Goal: Task Accomplishment & Management: Use online tool/utility

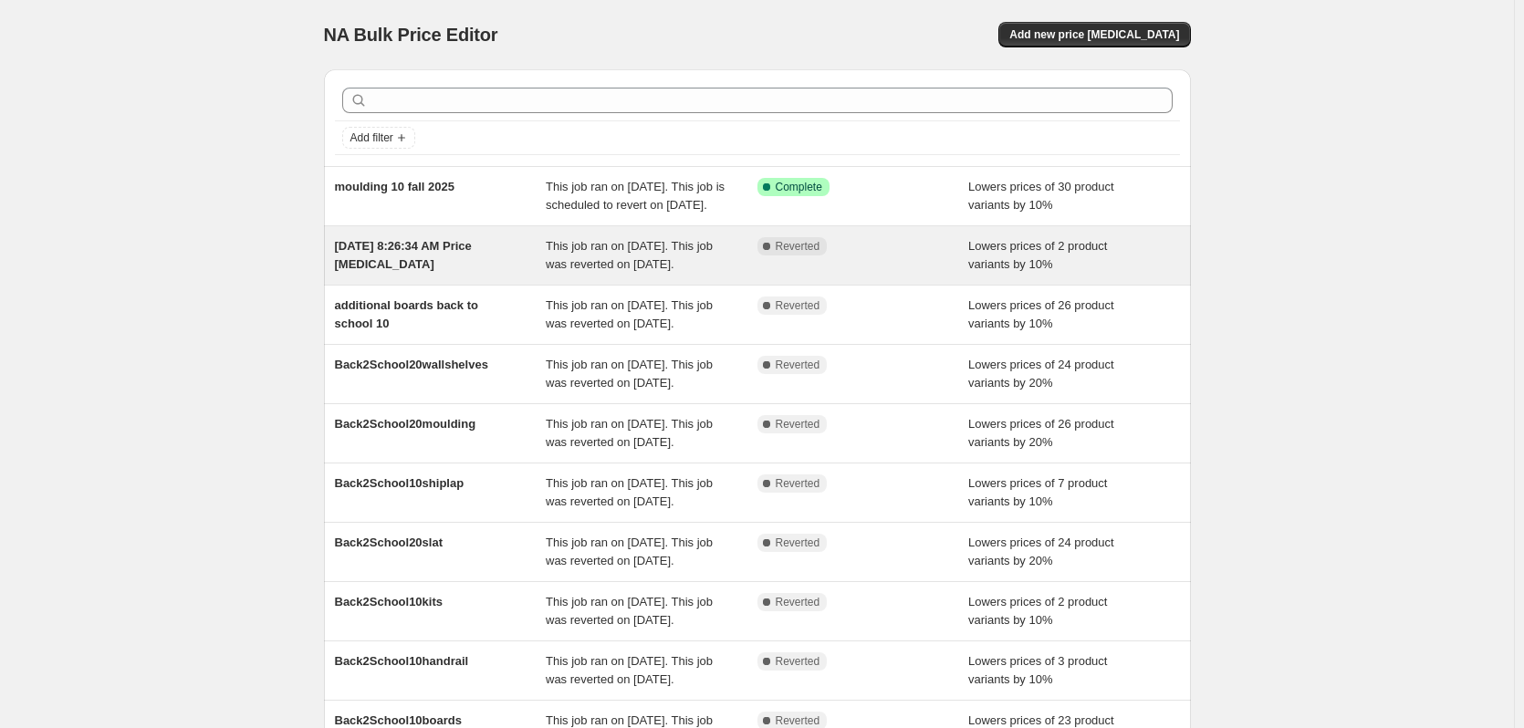
click at [604, 271] on span "This job ran on August 15, 2025. This job was reverted on September 2, 2025." at bounding box center [629, 255] width 167 height 32
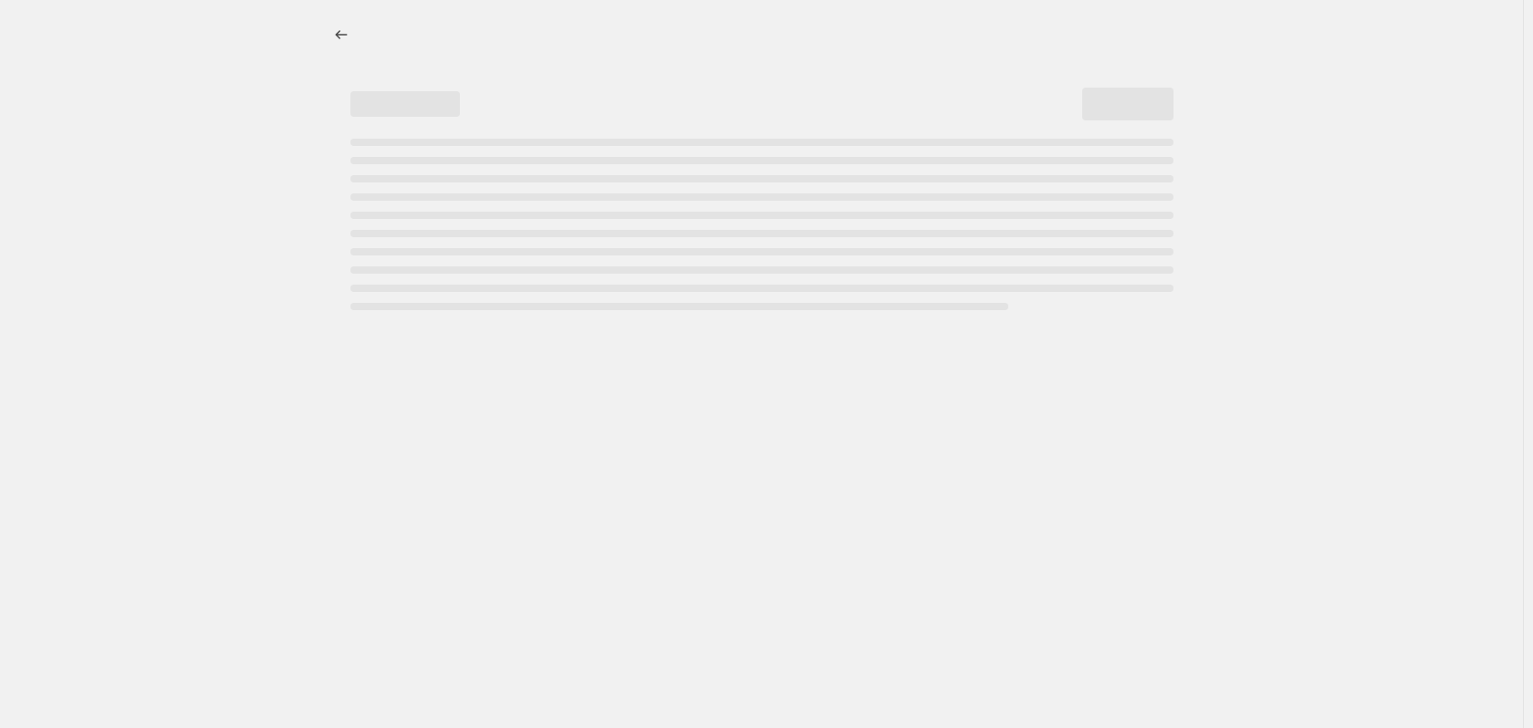
select select "percentage"
select select "no_change"
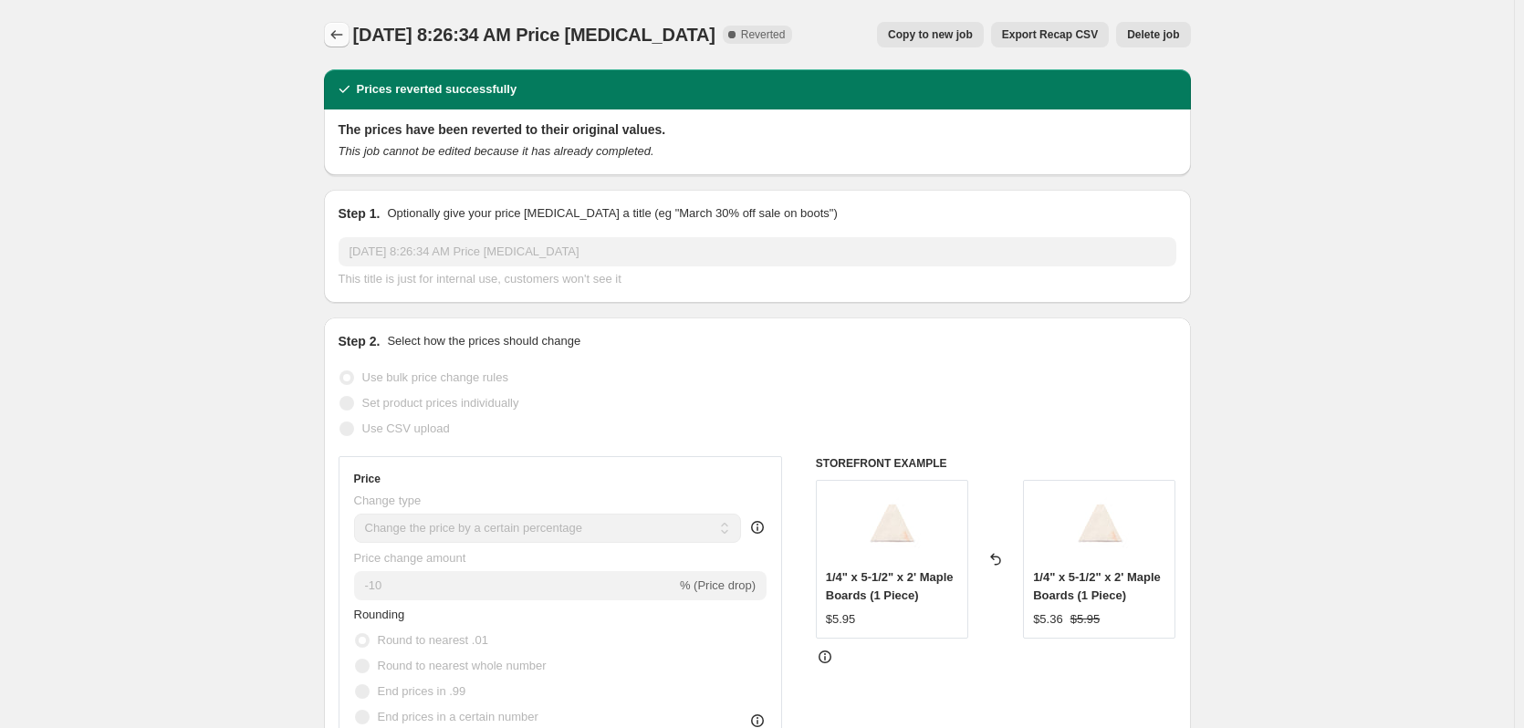
click at [335, 26] on icon "Price change jobs" at bounding box center [337, 35] width 18 height 18
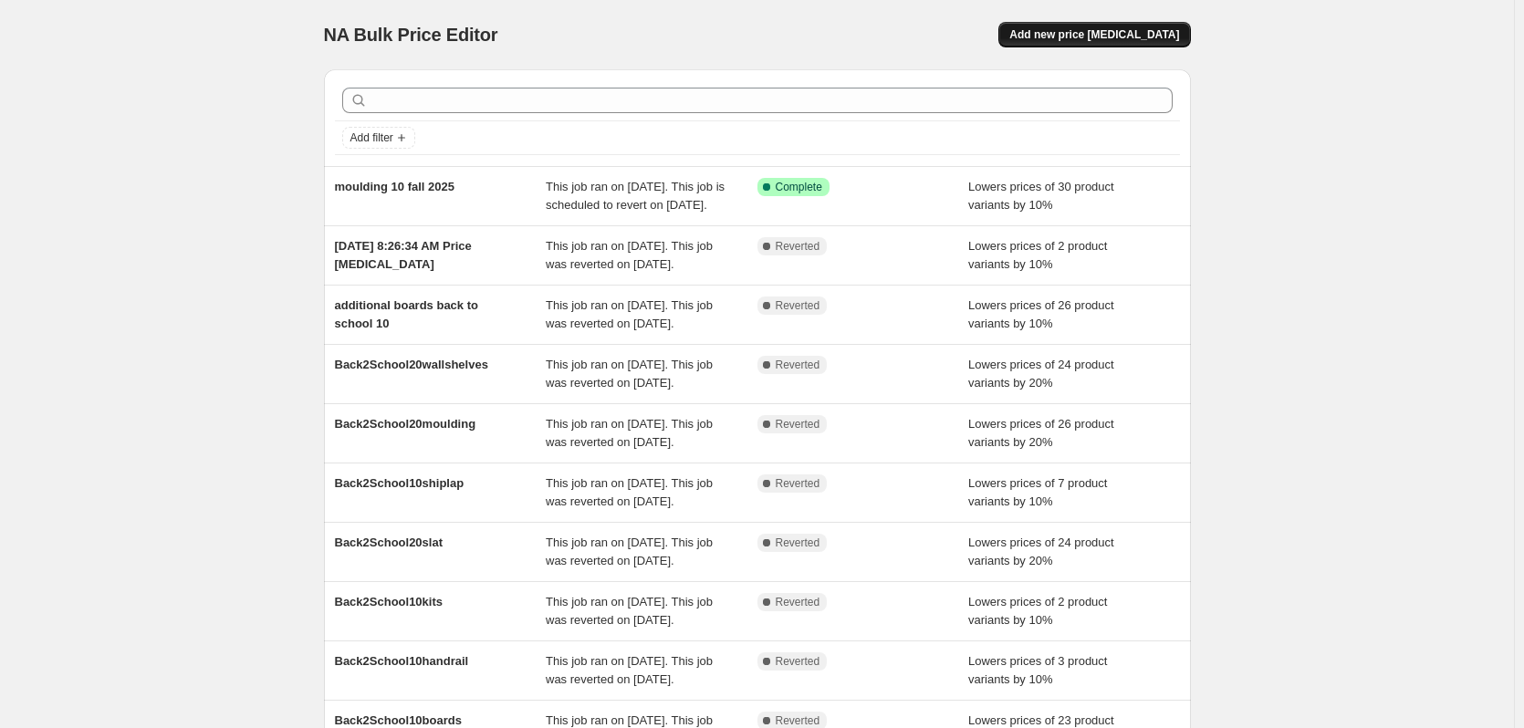
click at [1093, 25] on button "Add new price [MEDICAL_DATA]" at bounding box center [1095, 35] width 192 height 26
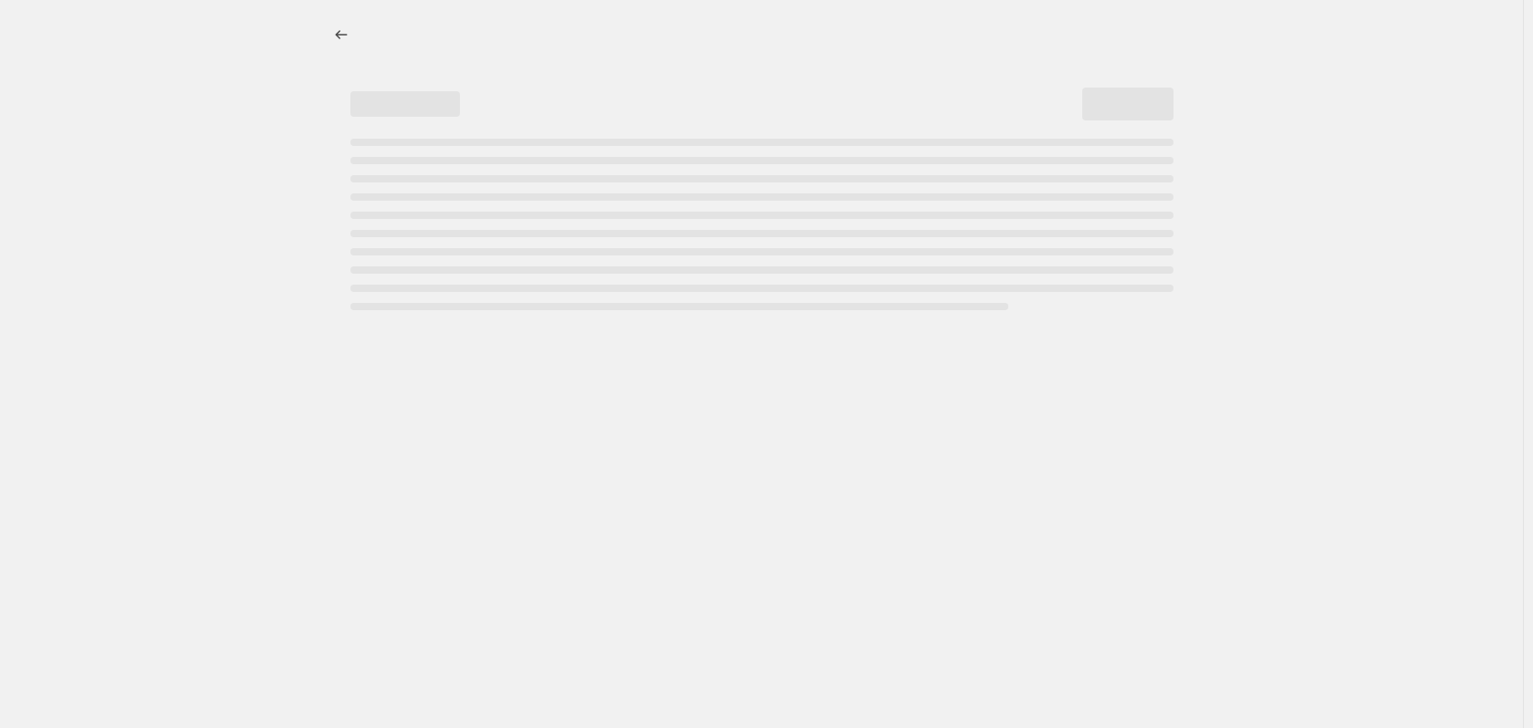
select select "percentage"
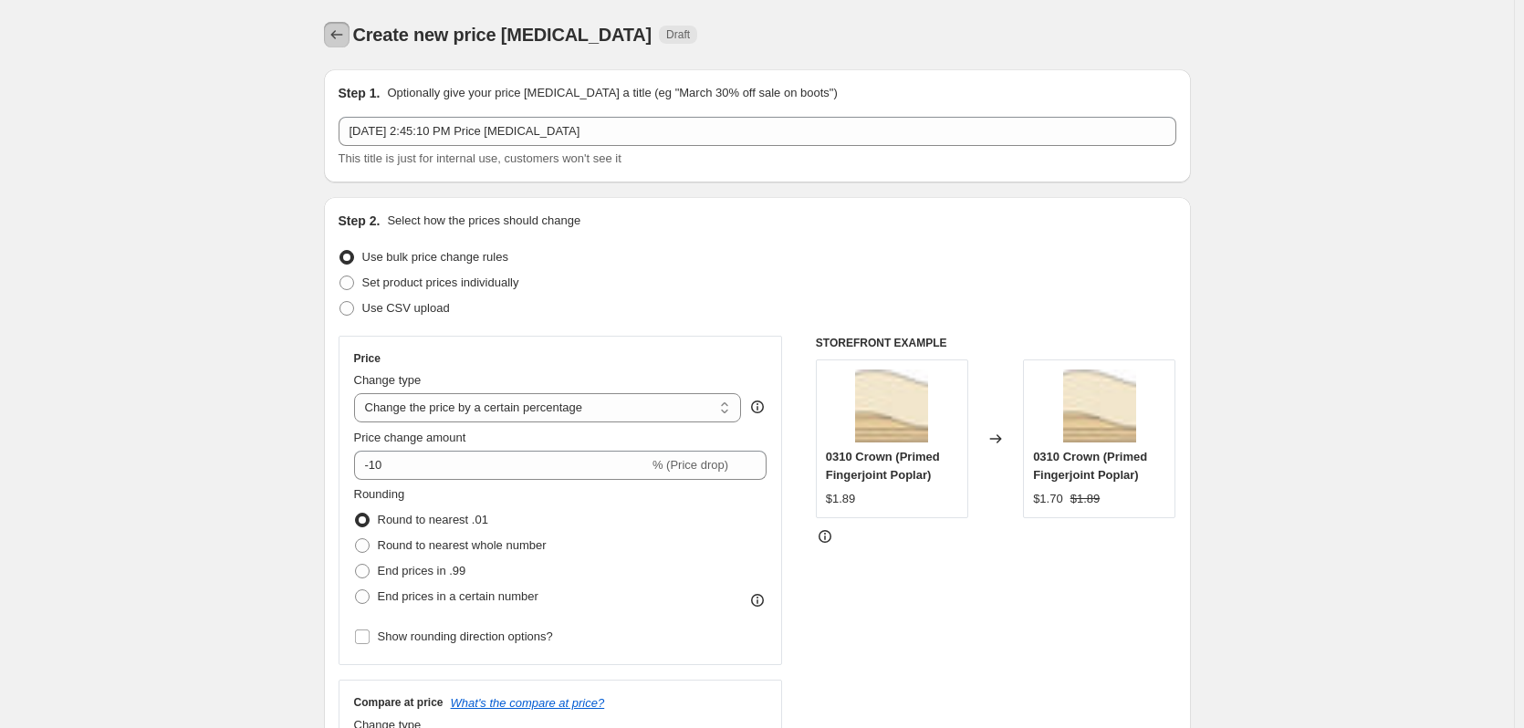
click at [343, 27] on icon "Price change jobs" at bounding box center [337, 35] width 18 height 18
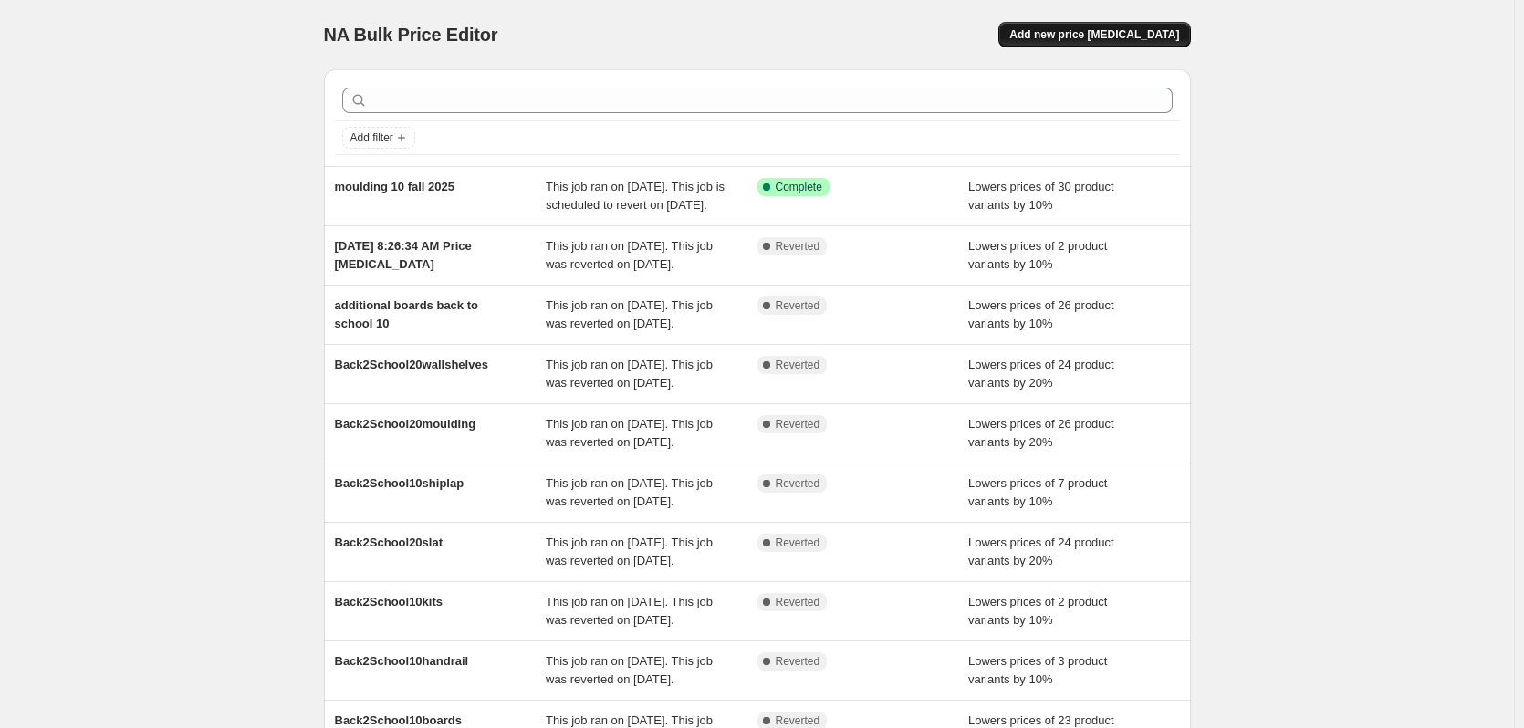
click at [1135, 31] on span "Add new price [MEDICAL_DATA]" at bounding box center [1094, 34] width 170 height 15
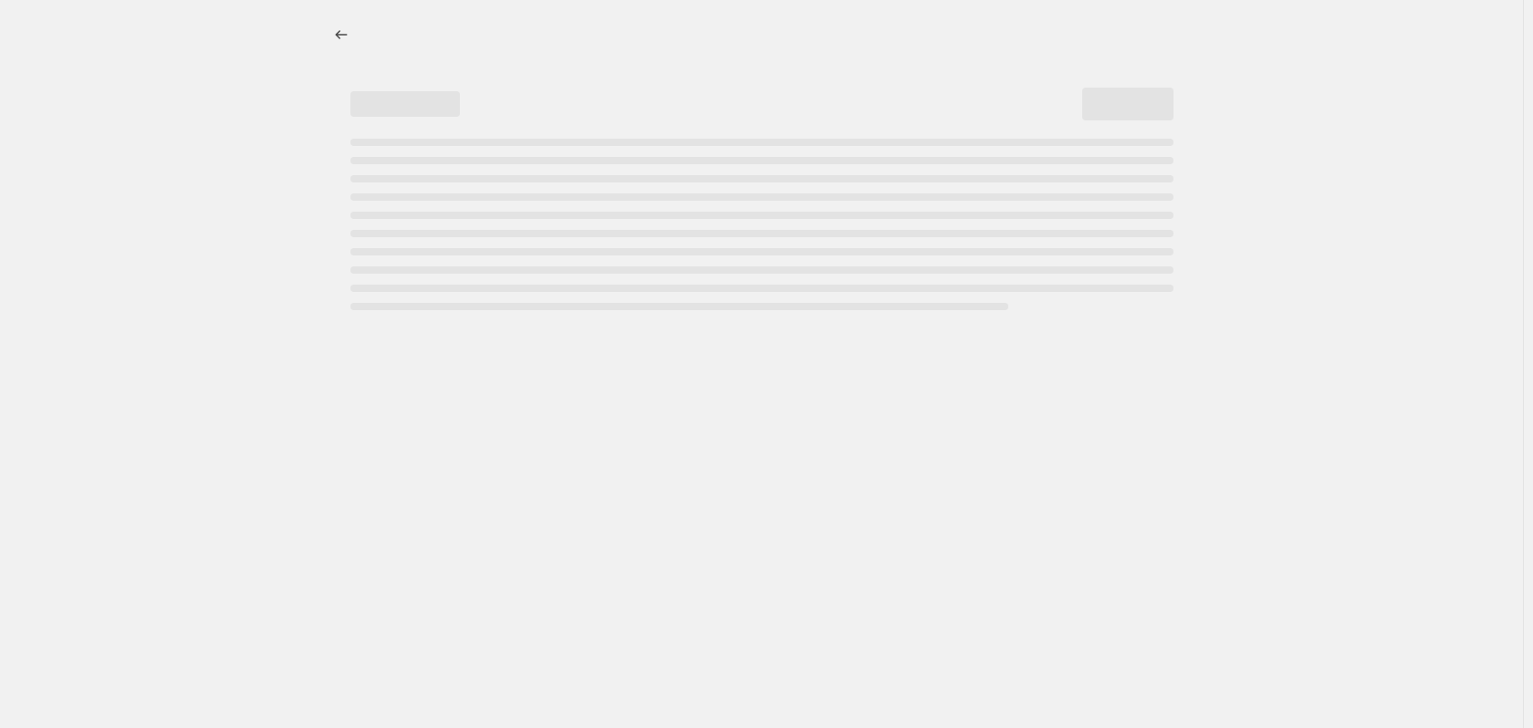
select select "percentage"
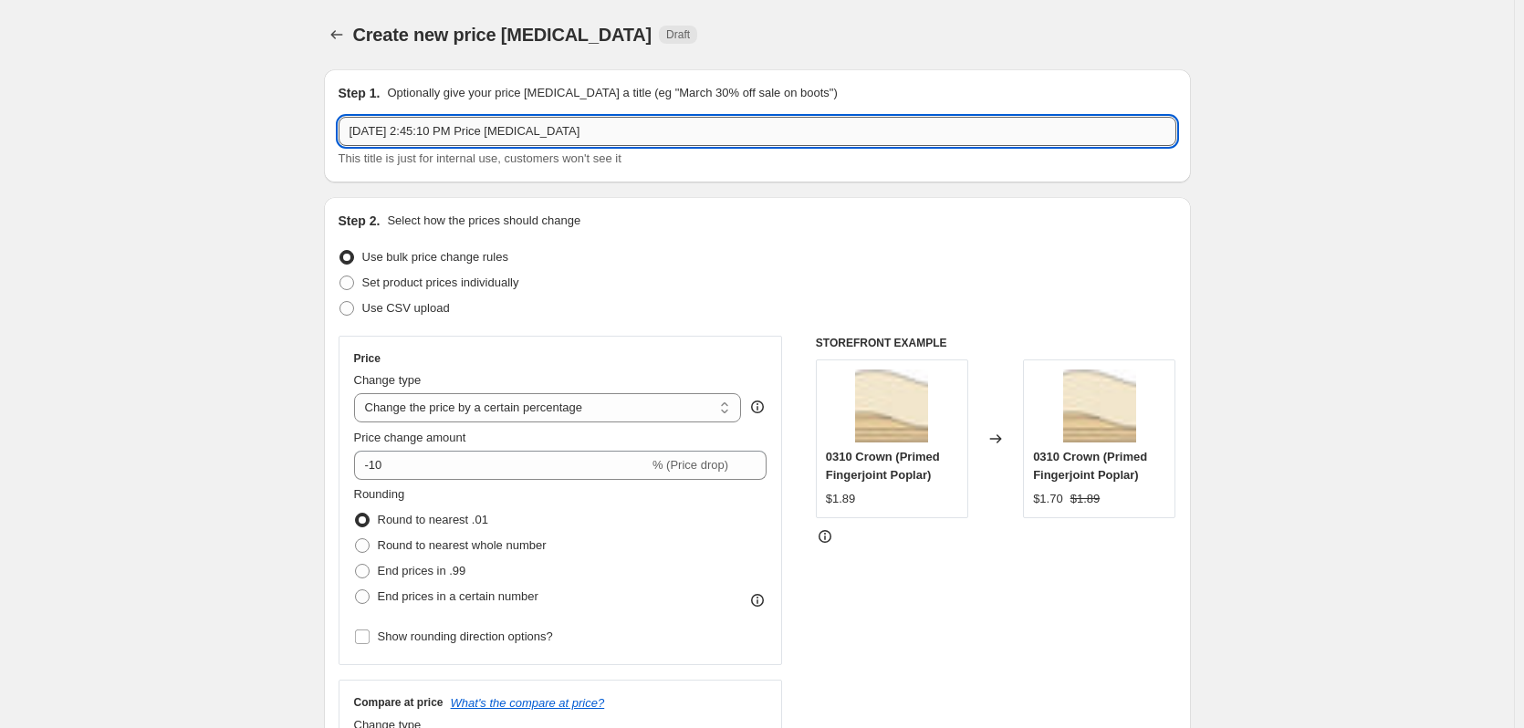
click at [683, 133] on input "Sep 25, 2025, 2:45:10 PM Price change job" at bounding box center [758, 131] width 838 height 29
type input "S"
type input "W"
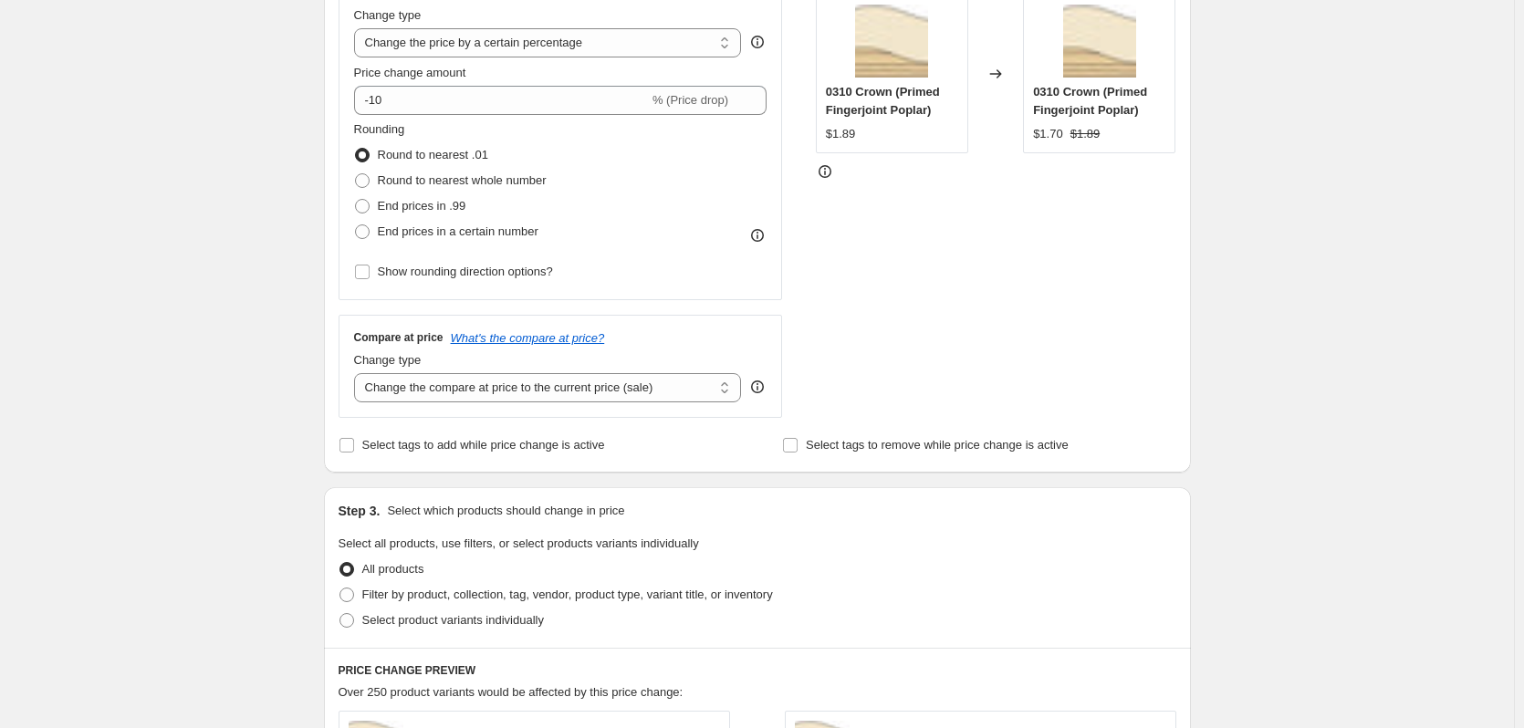
scroll to position [456, 0]
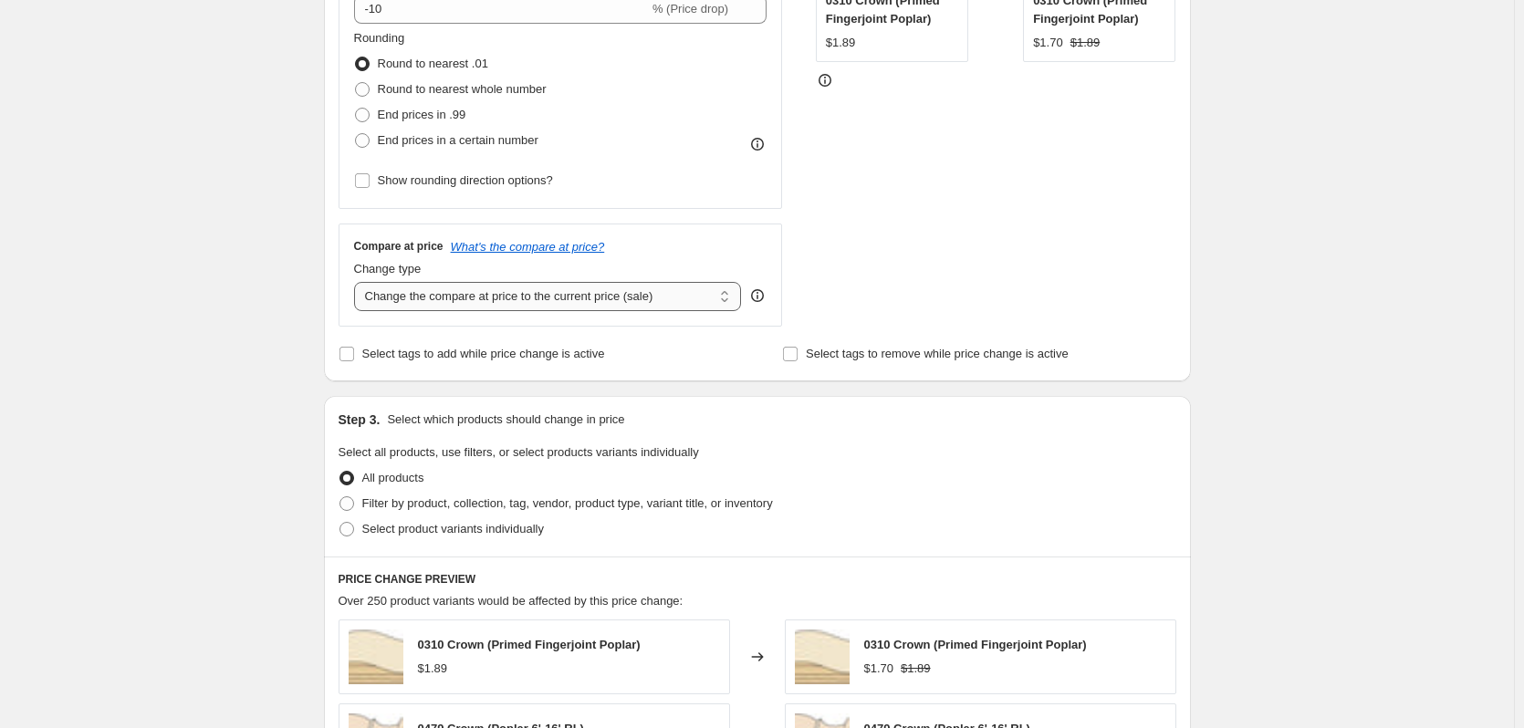
type input "Kits & Shiplap 10% Fall 2025"
click at [733, 304] on select "Change the compare at price to the current price (sale) Change the compare at p…" at bounding box center [548, 296] width 388 height 29
select select "no_change"
click at [358, 282] on select "Change the compare at price to the current price (sale) Change the compare at p…" at bounding box center [548, 296] width 388 height 29
click at [350, 356] on input "Select tags to add while price change is active" at bounding box center [347, 354] width 15 height 15
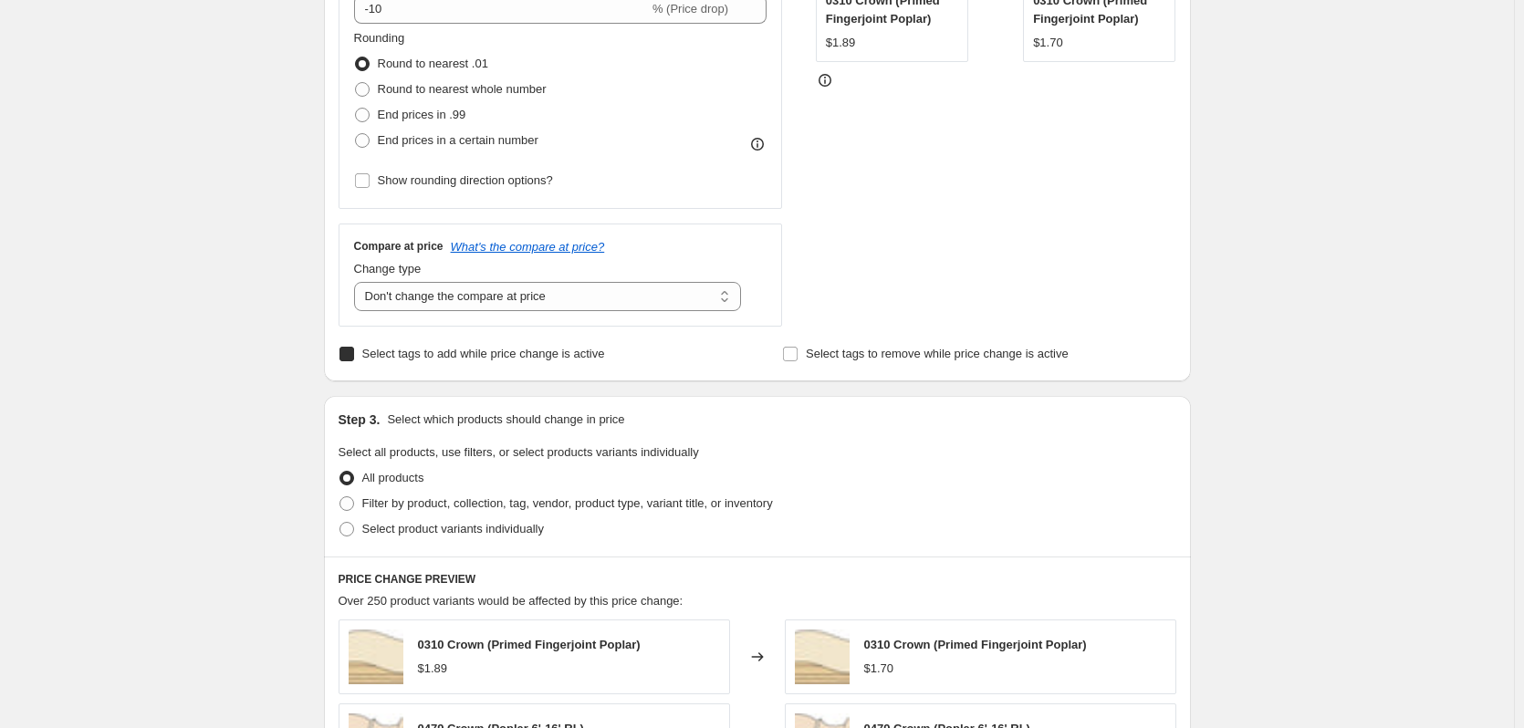
checkbox input "true"
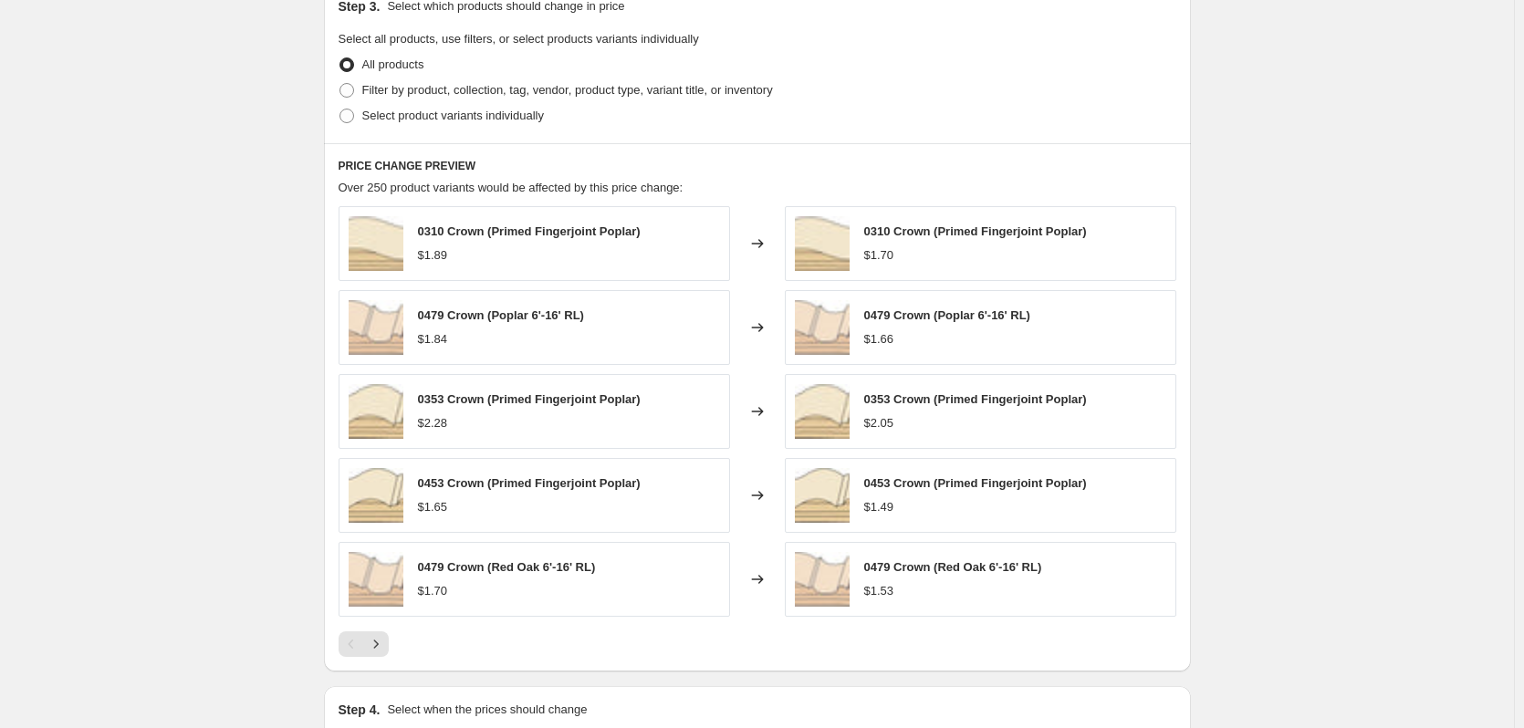
scroll to position [1004, 0]
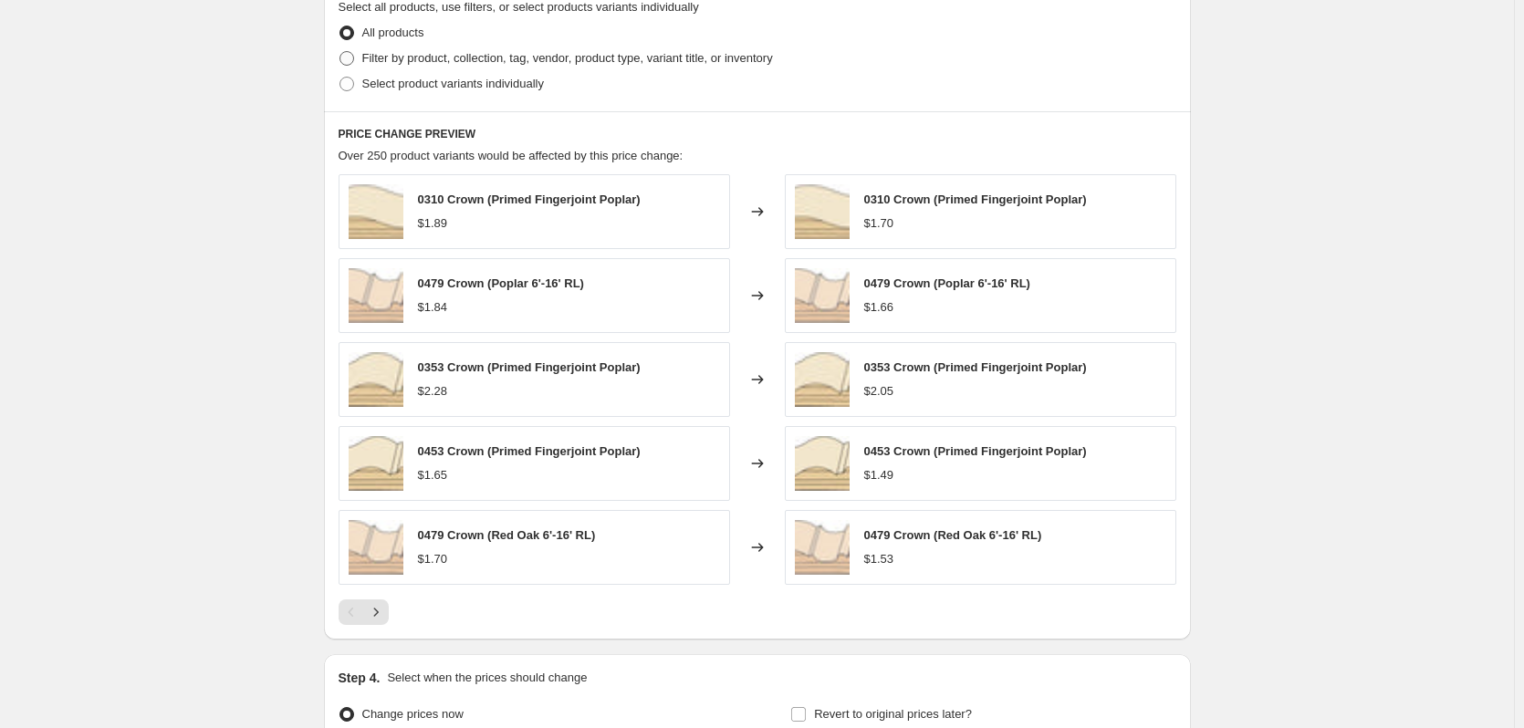
click at [354, 58] on span at bounding box center [347, 58] width 15 height 15
click at [340, 52] on input "Filter by product, collection, tag, vendor, product type, variant title, or inv…" at bounding box center [340, 51] width 1 height 1
radio input "true"
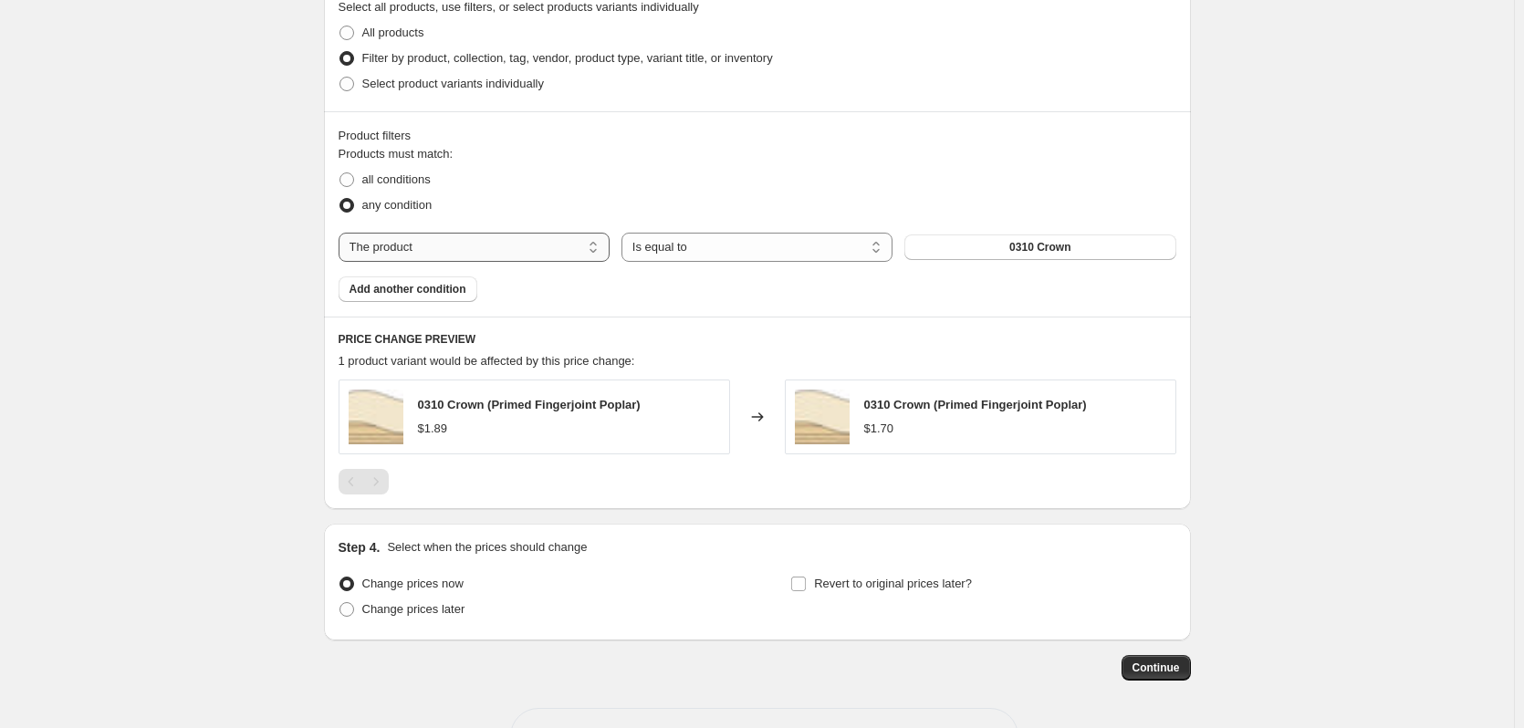
click at [510, 250] on select "The product The product's collection The product's tag The product's vendor The…" at bounding box center [474, 247] width 271 height 29
select select "collection"
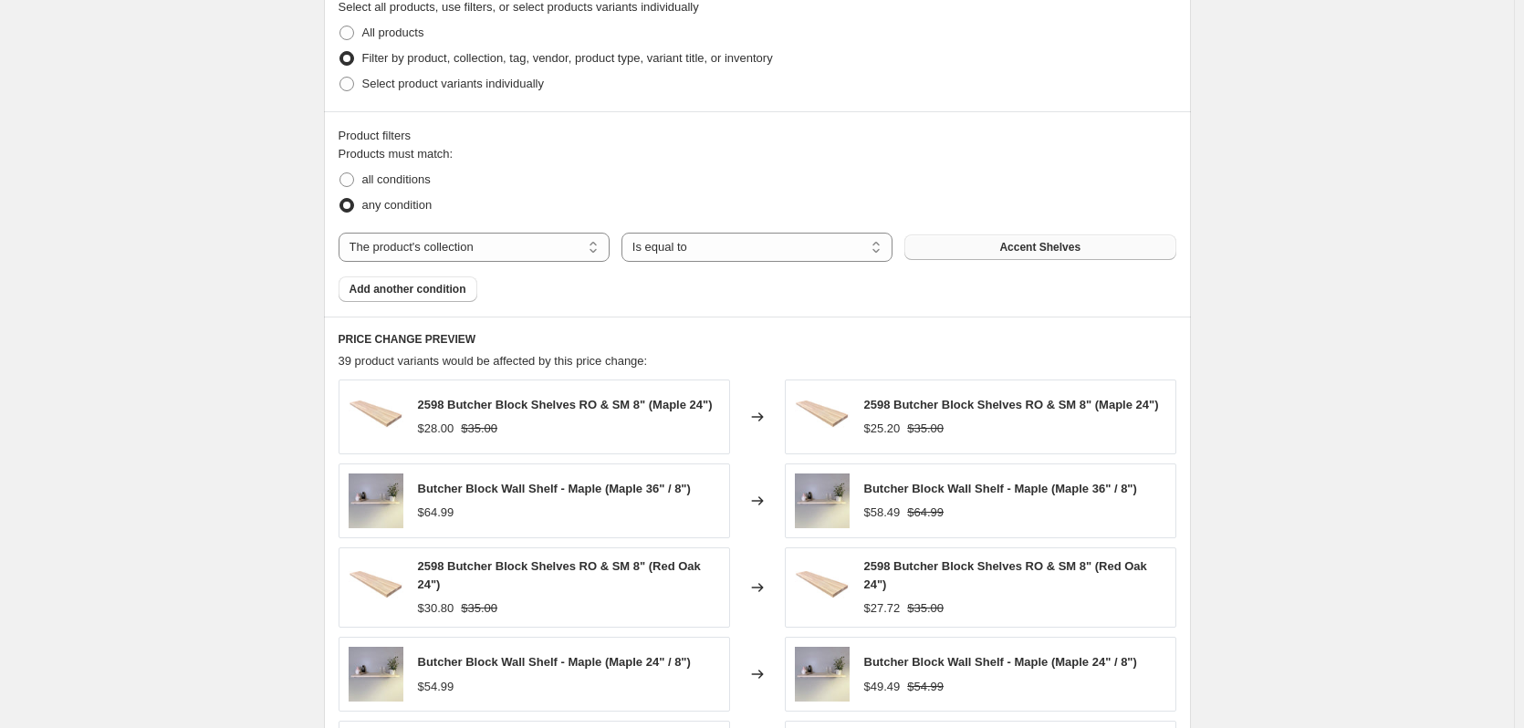
click at [1043, 247] on span "Accent Shelves" at bounding box center [1039, 247] width 81 height 15
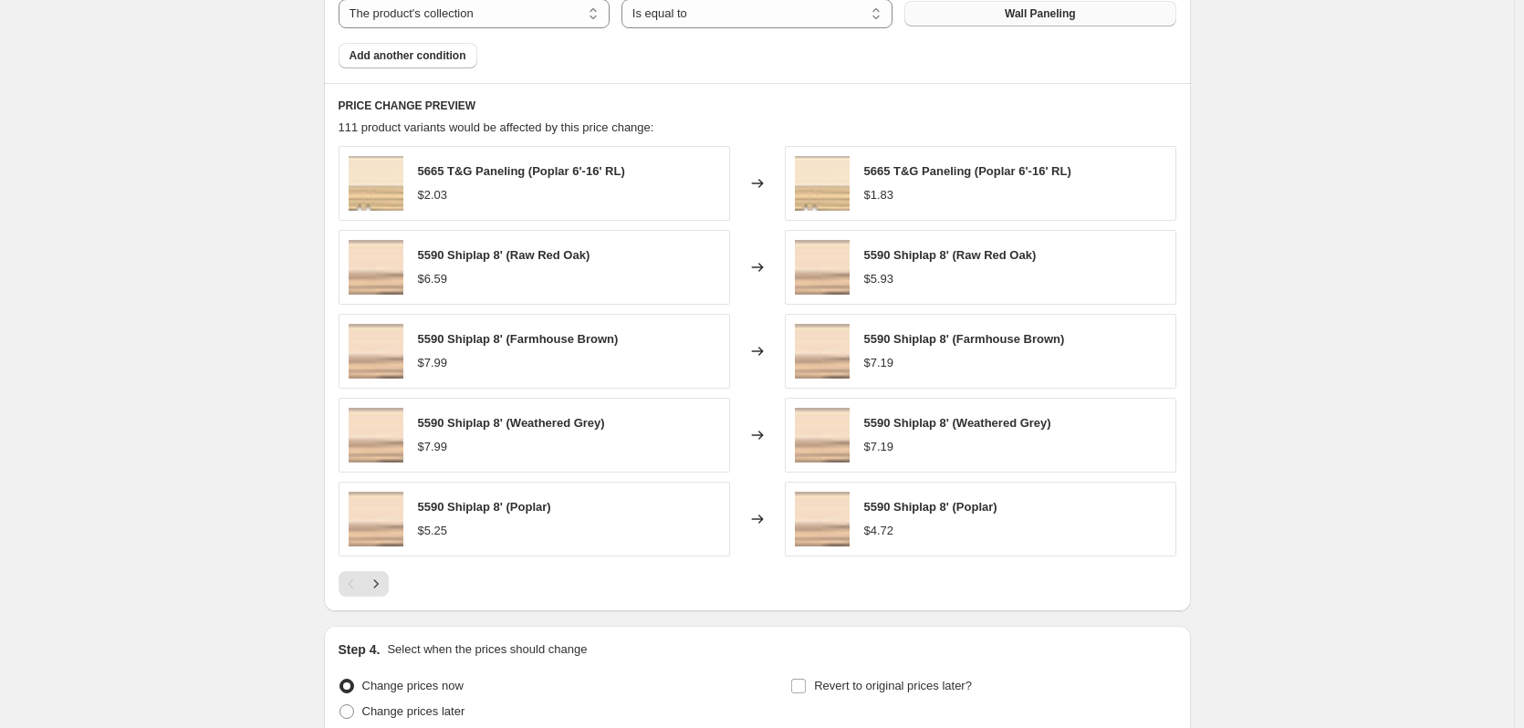
scroll to position [1222, 0]
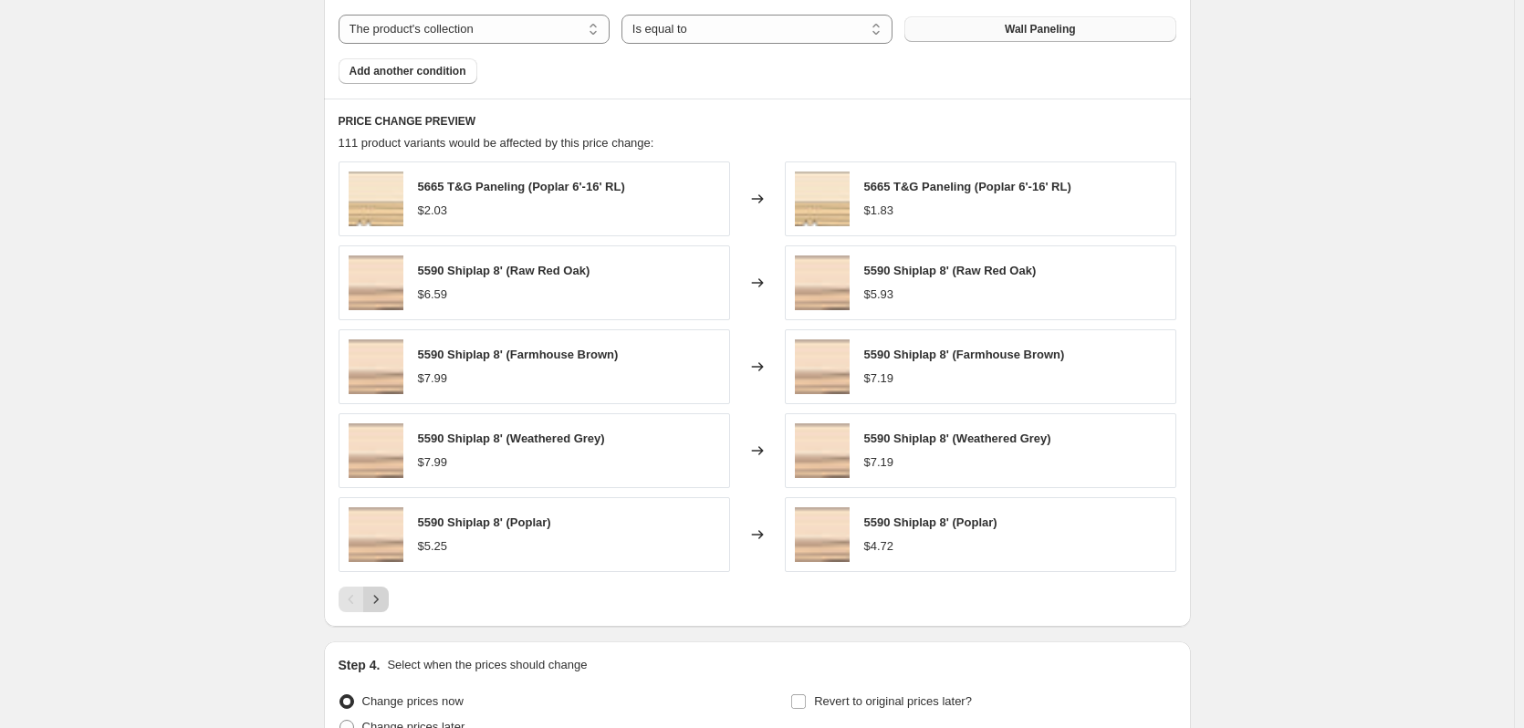
click at [378, 600] on icon "Next" at bounding box center [375, 599] width 5 height 8
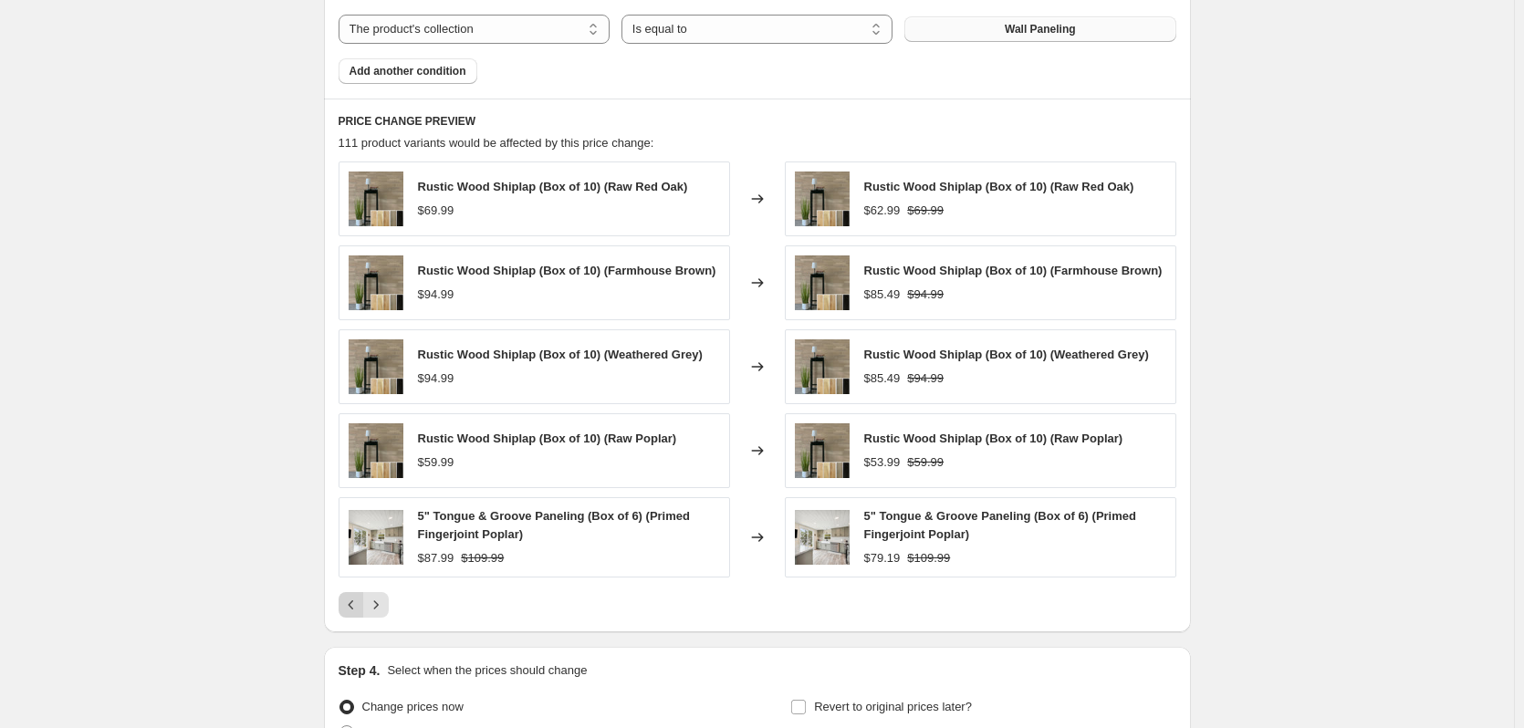
click at [350, 607] on icon "Previous" at bounding box center [351, 605] width 18 height 18
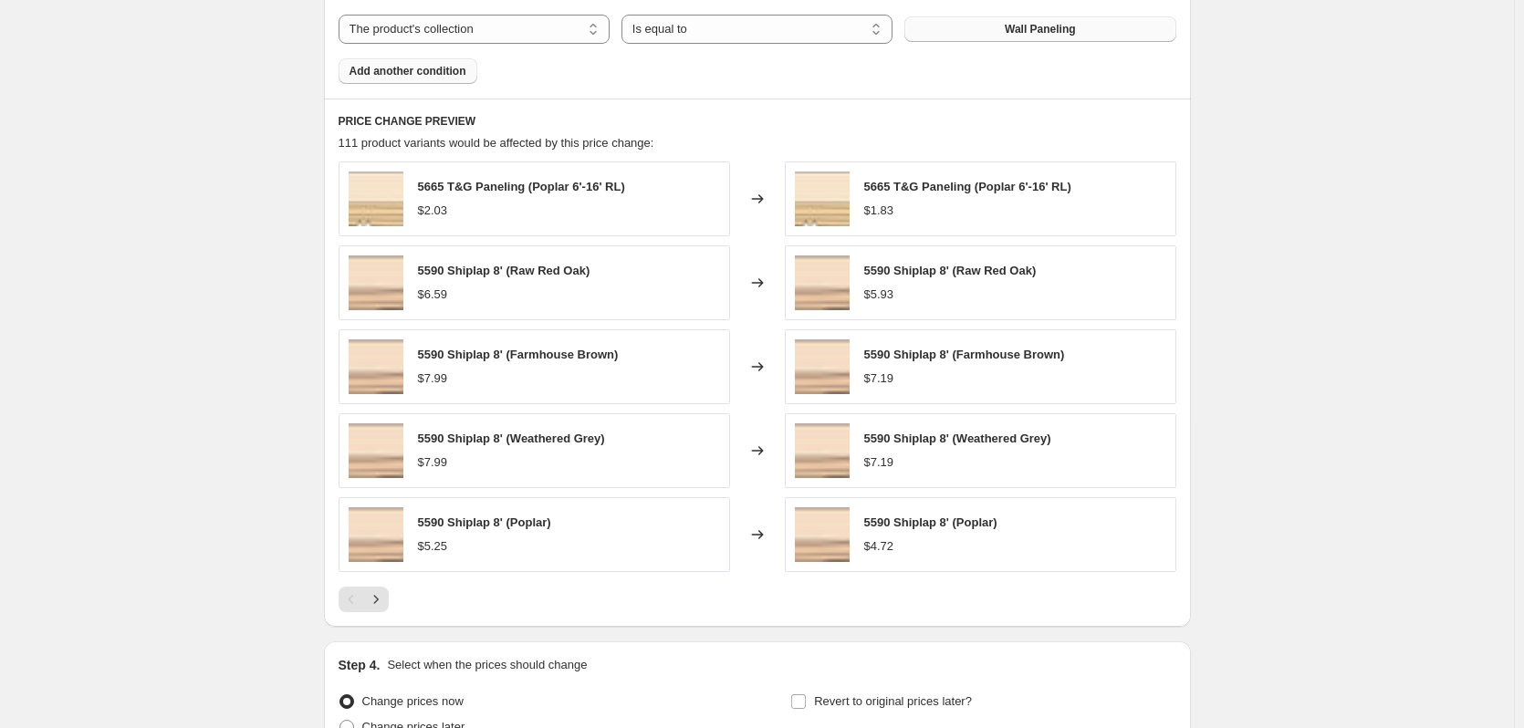
click at [404, 73] on span "Add another condition" at bounding box center [408, 71] width 117 height 15
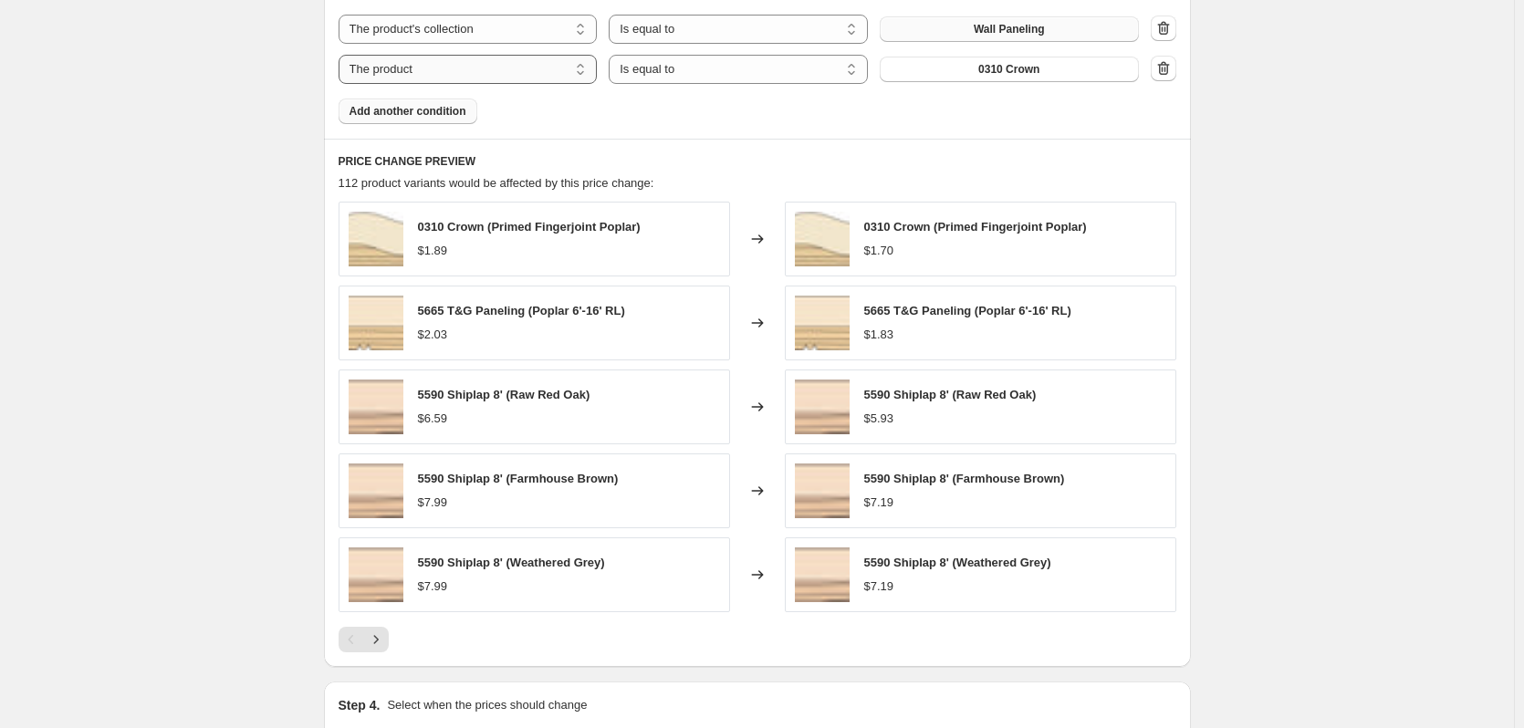
click at [450, 79] on select "The product The product's collection The product's tag The product's vendor The…" at bounding box center [468, 69] width 259 height 29
select select "tag"
click at [1021, 77] on span "Board and Batten Components" at bounding box center [1009, 69] width 219 height 15
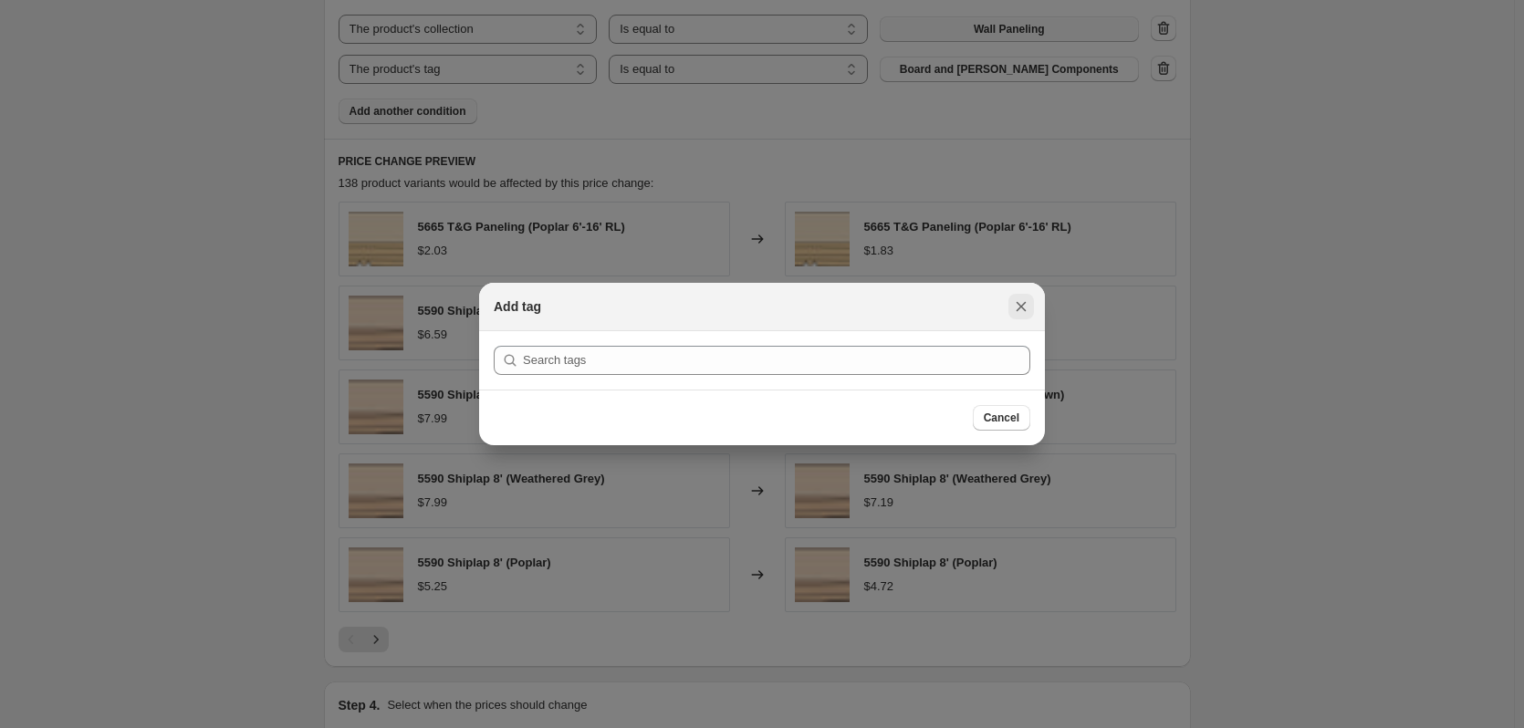
click at [1021, 309] on icon "Close" at bounding box center [1021, 307] width 18 height 18
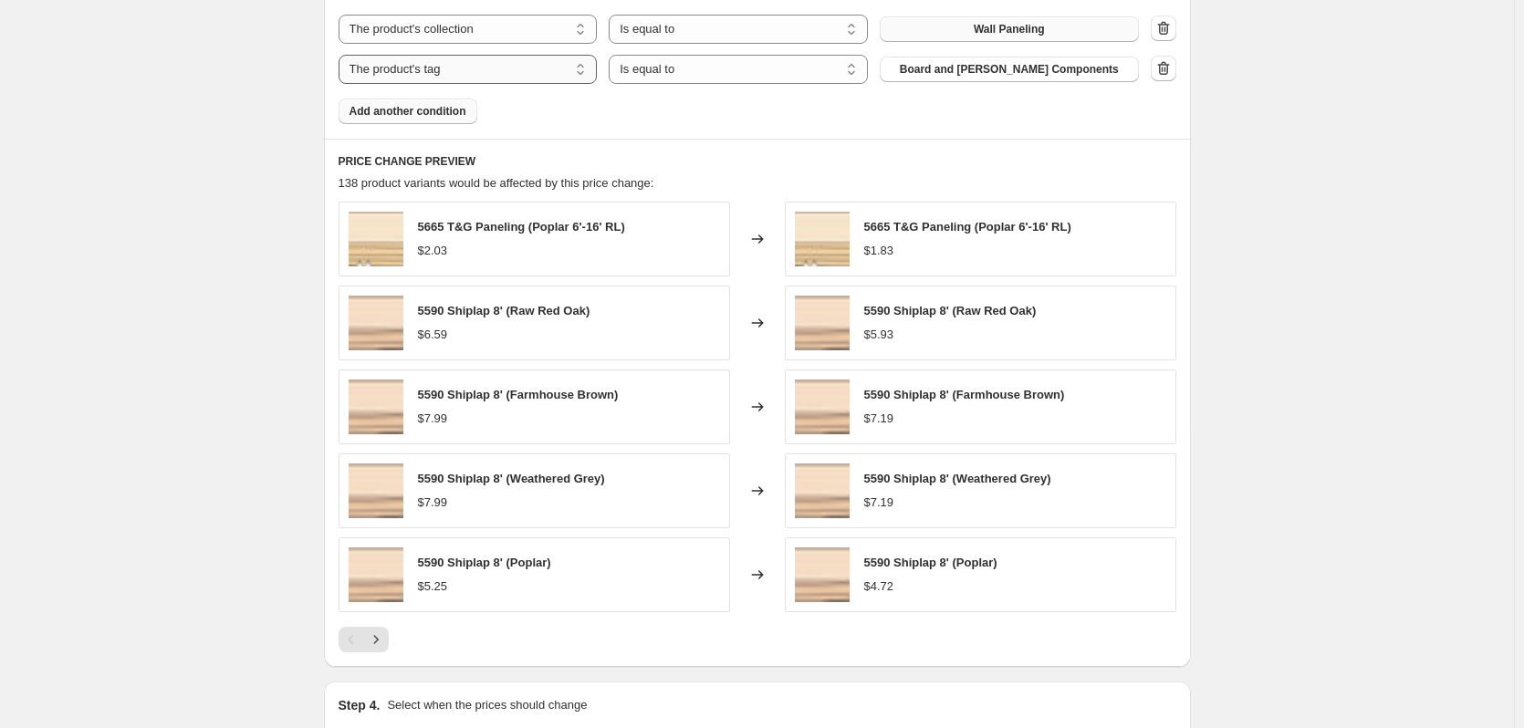
click at [500, 66] on select "The product The product's collection The product's tag The product's vendor The…" at bounding box center [468, 69] width 259 height 29
click at [948, 72] on span "Board and Batten Components" at bounding box center [1009, 69] width 219 height 15
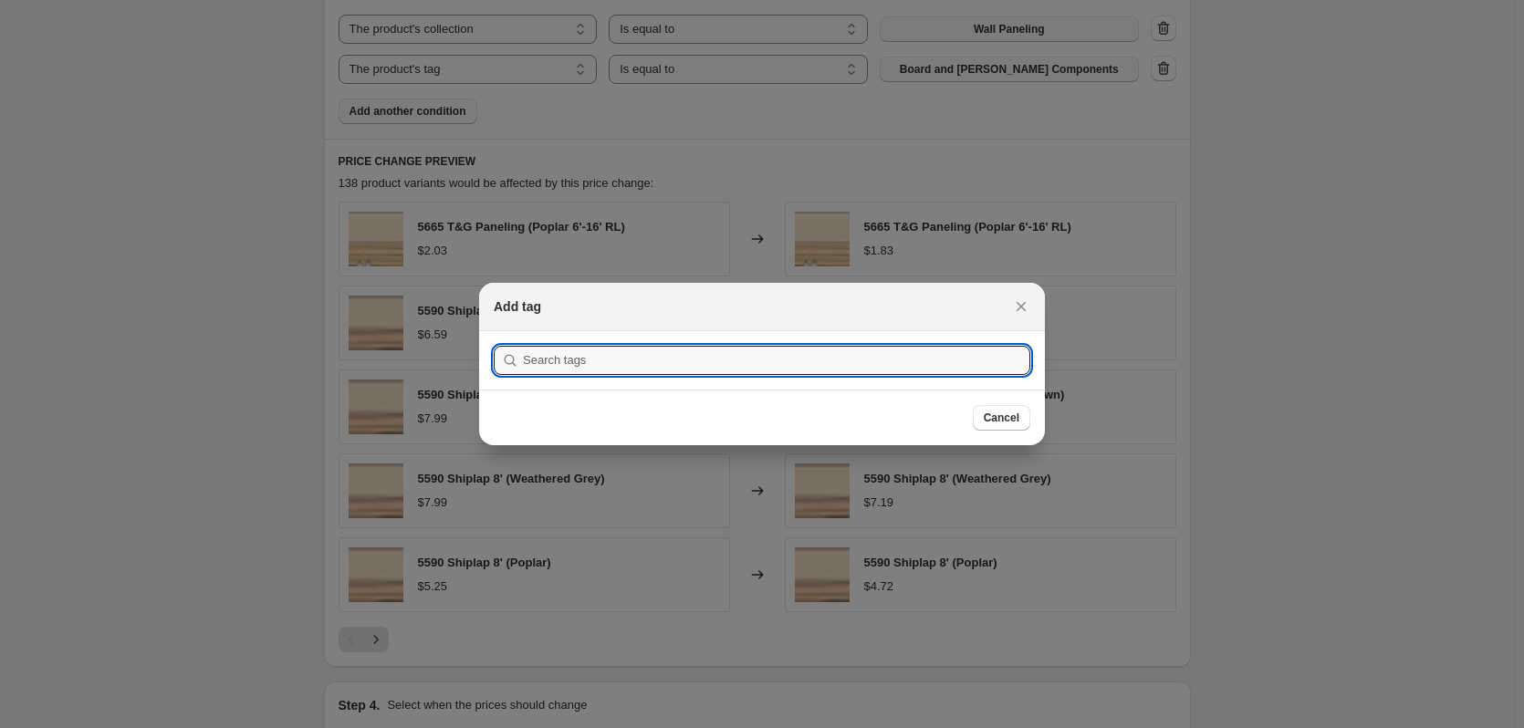
scroll to position [0, 0]
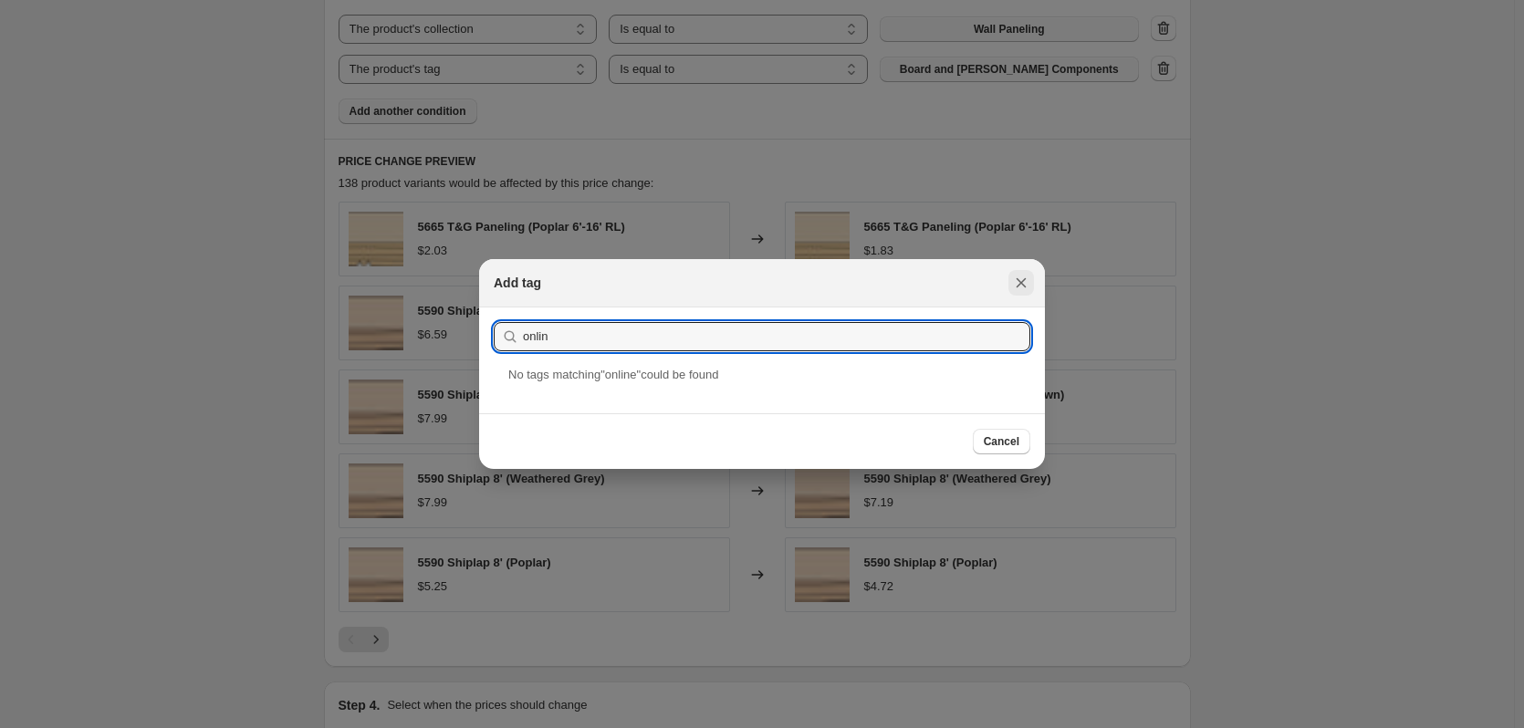
type input "onlin"
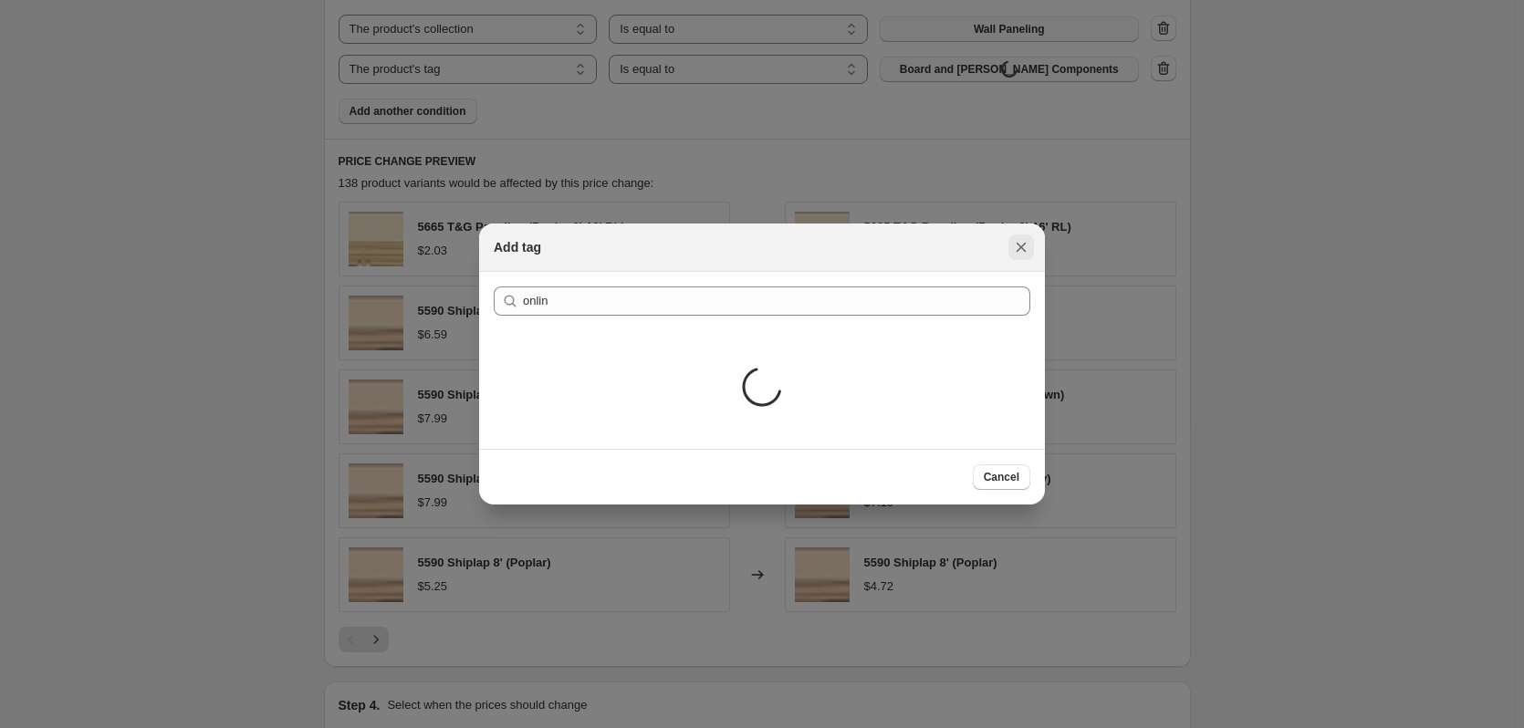
click at [1027, 256] on icon "Close" at bounding box center [1021, 247] width 18 height 18
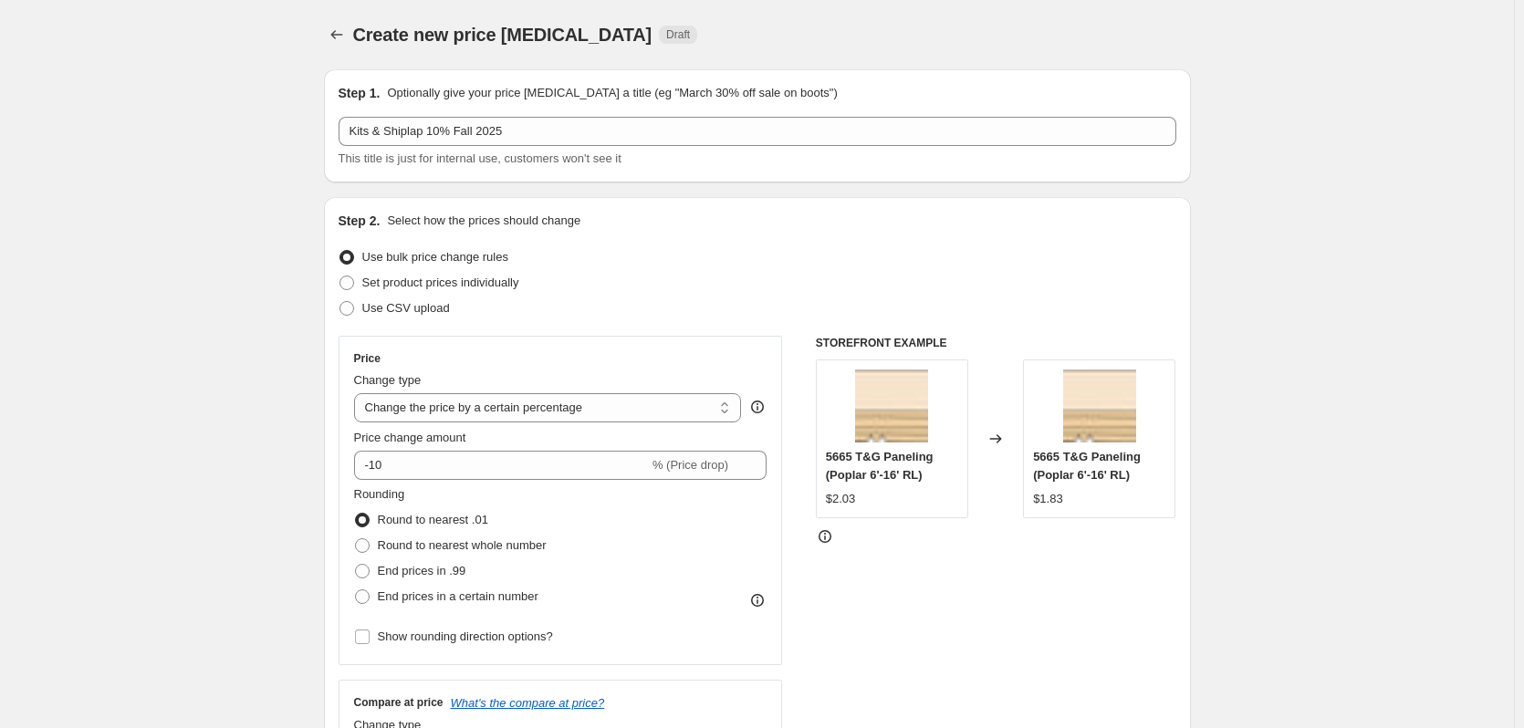
scroll to position [1222, 0]
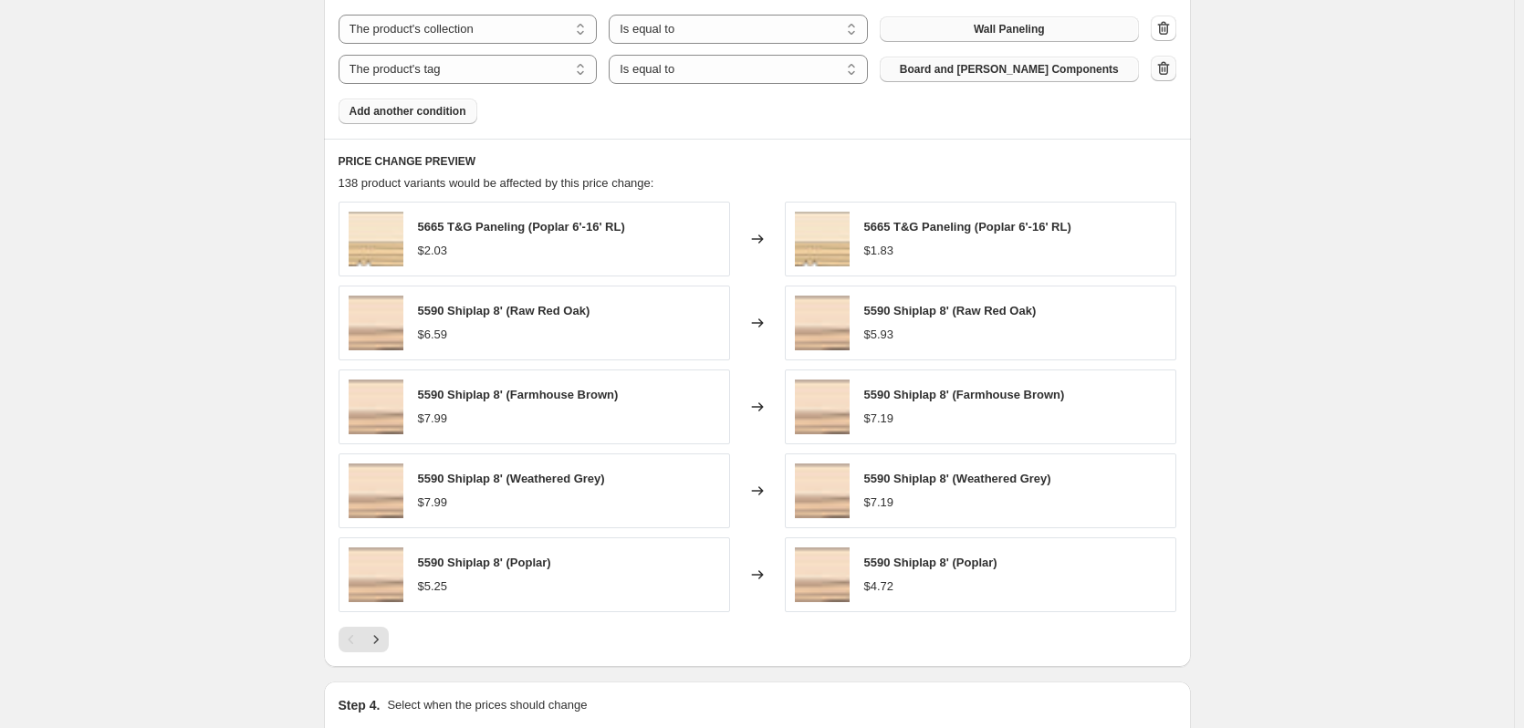
click at [1169, 68] on icon "button" at bounding box center [1163, 68] width 12 height 14
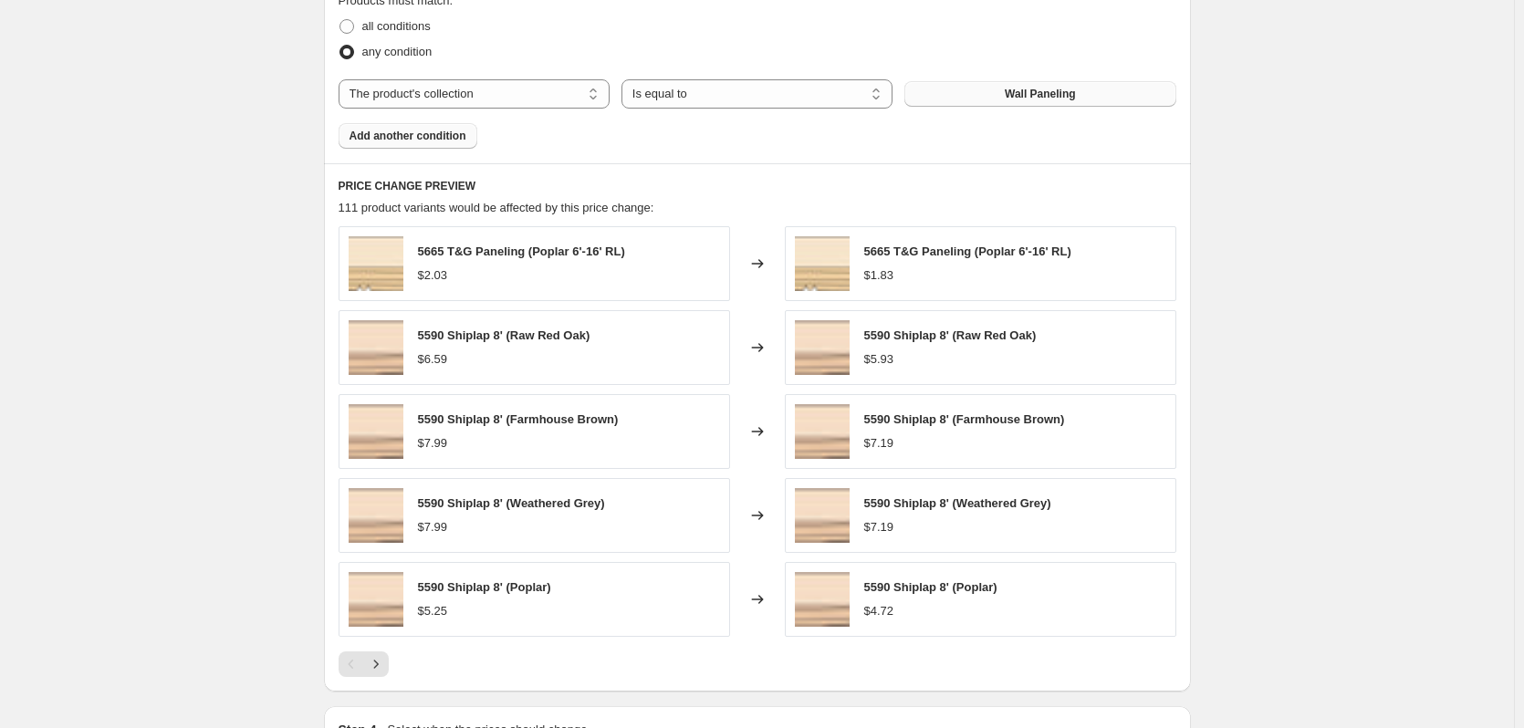
scroll to position [1131, 0]
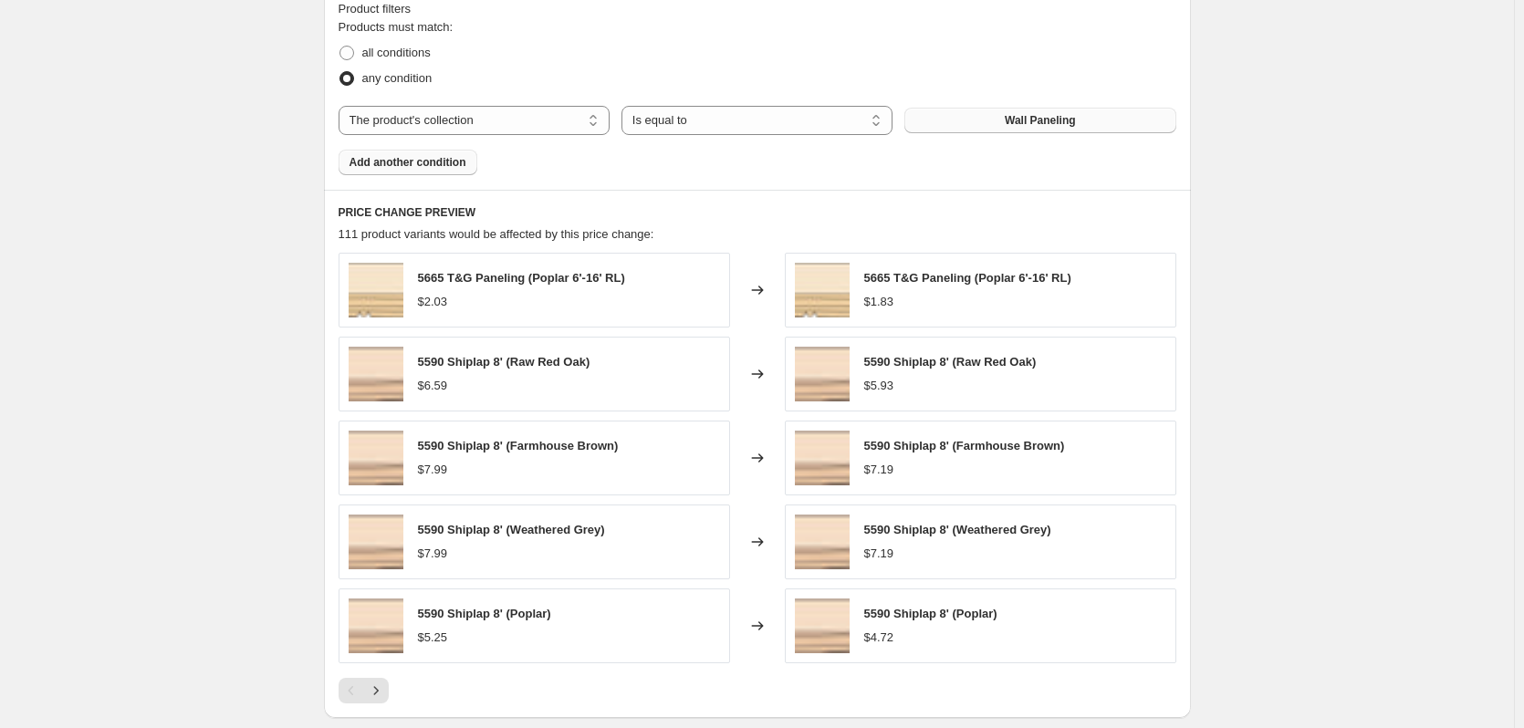
click at [418, 158] on span "Add another condition" at bounding box center [408, 162] width 117 height 15
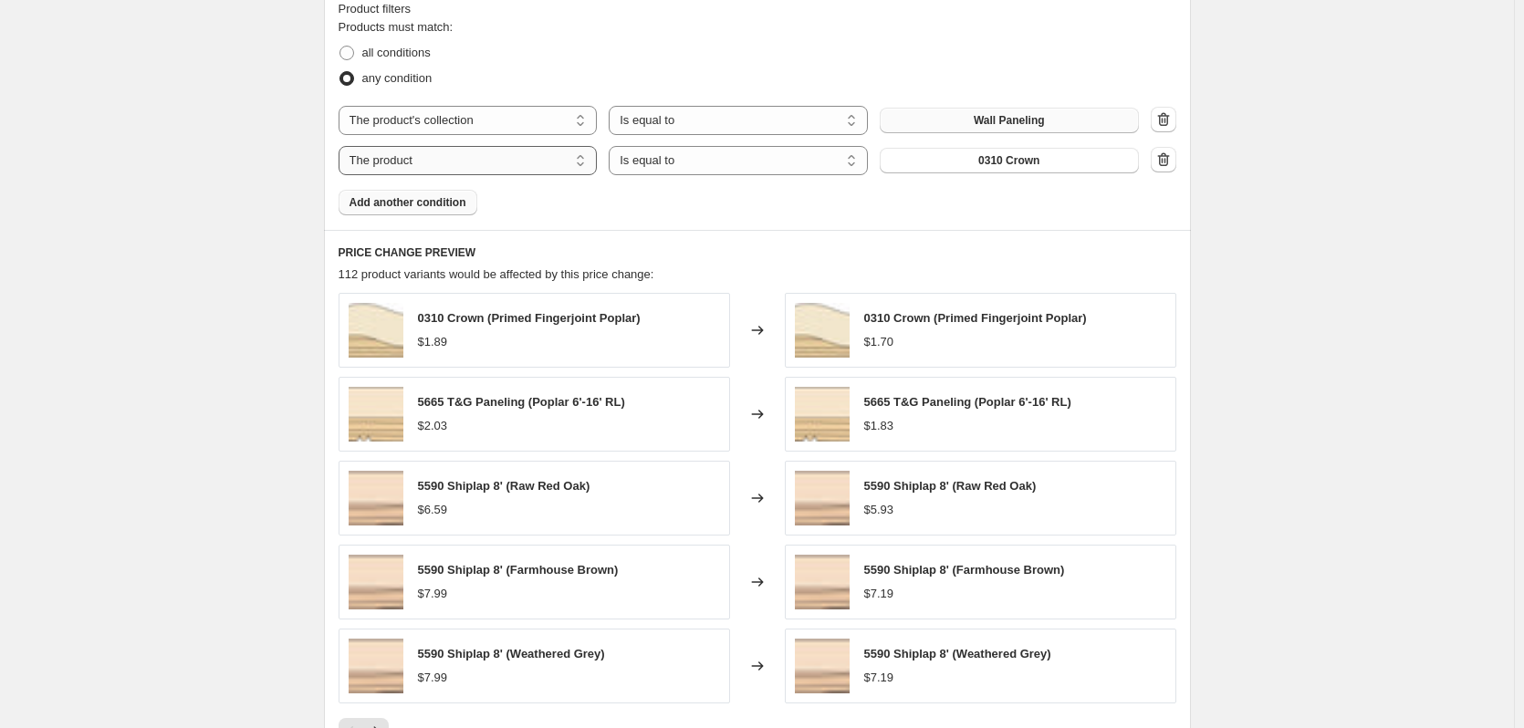
click at [522, 172] on select "The product The product's collection The product's tag The product's vendor The…" at bounding box center [468, 160] width 259 height 29
select select "collection"
click at [1047, 161] on span "Accent Shelves" at bounding box center [1008, 160] width 81 height 15
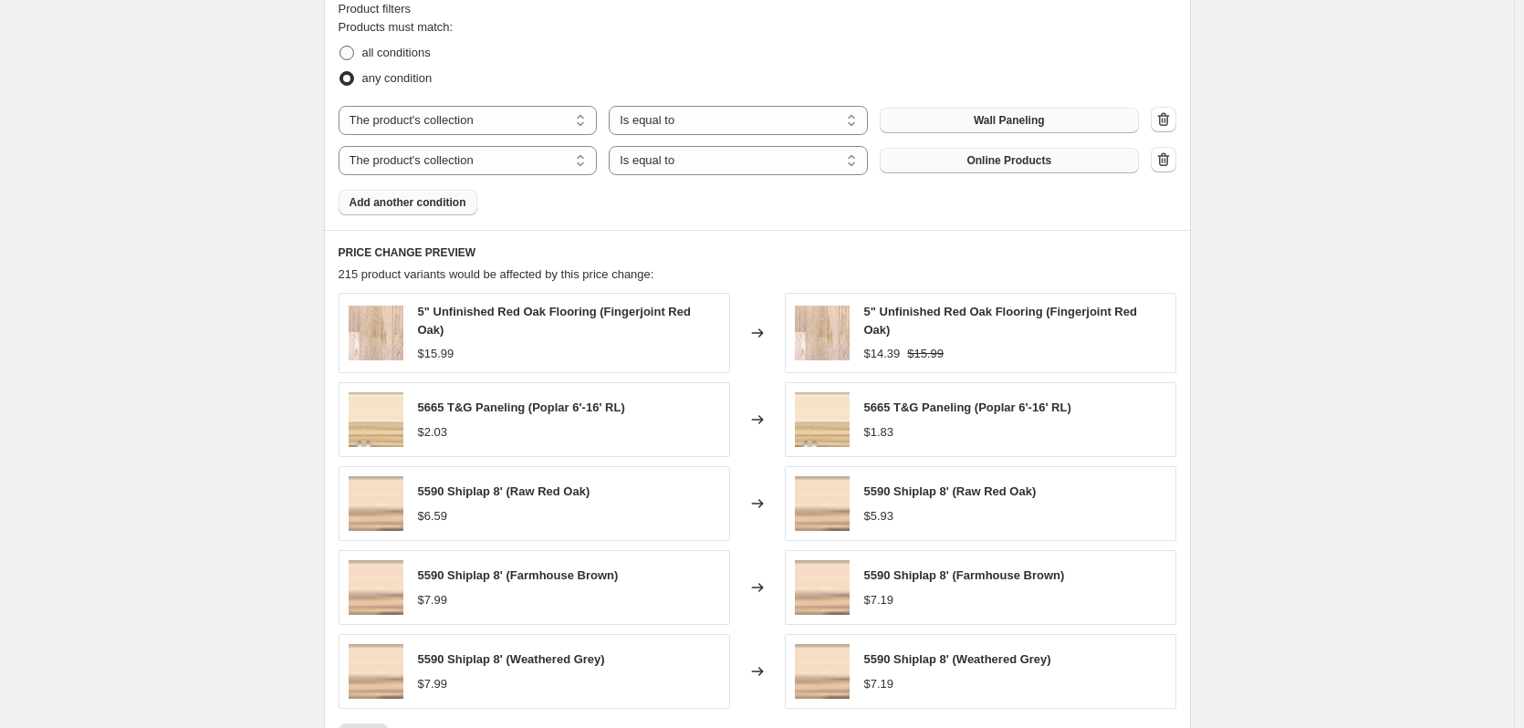
click at [350, 51] on span at bounding box center [347, 53] width 15 height 15
click at [340, 47] on input "all conditions" at bounding box center [340, 46] width 1 height 1
radio input "true"
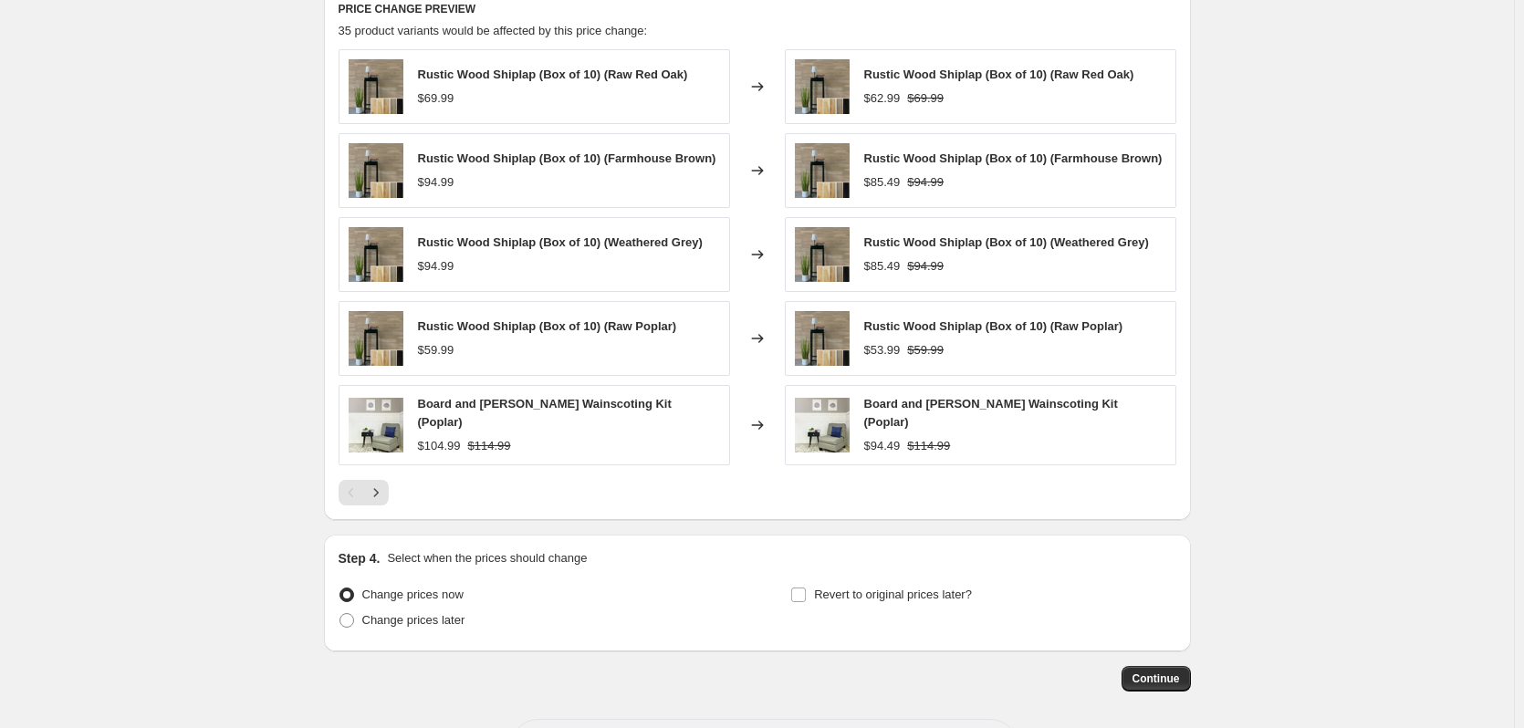
scroll to position [1405, 0]
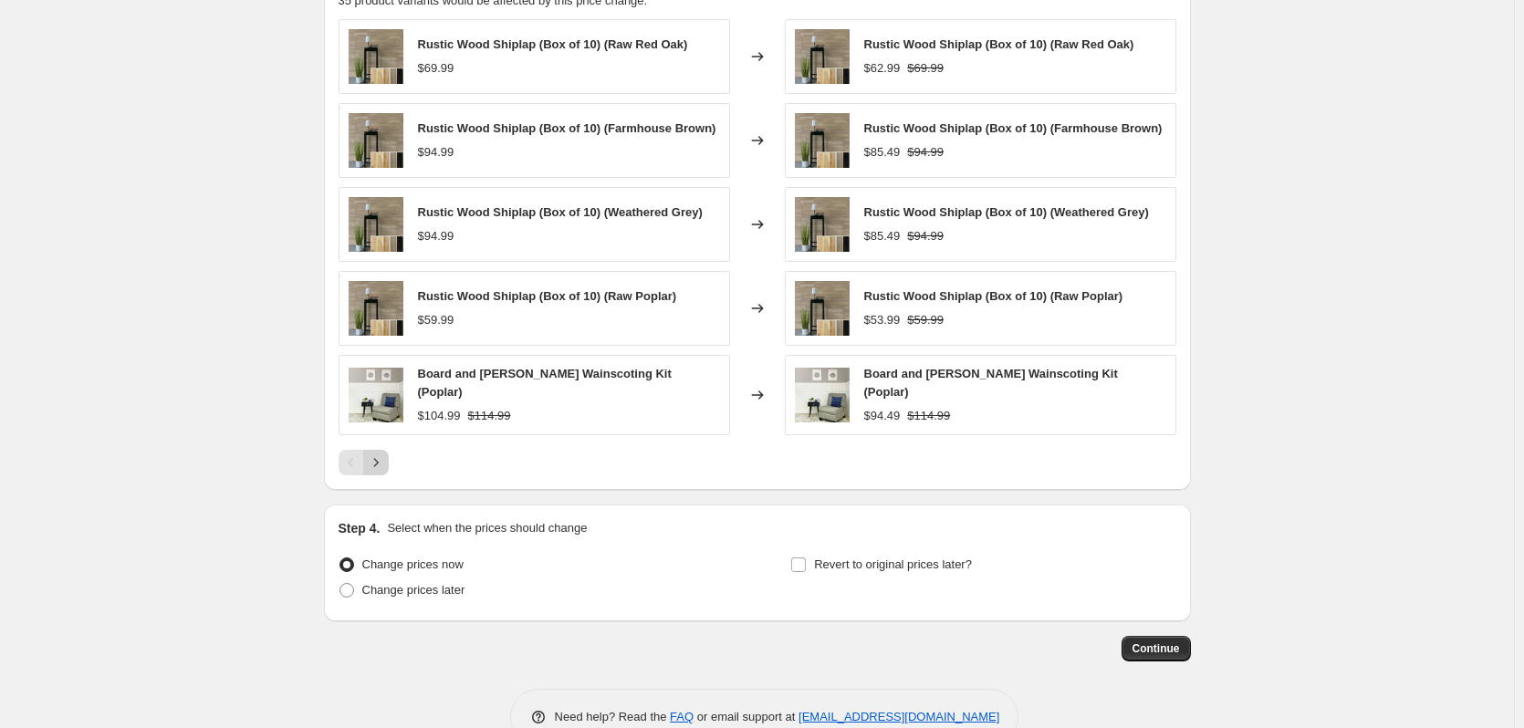
click at [378, 459] on icon "Next" at bounding box center [375, 463] width 5 height 8
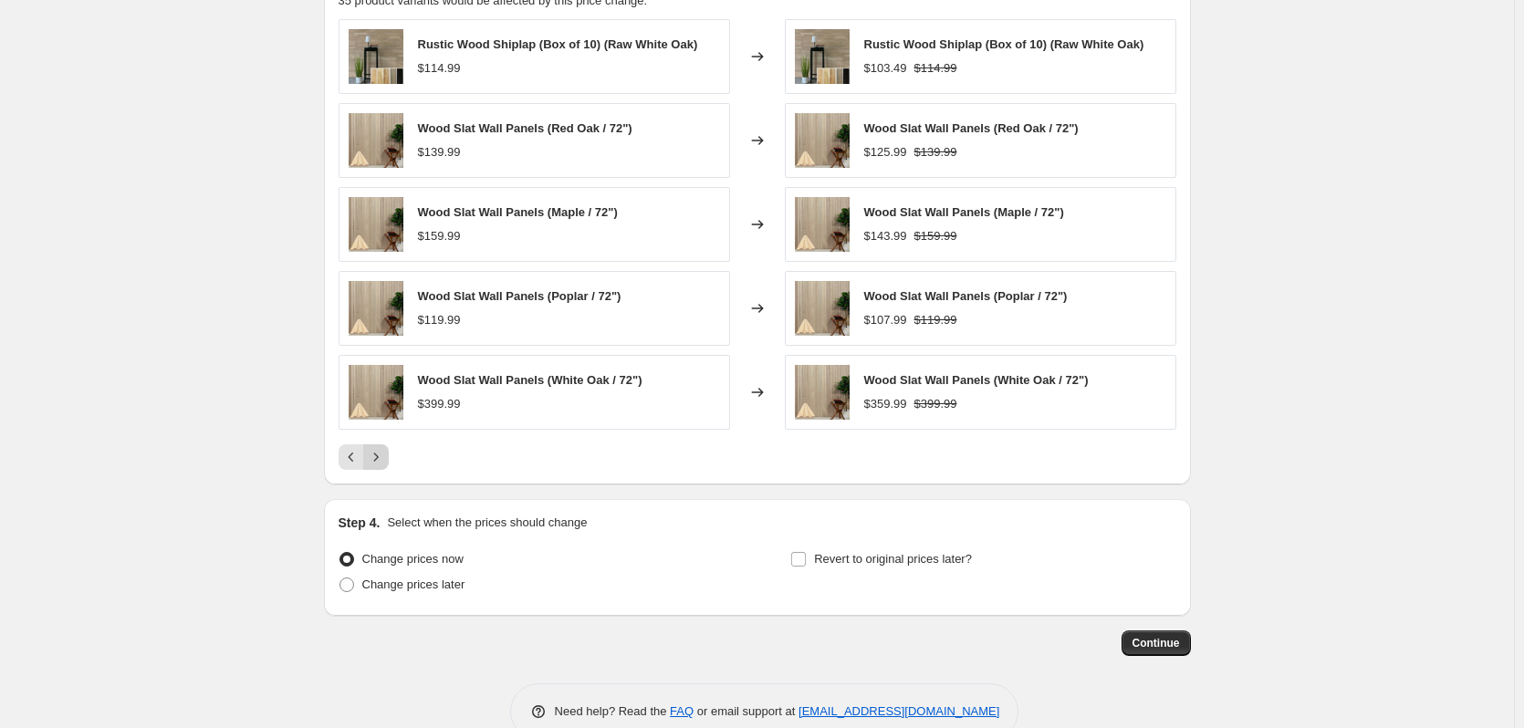
click at [378, 459] on icon "Next" at bounding box center [375, 457] width 5 height 8
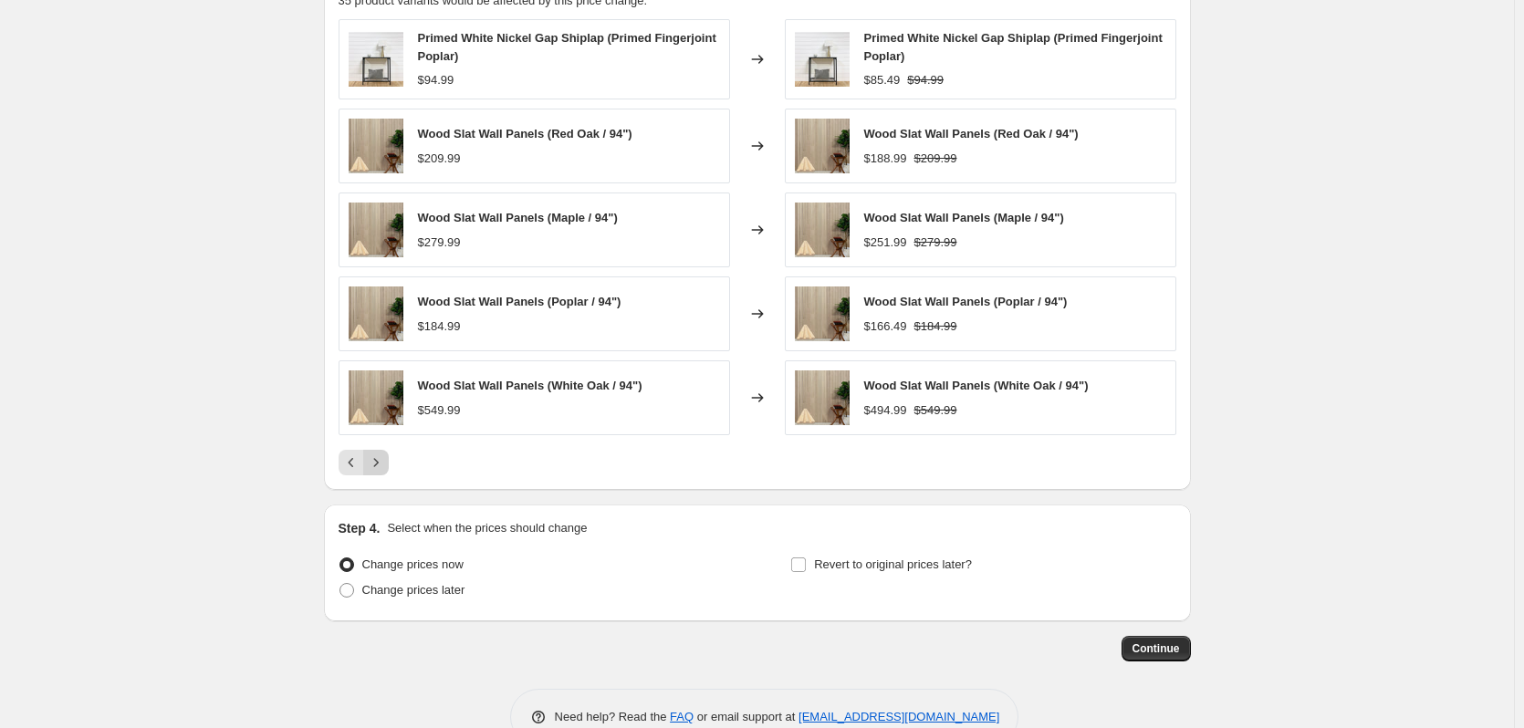
click at [380, 458] on icon "Next" at bounding box center [376, 463] width 18 height 18
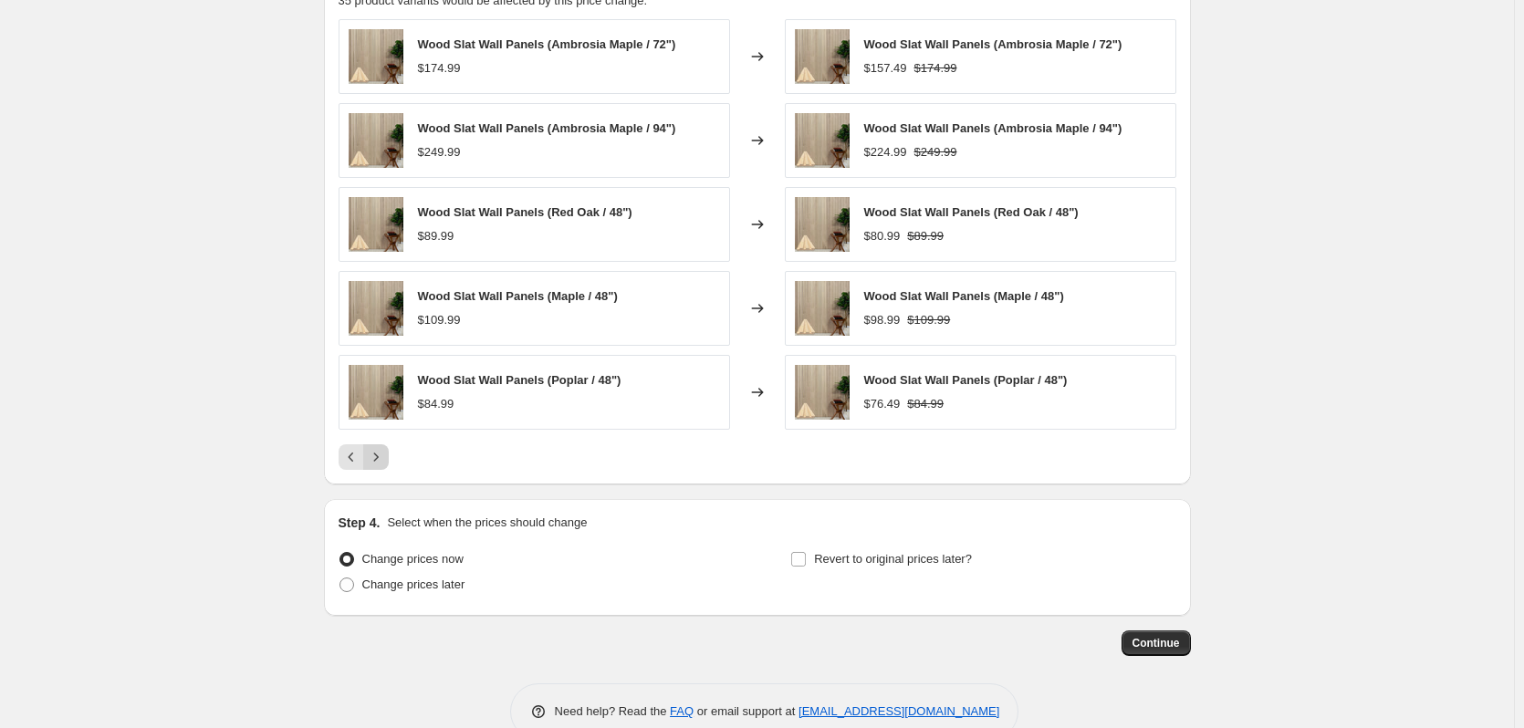
click at [380, 458] on icon "Next" at bounding box center [376, 457] width 18 height 18
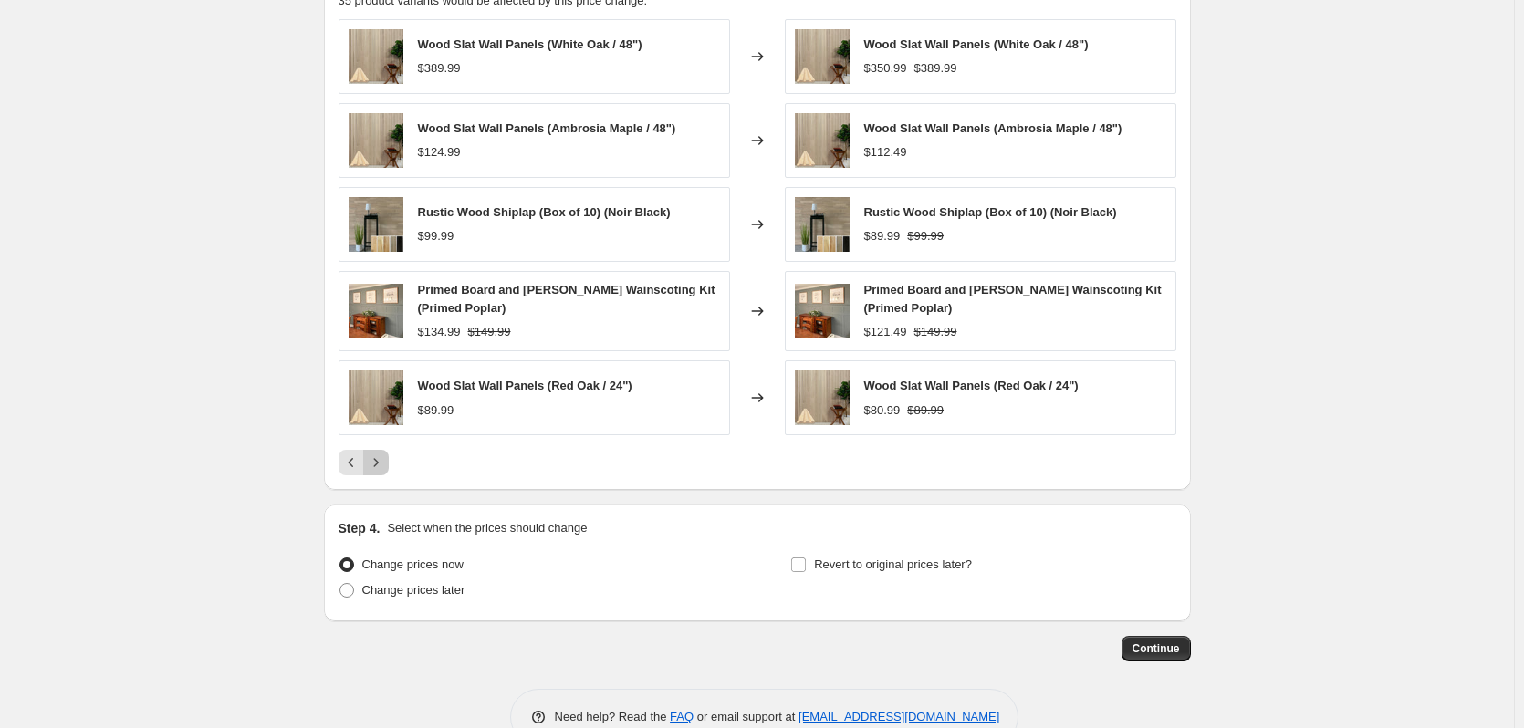
click at [380, 458] on icon "Next" at bounding box center [376, 463] width 18 height 18
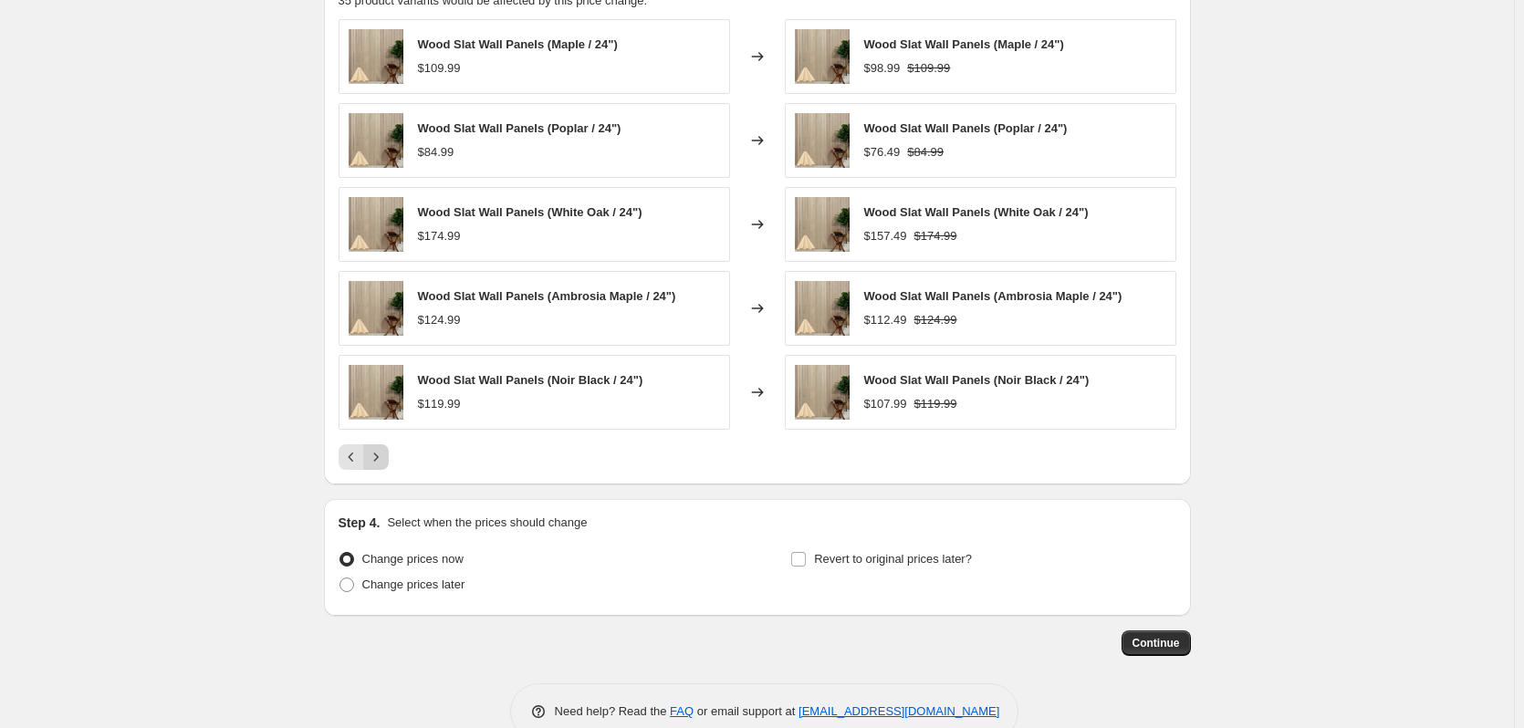
click at [380, 458] on icon "Next" at bounding box center [376, 457] width 18 height 18
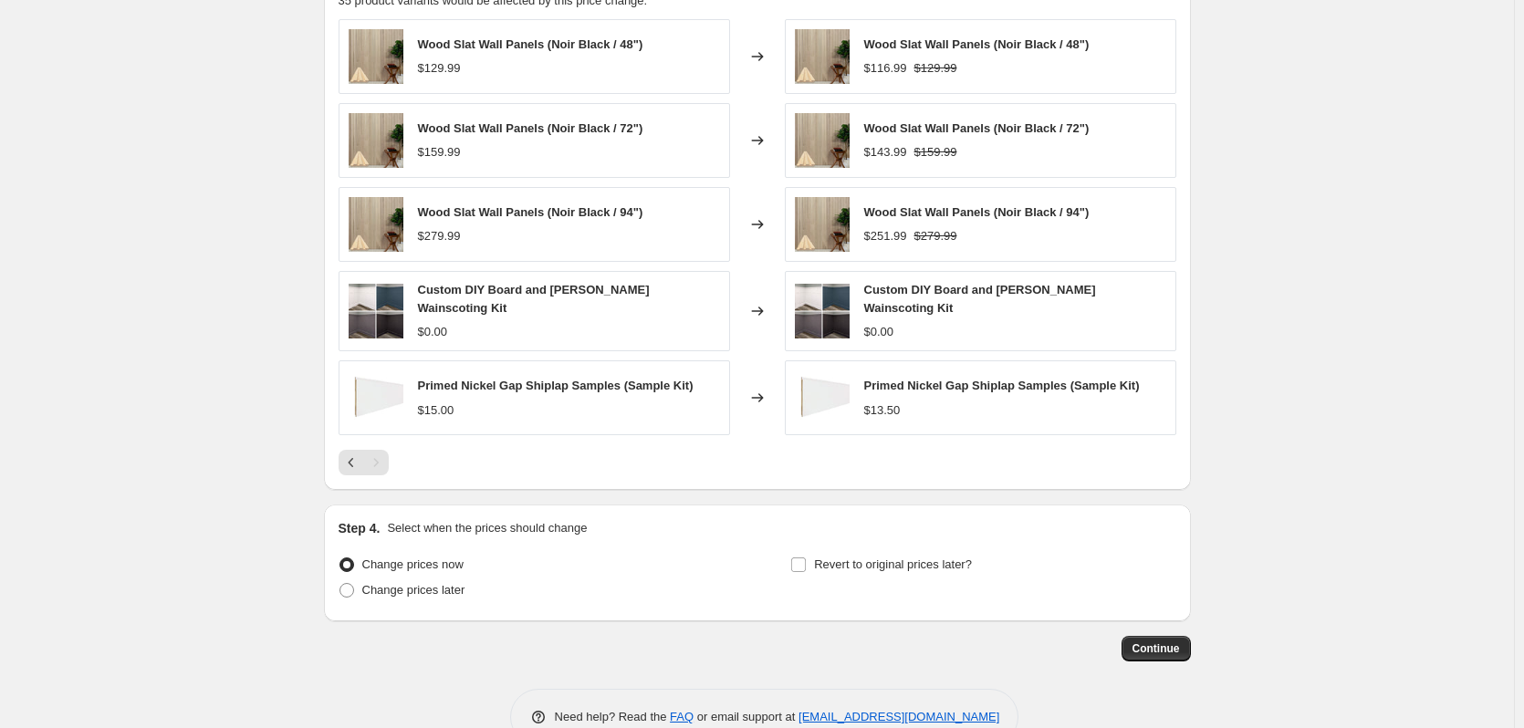
click at [763, 312] on icon at bounding box center [757, 311] width 12 height 9
click at [760, 311] on icon at bounding box center [757, 311] width 18 height 18
click at [762, 394] on icon at bounding box center [757, 398] width 12 height 9
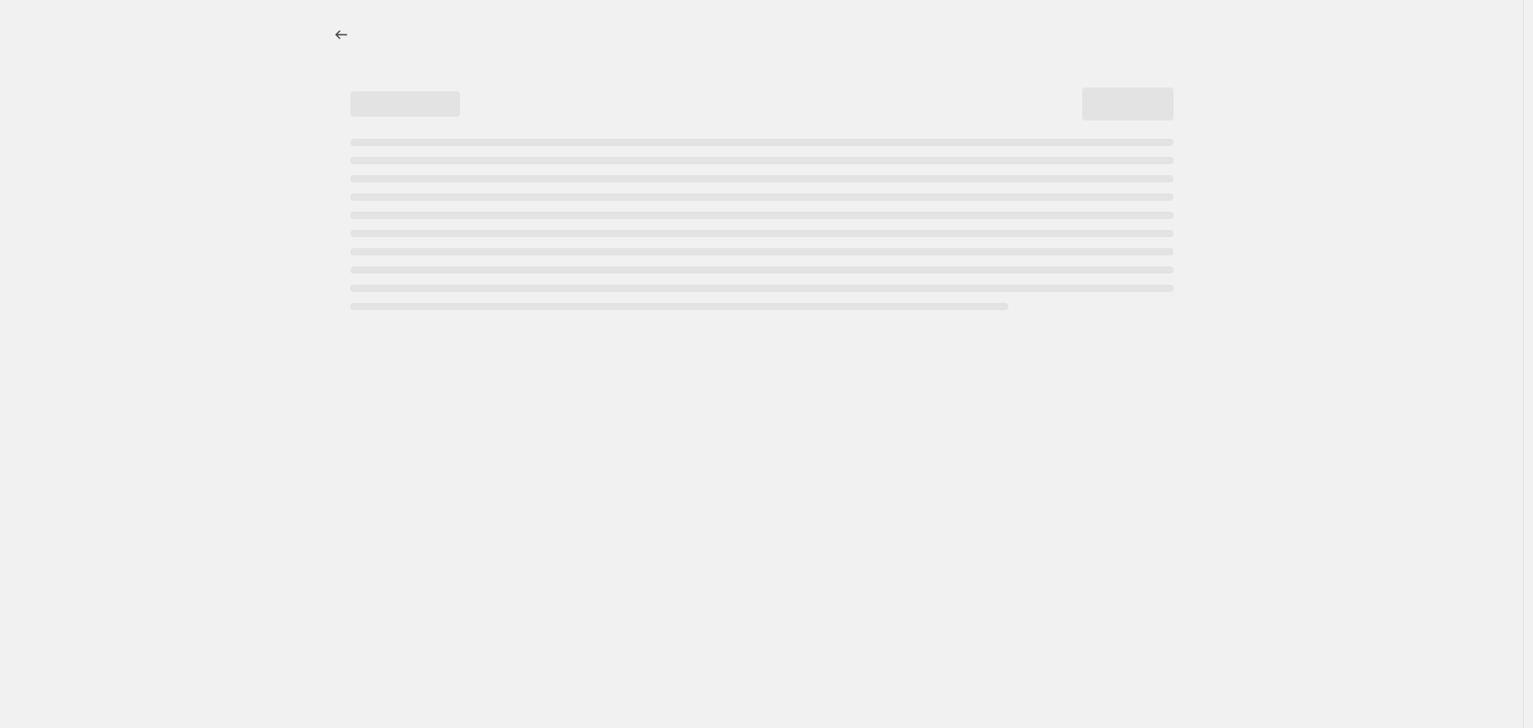
select select "percentage"
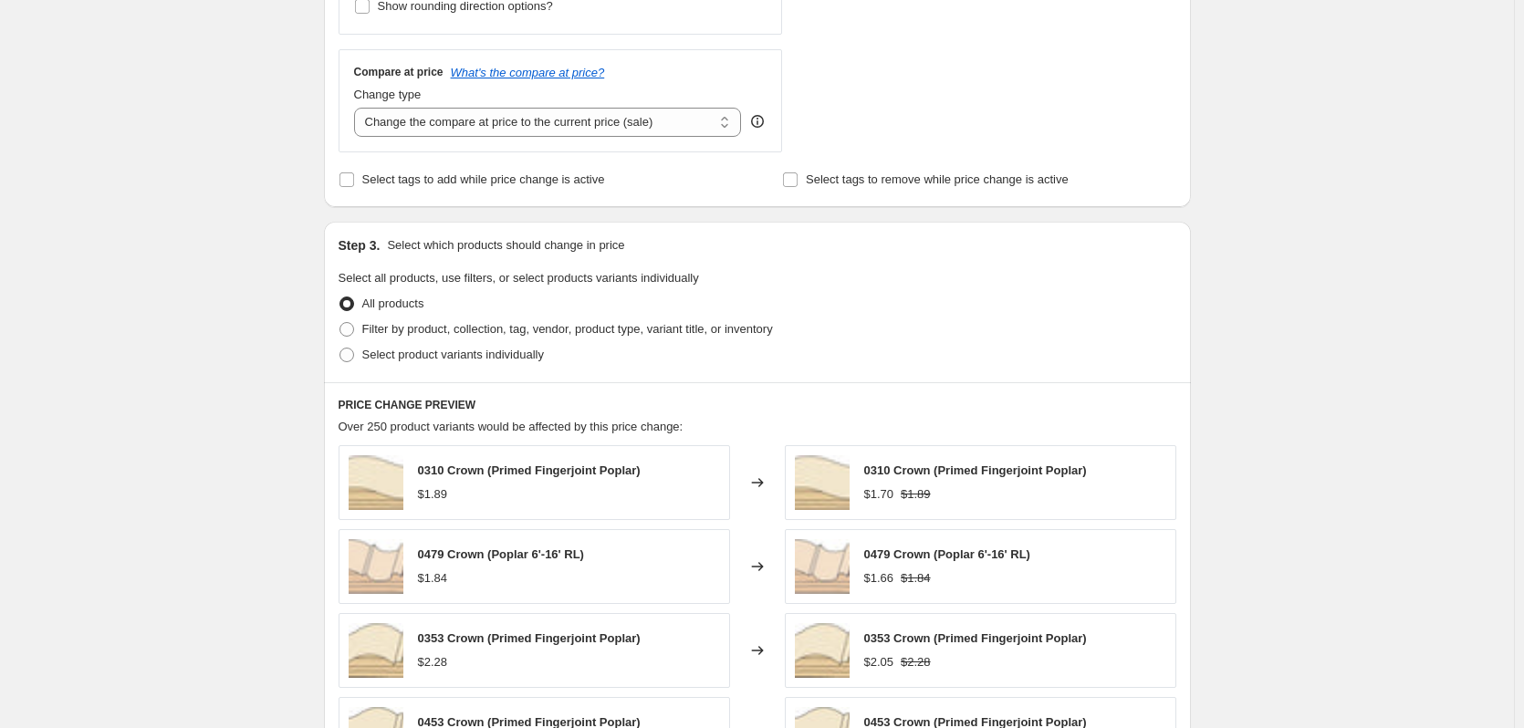
scroll to position [639, 0]
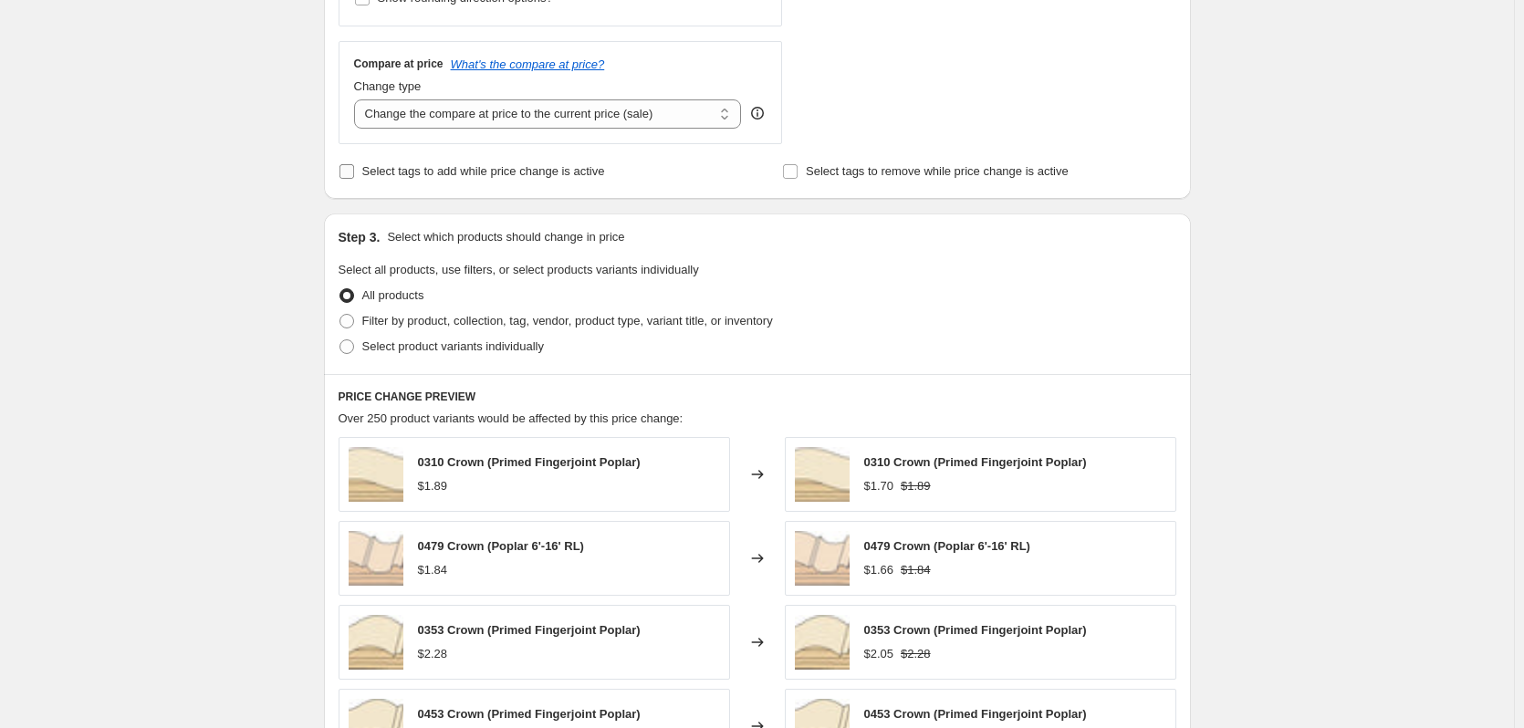
click at [354, 169] on input "Select tags to add while price change is active" at bounding box center [347, 171] width 15 height 15
checkbox input "true"
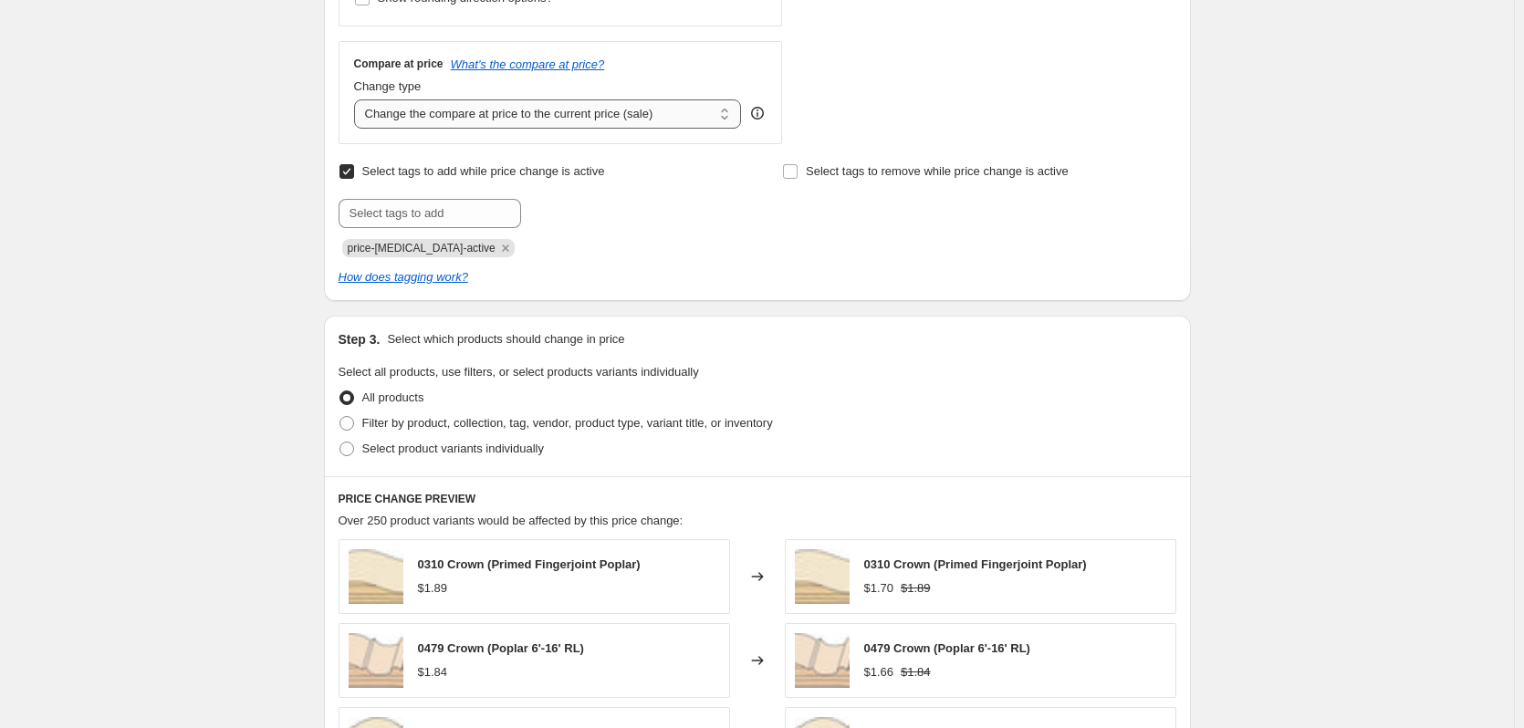
click at [570, 120] on select "Change the compare at price to the current price (sale) Change the compare at p…" at bounding box center [548, 113] width 388 height 29
select select "no_change"
click at [358, 99] on select "Change the compare at price to the current price (sale) Change the compare at p…" at bounding box center [548, 113] width 388 height 29
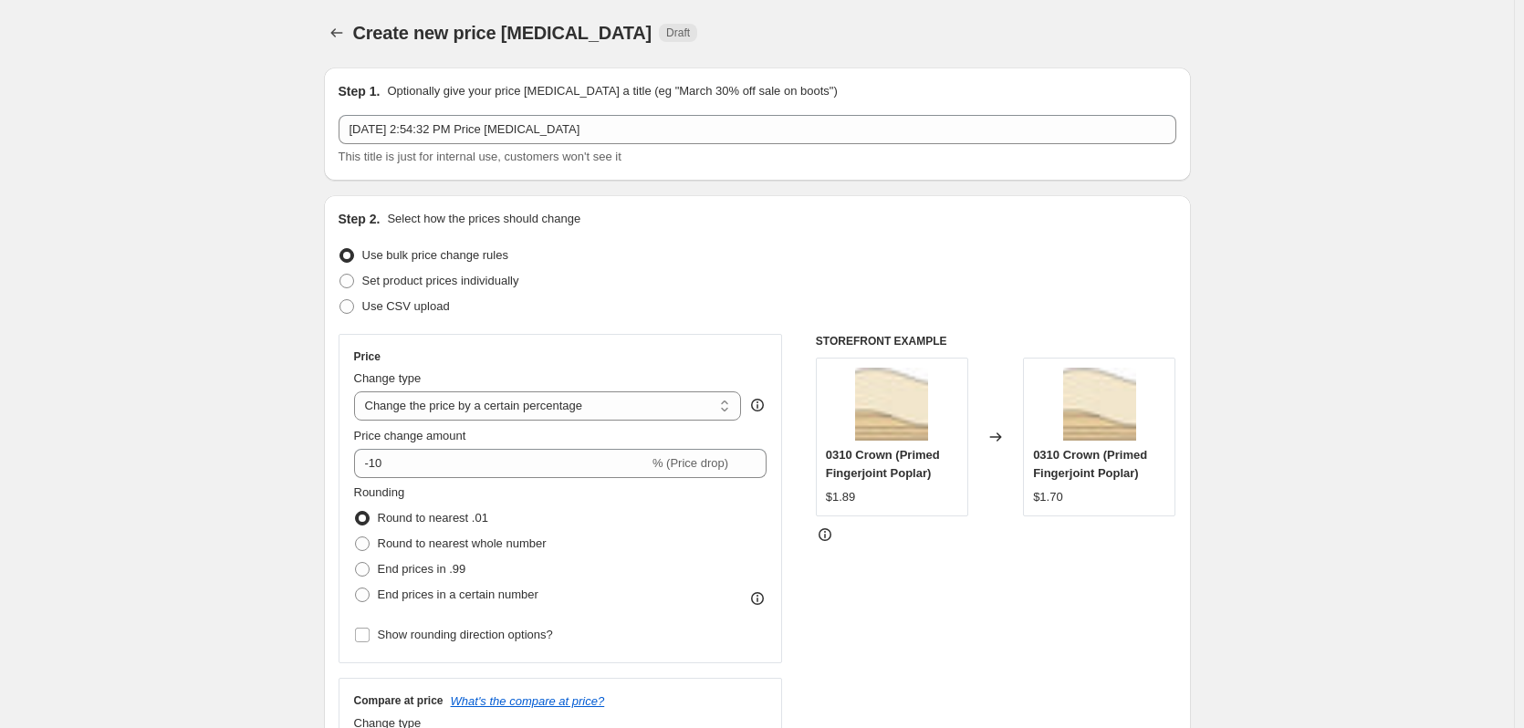
scroll to position [0, 0]
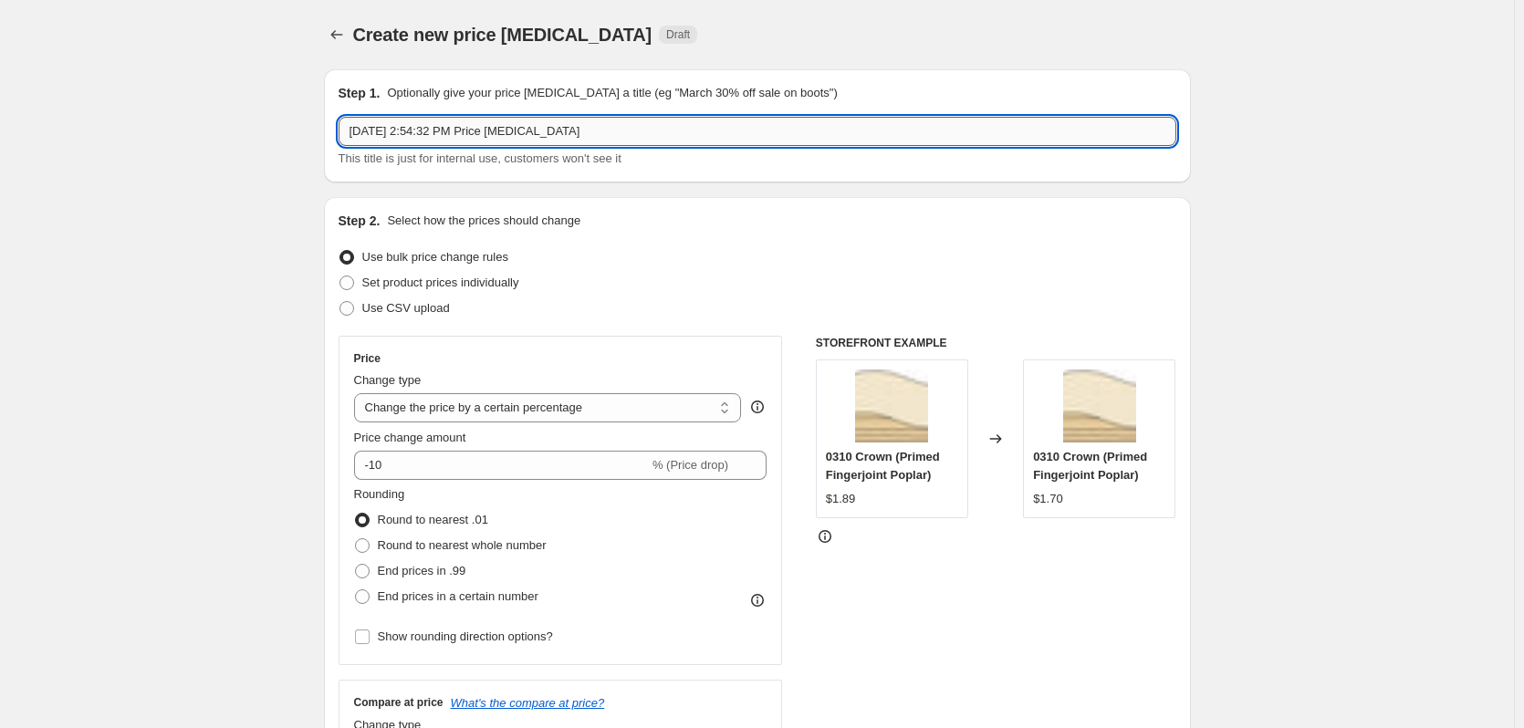
click at [634, 133] on input "[DATE] 2:54:32 PM Price [MEDICAL_DATA]" at bounding box center [758, 131] width 838 height 29
drag, startPoint x: 633, startPoint y: 133, endPoint x: 206, endPoint y: 125, distance: 426.3
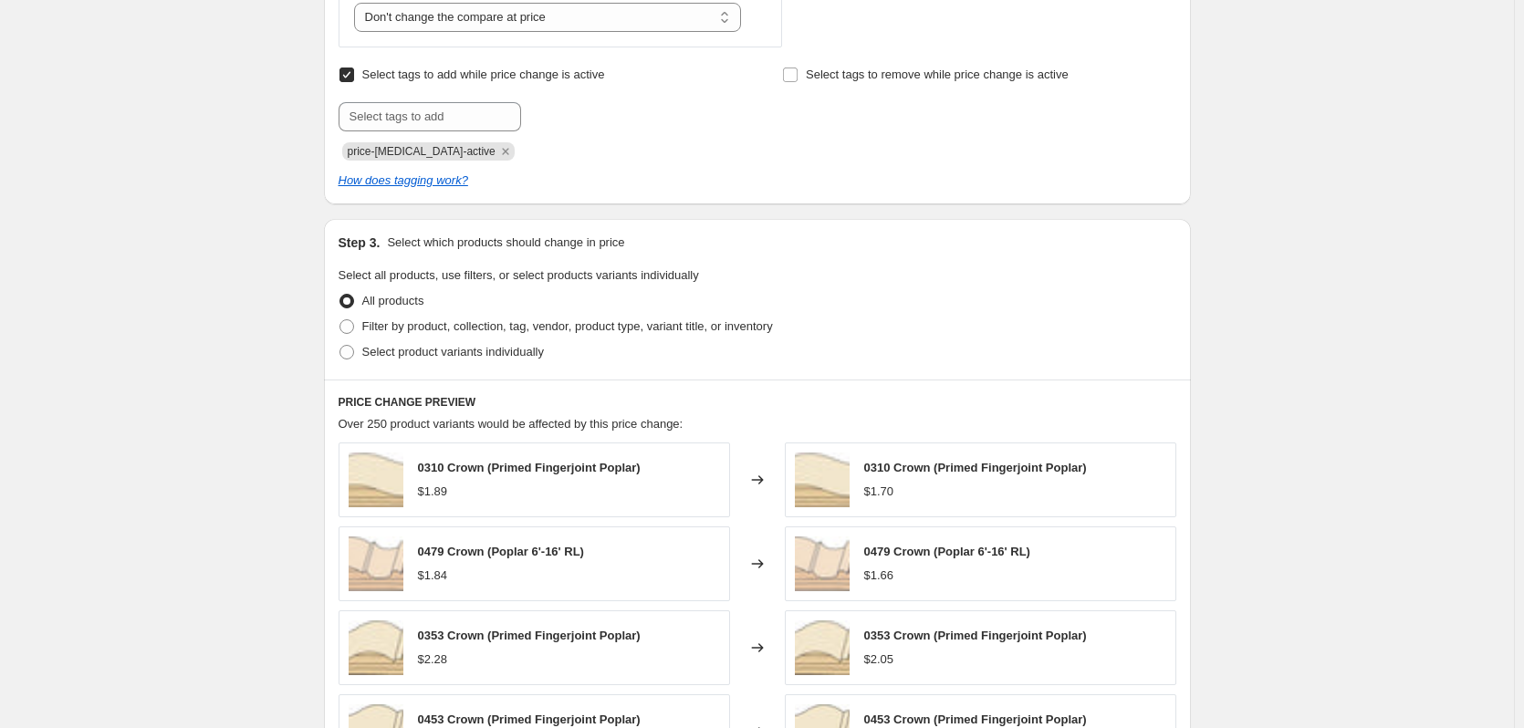
scroll to position [821, 0]
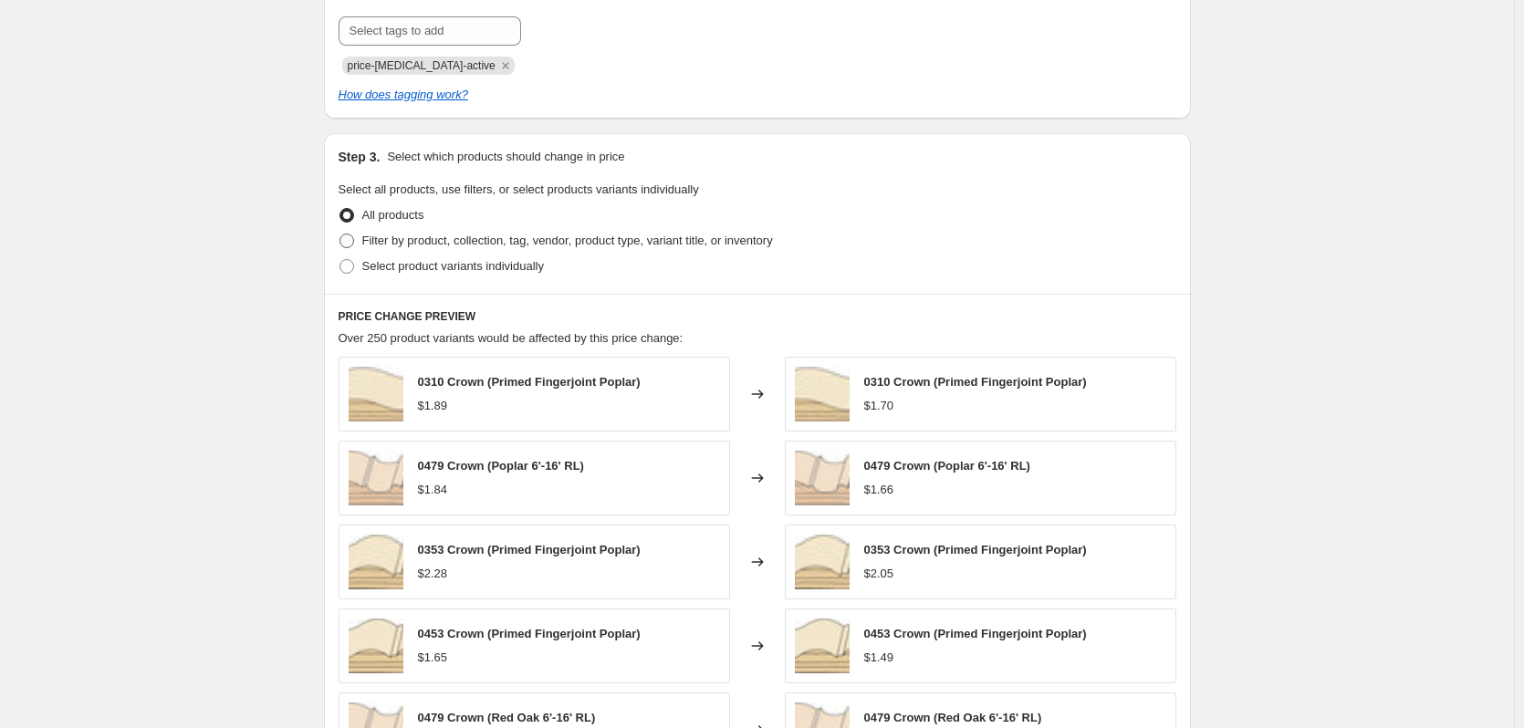
type input "Kits & Shiplap 10 off Fall 2025"
click at [347, 242] on span at bounding box center [347, 241] width 15 height 15
click at [340, 235] on input "Filter by product, collection, tag, vendor, product type, variant title, or inv…" at bounding box center [340, 234] width 1 height 1
radio input "true"
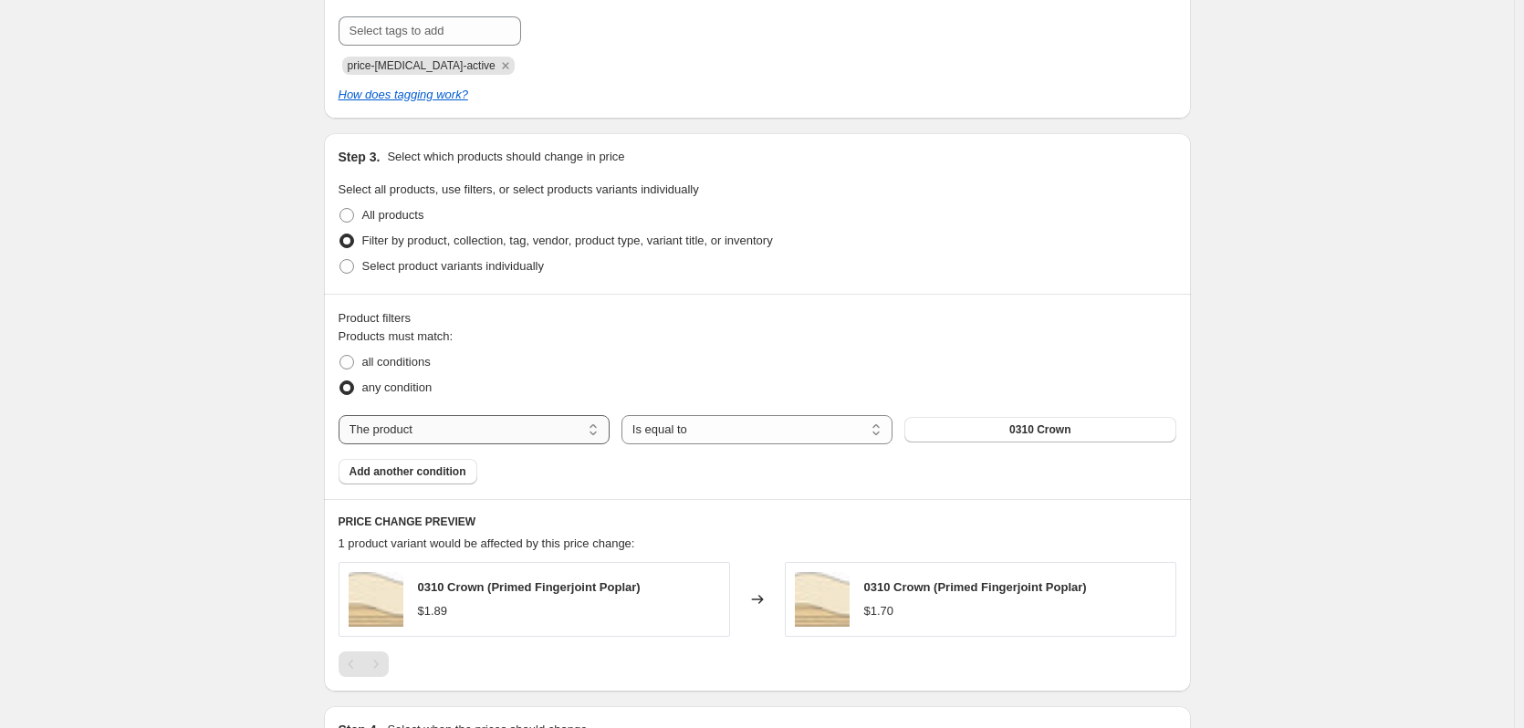
click at [423, 429] on select "The product The product's collection The product's tag The product's vendor The…" at bounding box center [474, 429] width 271 height 29
select select "collection"
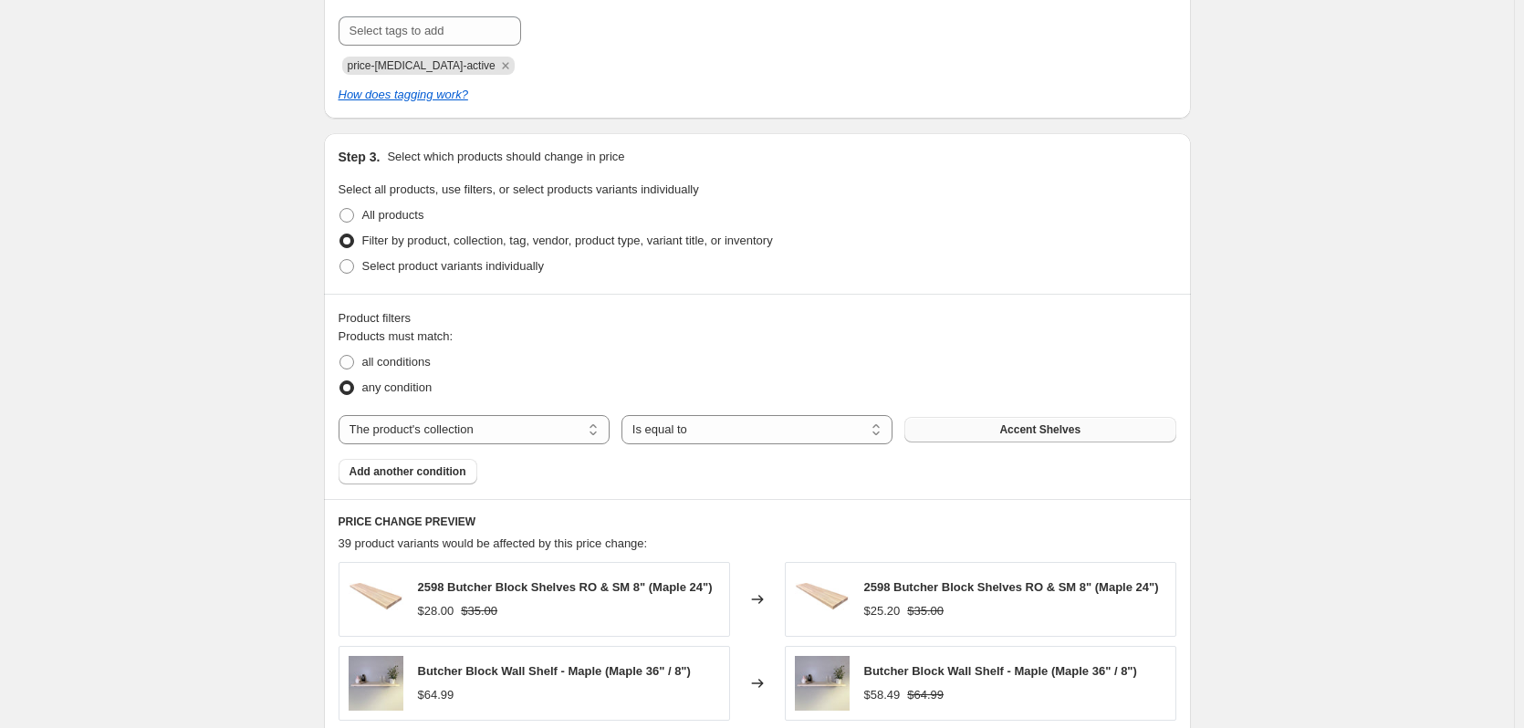
click at [1097, 436] on button "Accent Shelves" at bounding box center [1040, 430] width 271 height 26
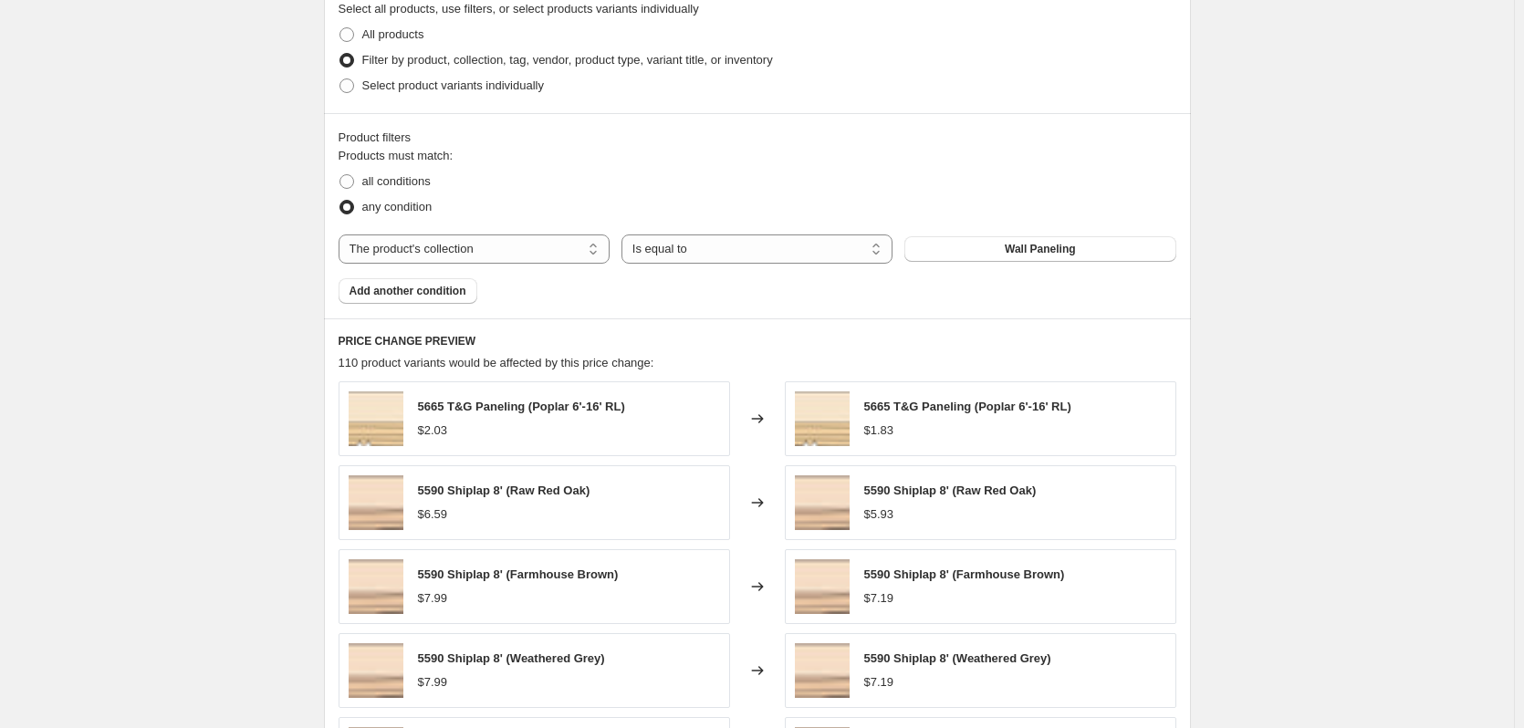
scroll to position [1004, 0]
click at [422, 291] on span "Add another condition" at bounding box center [408, 289] width 117 height 15
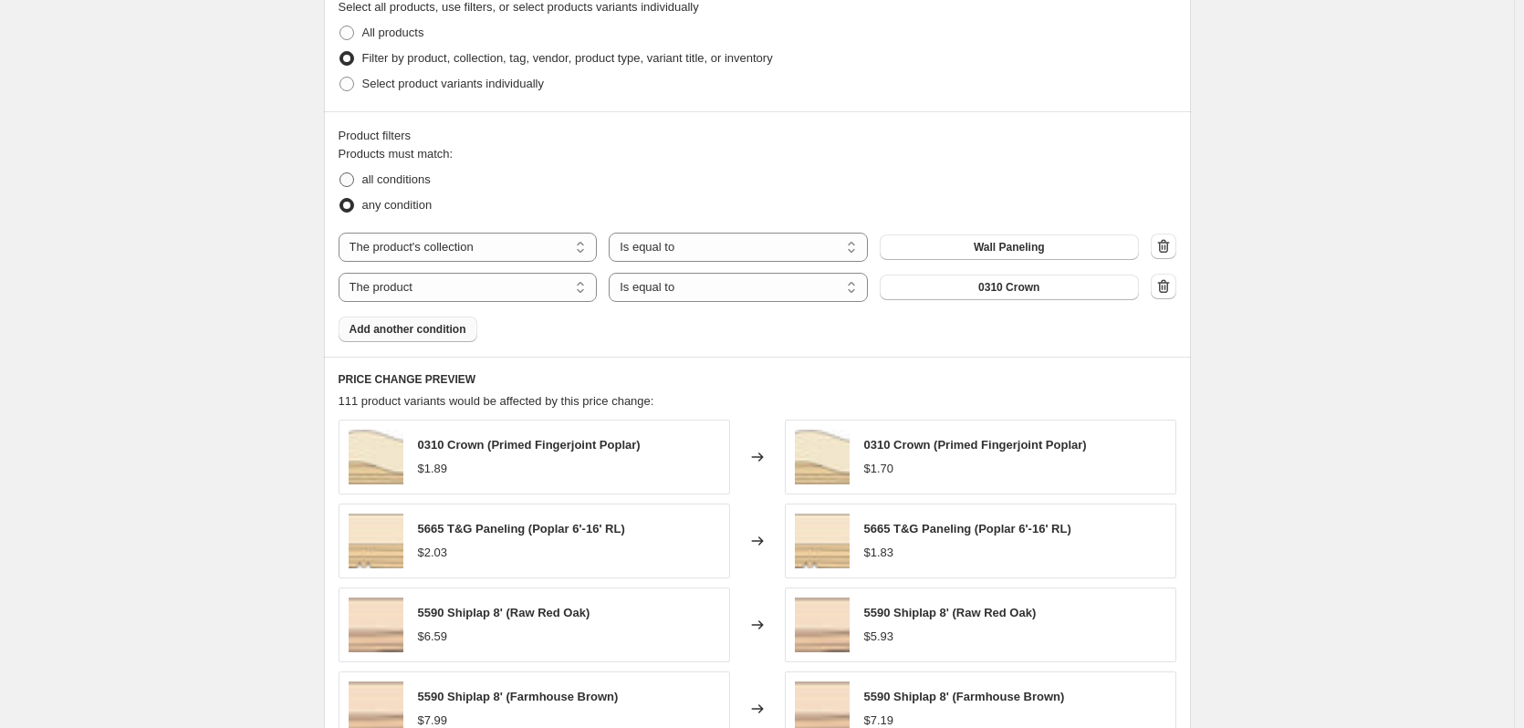
click at [349, 182] on span at bounding box center [347, 180] width 15 height 15
click at [340, 173] on input "all conditions" at bounding box center [340, 173] width 1 height 1
radio input "true"
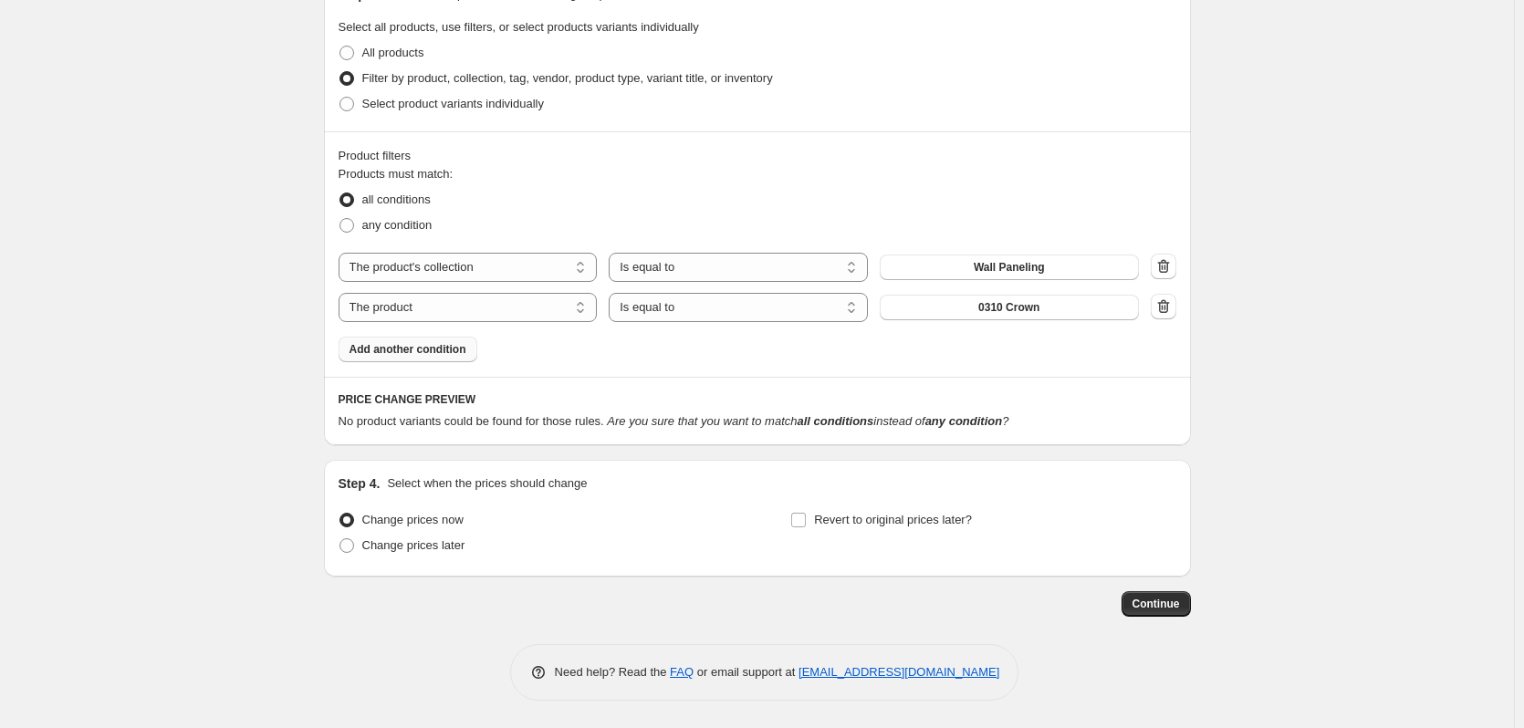
scroll to position [985, 0]
click at [521, 311] on select "The product The product's collection The product's tag The product's vendor The…" at bounding box center [468, 307] width 259 height 29
select select "collection"
click at [1050, 309] on span "Accent Shelves" at bounding box center [1008, 307] width 81 height 15
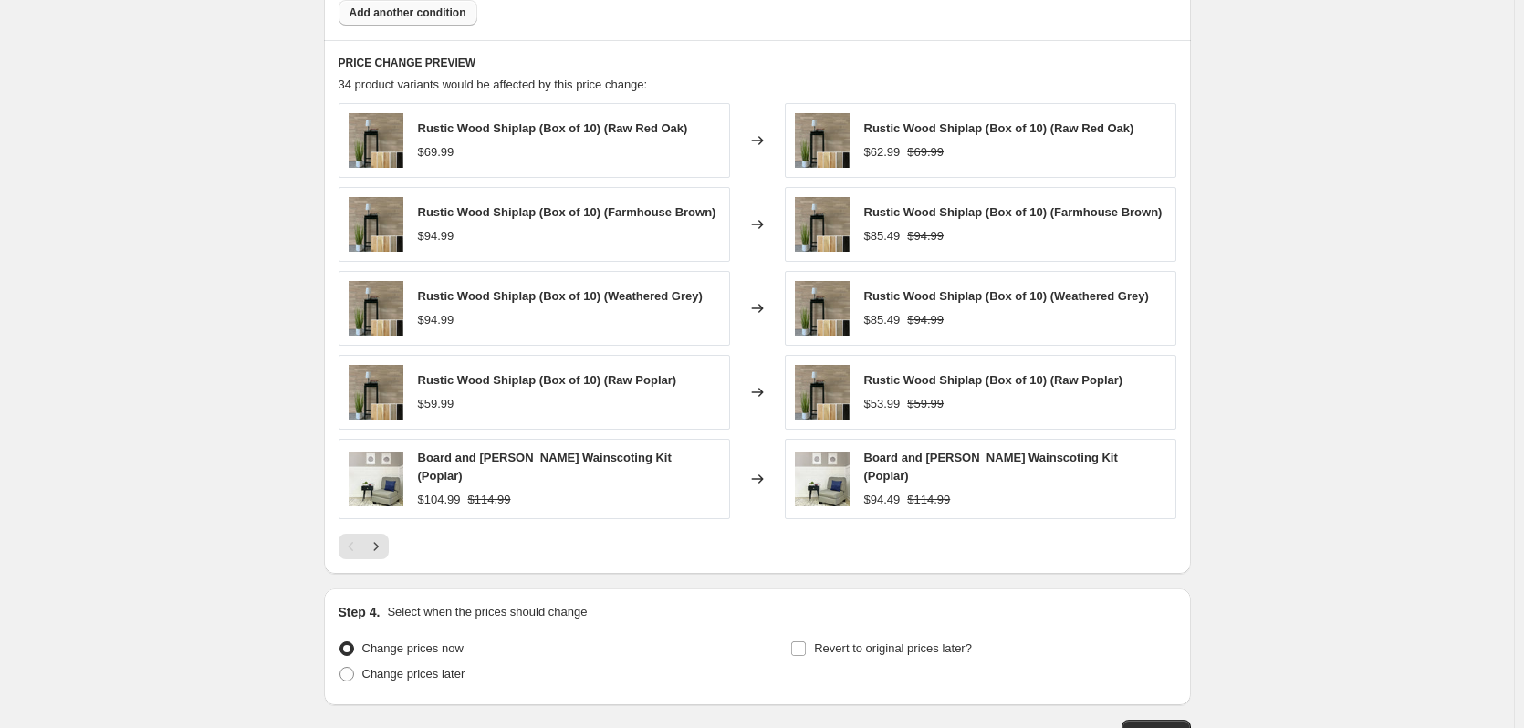
scroll to position [1350, 0]
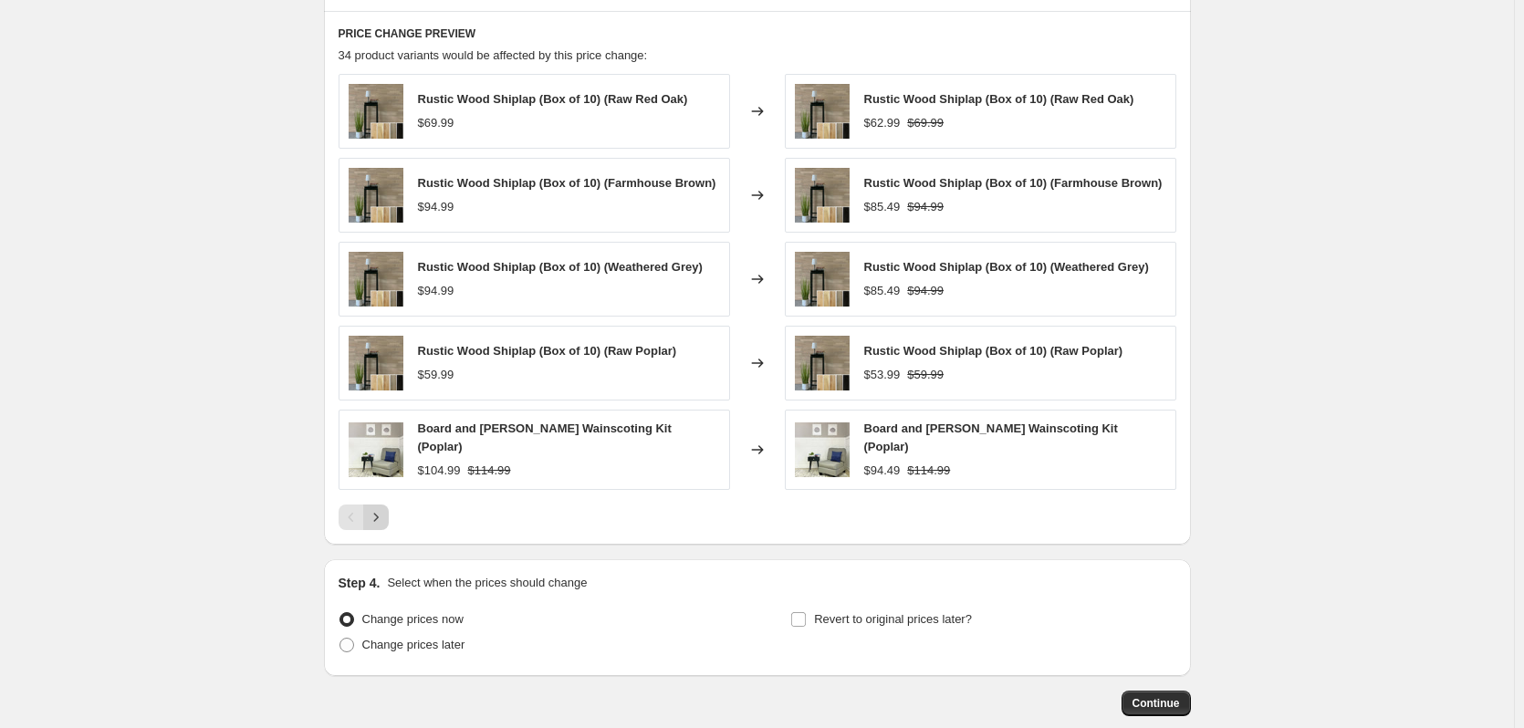
click at [379, 512] on icon "Next" at bounding box center [376, 517] width 18 height 18
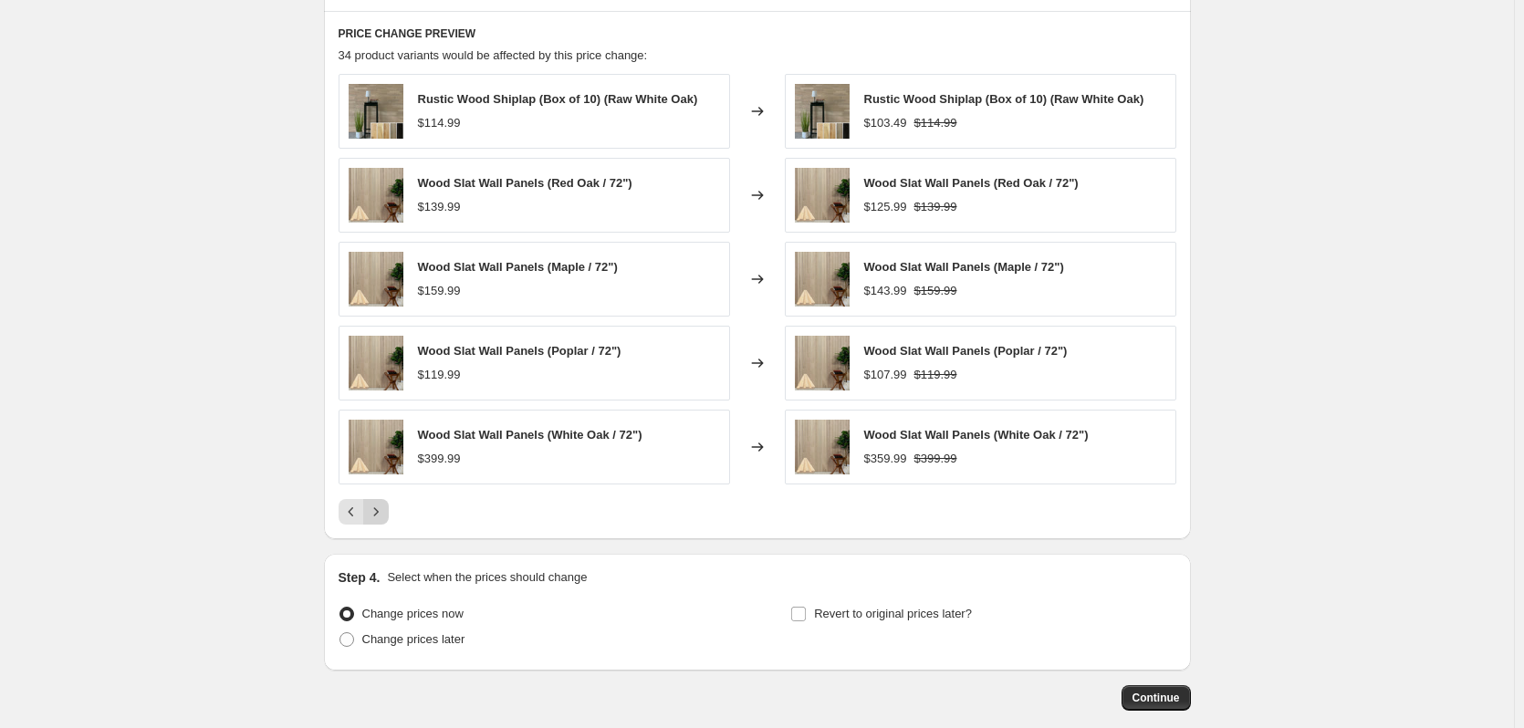
click at [379, 512] on icon "Next" at bounding box center [376, 512] width 18 height 18
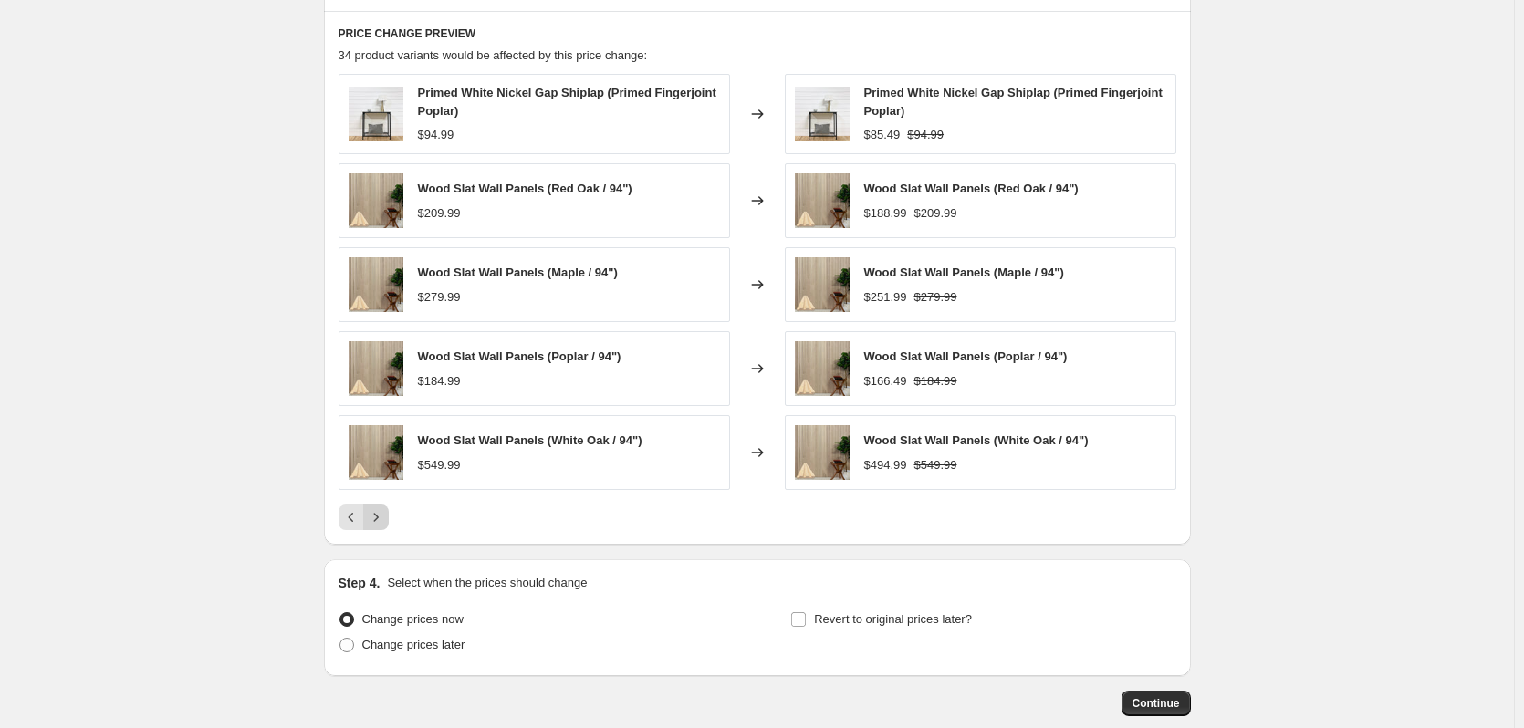
click at [379, 512] on icon "Next" at bounding box center [376, 517] width 18 height 18
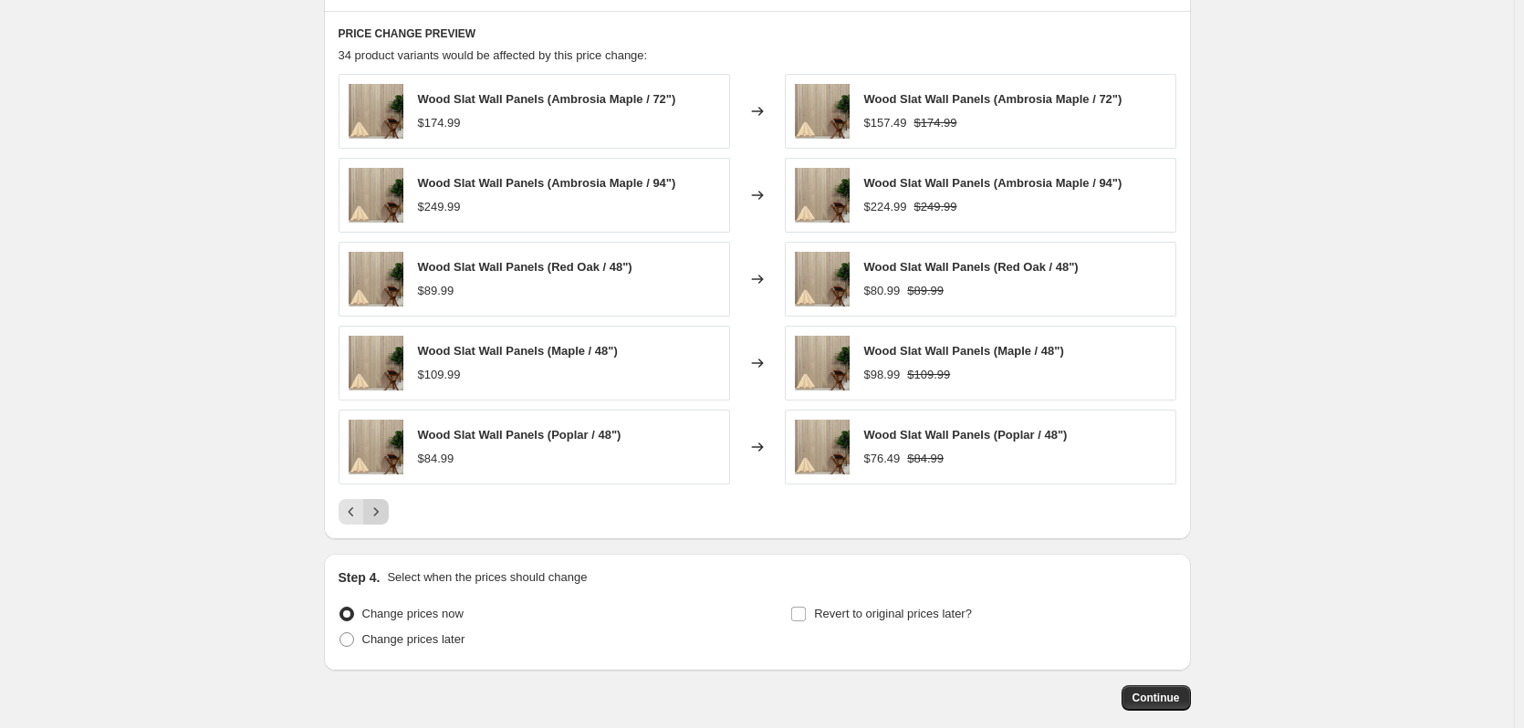
click at [379, 512] on icon "Next" at bounding box center [376, 512] width 18 height 18
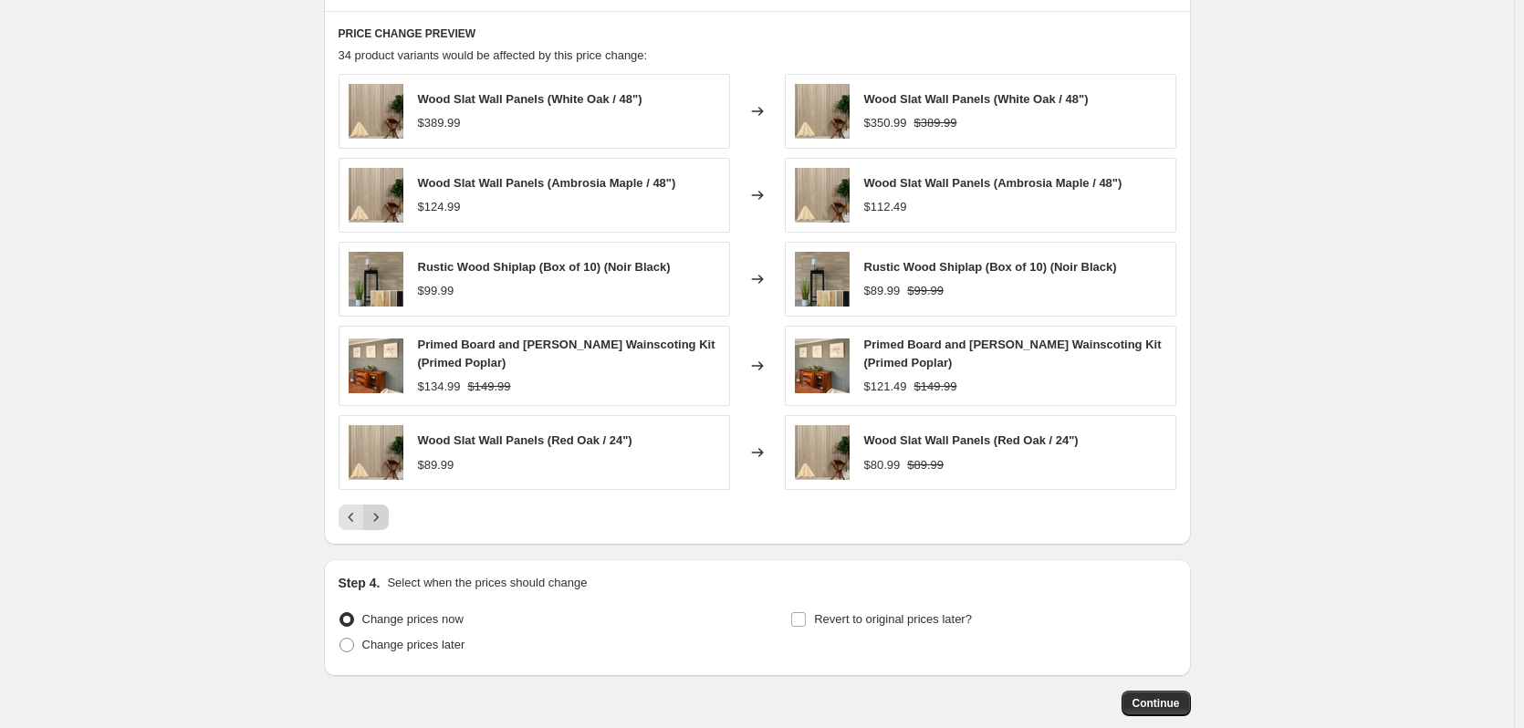
click at [379, 512] on icon "Next" at bounding box center [376, 517] width 18 height 18
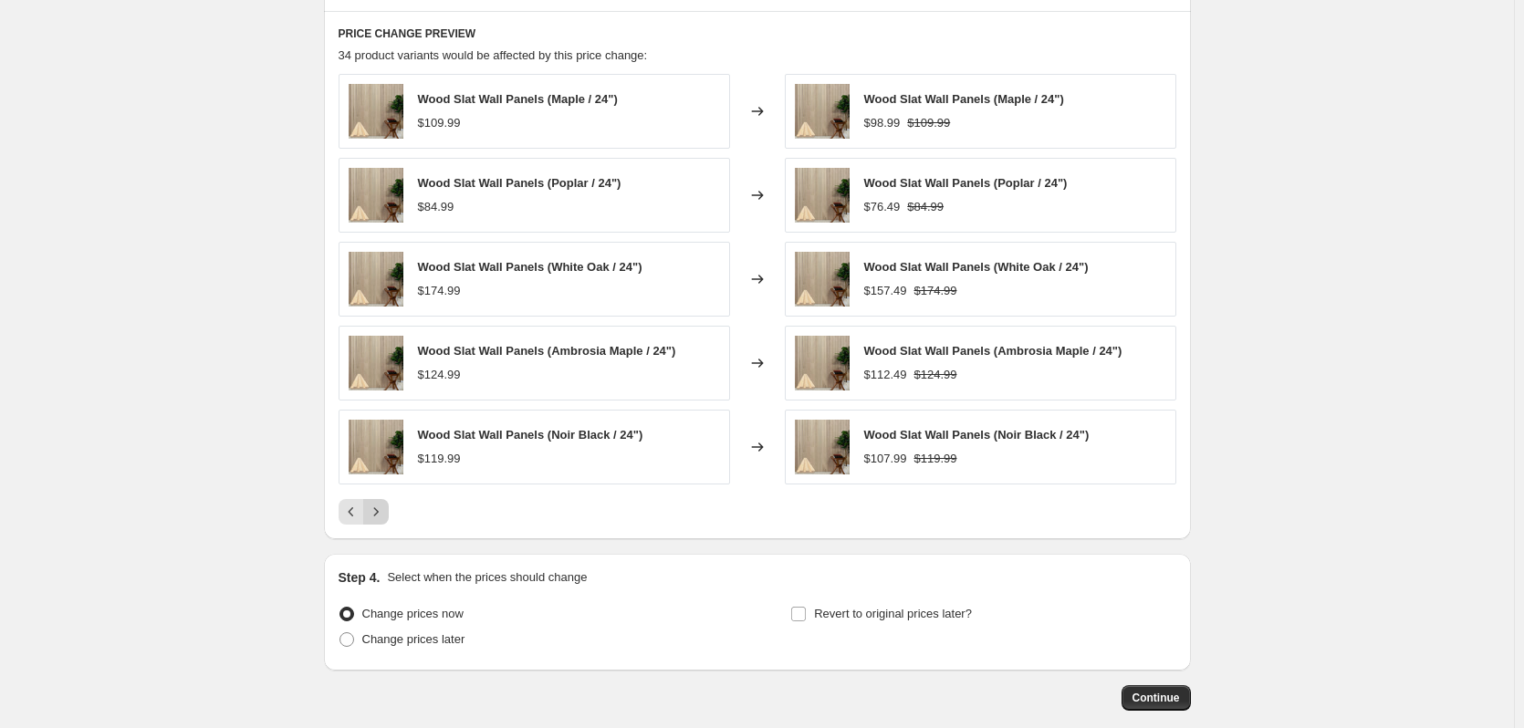
click at [379, 512] on icon "Next" at bounding box center [376, 512] width 18 height 18
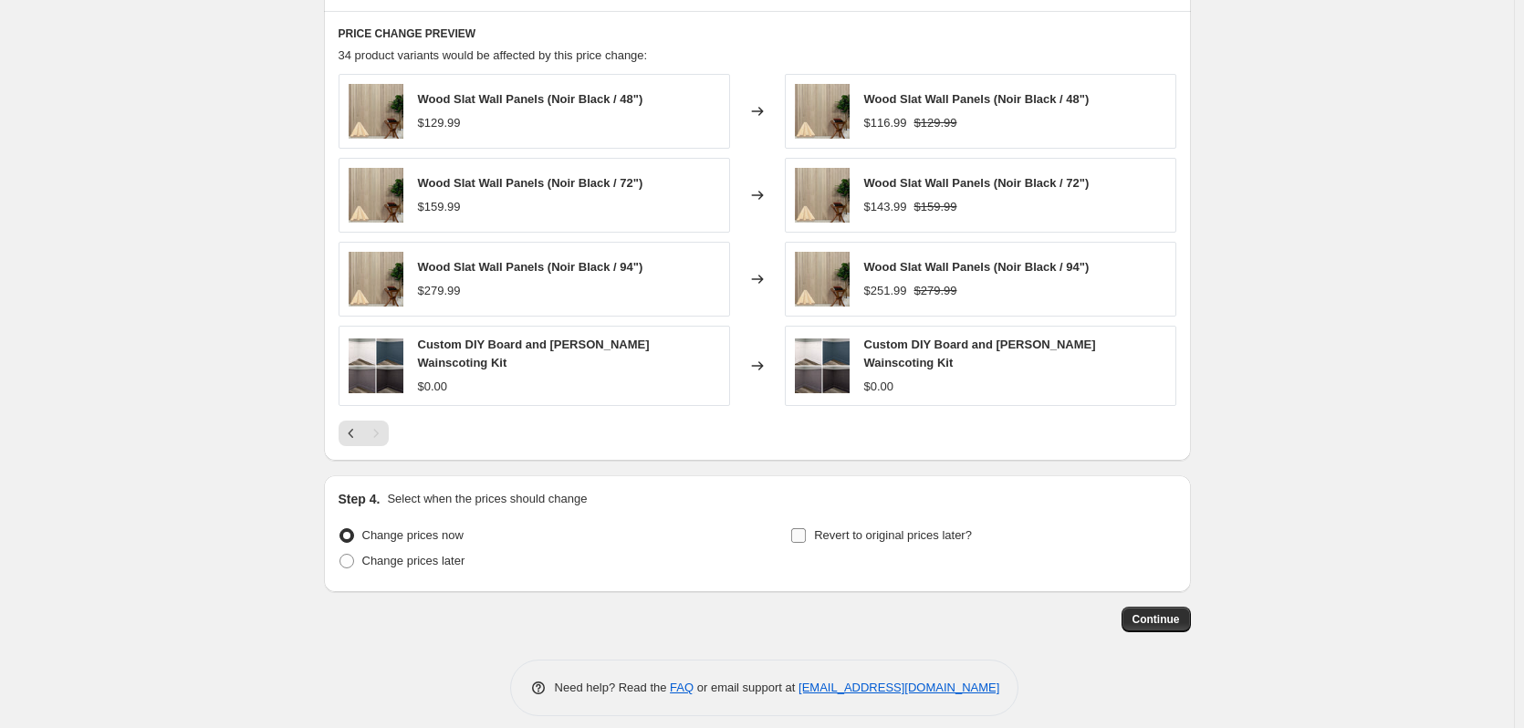
click at [806, 535] on input "Revert to original prices later?" at bounding box center [798, 535] width 15 height 15
checkbox input "true"
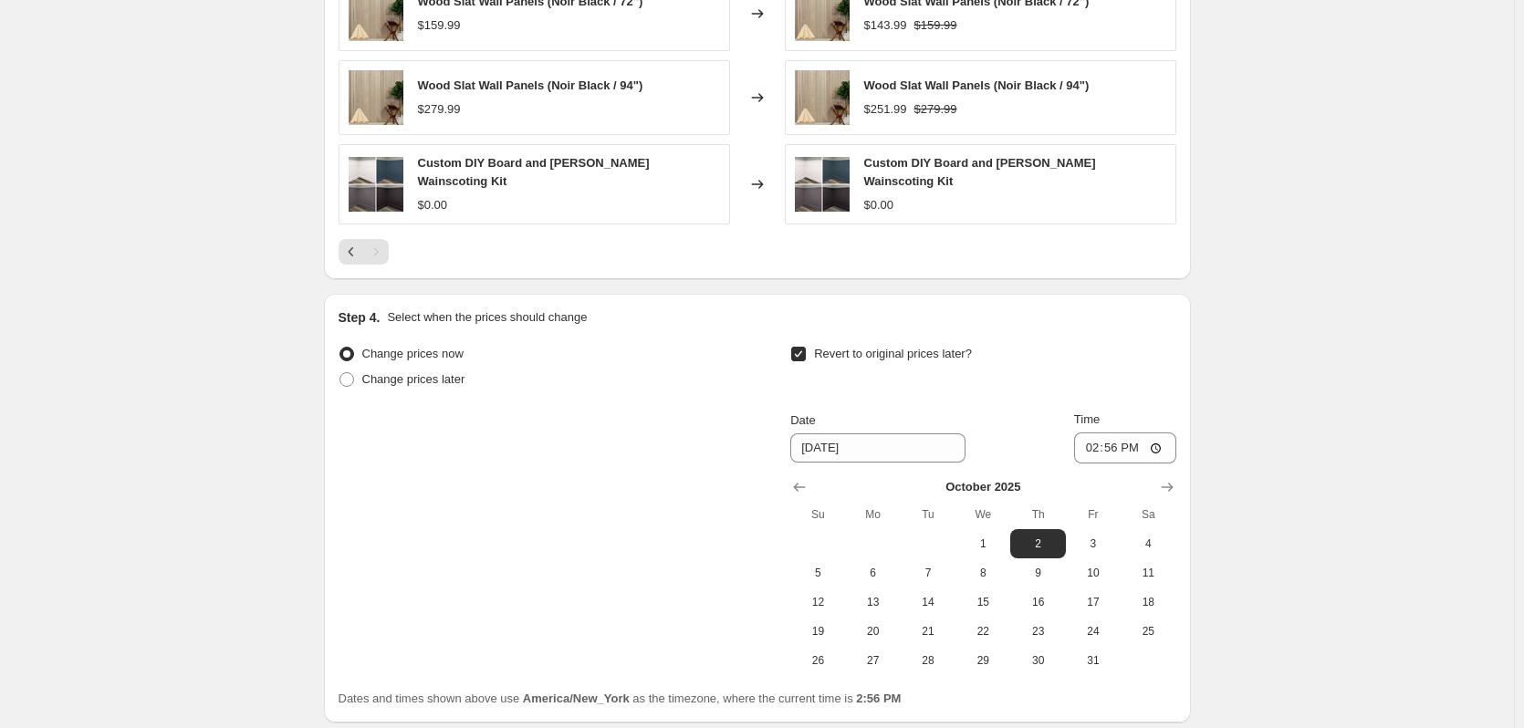
scroll to position [1532, 0]
click at [881, 571] on span "6" at bounding box center [873, 572] width 40 height 15
type input "[DATE]"
click at [1119, 443] on input "14:56" at bounding box center [1125, 447] width 102 height 31
click at [1093, 443] on input "14:56" at bounding box center [1125, 447] width 102 height 31
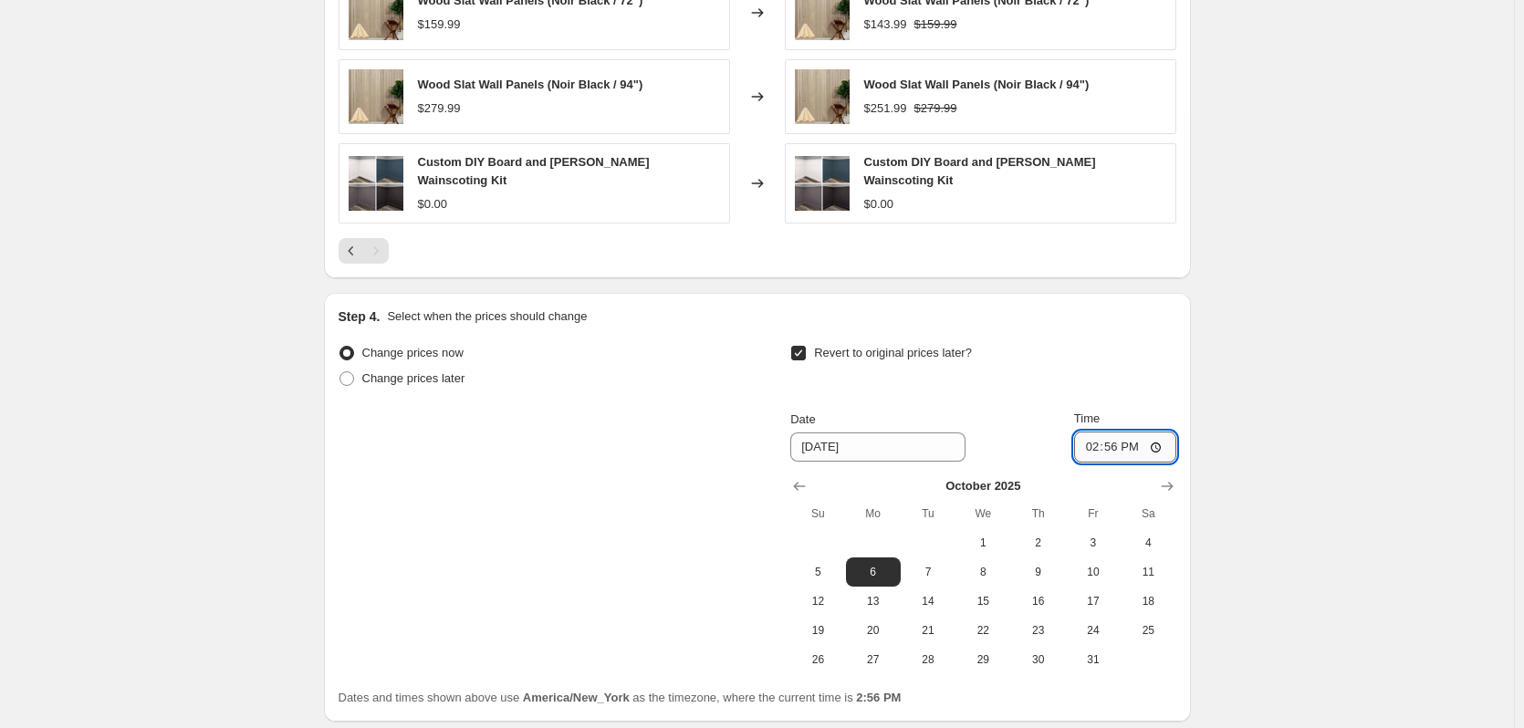
type input "13:56"
click at [838, 570] on span "5" at bounding box center [818, 572] width 40 height 15
type input "[DATE]"
click at [1093, 445] on input "13:56" at bounding box center [1125, 447] width 102 height 31
type input "23:59"
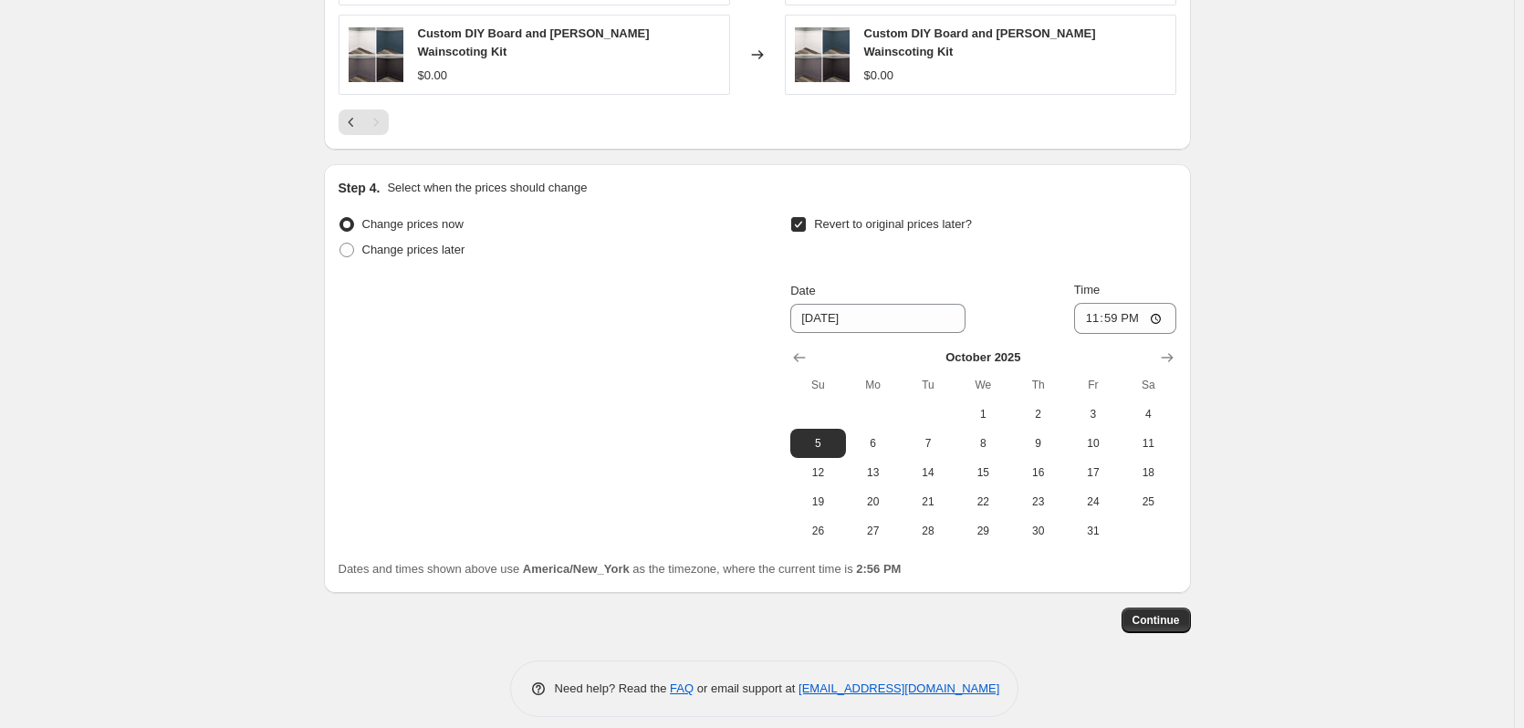
scroll to position [1673, 0]
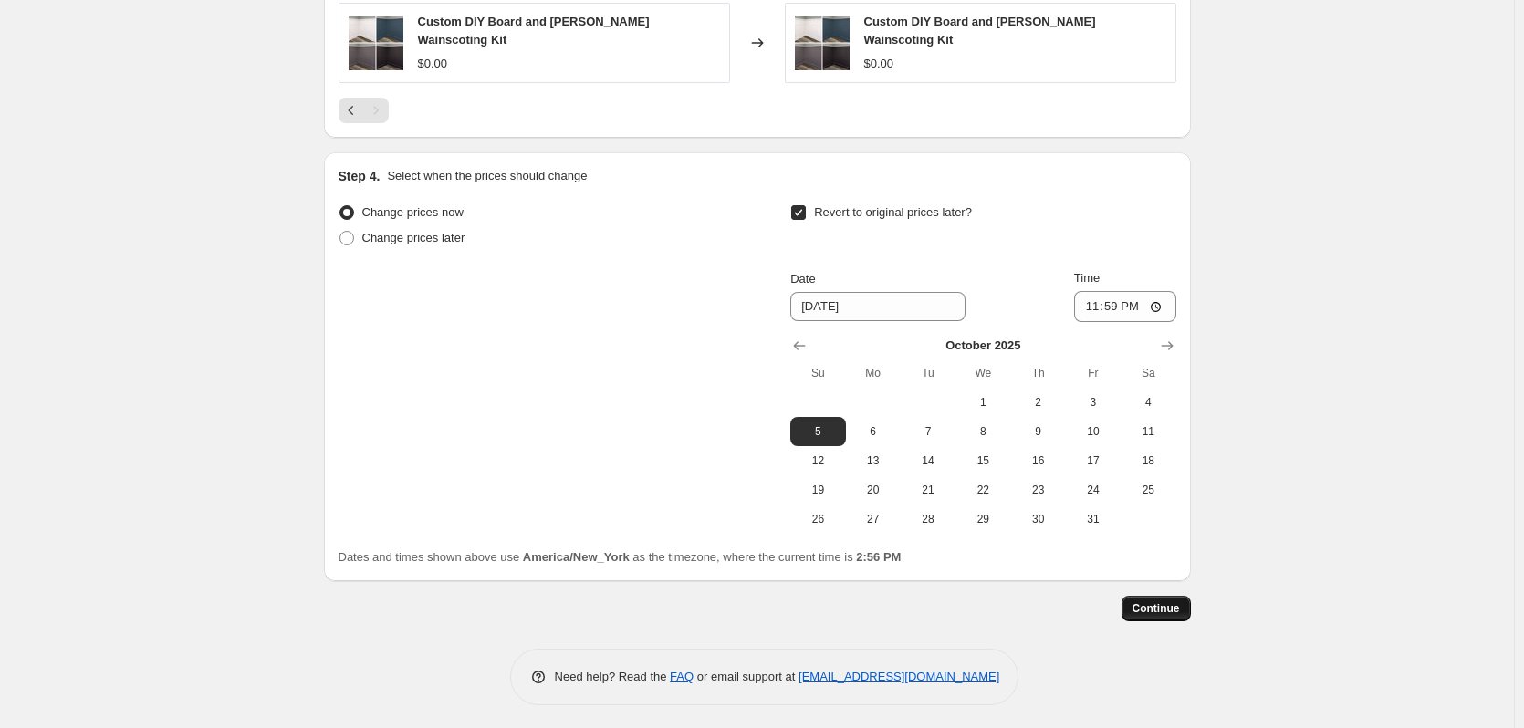
click at [1159, 611] on span "Continue" at bounding box center [1156, 608] width 47 height 15
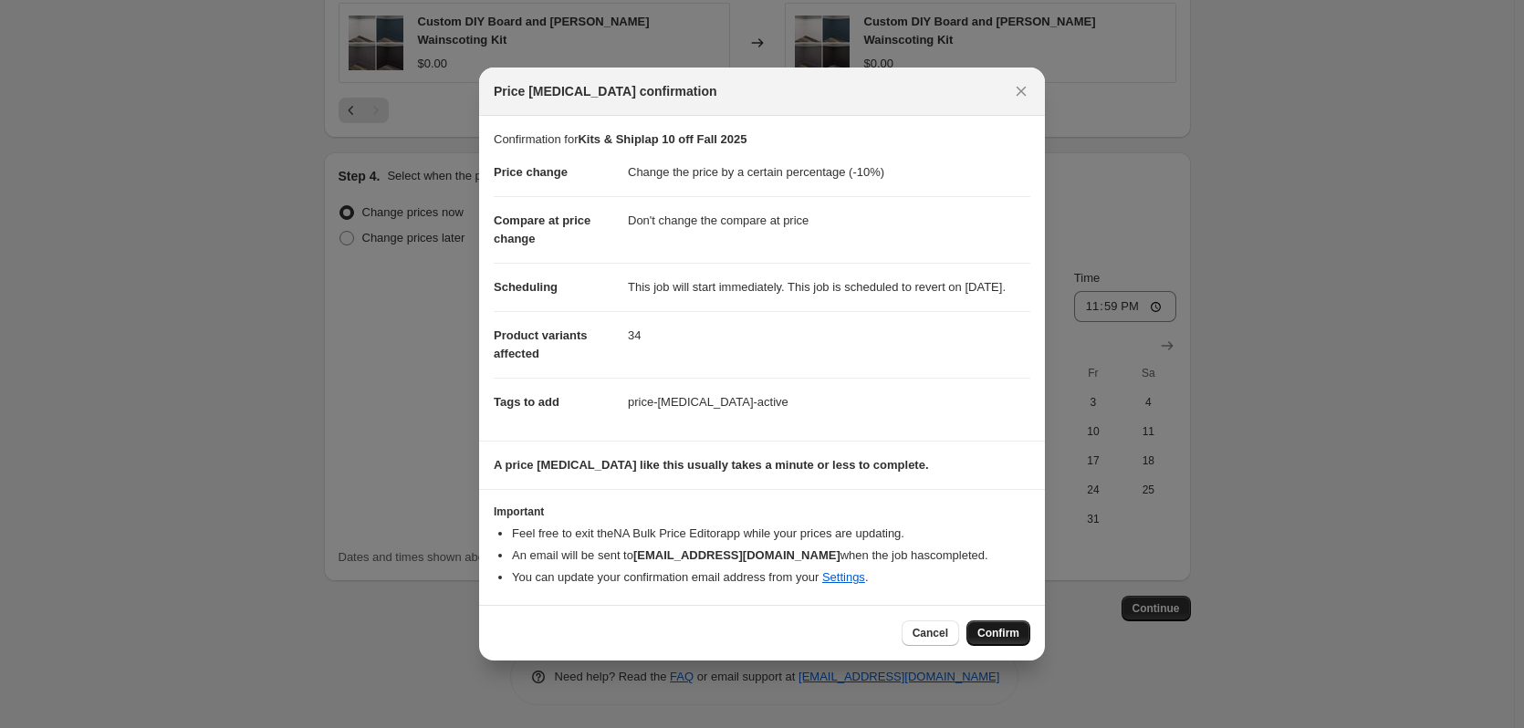
click at [1006, 641] on span "Confirm" at bounding box center [999, 633] width 42 height 15
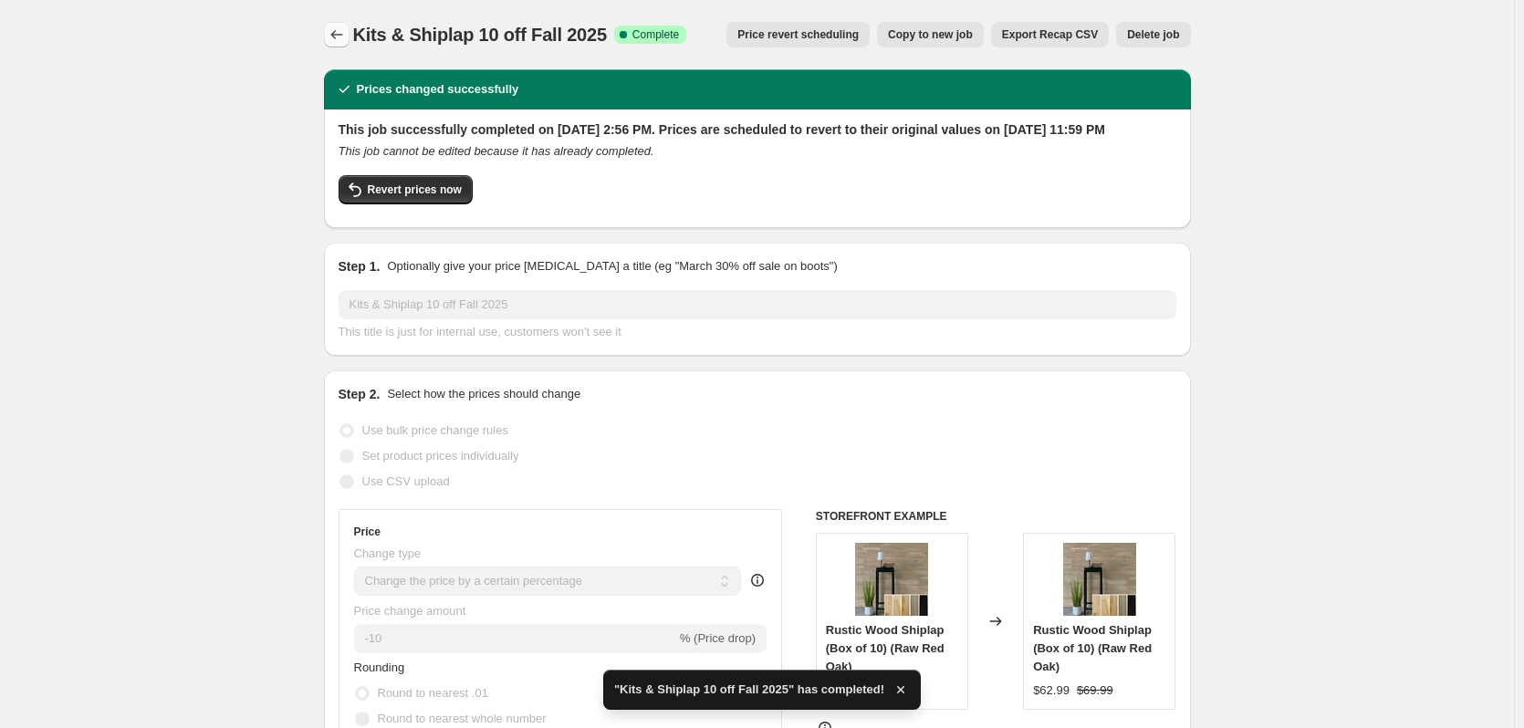
click at [338, 39] on icon "Price change jobs" at bounding box center [337, 35] width 18 height 18
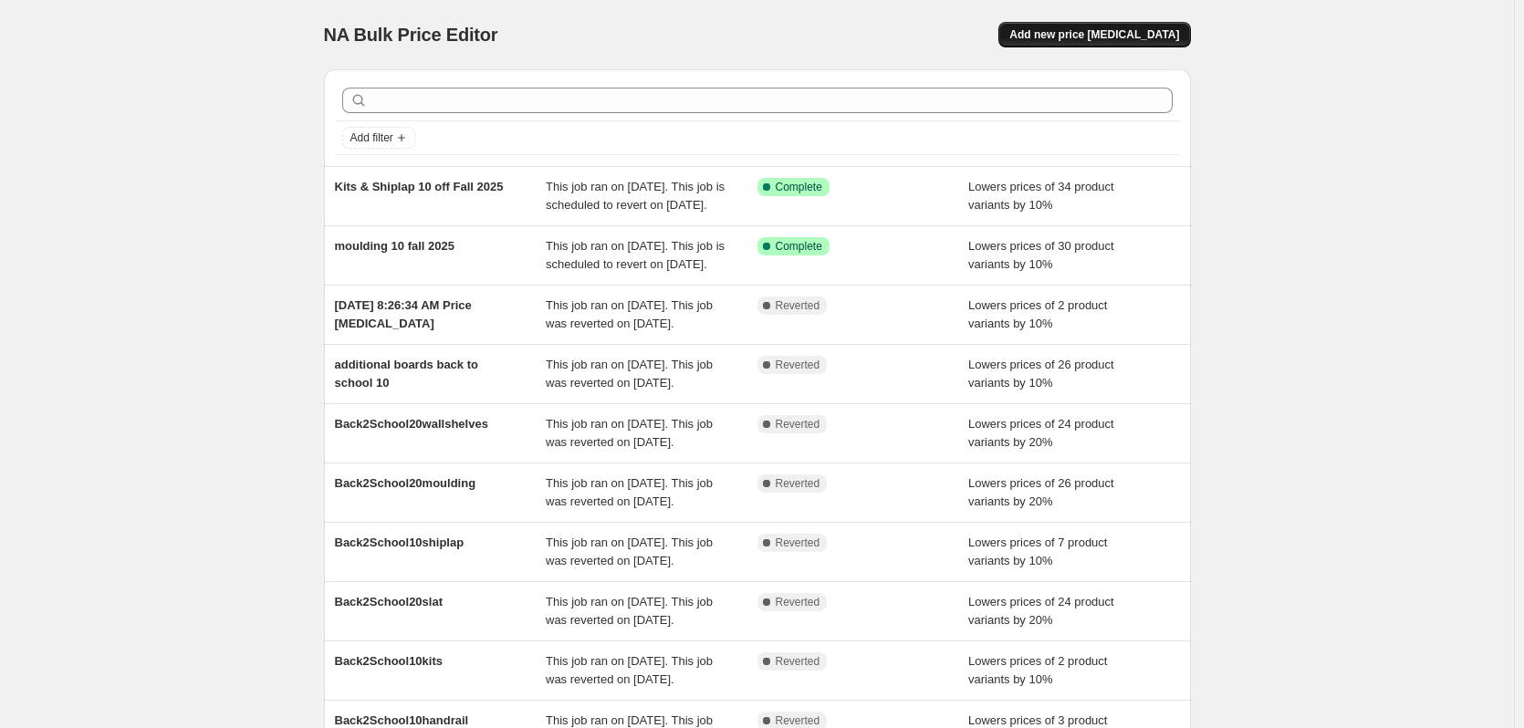
click at [1110, 37] on span "Add new price [MEDICAL_DATA]" at bounding box center [1094, 34] width 170 height 15
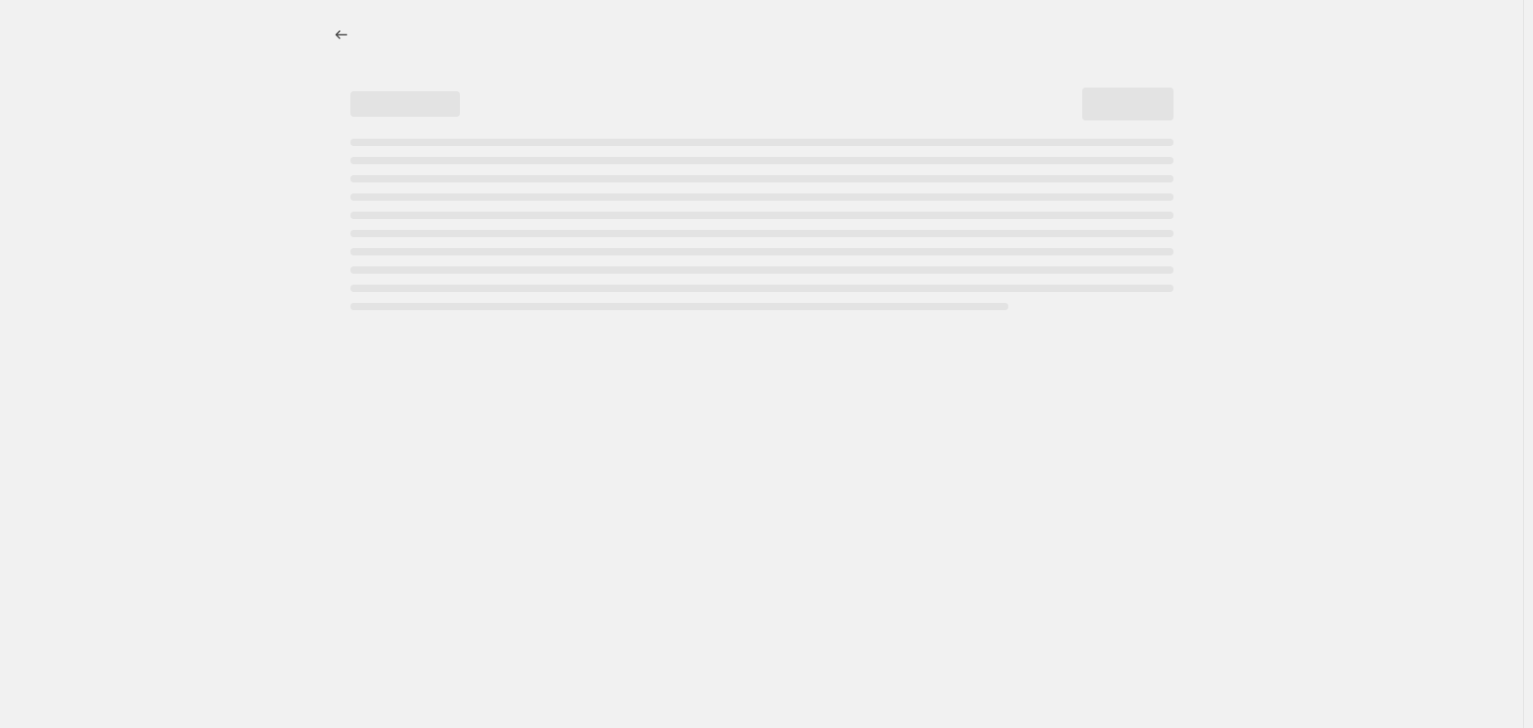
select select "percentage"
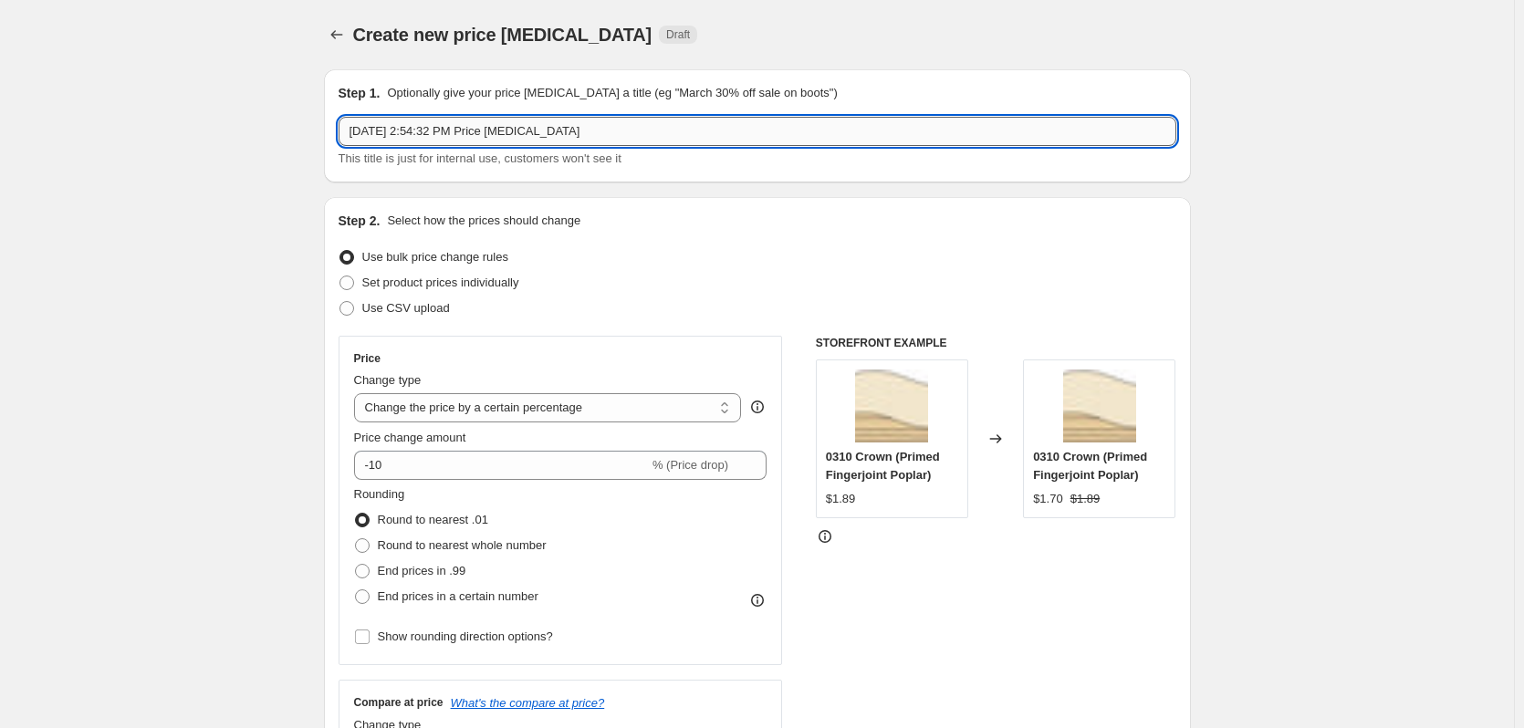
click at [655, 130] on input "[DATE] 2:54:32 PM Price [MEDICAL_DATA]" at bounding box center [758, 131] width 838 height 29
drag, startPoint x: 655, startPoint y: 130, endPoint x: 281, endPoint y: 133, distance: 374.2
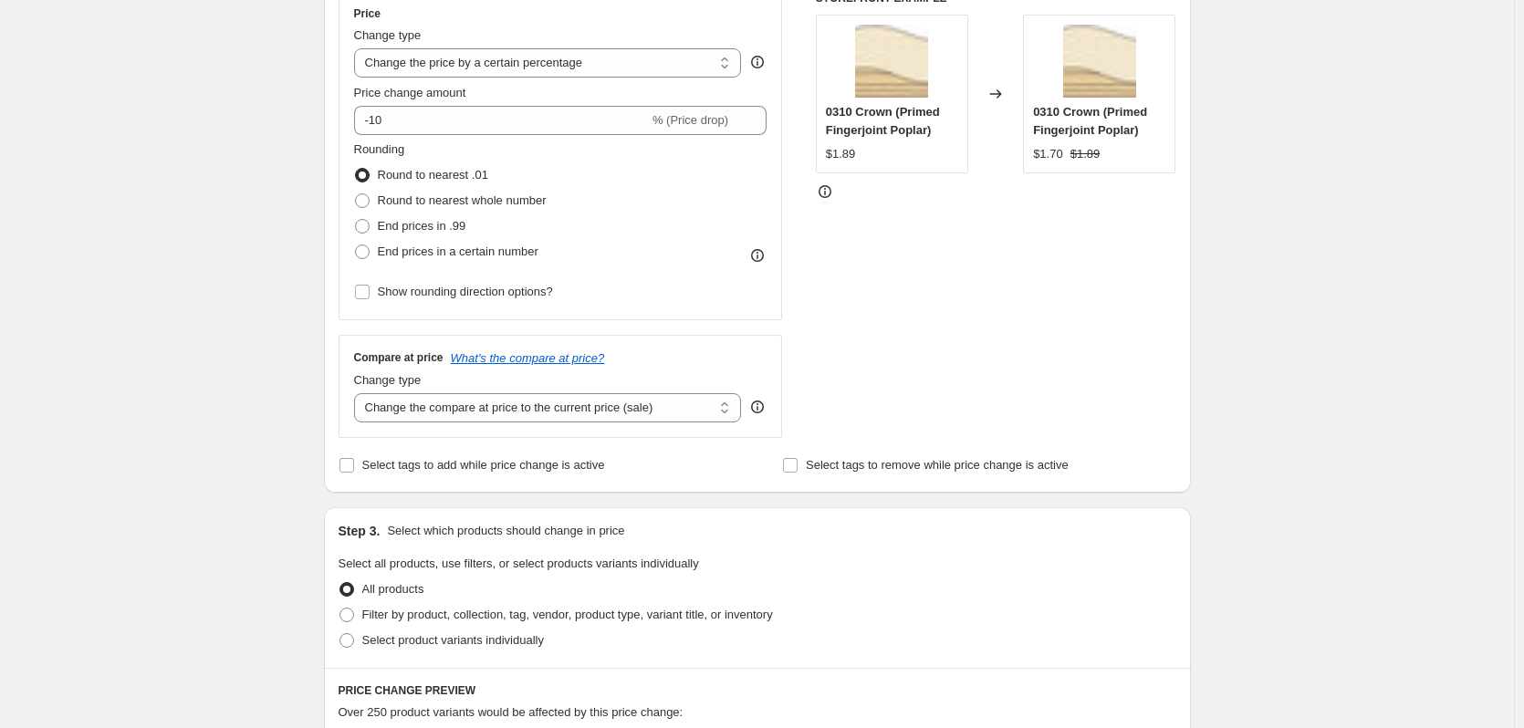
scroll to position [365, 0]
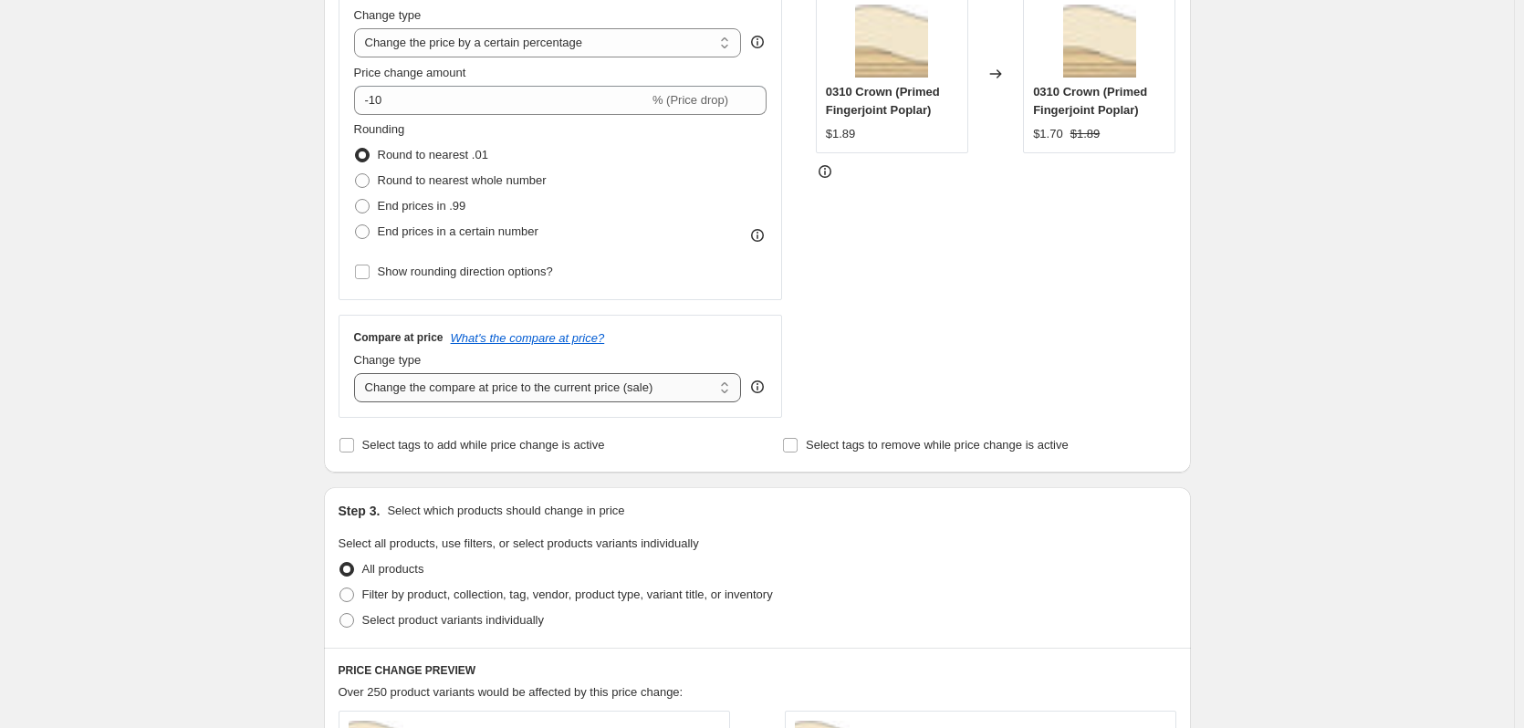
type input "Boards 10% off Fall 2025"
click at [497, 385] on select "Change the compare at price to the current price (sale) Change the compare at p…" at bounding box center [548, 387] width 388 height 29
select select "no_change"
click at [358, 373] on select "Change the compare at price to the current price (sale) Change the compare at p…" at bounding box center [548, 387] width 388 height 29
click at [349, 447] on input "Select tags to add while price change is active" at bounding box center [347, 445] width 15 height 15
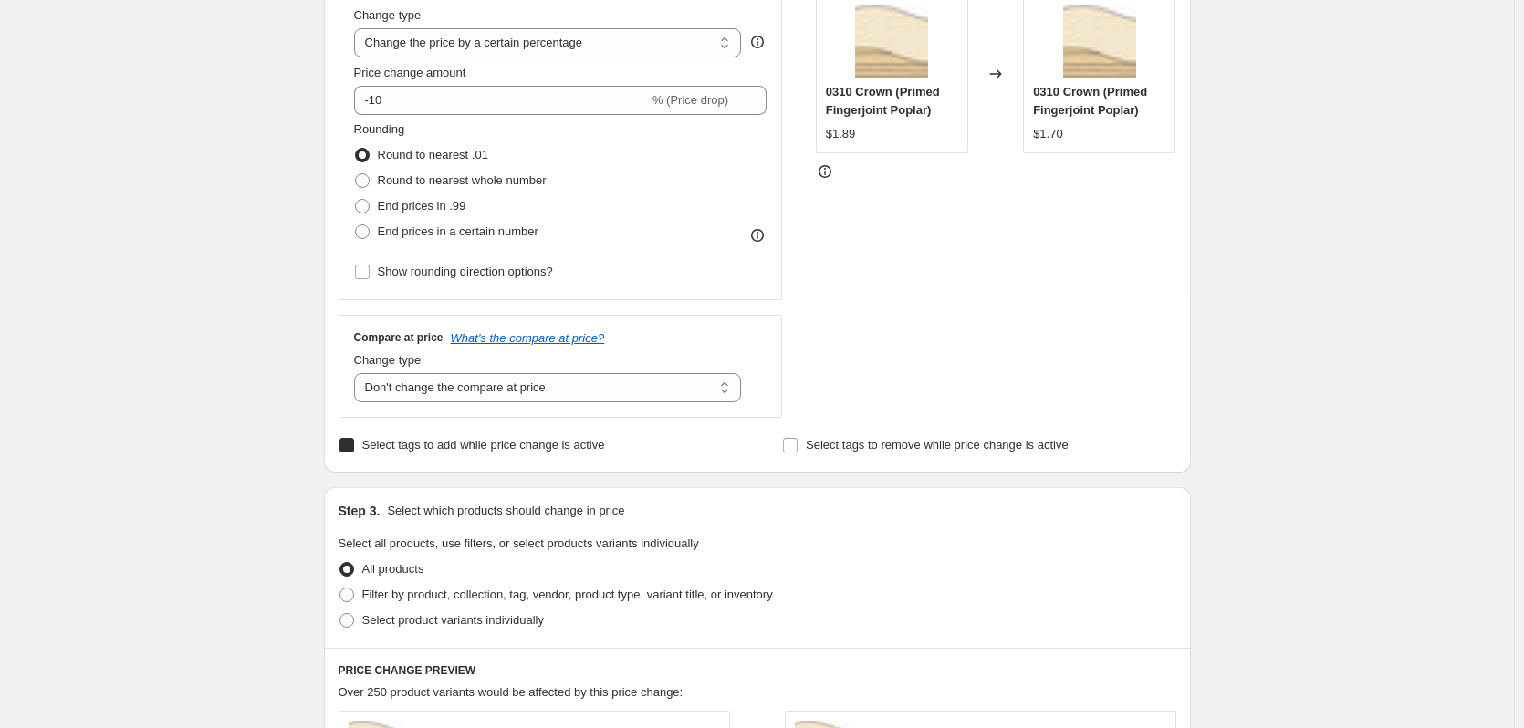
checkbox input "true"
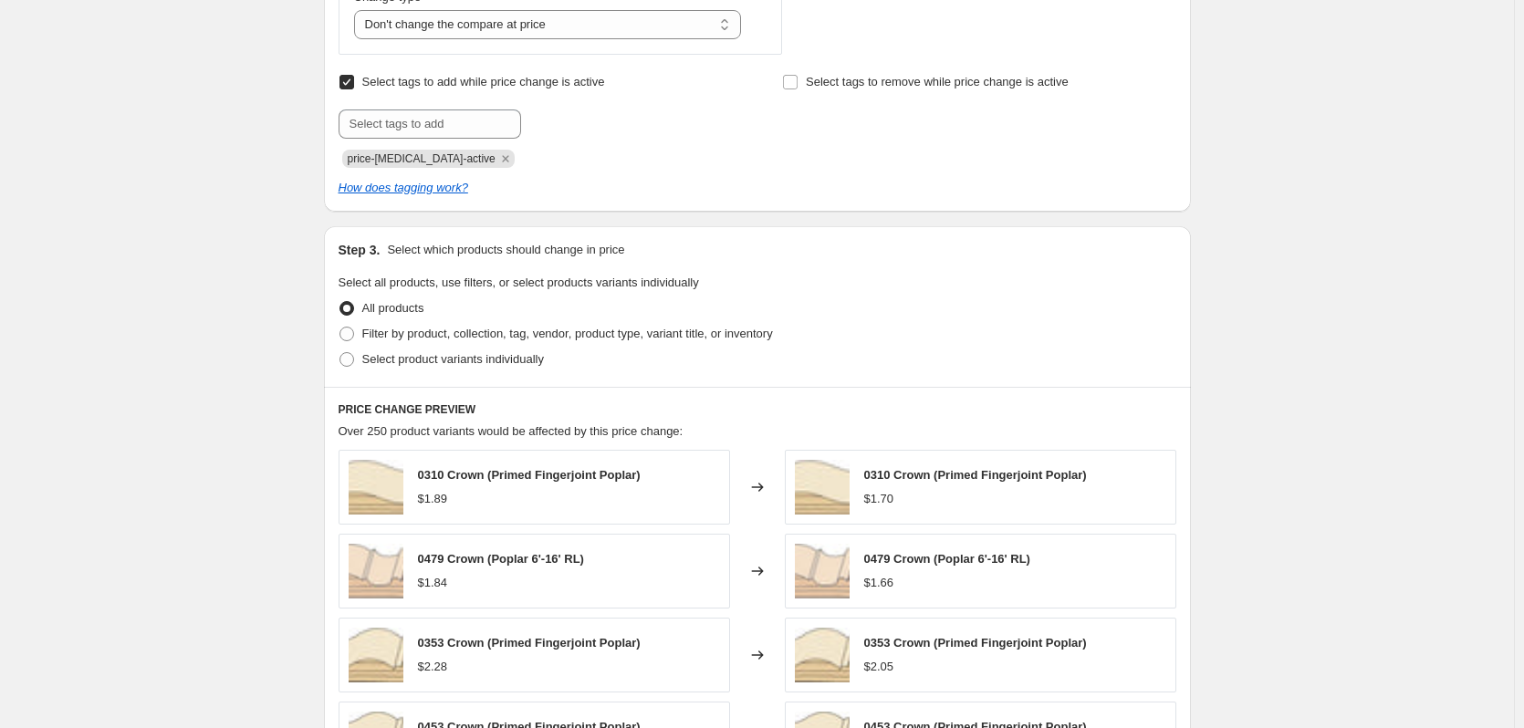
scroll to position [730, 0]
click at [354, 335] on span at bounding box center [347, 332] width 15 height 15
click at [340, 326] on input "Filter by product, collection, tag, vendor, product type, variant title, or inv…" at bounding box center [340, 325] width 1 height 1
radio input "true"
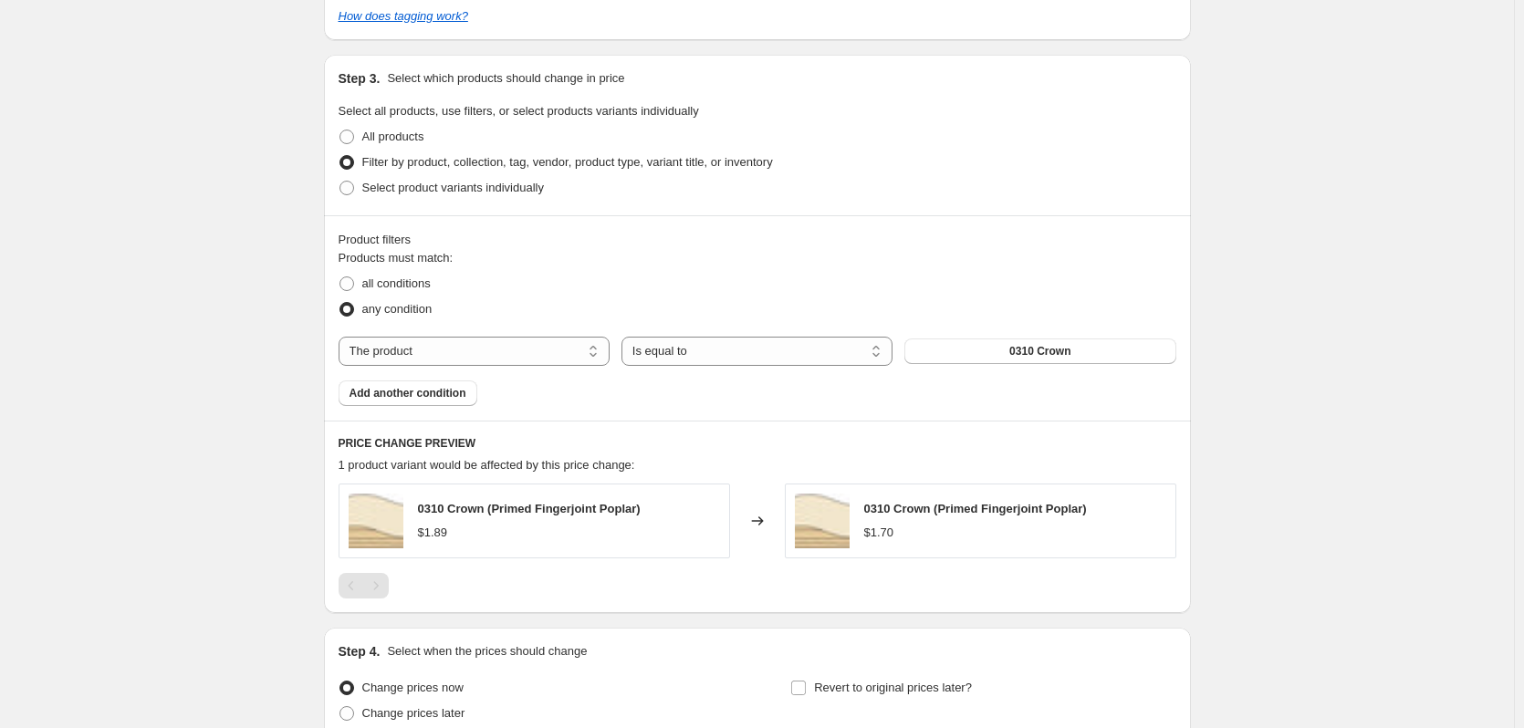
scroll to position [913, 0]
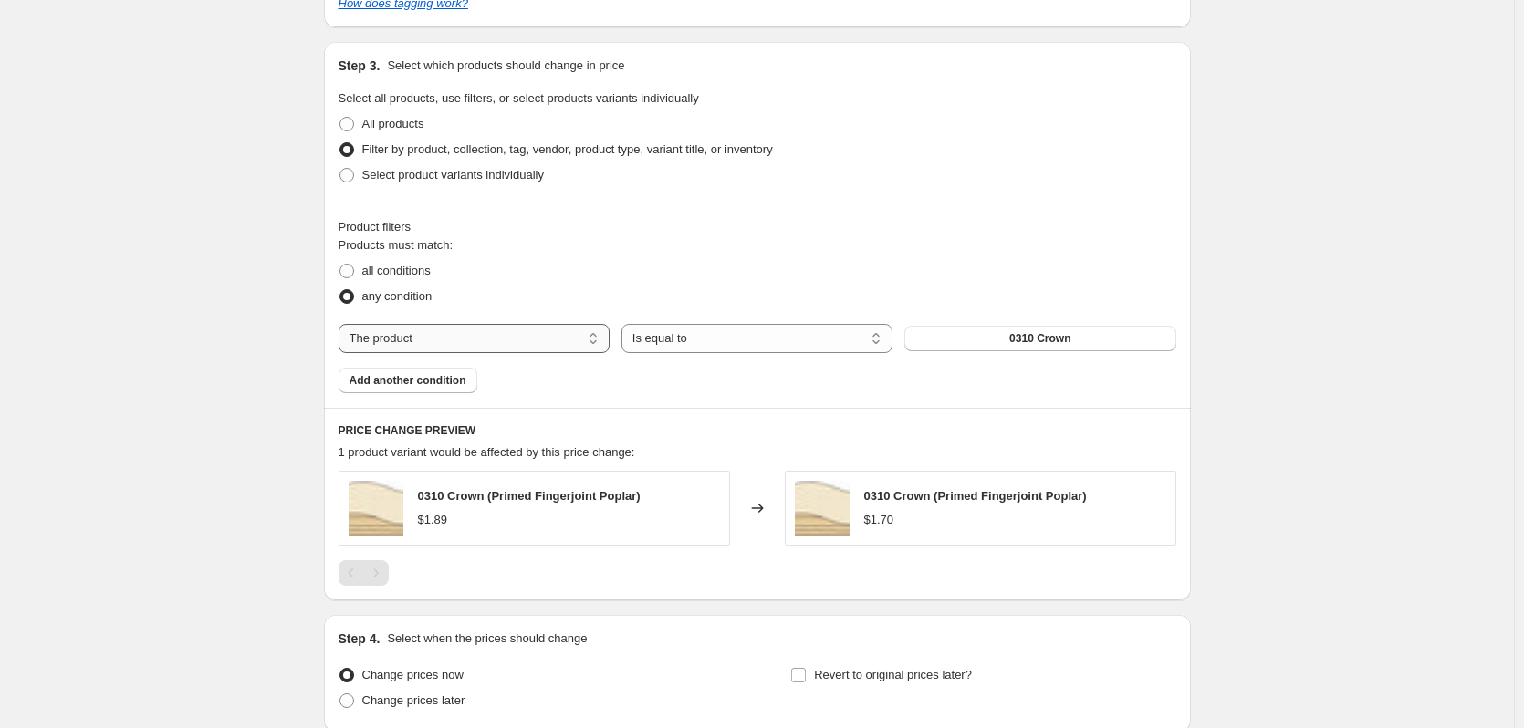
click at [536, 344] on select "The product The product's collection The product's tag The product's vendor The…" at bounding box center [474, 338] width 271 height 29
select select "collection"
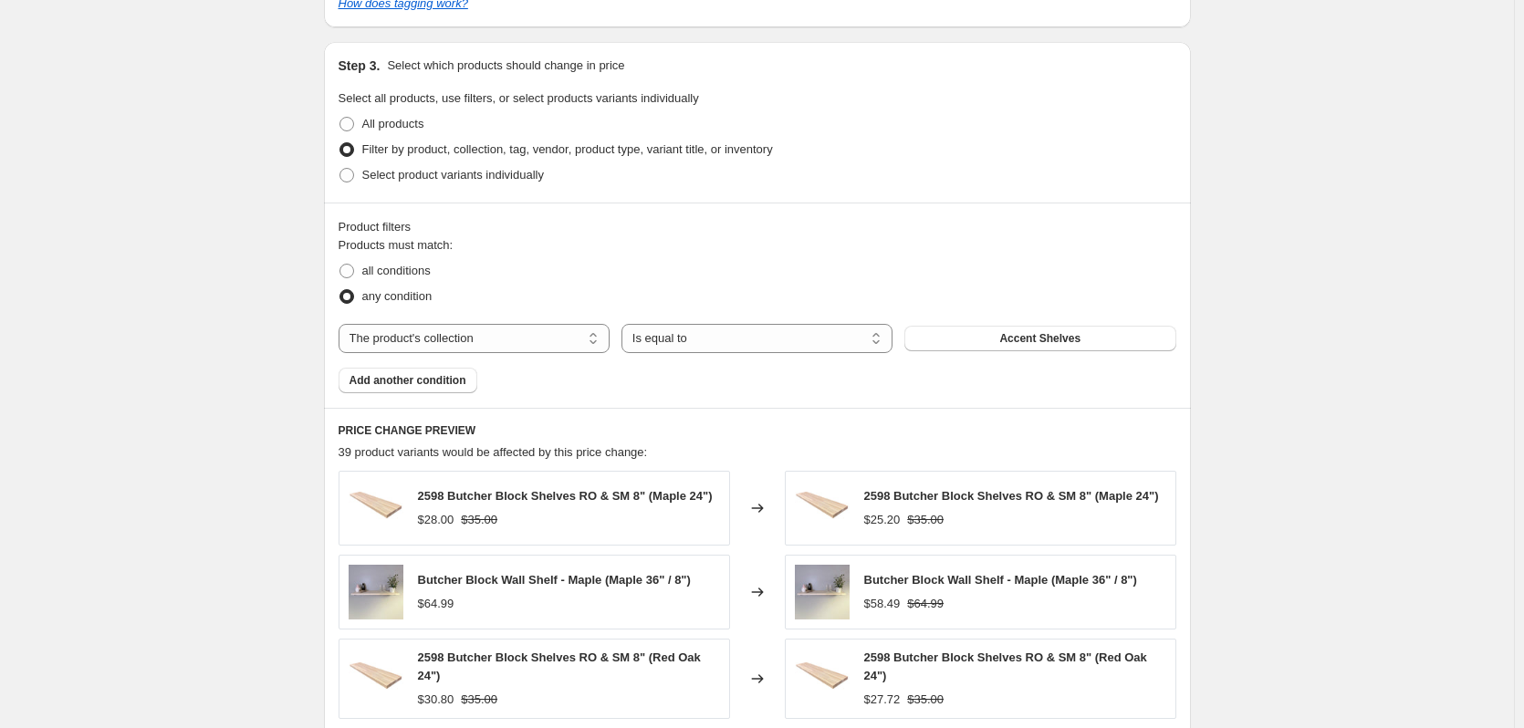
click at [1099, 353] on div "The product The product's collection The product's tag The product's vendor The…" at bounding box center [758, 338] width 838 height 29
click at [1099, 344] on button "Accent Shelves" at bounding box center [1040, 339] width 271 height 26
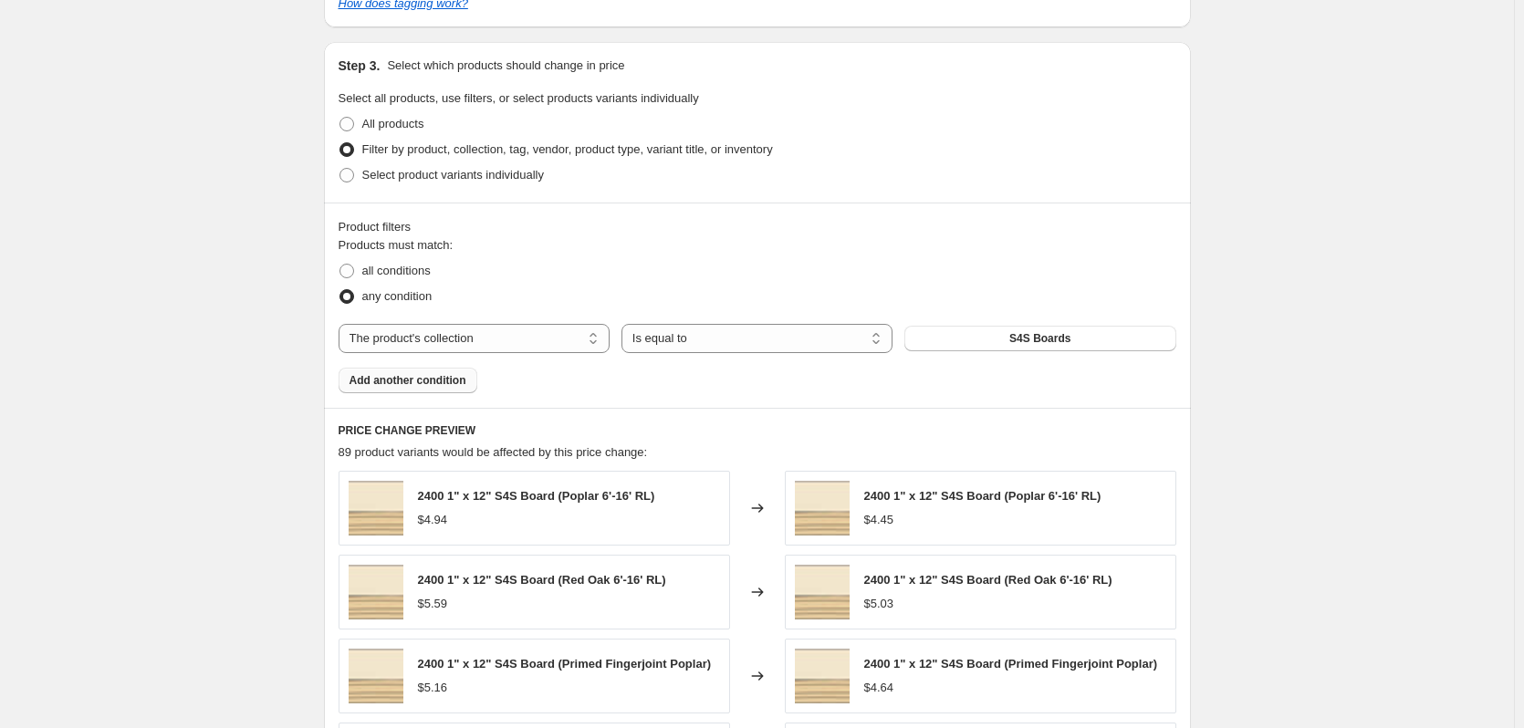
click at [435, 383] on span "Add another condition" at bounding box center [408, 380] width 117 height 15
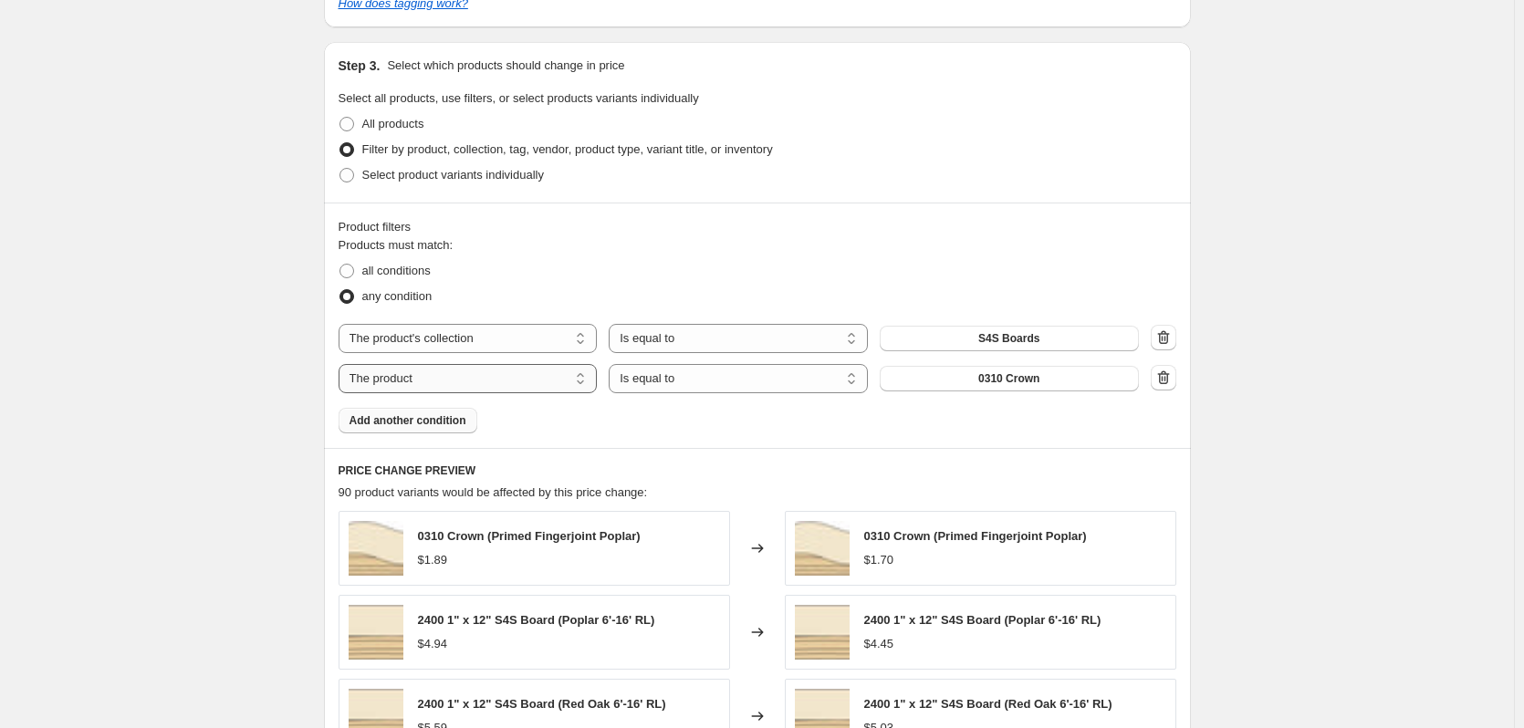
click at [525, 370] on select "The product The product's collection The product's tag The product's vendor The…" at bounding box center [468, 378] width 259 height 29
select select "collection"
click at [1063, 378] on button "Accent Shelves" at bounding box center [1009, 379] width 259 height 26
click at [351, 269] on span at bounding box center [347, 271] width 15 height 15
click at [340, 265] on input "all conditions" at bounding box center [340, 264] width 1 height 1
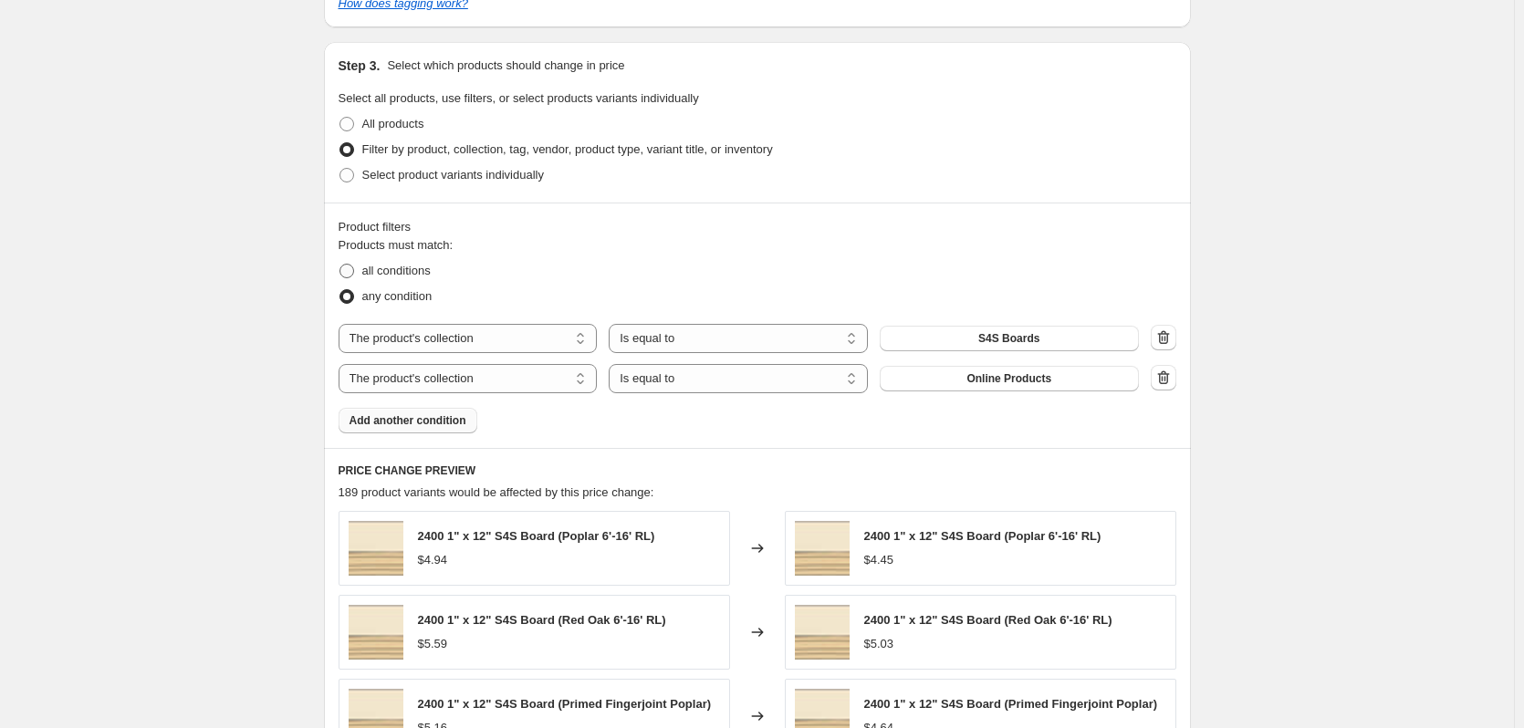
radio input "true"
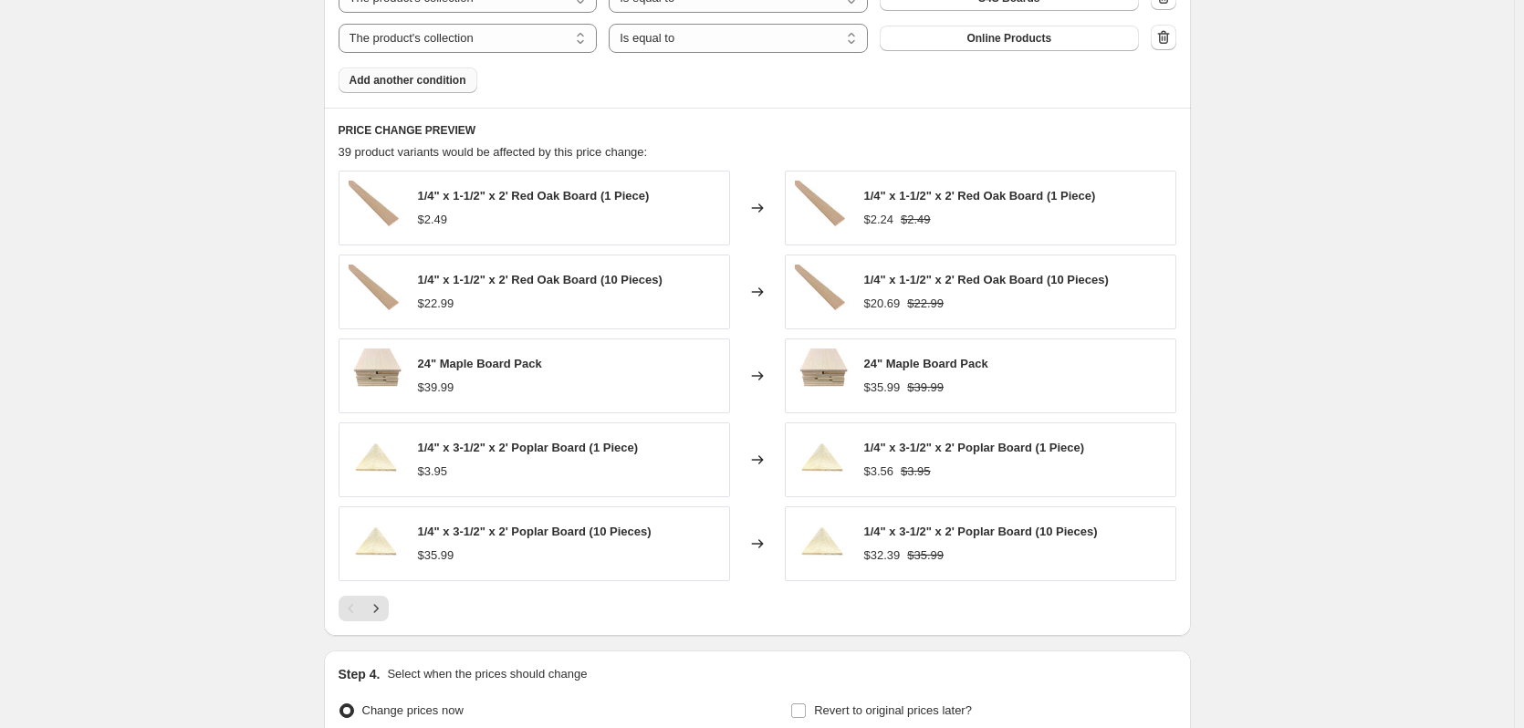
scroll to position [1278, 0]
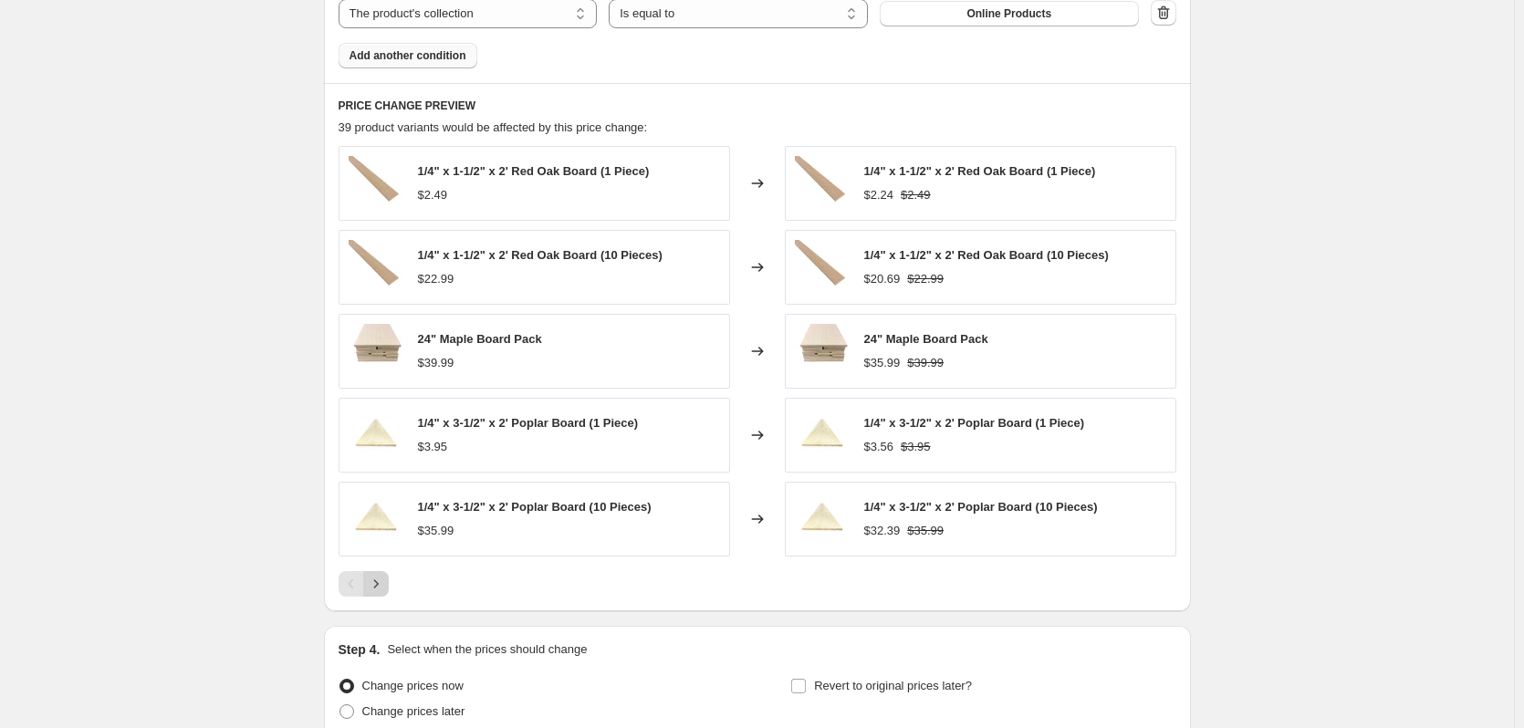
click at [380, 584] on icon "Next" at bounding box center [376, 584] width 18 height 18
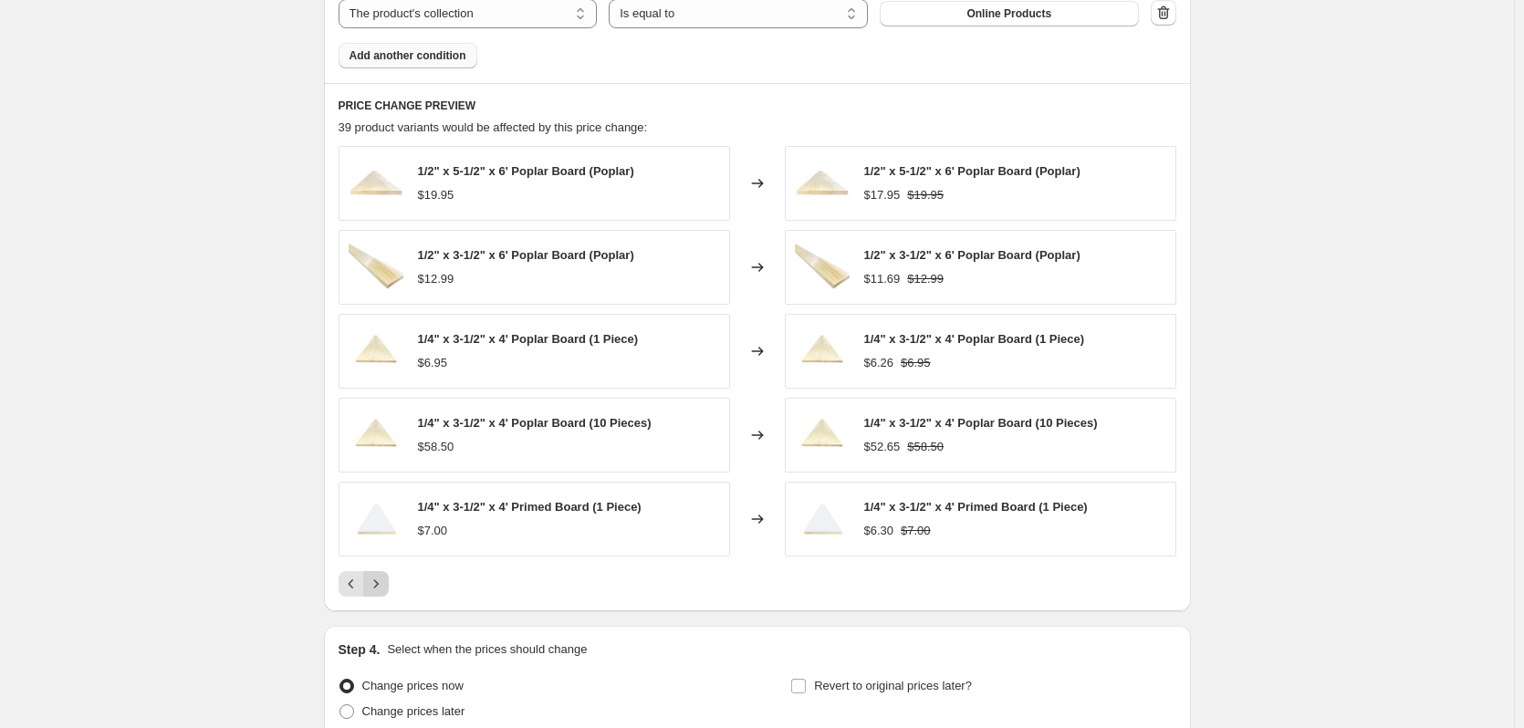
click at [380, 584] on icon "Next" at bounding box center [376, 584] width 18 height 18
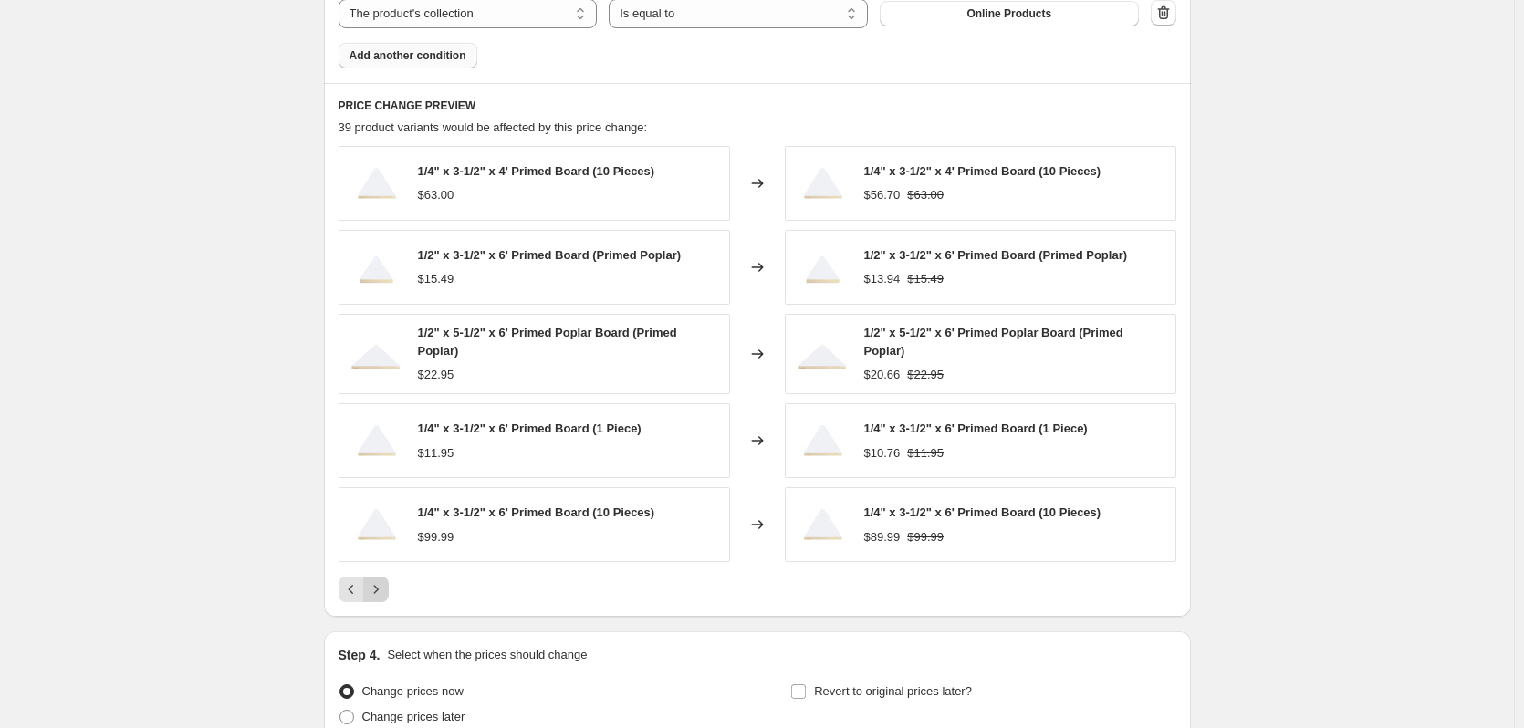
click at [380, 584] on icon "Next" at bounding box center [376, 589] width 18 height 18
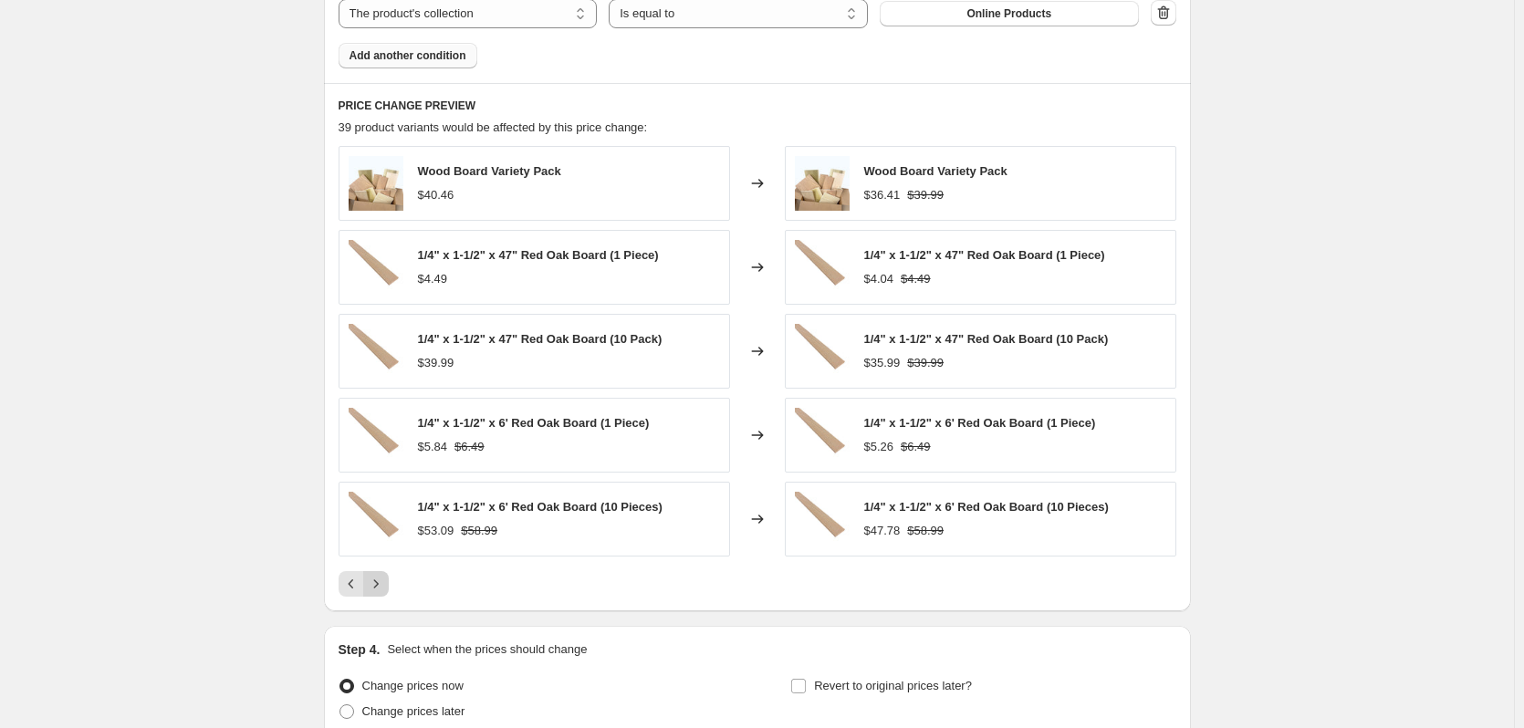
click at [380, 584] on icon "Next" at bounding box center [376, 584] width 18 height 18
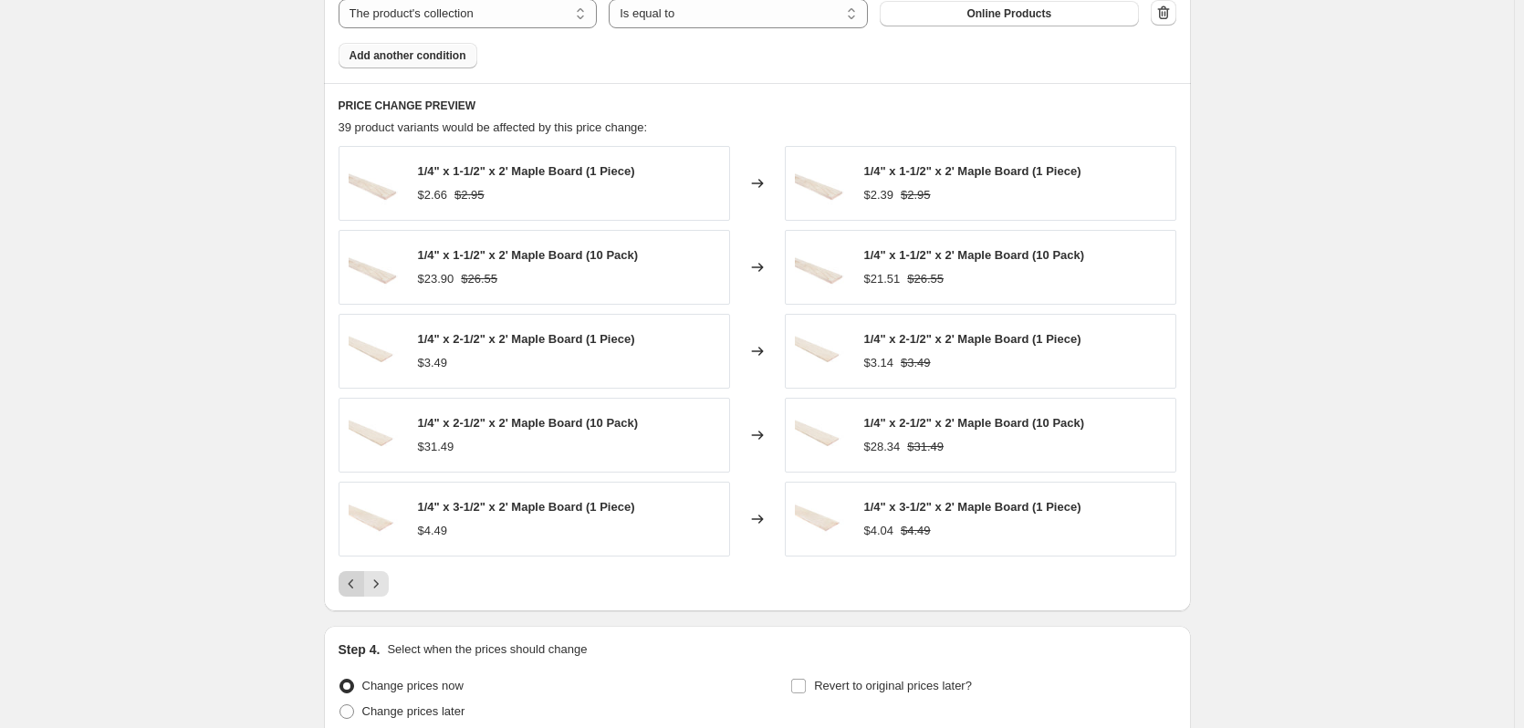
click at [353, 583] on icon "Previous" at bounding box center [350, 584] width 5 height 9
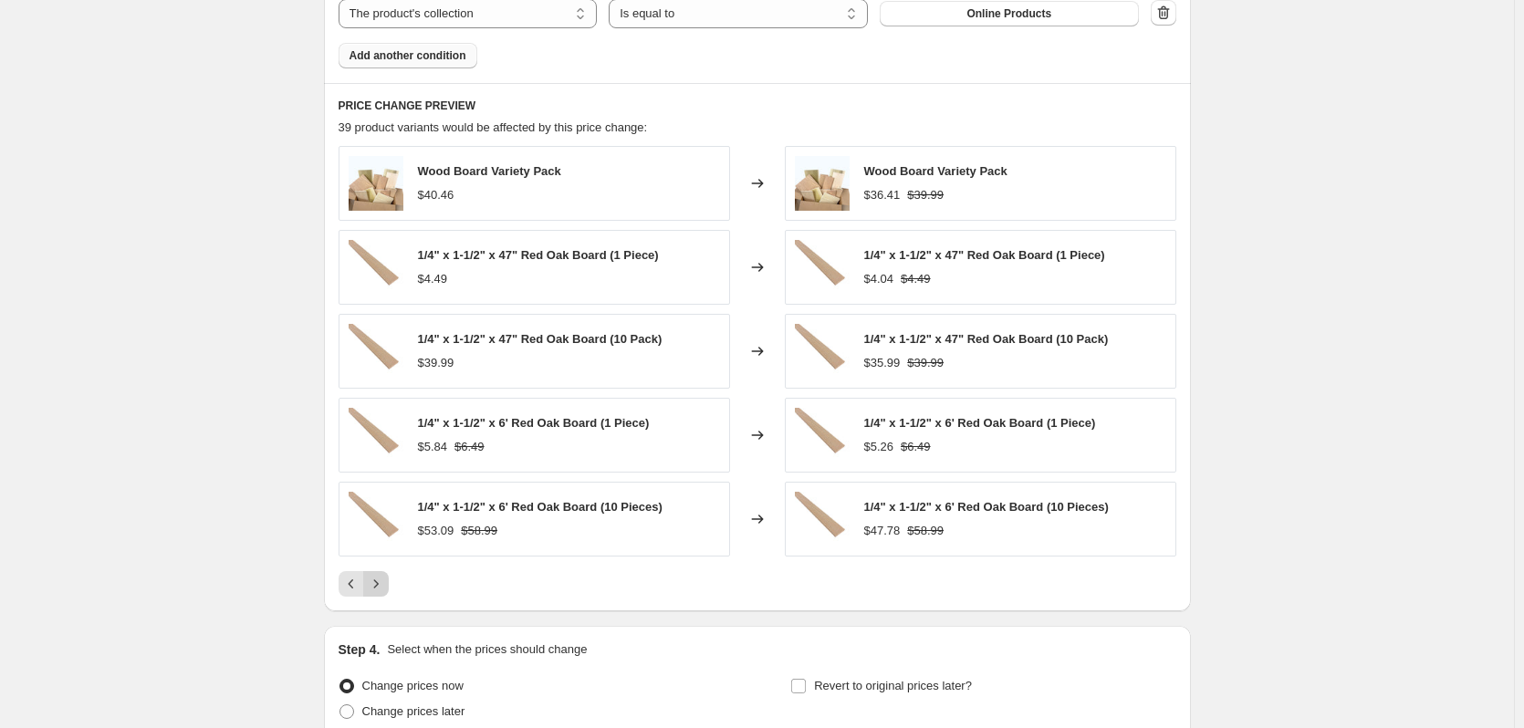
click at [385, 580] on icon "Next" at bounding box center [376, 584] width 18 height 18
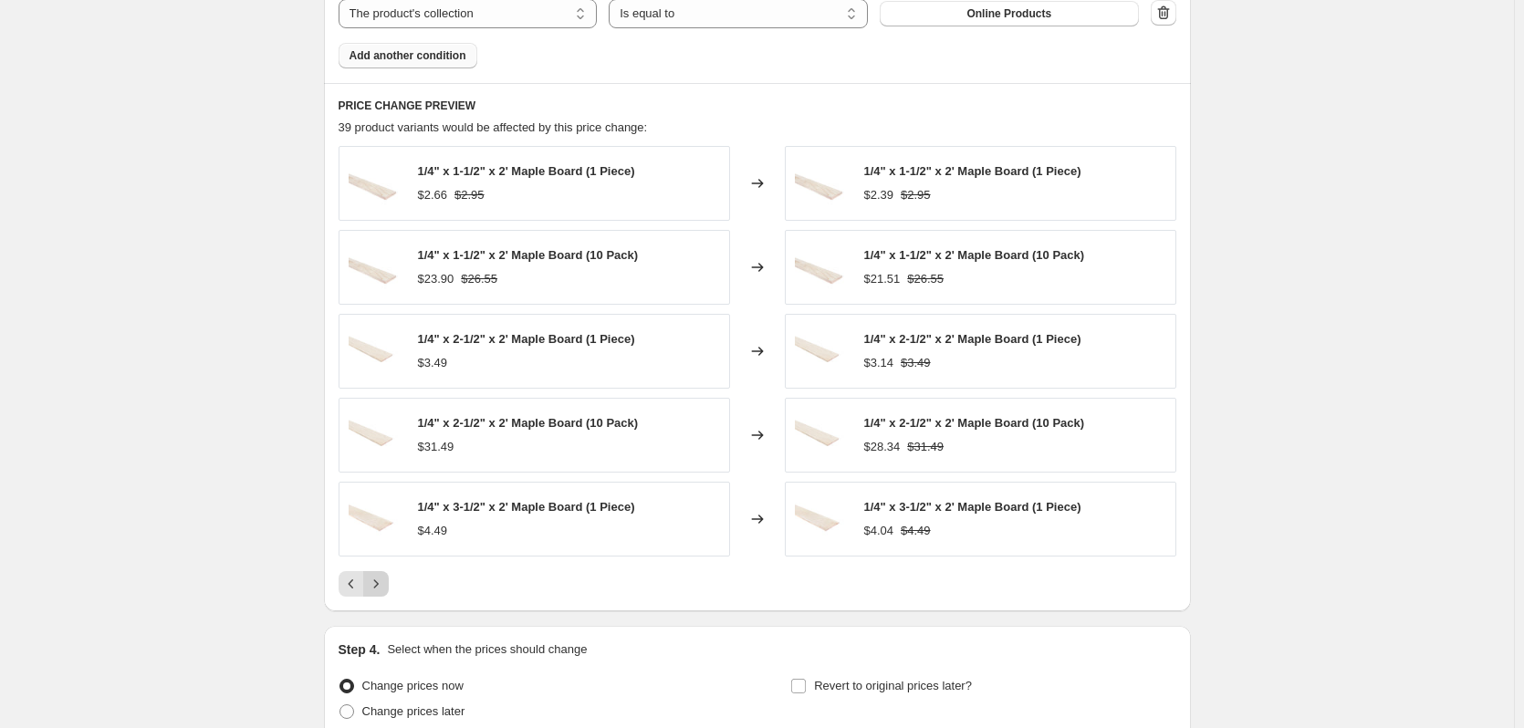
click at [385, 580] on icon "Next" at bounding box center [376, 584] width 18 height 18
click at [356, 585] on icon "Previous" at bounding box center [351, 584] width 18 height 18
click at [389, 586] on button "Next" at bounding box center [376, 584] width 26 height 26
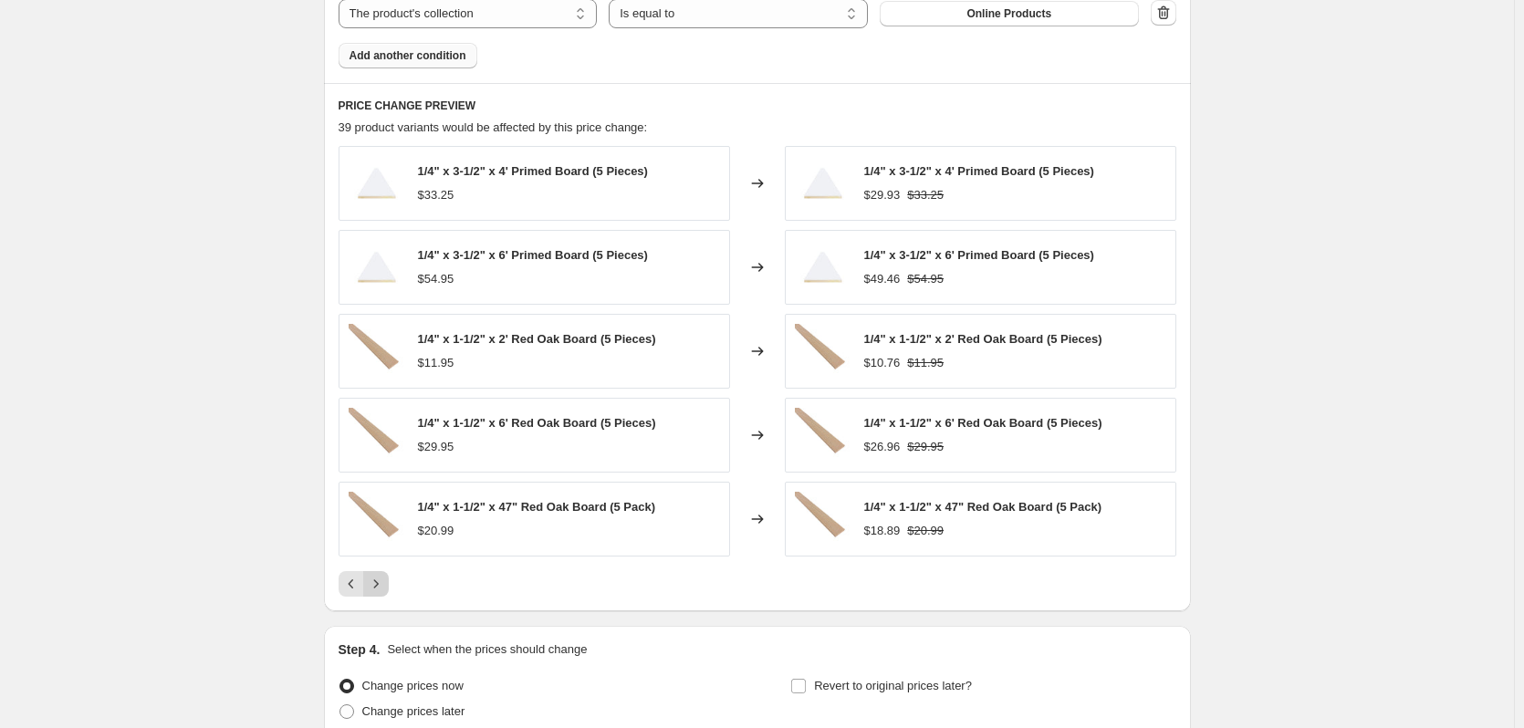
click at [389, 586] on button "Next" at bounding box center [376, 584] width 26 height 26
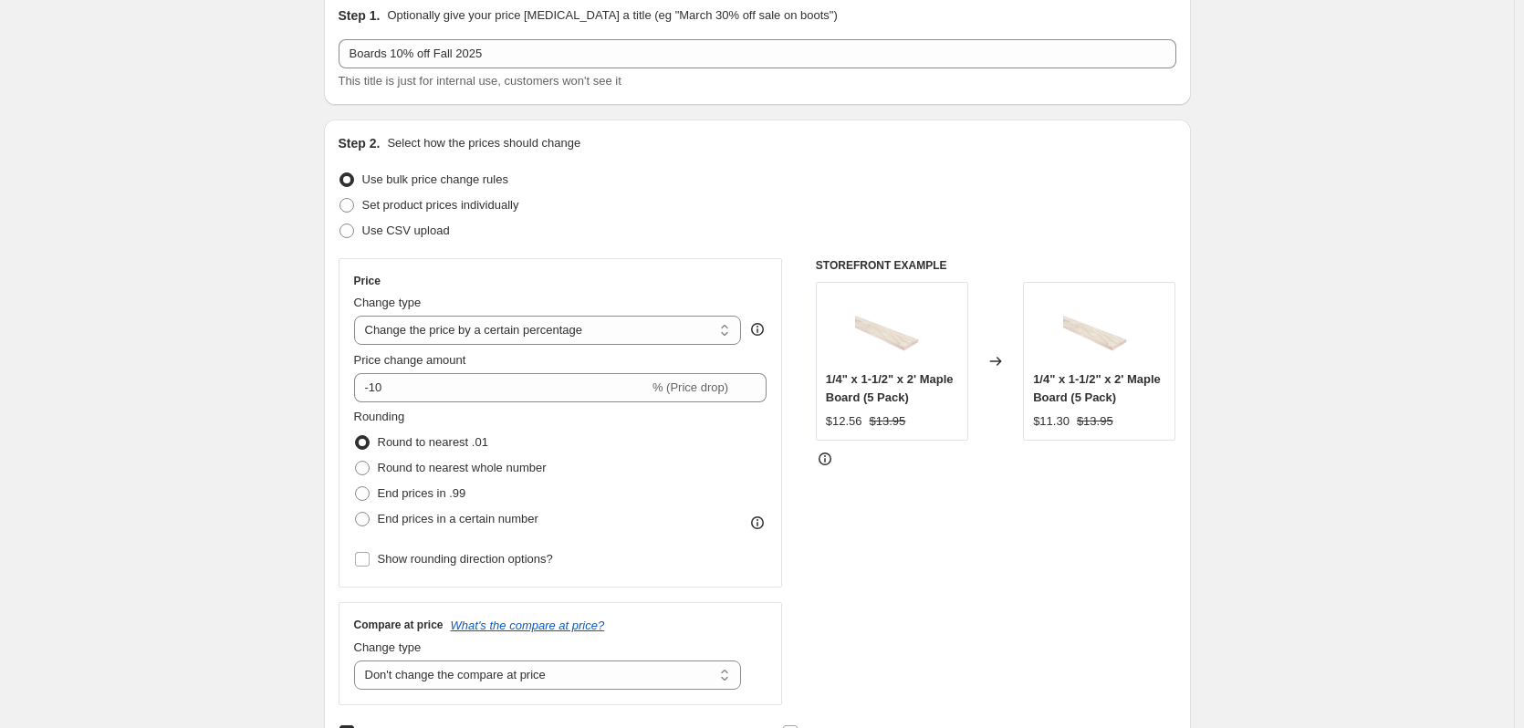
scroll to position [0, 0]
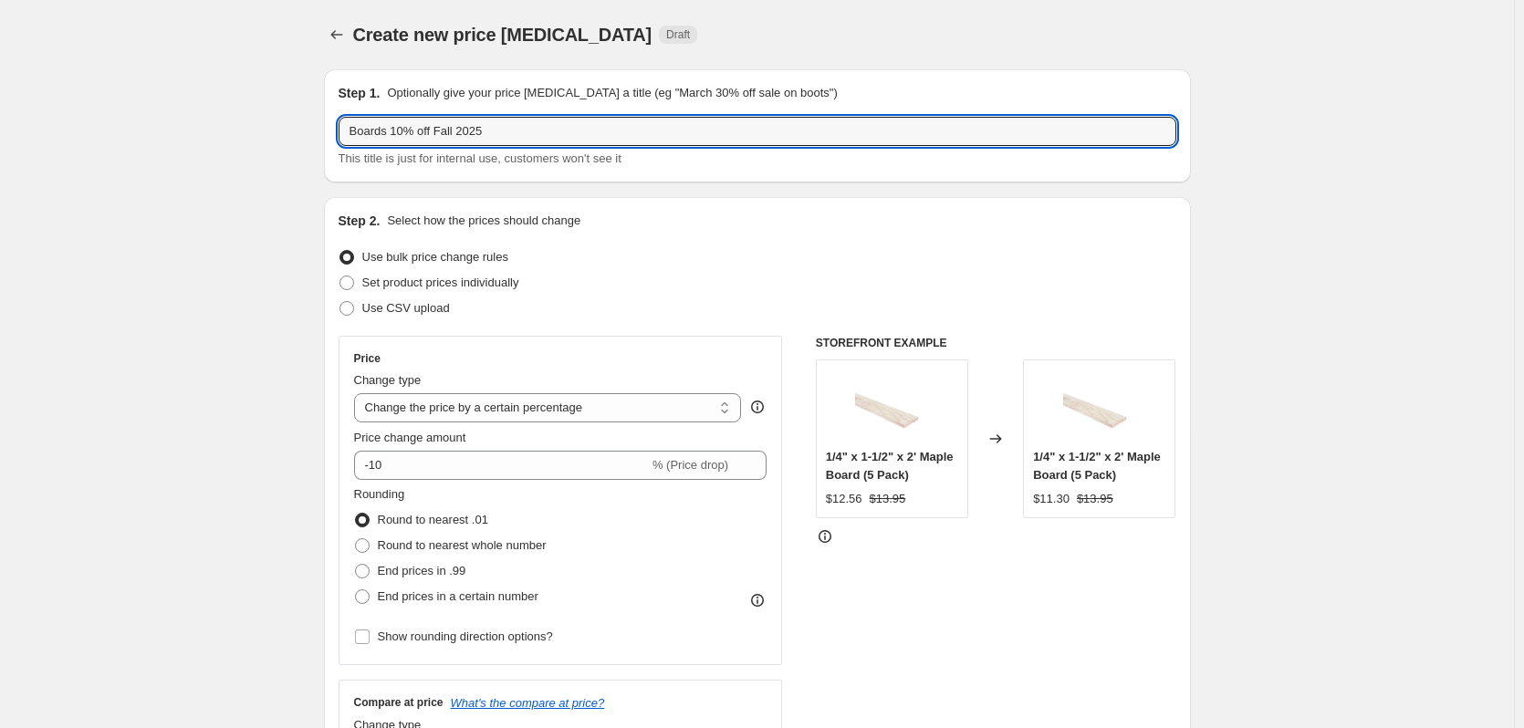
drag, startPoint x: 514, startPoint y: 134, endPoint x: 271, endPoint y: 128, distance: 242.9
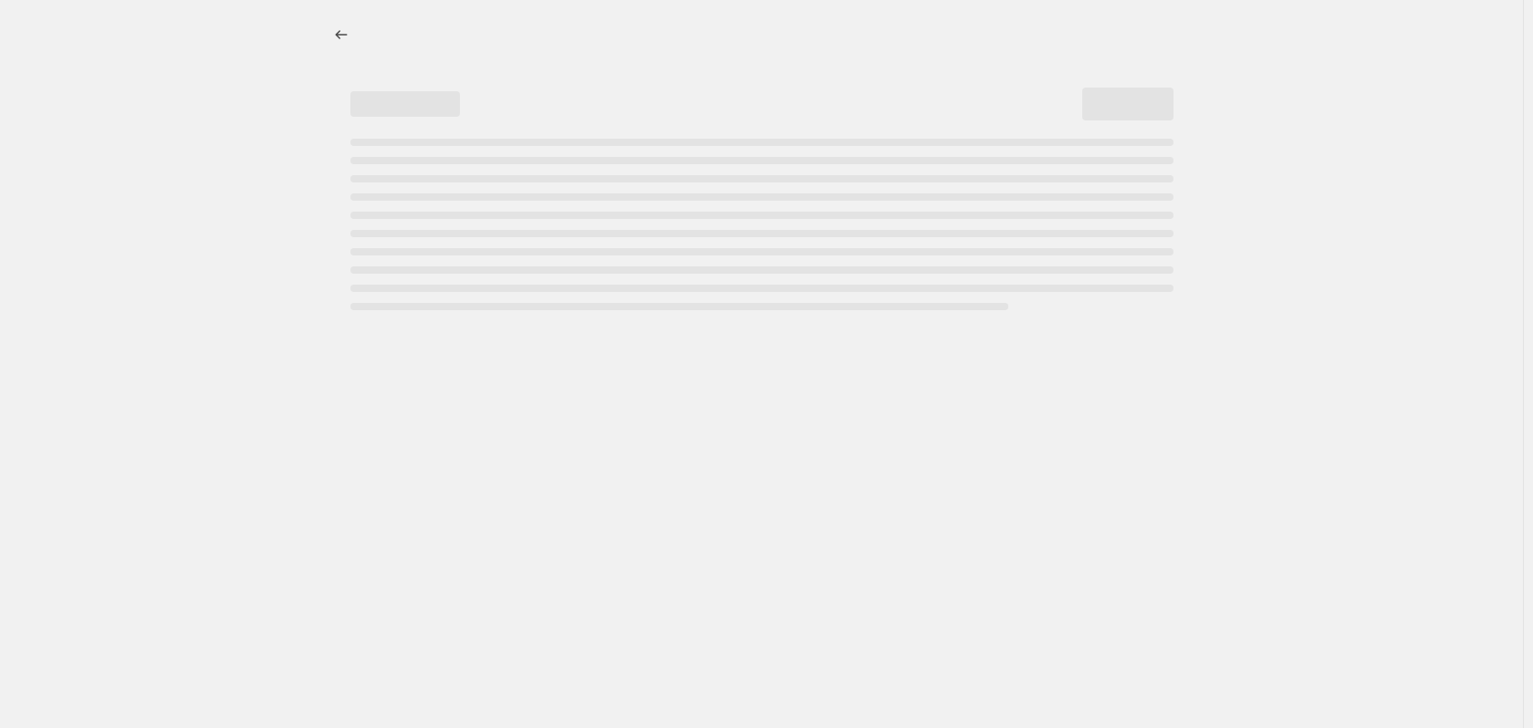
select select "percentage"
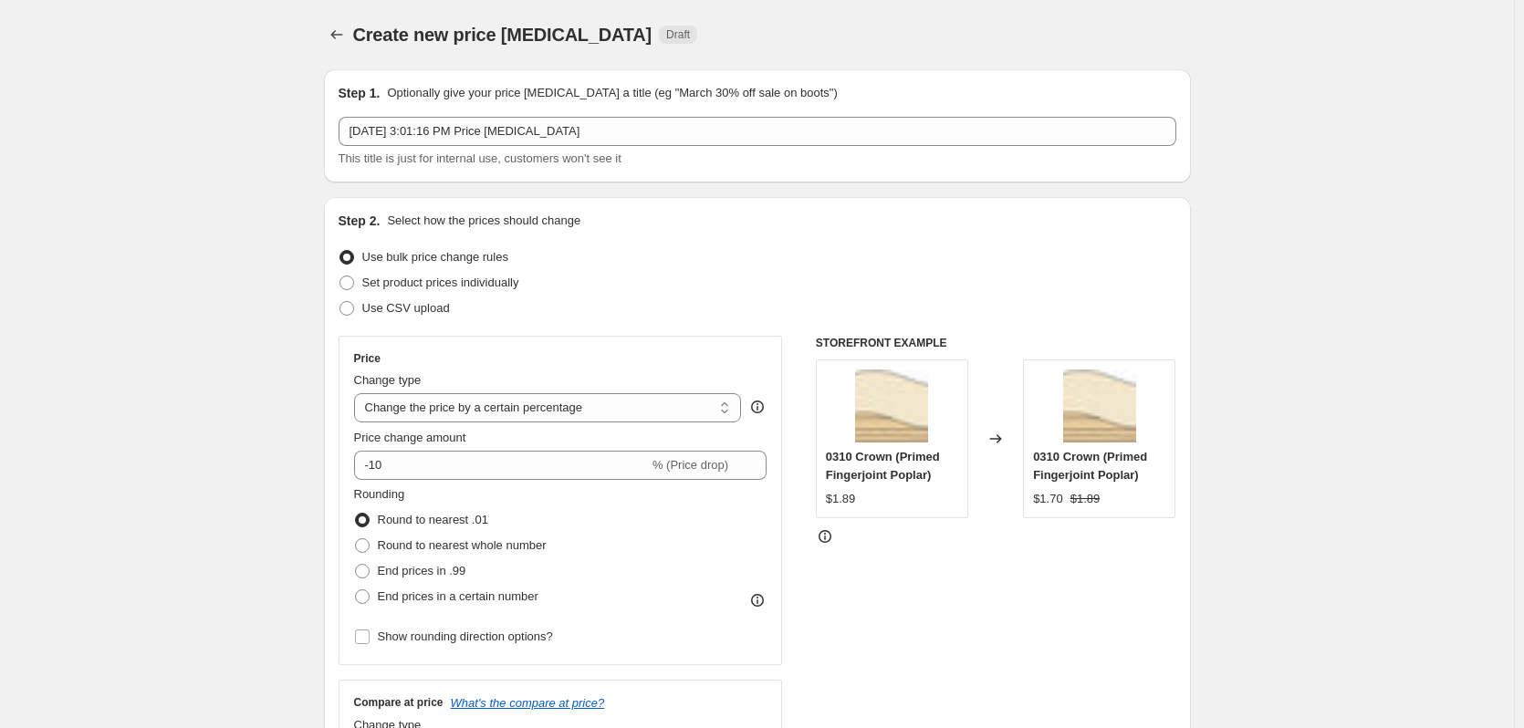
click at [570, 150] on div "This title is just for internal use, customers won't see it" at bounding box center [758, 159] width 838 height 18
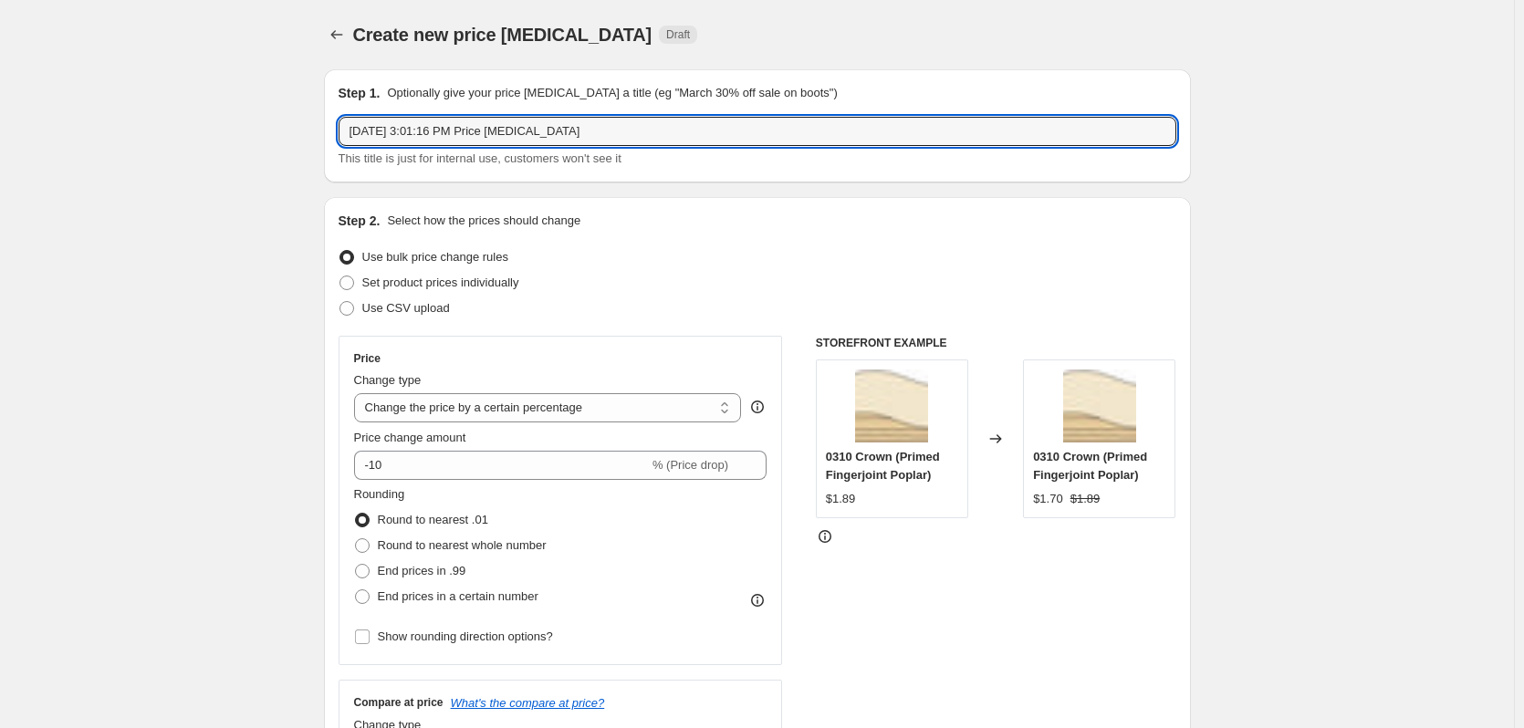
drag, startPoint x: 591, startPoint y: 126, endPoint x: 267, endPoint y: 128, distance: 324.0
paste input "Boards 10% off Fall 2025"
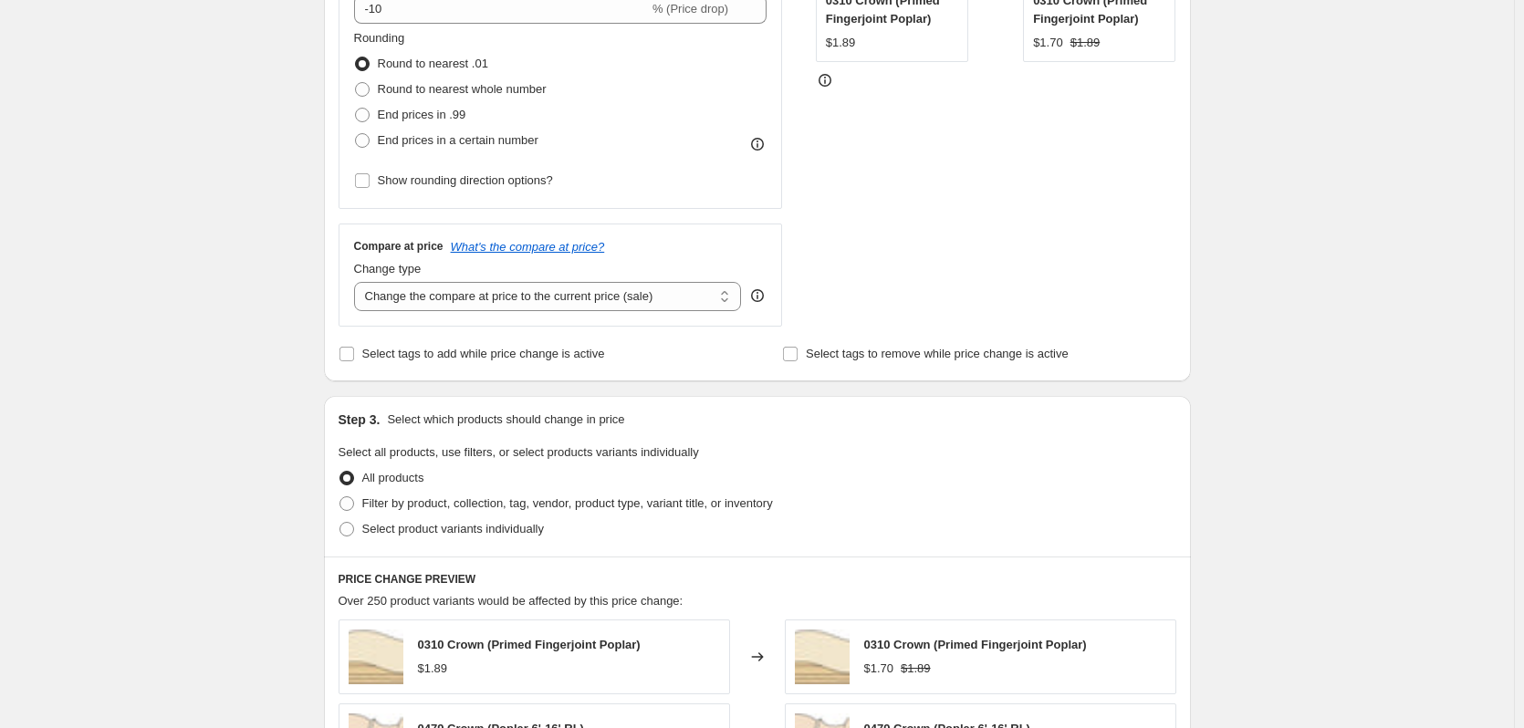
scroll to position [548, 0]
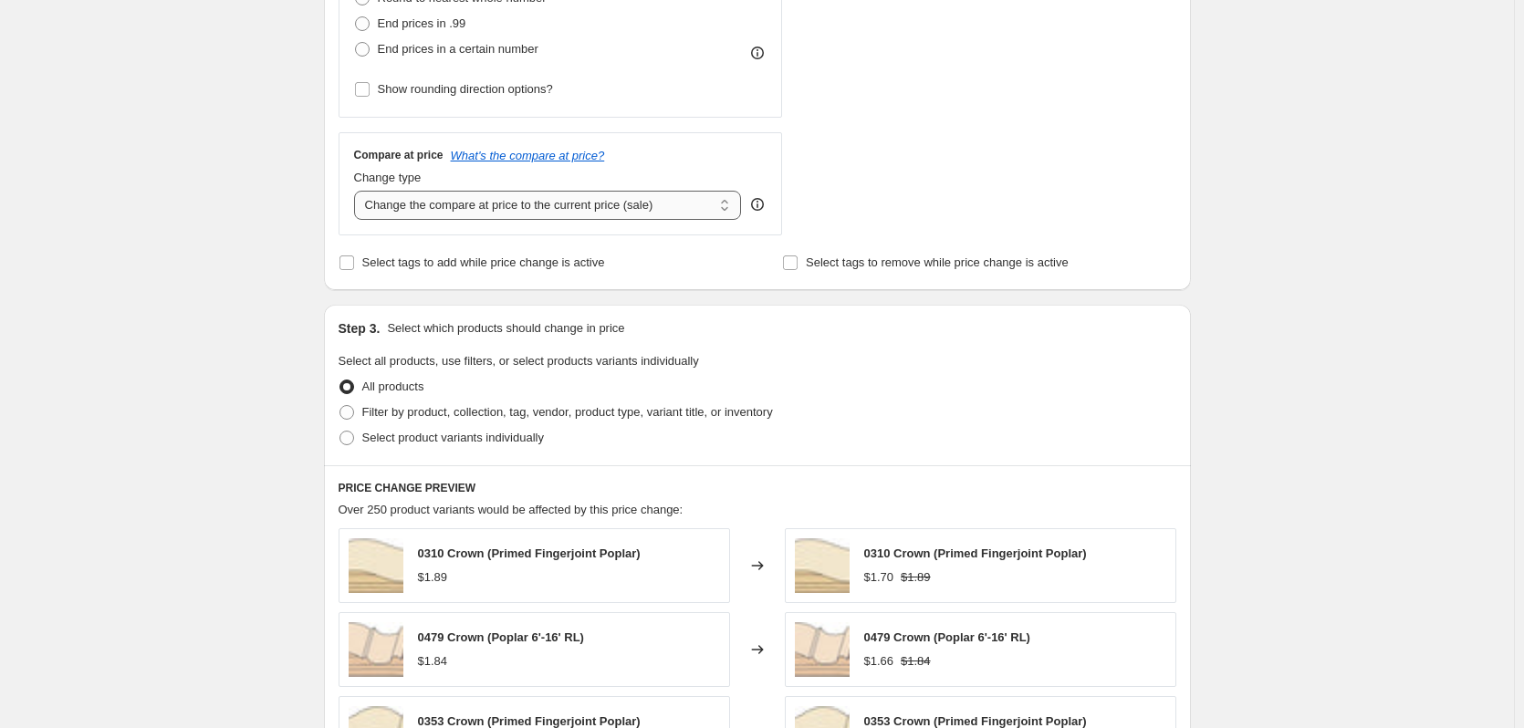
type input "Boards 10% off Fall 2025"
click at [728, 199] on select "Change the compare at price to the current price (sale) Change the compare at p…" at bounding box center [548, 205] width 388 height 29
select select "no_change"
click at [358, 191] on select "Change the compare at price to the current price (sale) Change the compare at p…" at bounding box center [548, 205] width 388 height 29
click at [351, 266] on input "Select tags to add while price change is active" at bounding box center [347, 263] width 15 height 15
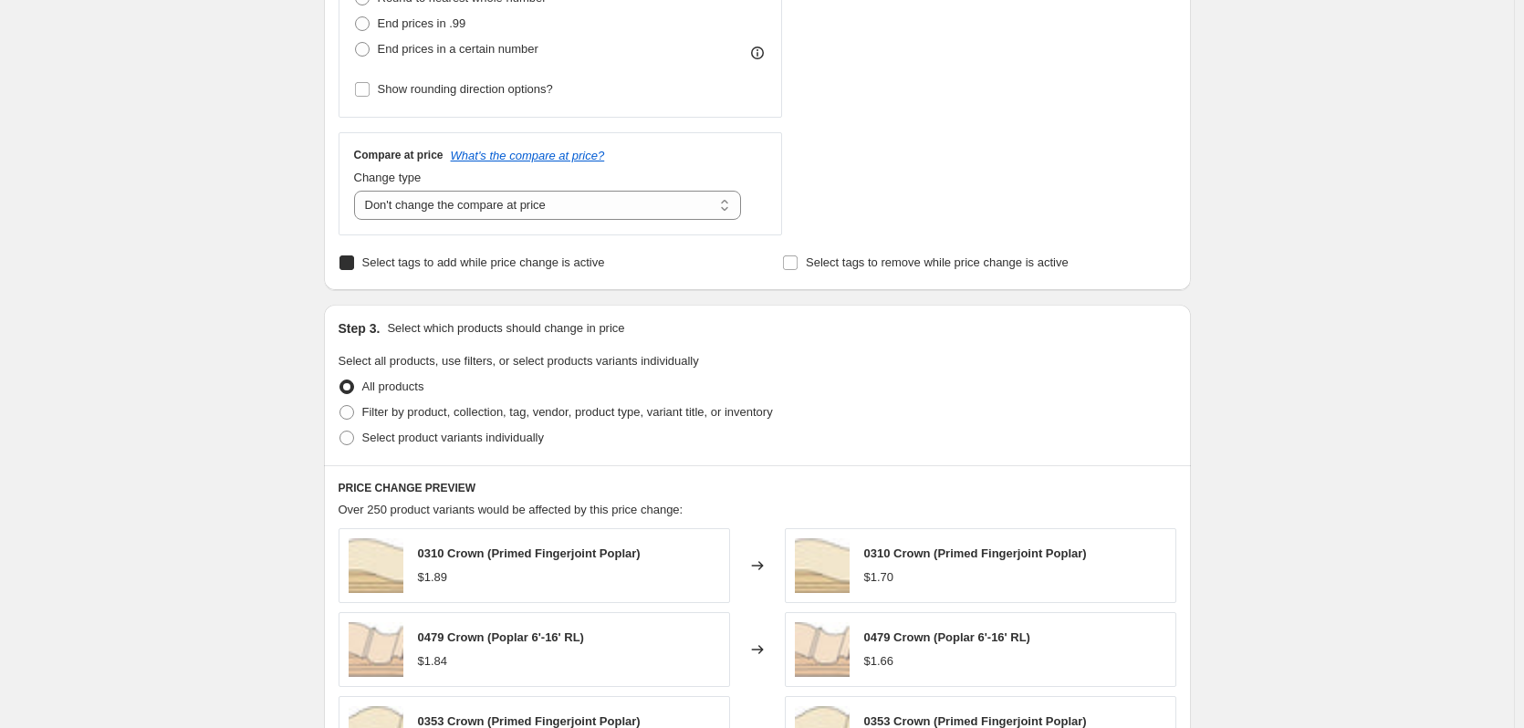
checkbox input "true"
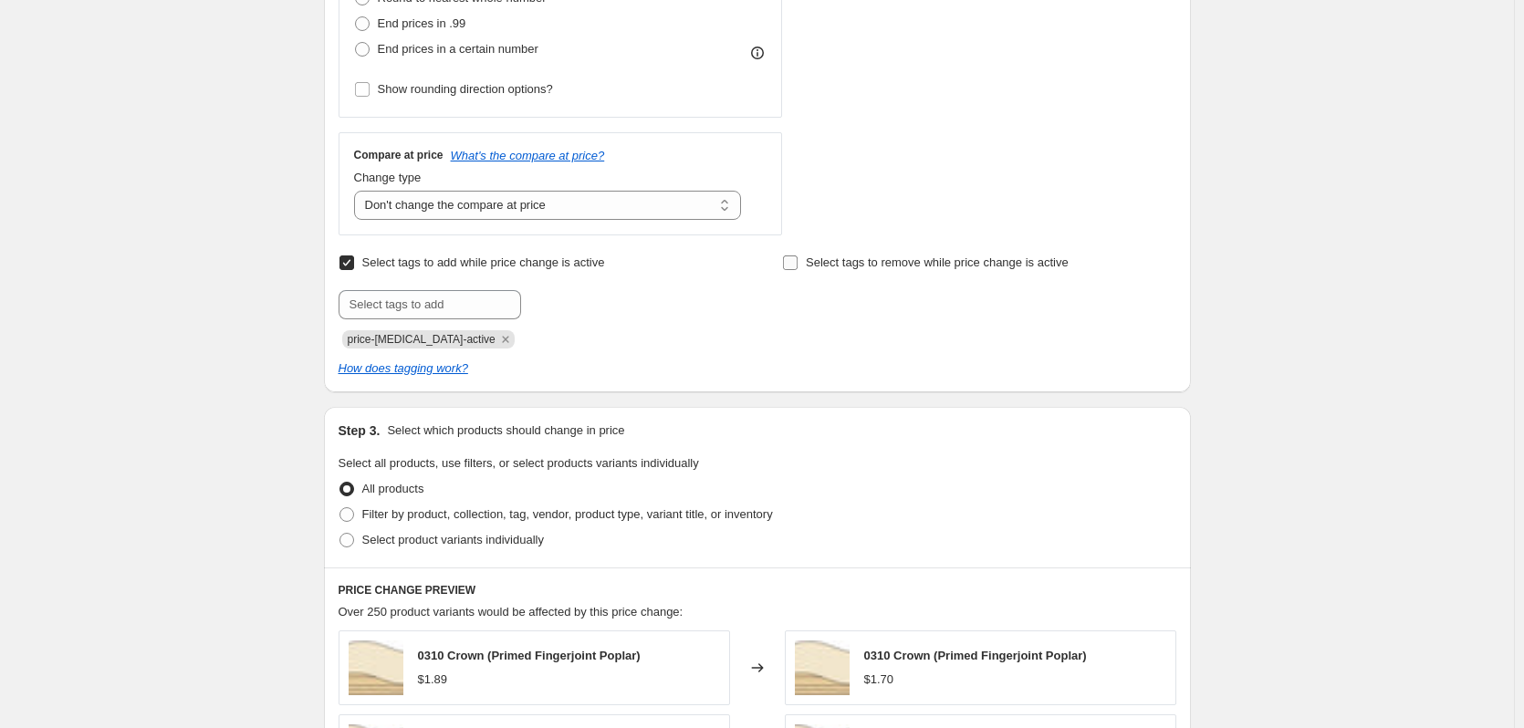
click at [798, 263] on input "Select tags to remove while price change is active" at bounding box center [790, 263] width 15 height 15
checkbox input "false"
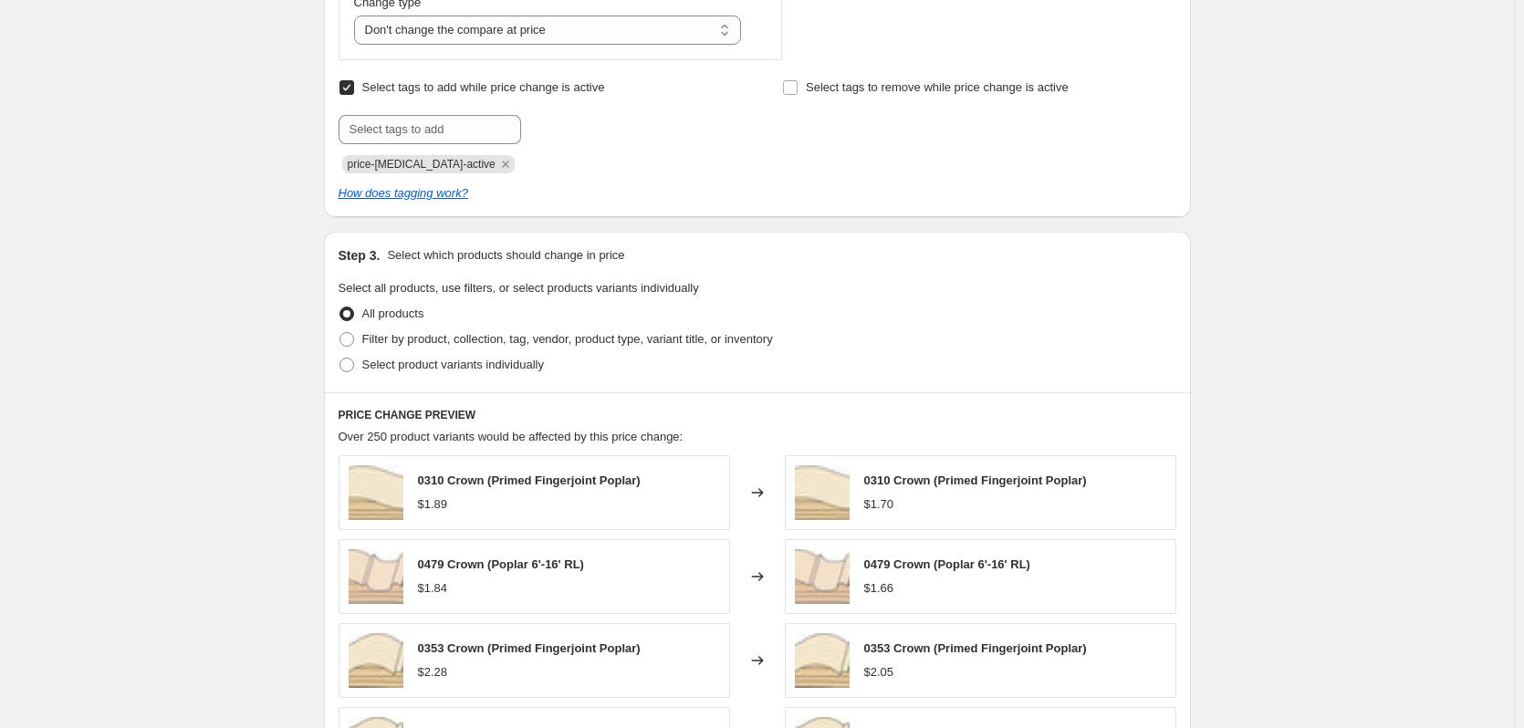
scroll to position [730, 0]
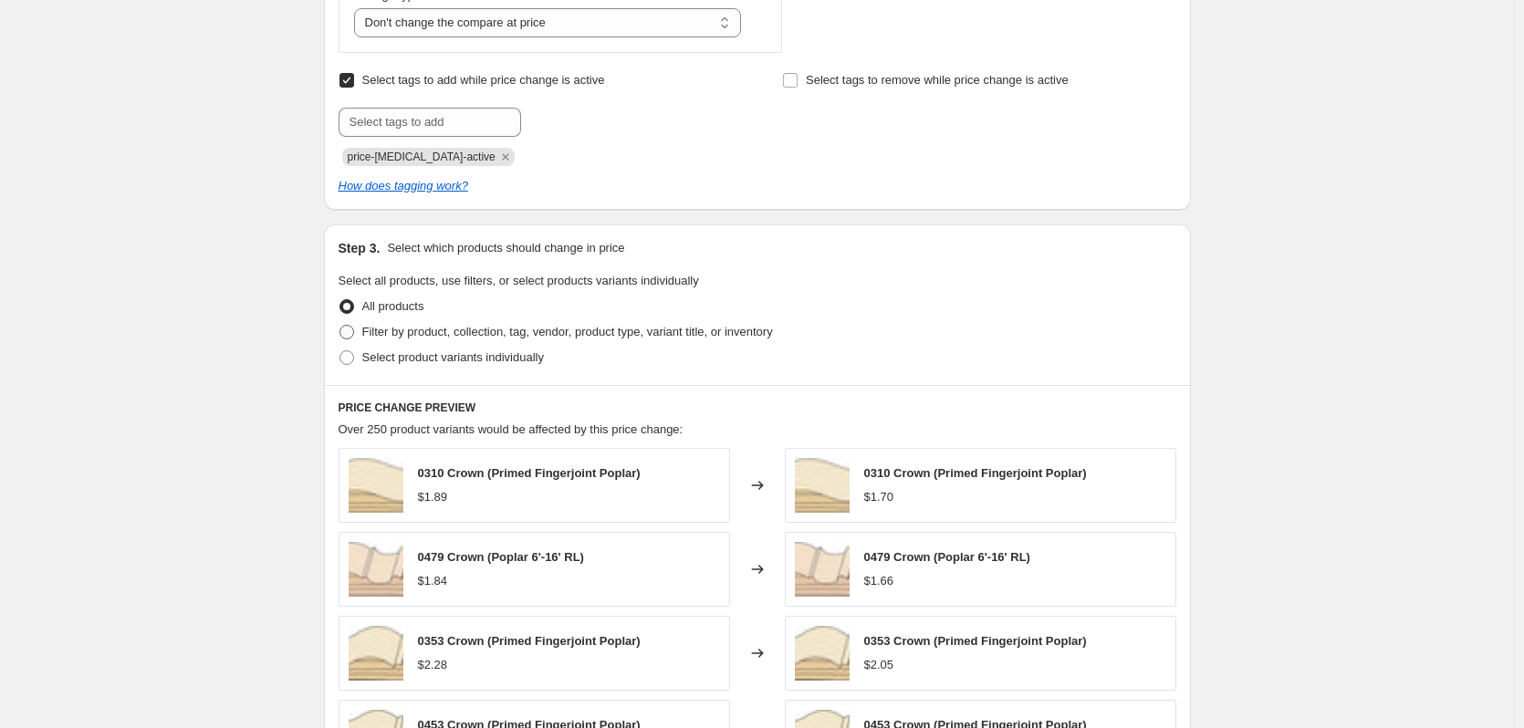
click at [353, 333] on span at bounding box center [347, 332] width 15 height 15
click at [340, 326] on input "Filter by product, collection, tag, vendor, product type, variant title, or inv…" at bounding box center [340, 325] width 1 height 1
radio input "true"
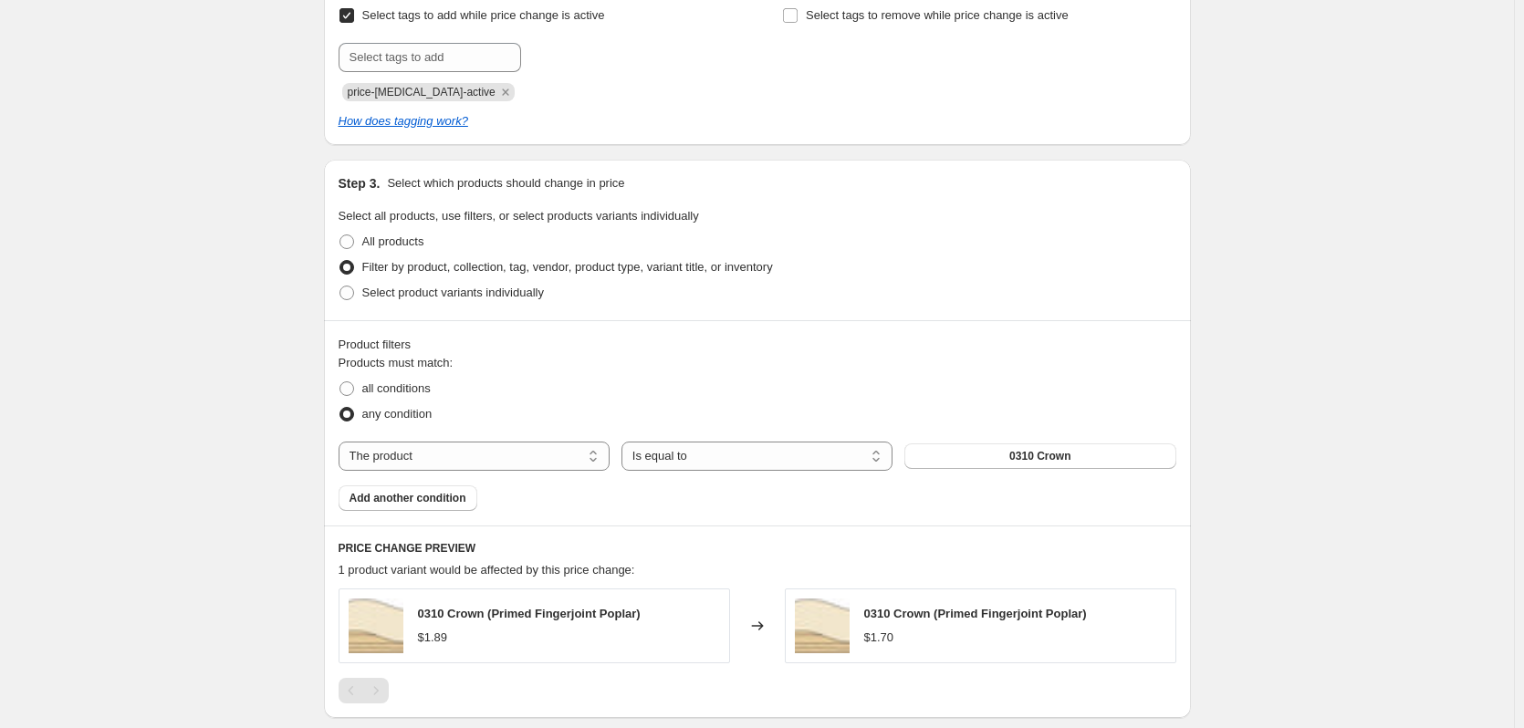
scroll to position [913, 0]
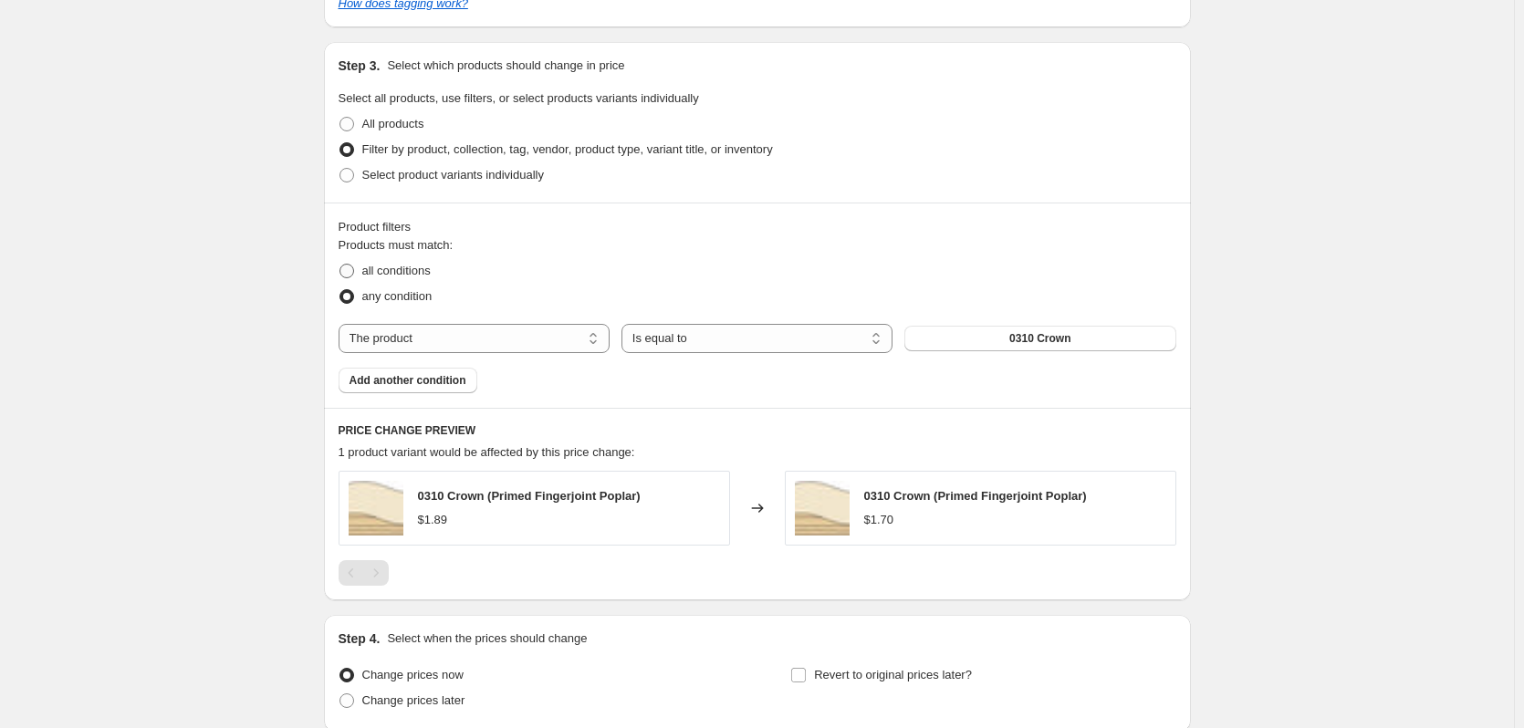
click at [377, 273] on span "all conditions" at bounding box center [396, 271] width 68 height 14
click at [340, 265] on input "all conditions" at bounding box center [340, 264] width 1 height 1
radio input "true"
click at [502, 350] on select "The product The product's collection The product's tag The product's vendor The…" at bounding box center [474, 338] width 271 height 29
select select "collection"
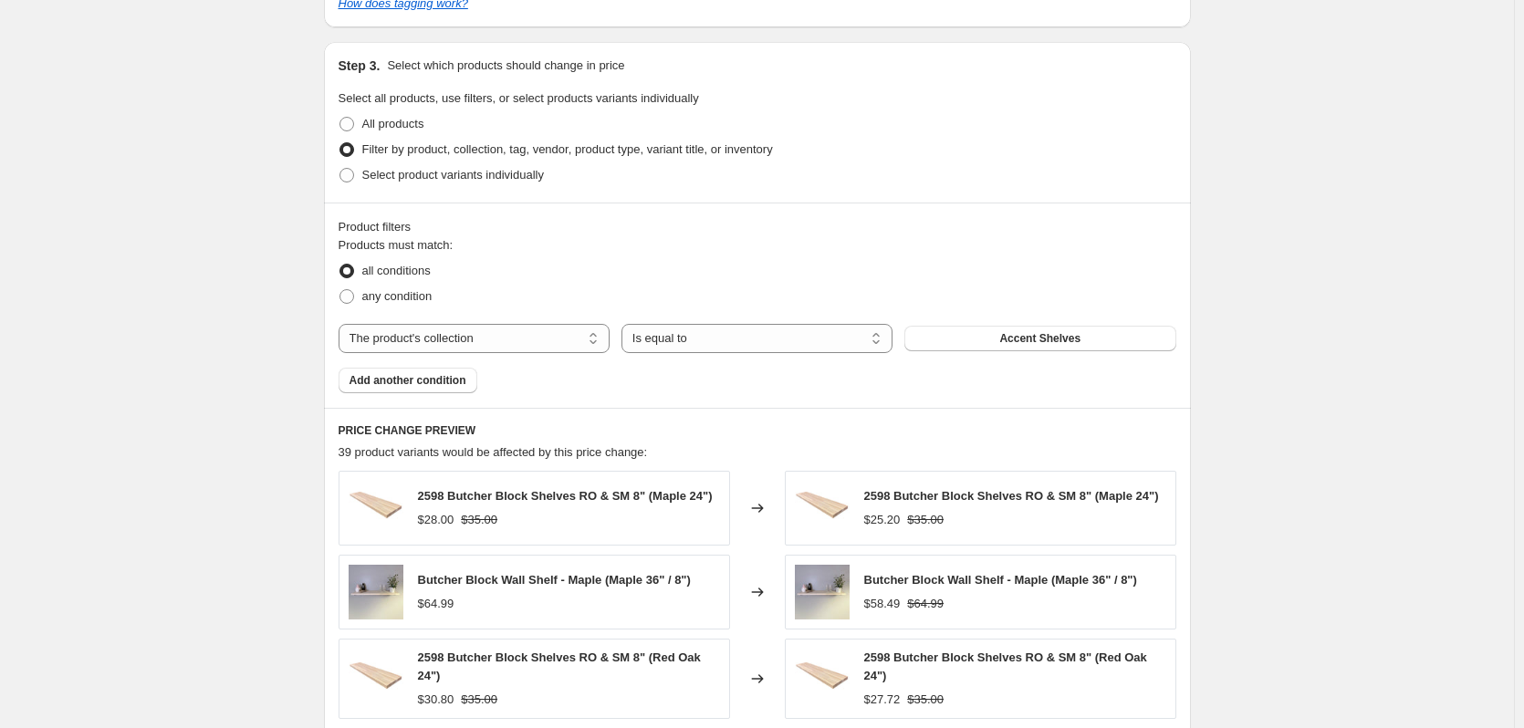
click at [1052, 341] on span "Accent Shelves" at bounding box center [1039, 338] width 81 height 15
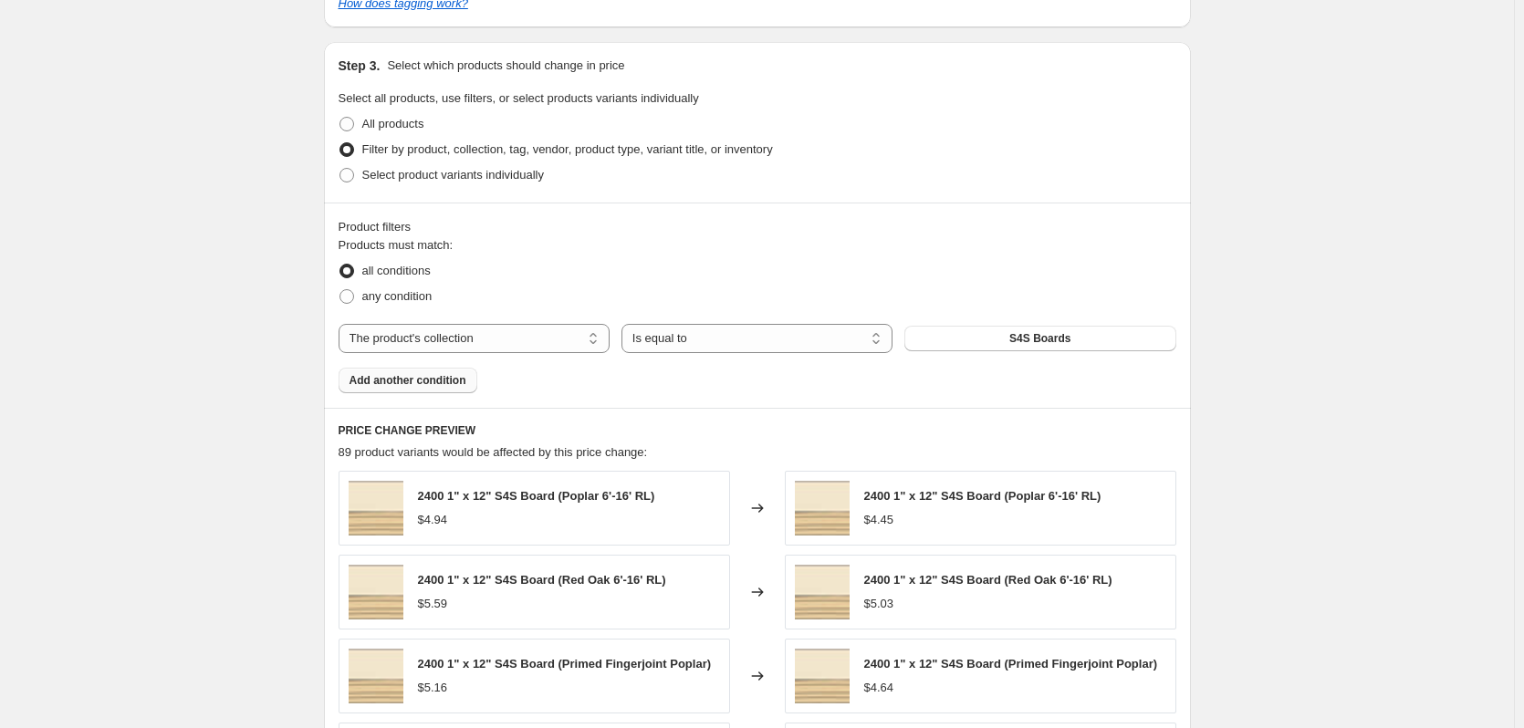
click at [411, 379] on span "Add another condition" at bounding box center [408, 380] width 117 height 15
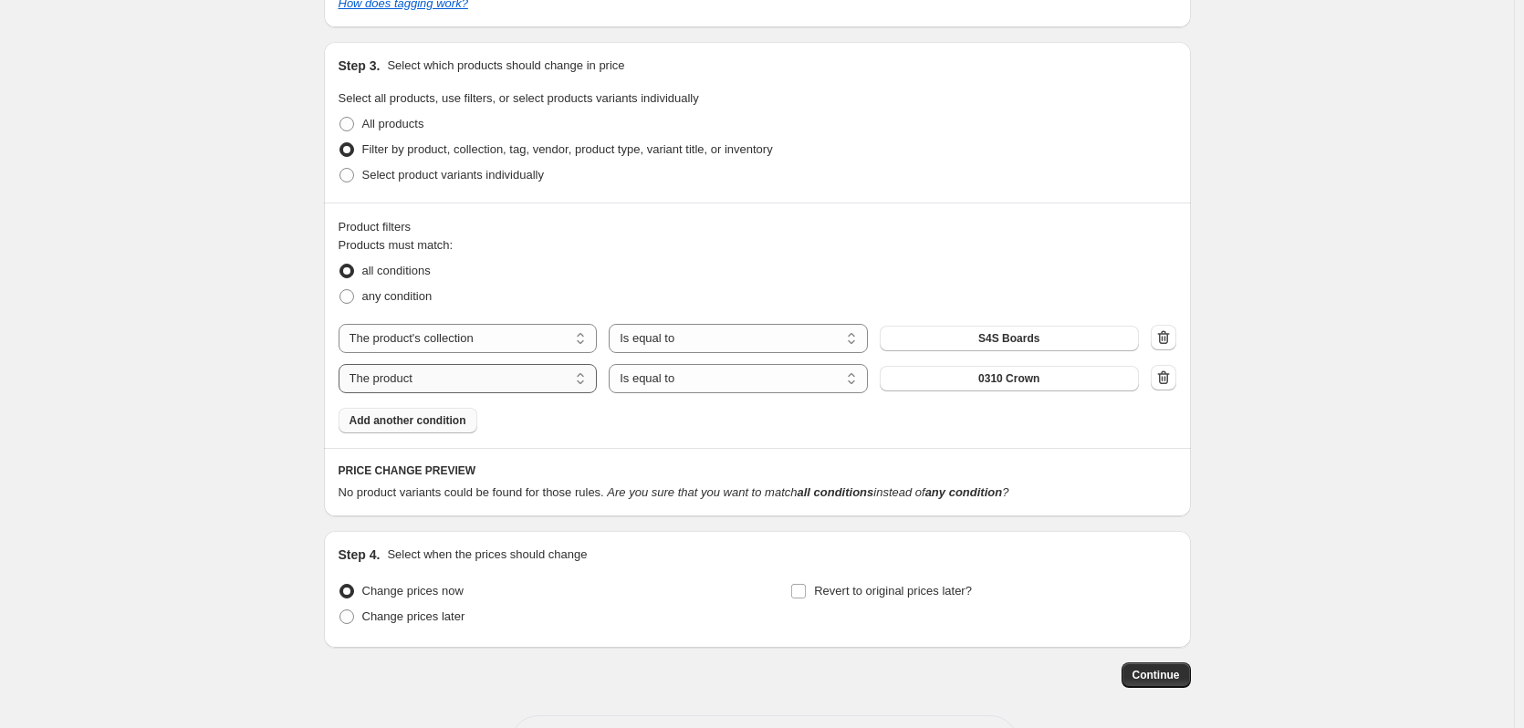
click at [411, 379] on select "The product The product's collection The product's tag The product's vendor The…" at bounding box center [468, 378] width 259 height 29
select select "collection"
click at [997, 374] on span "Accent Shelves" at bounding box center [1008, 378] width 81 height 15
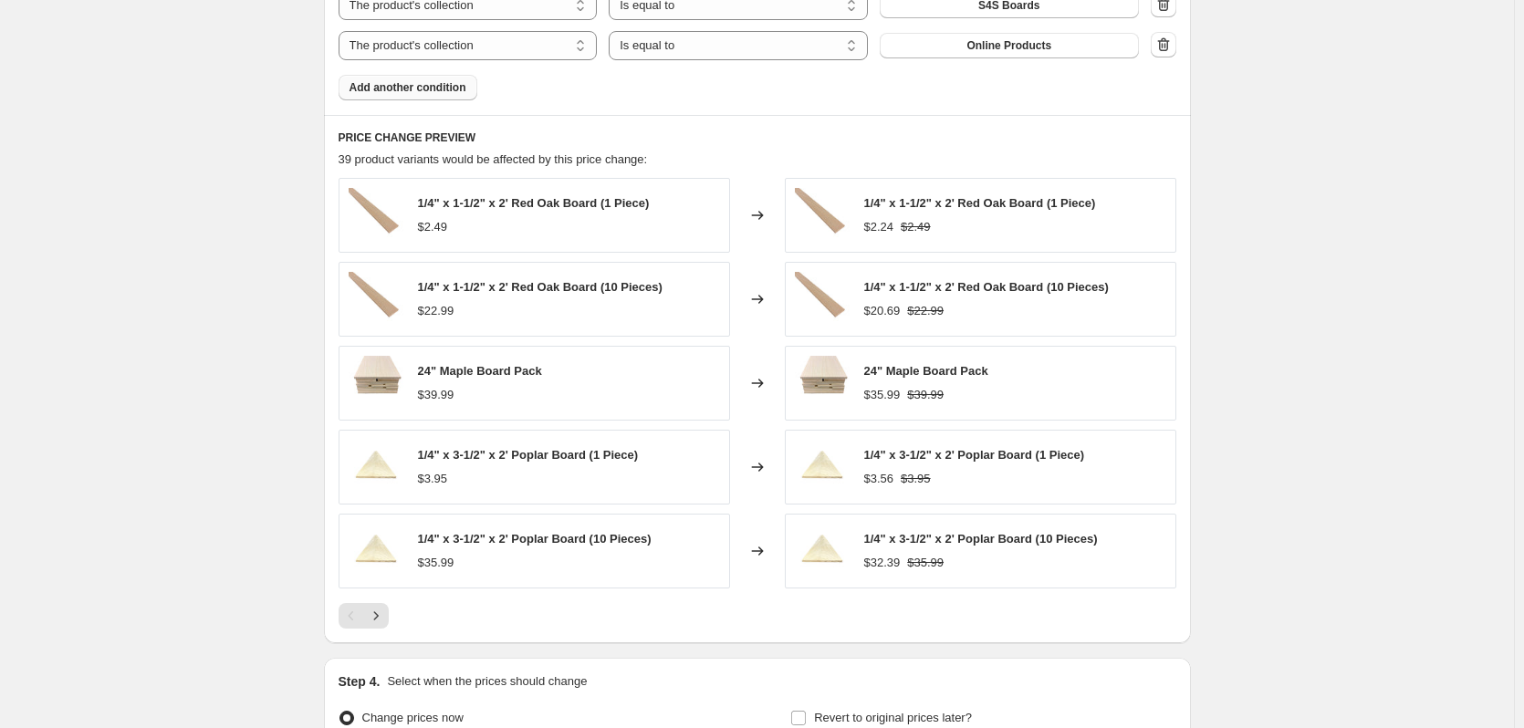
scroll to position [1278, 0]
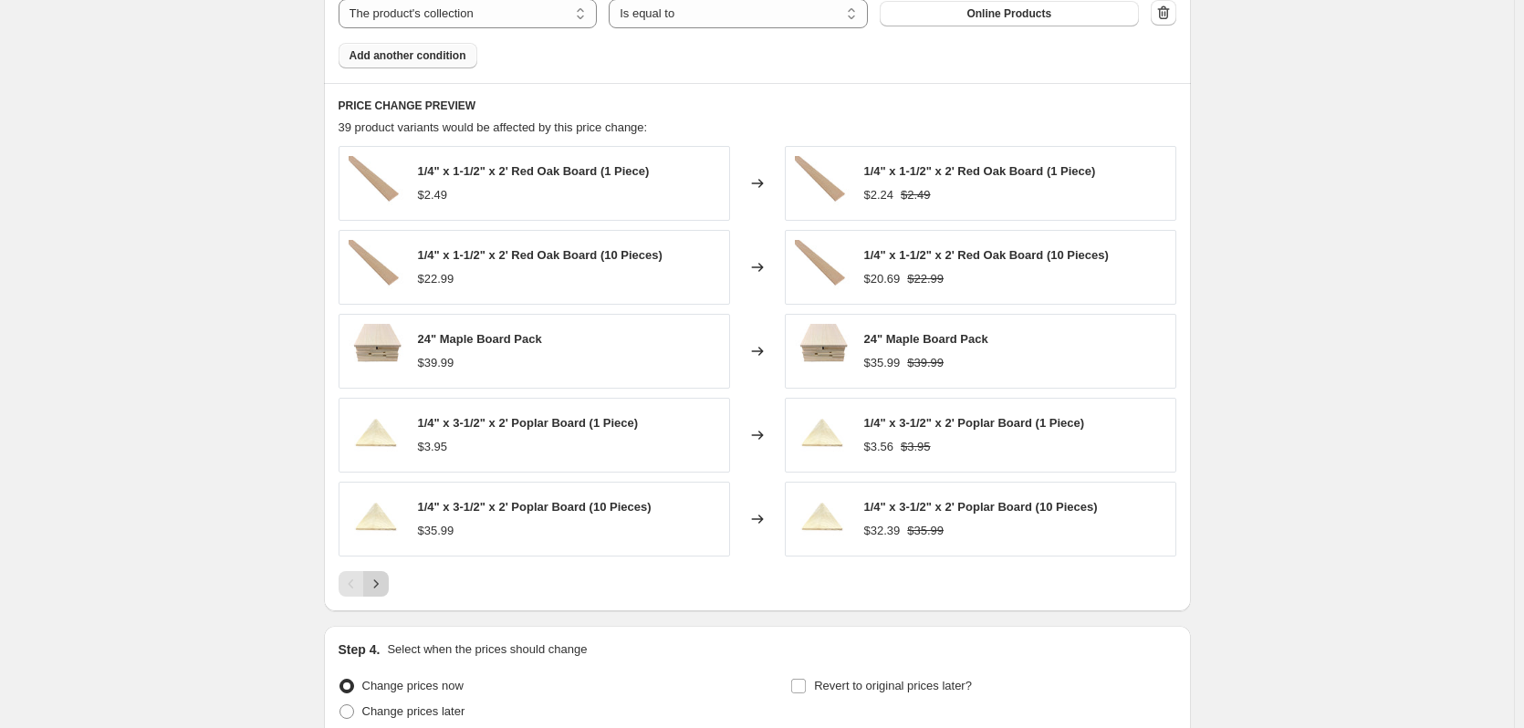
click at [377, 584] on icon "Next" at bounding box center [376, 584] width 18 height 18
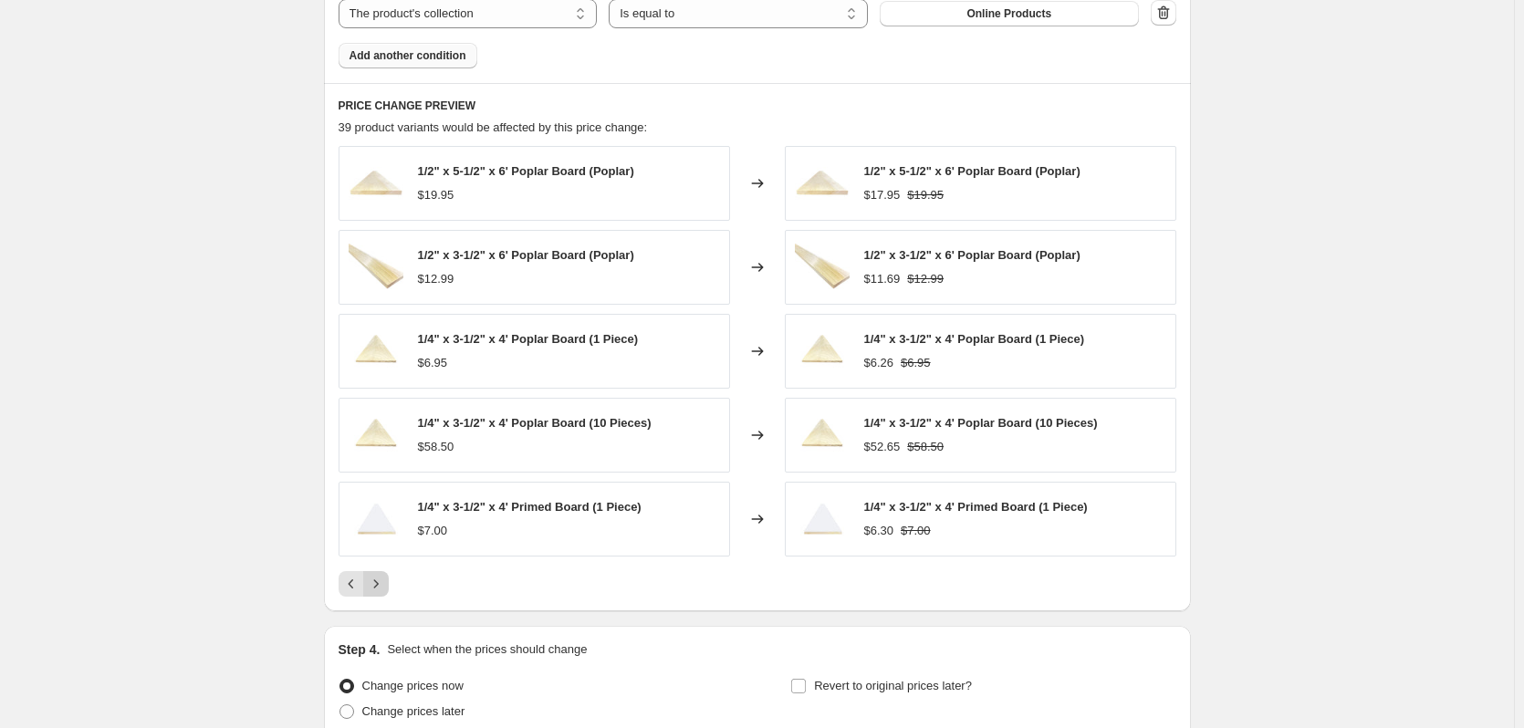
click at [378, 584] on icon "Next" at bounding box center [376, 584] width 18 height 18
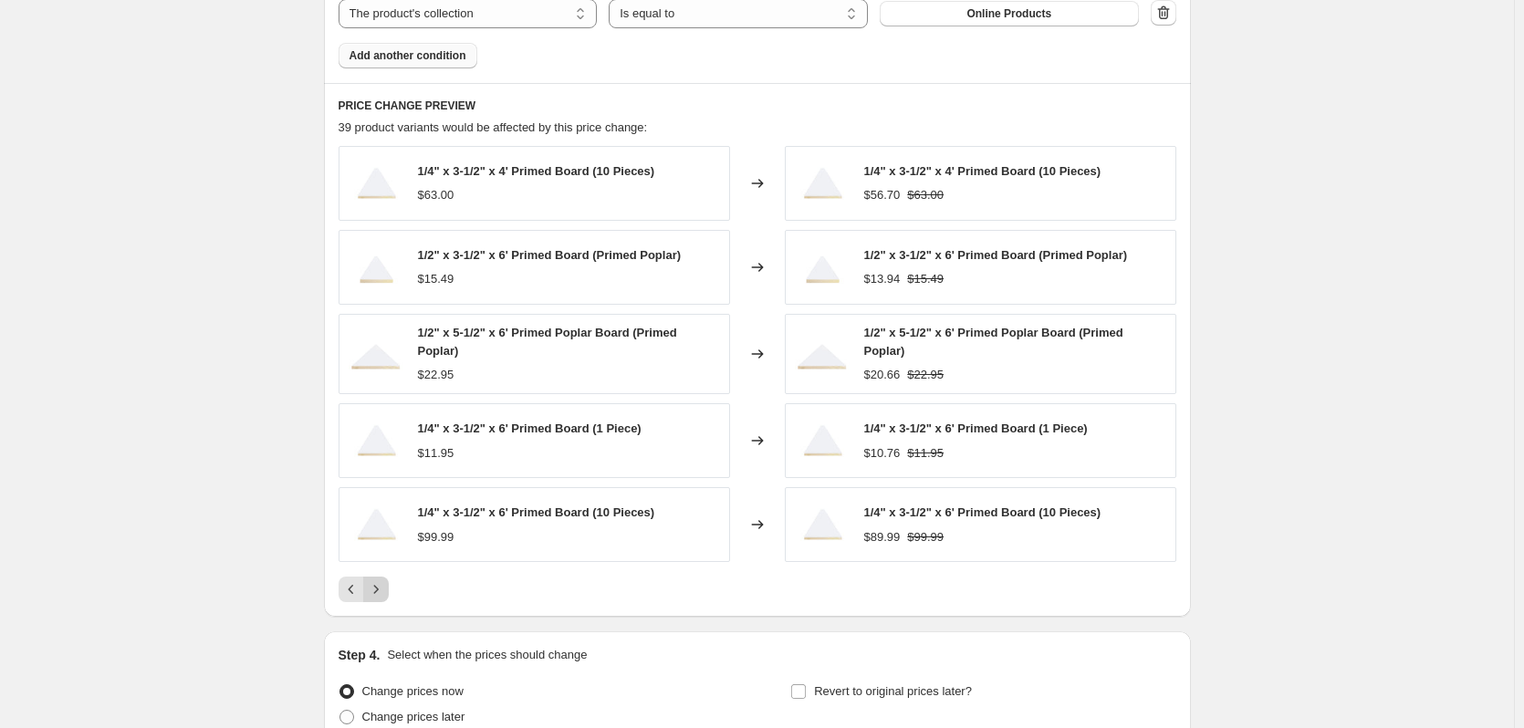
click at [378, 584] on icon "Next" at bounding box center [376, 589] width 18 height 18
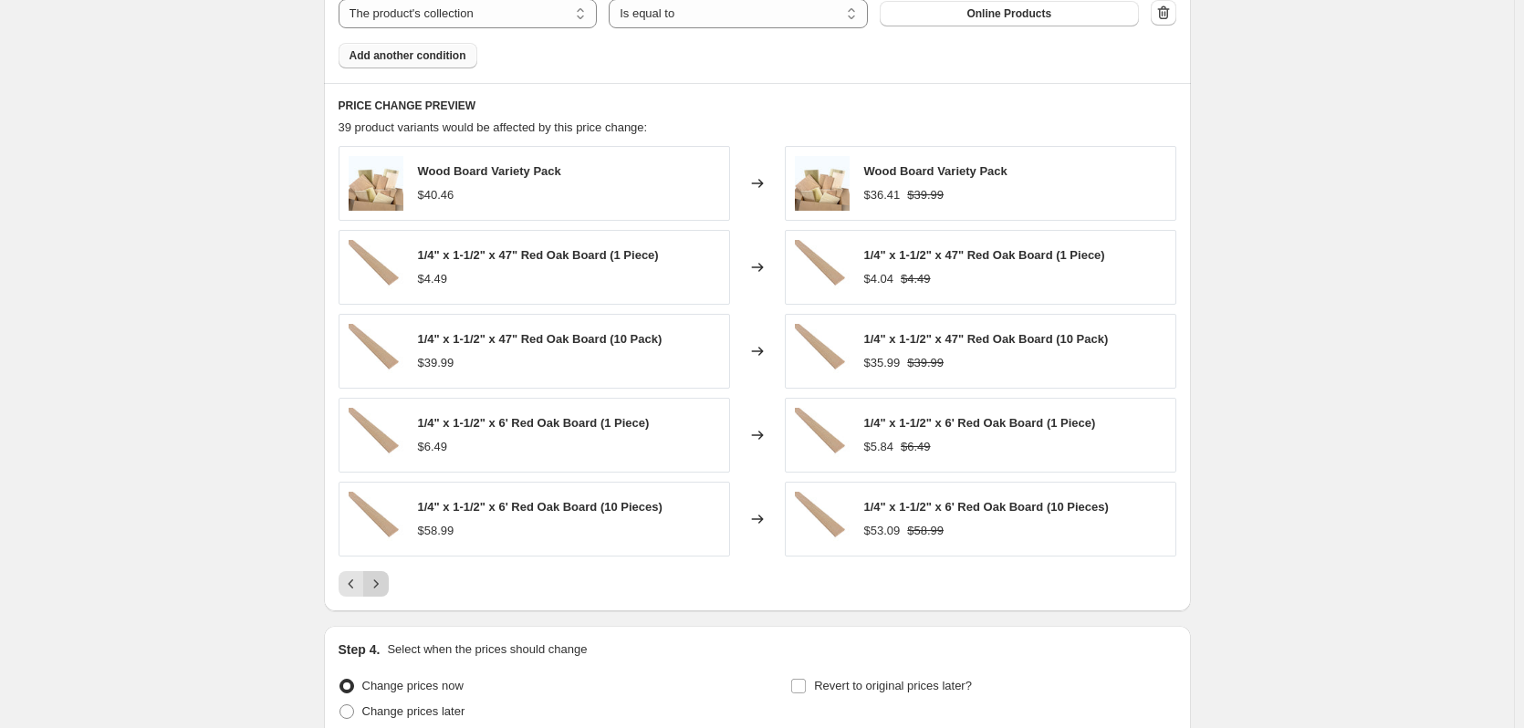
click at [378, 584] on icon "Next" at bounding box center [376, 584] width 18 height 18
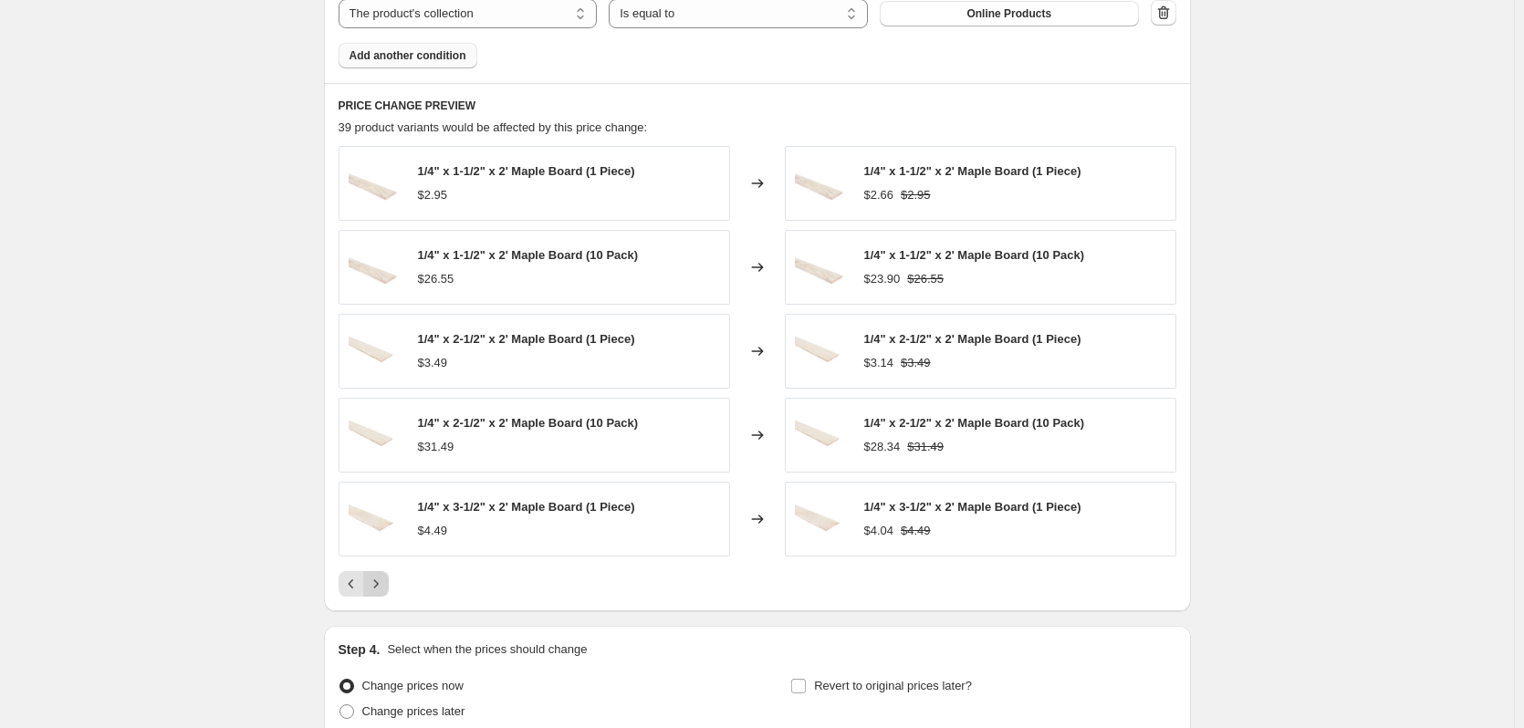
click at [378, 584] on icon "Next" at bounding box center [376, 584] width 18 height 18
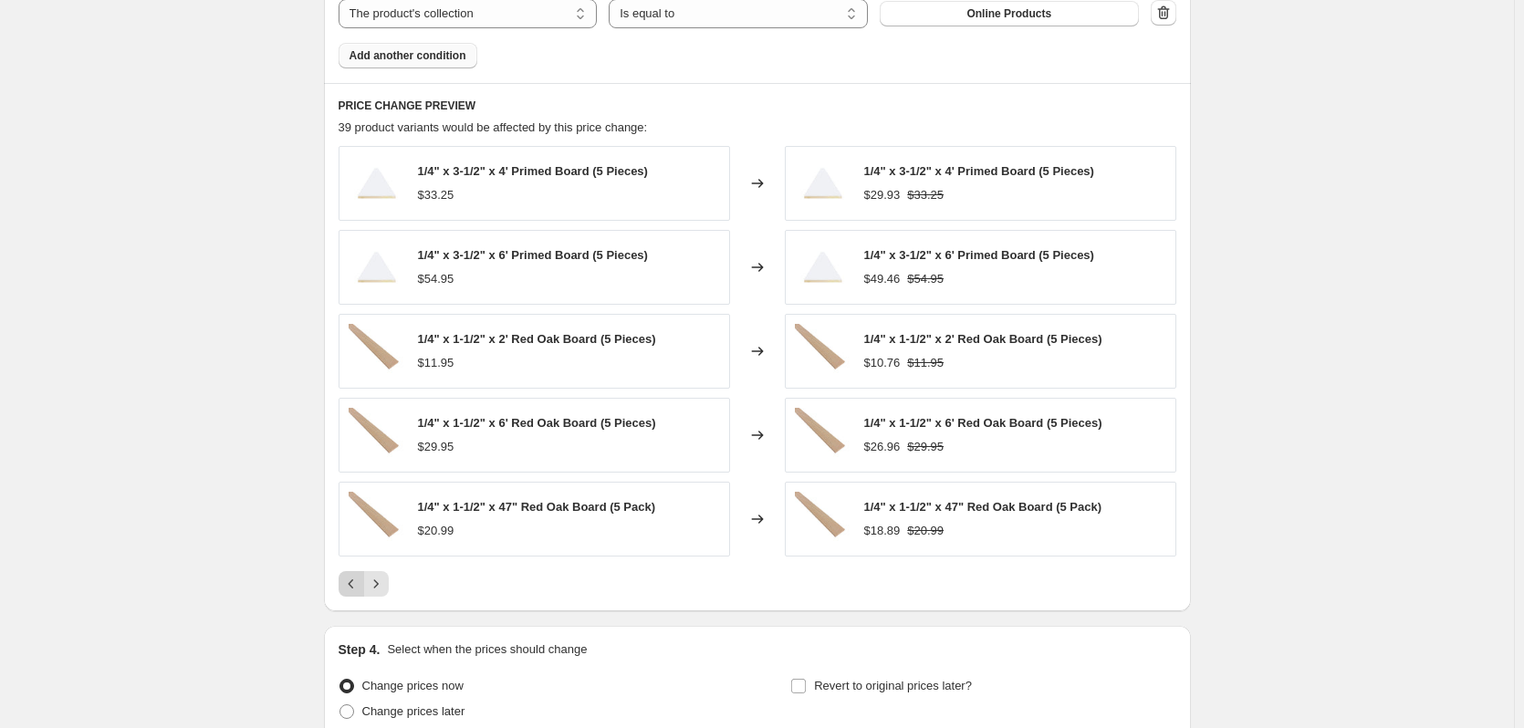
click at [357, 587] on icon "Previous" at bounding box center [351, 584] width 18 height 18
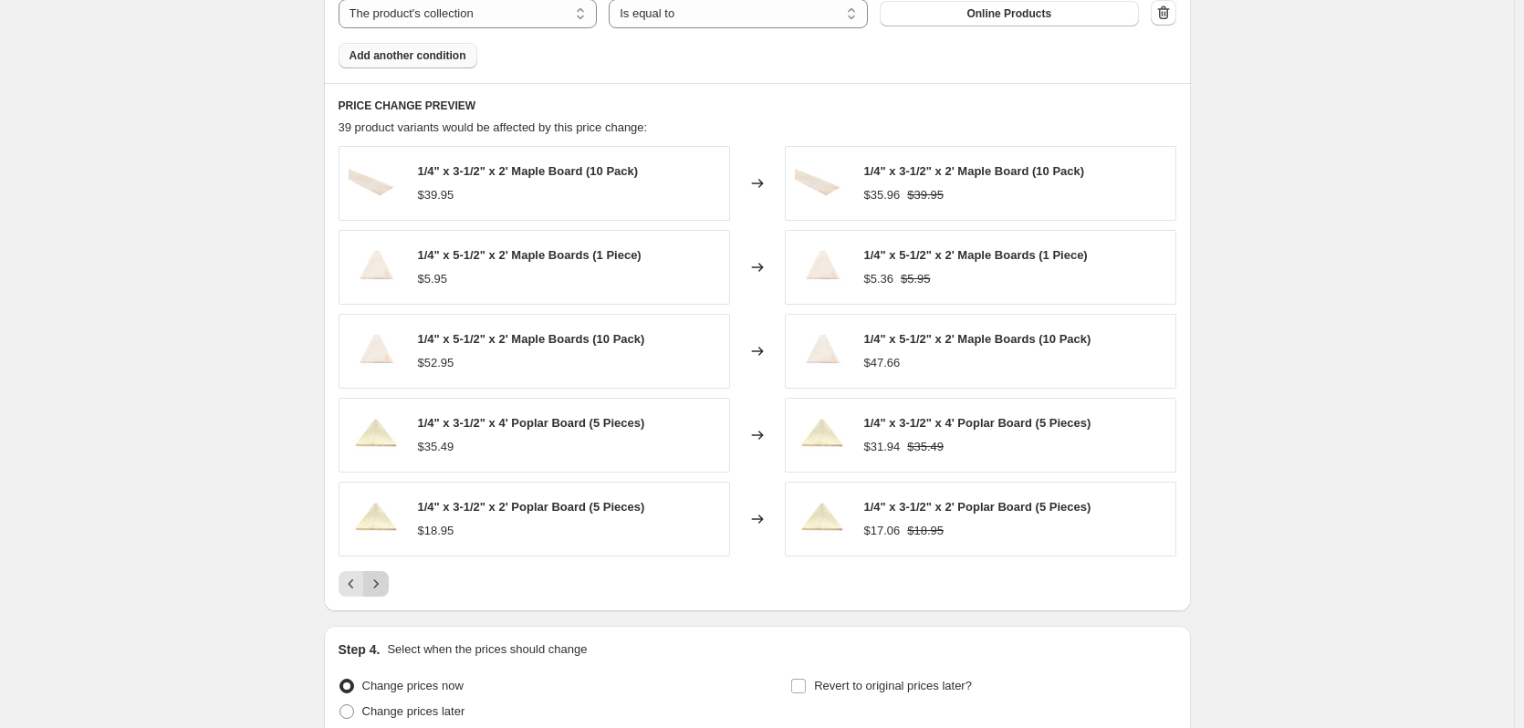
click at [377, 586] on icon "Next" at bounding box center [376, 584] width 18 height 18
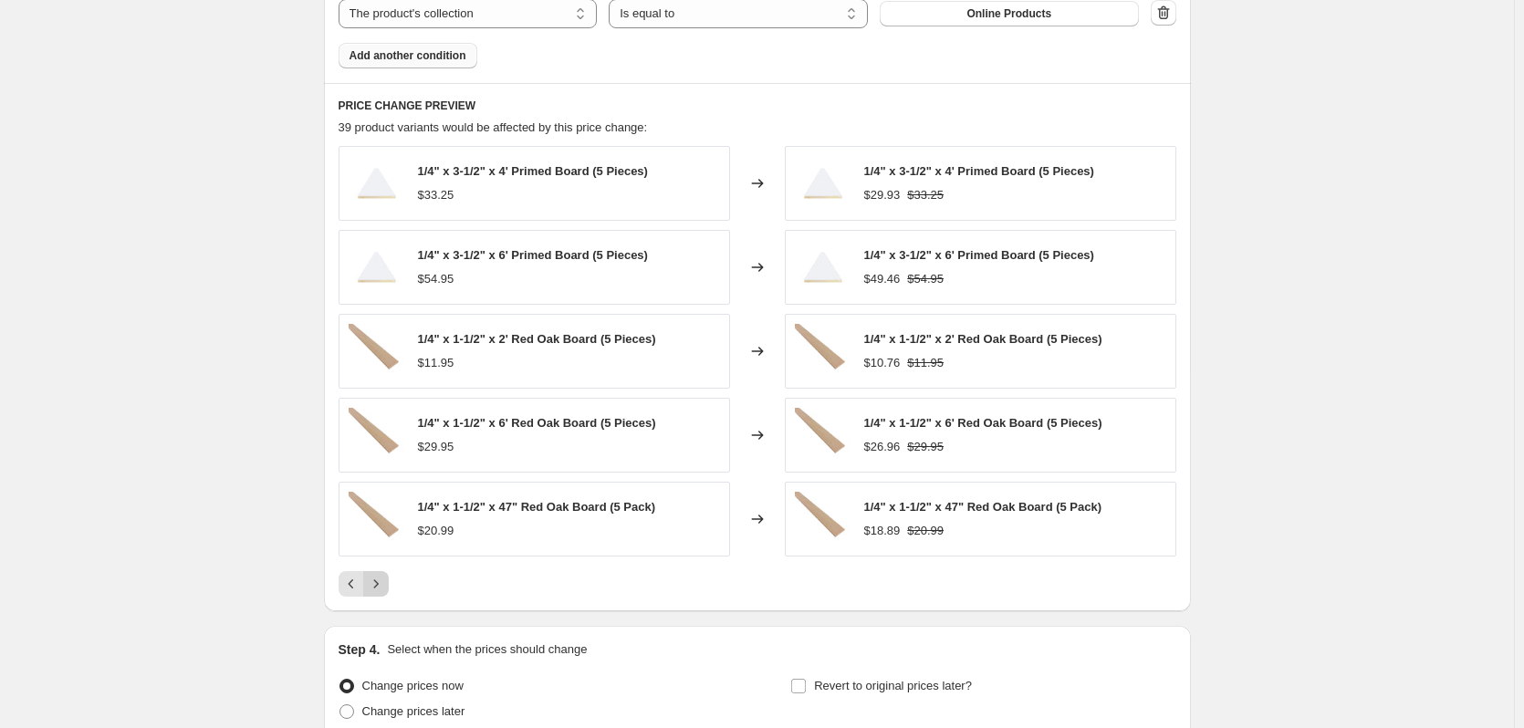
click at [377, 586] on icon "Next" at bounding box center [376, 584] width 18 height 18
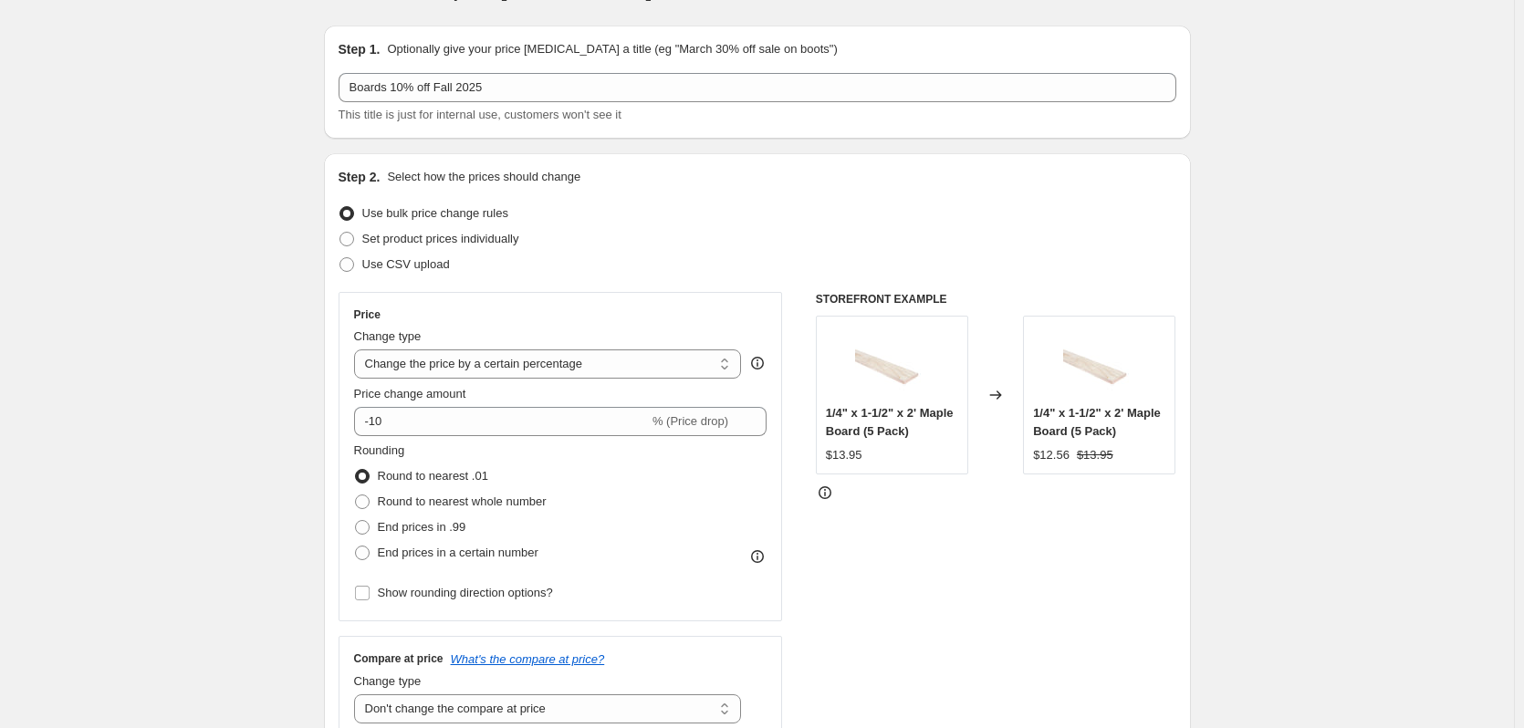
scroll to position [0, 0]
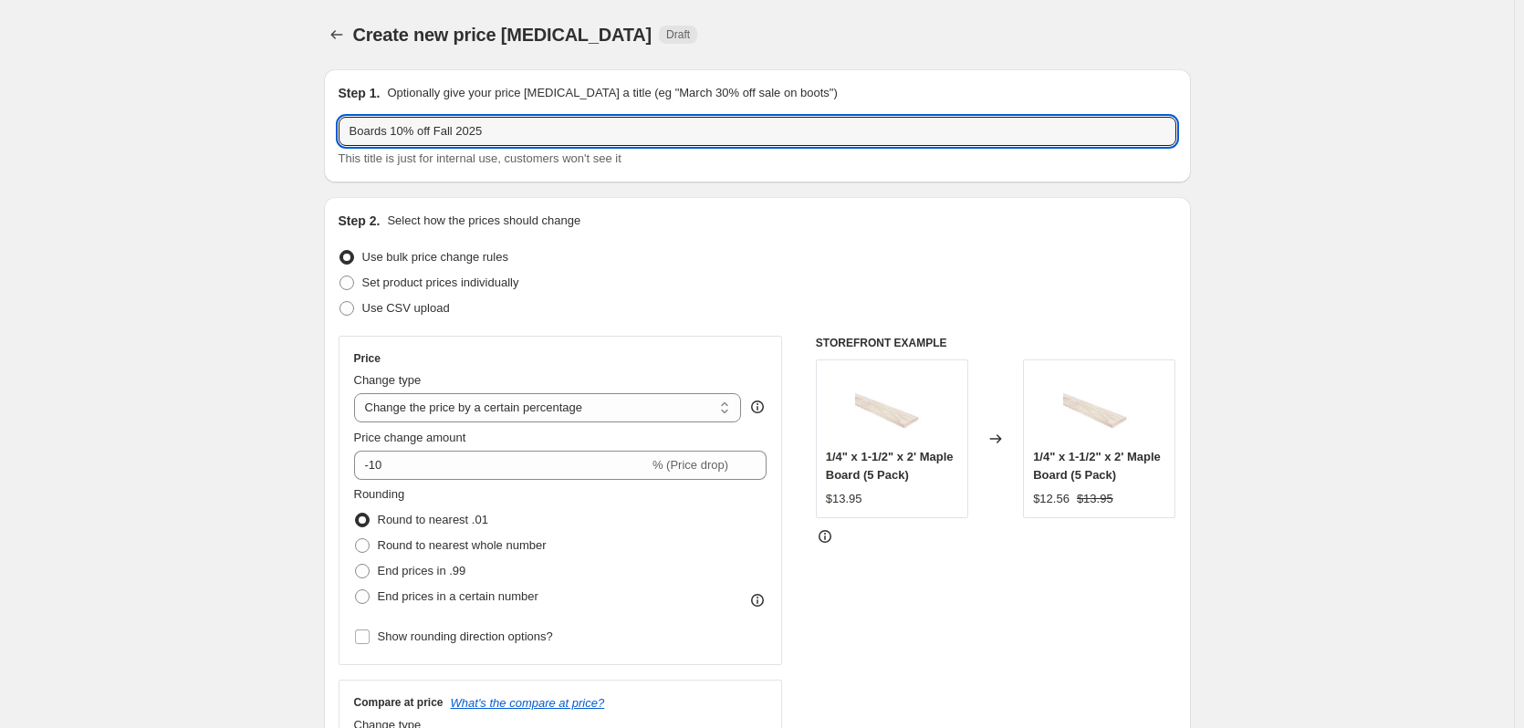
drag, startPoint x: 509, startPoint y: 129, endPoint x: 312, endPoint y: 130, distance: 197.2
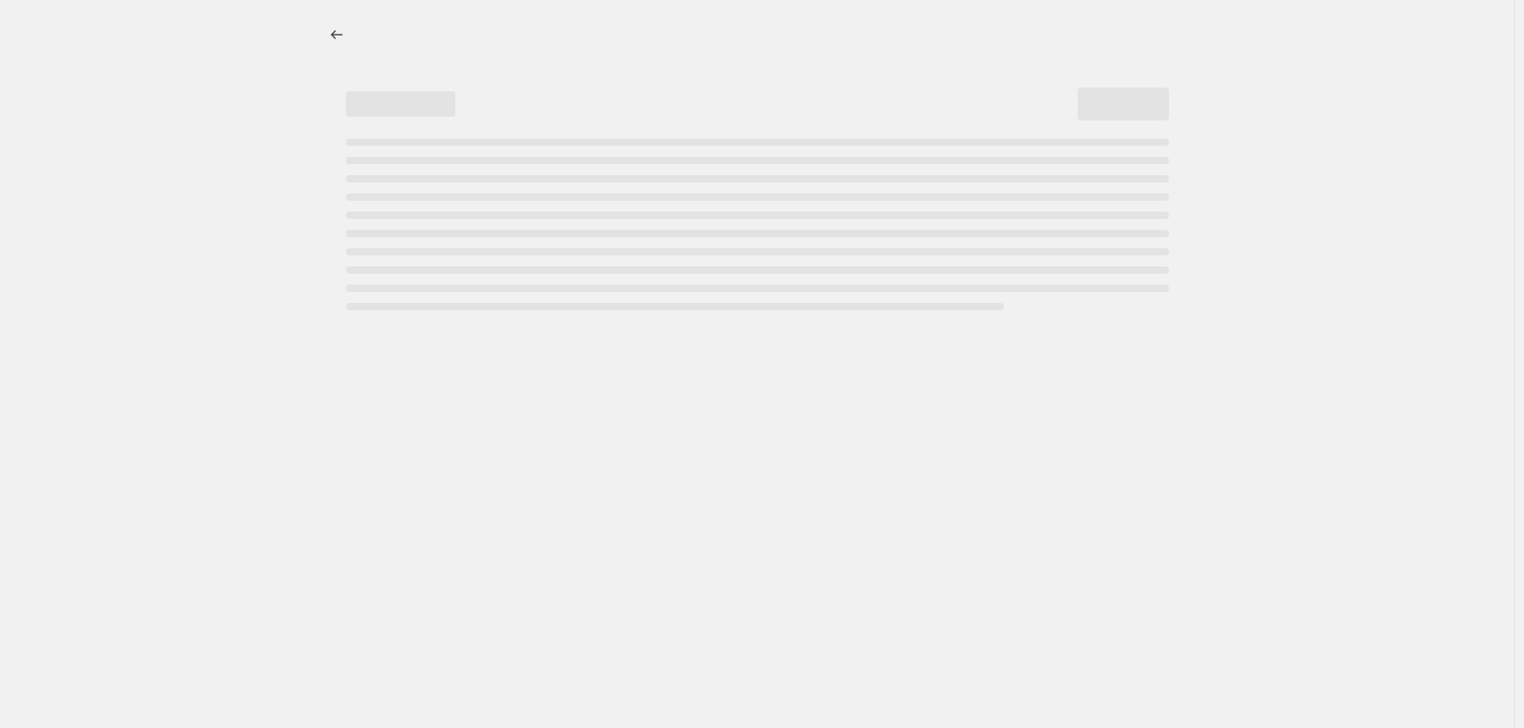
select select "percentage"
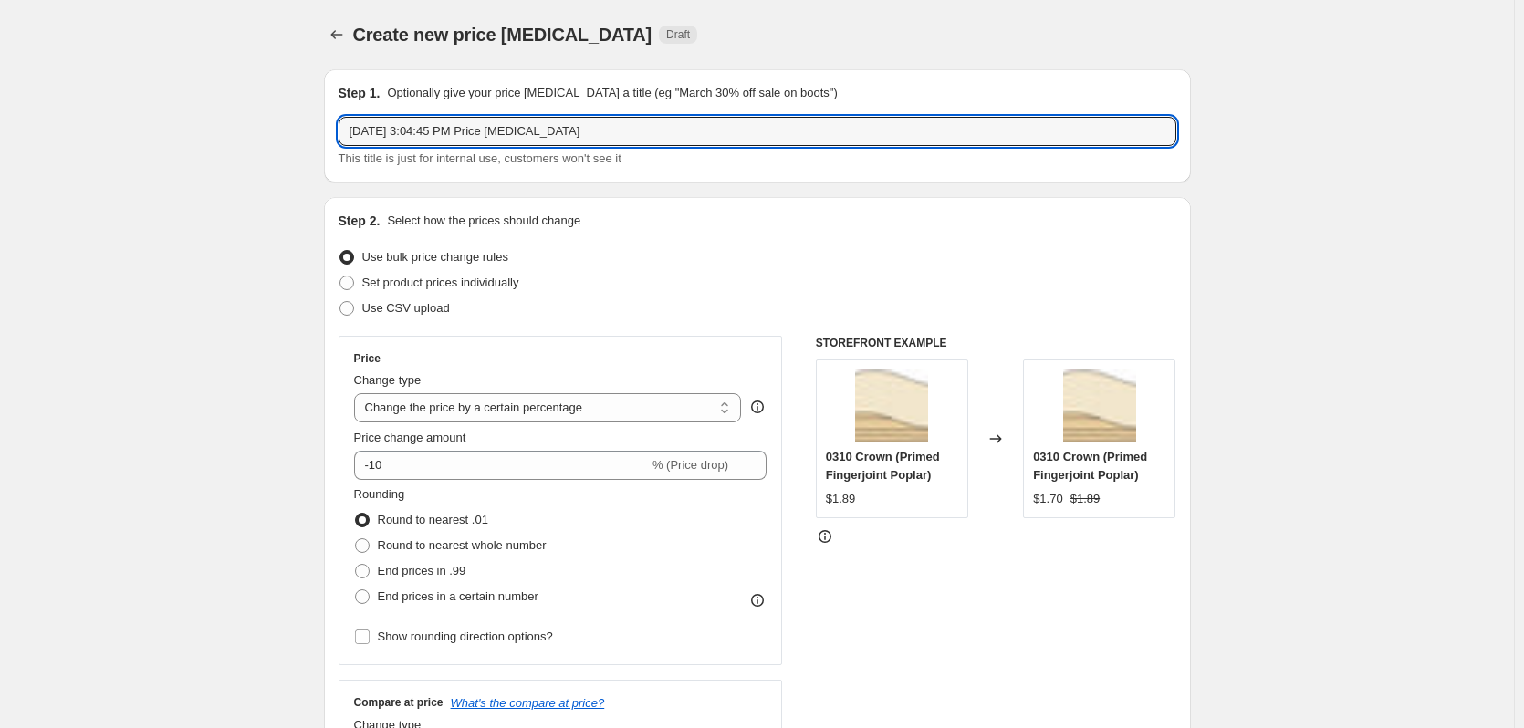
drag, startPoint x: 603, startPoint y: 129, endPoint x: 318, endPoint y: 125, distance: 285.7
paste input "Boards 10% off Fall 2025"
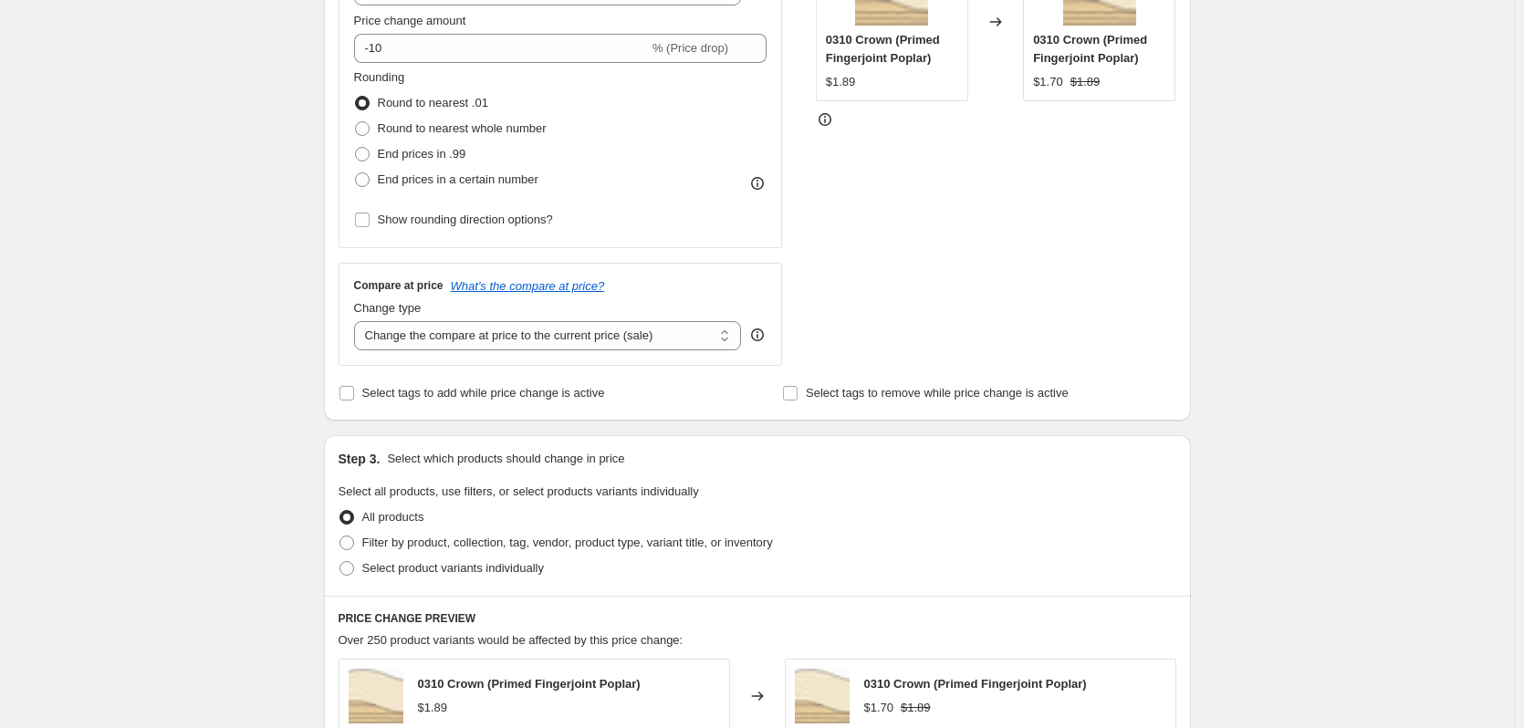
scroll to position [456, 0]
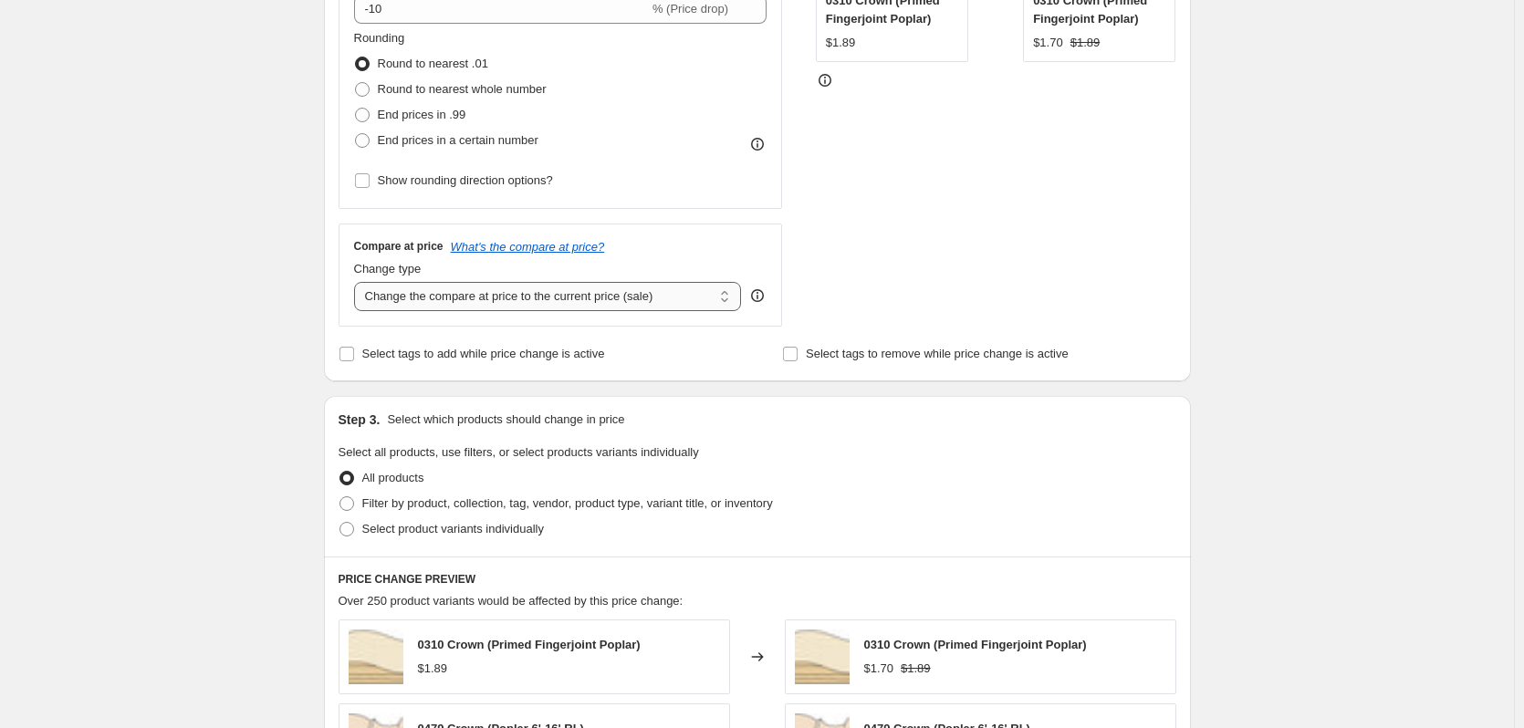
type input "Boards 10% off Fall 2025"
click at [607, 304] on select "Change the compare at price to the current price (sale) Change the compare at p…" at bounding box center [548, 296] width 388 height 29
select select "no_change"
click at [358, 282] on select "Change the compare at price to the current price (sale) Change the compare at p…" at bounding box center [548, 296] width 388 height 29
click at [348, 353] on input "Select tags to add while price change is active" at bounding box center [347, 354] width 15 height 15
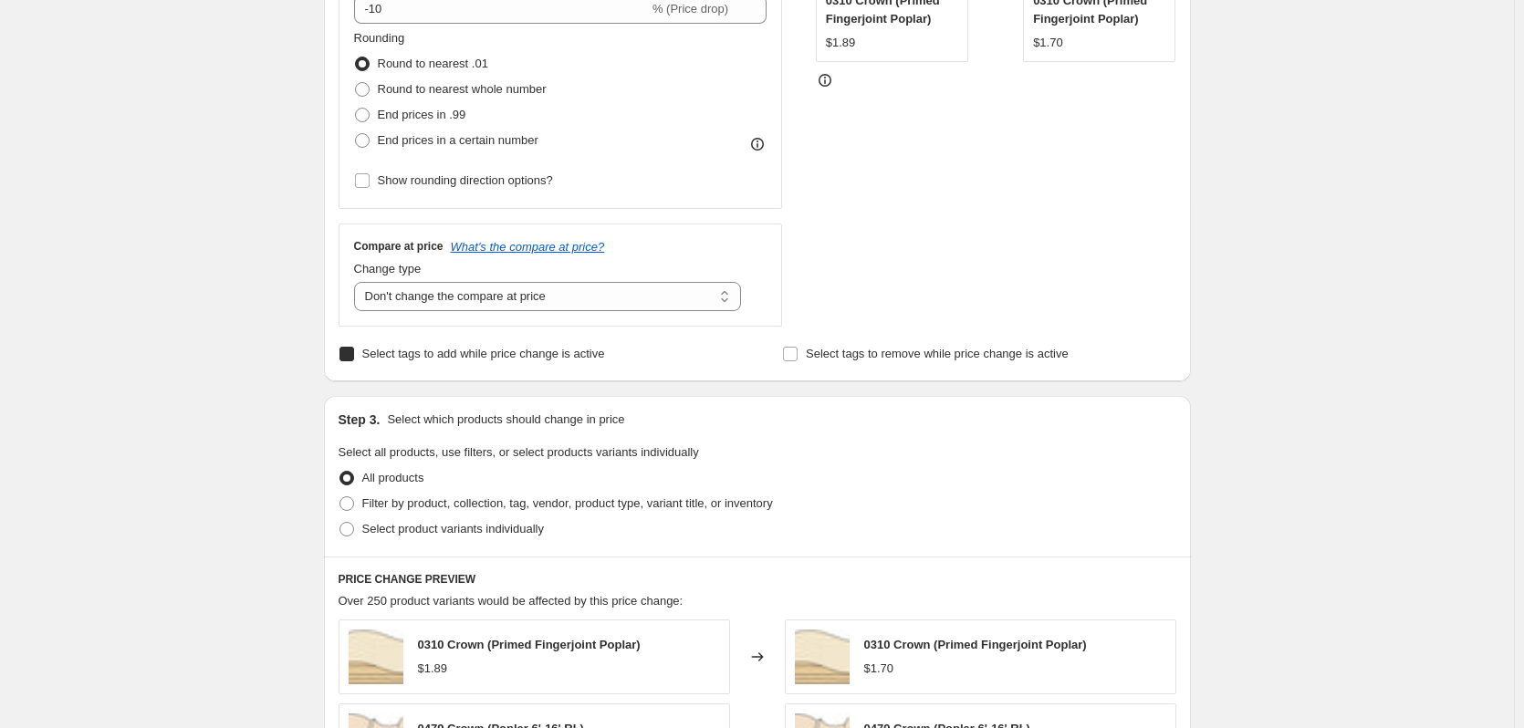
checkbox input "true"
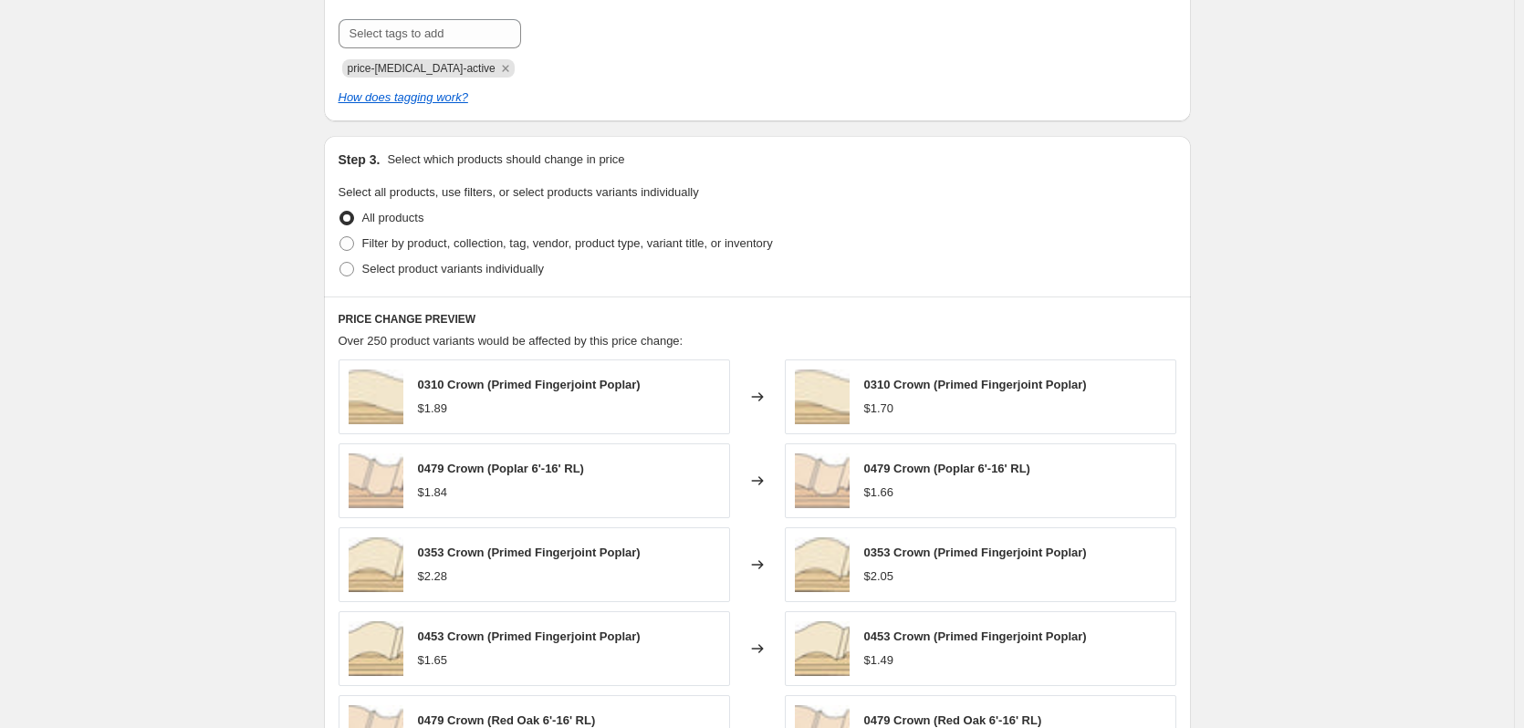
scroll to position [821, 0]
click at [352, 235] on span at bounding box center [347, 241] width 15 height 15
click at [340, 235] on input "Filter by product, collection, tag, vendor, product type, variant title, or inv…" at bounding box center [340, 234] width 1 height 1
radio input "true"
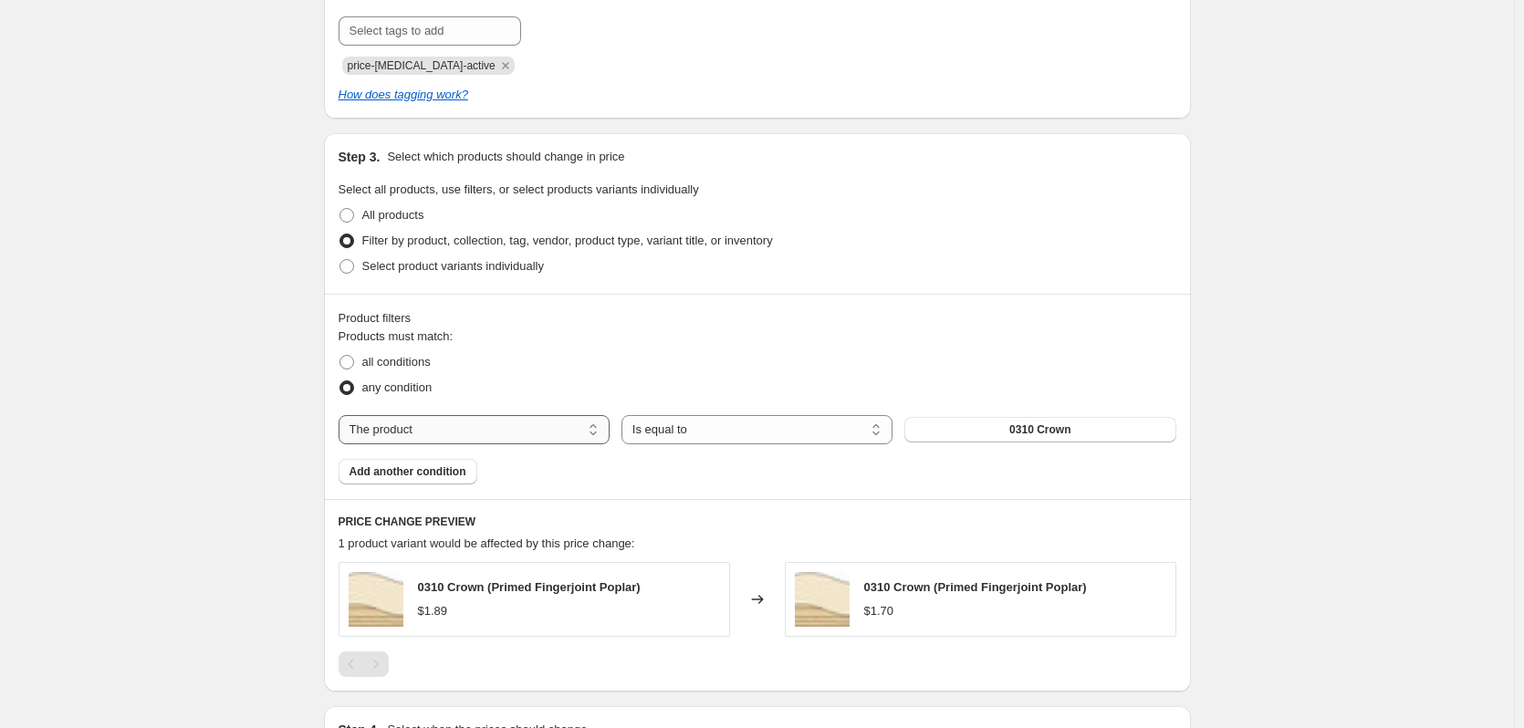
click at [512, 433] on select "The product The product's collection The product's tag The product's vendor The…" at bounding box center [474, 429] width 271 height 29
select select "collection"
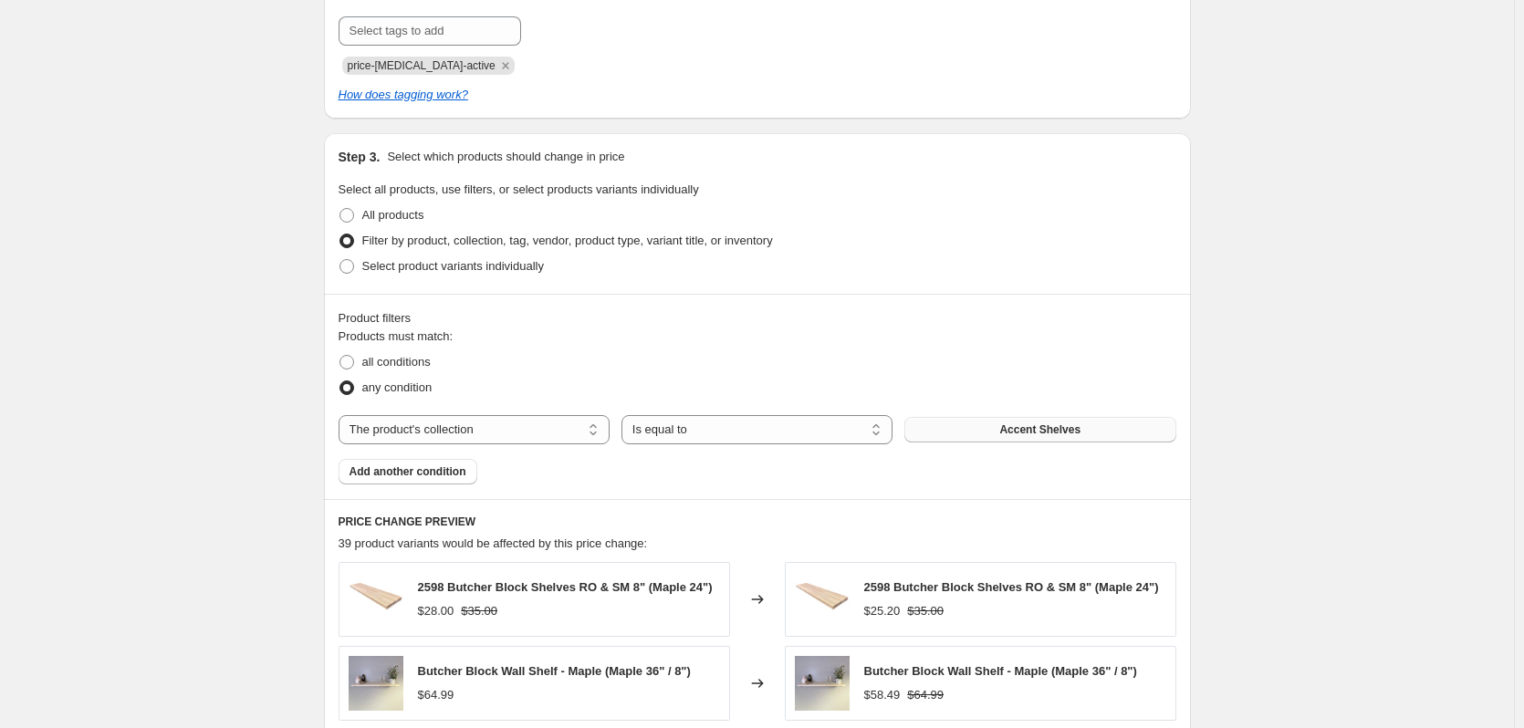
click at [1055, 429] on span "Accent Shelves" at bounding box center [1039, 430] width 81 height 15
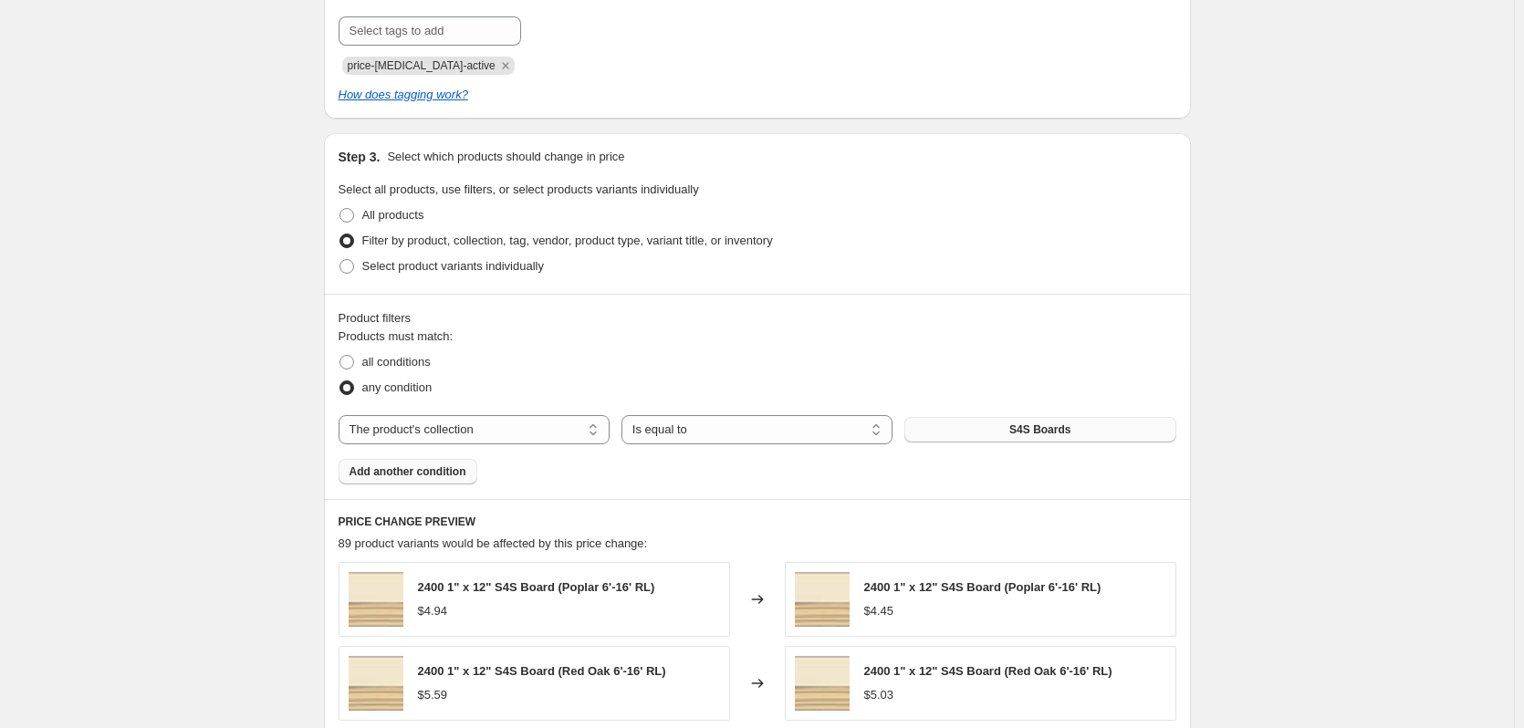
click at [416, 475] on span "Add another condition" at bounding box center [408, 472] width 117 height 15
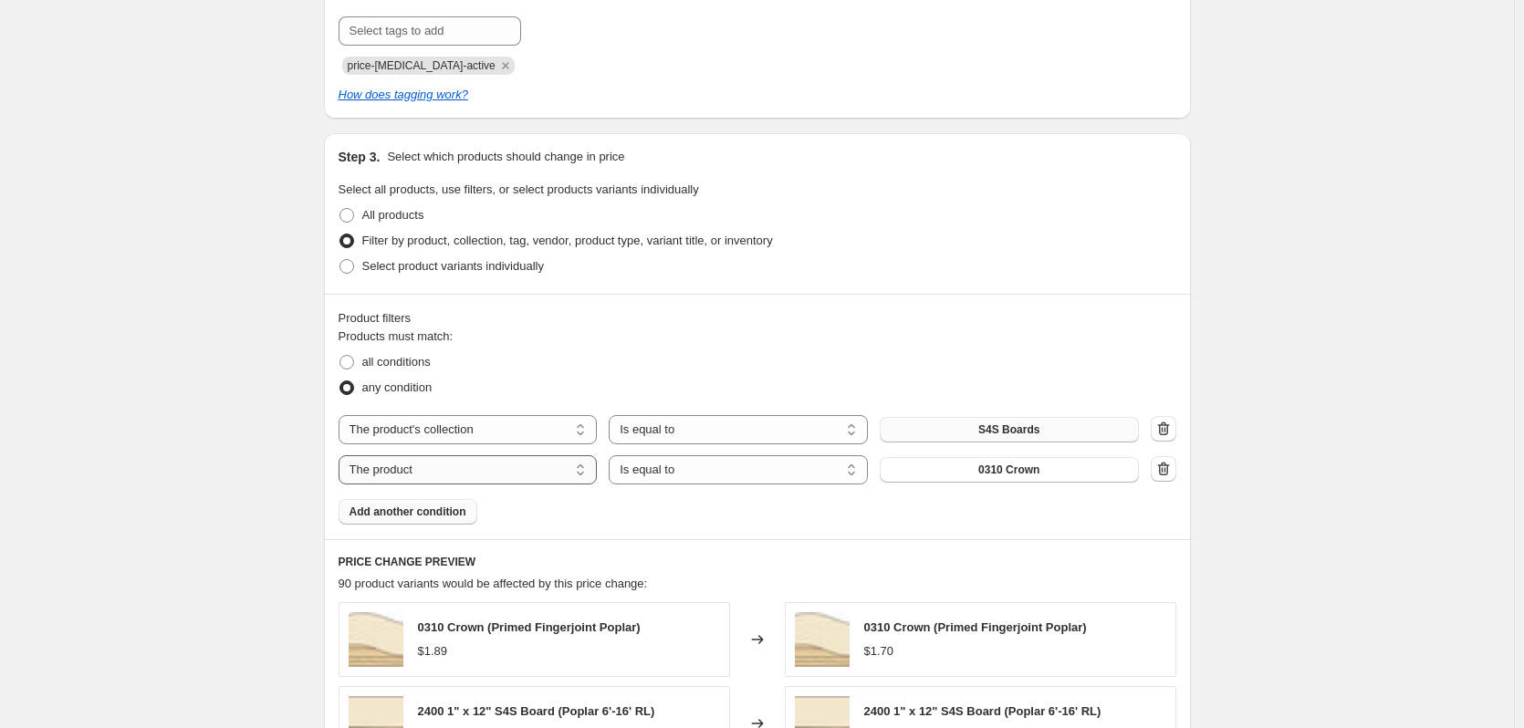
click at [416, 475] on select "The product The product's collection The product's tag The product's vendor The…" at bounding box center [468, 469] width 259 height 29
select select "collection"
click at [985, 475] on span "Accent Shelves" at bounding box center [1008, 470] width 81 height 15
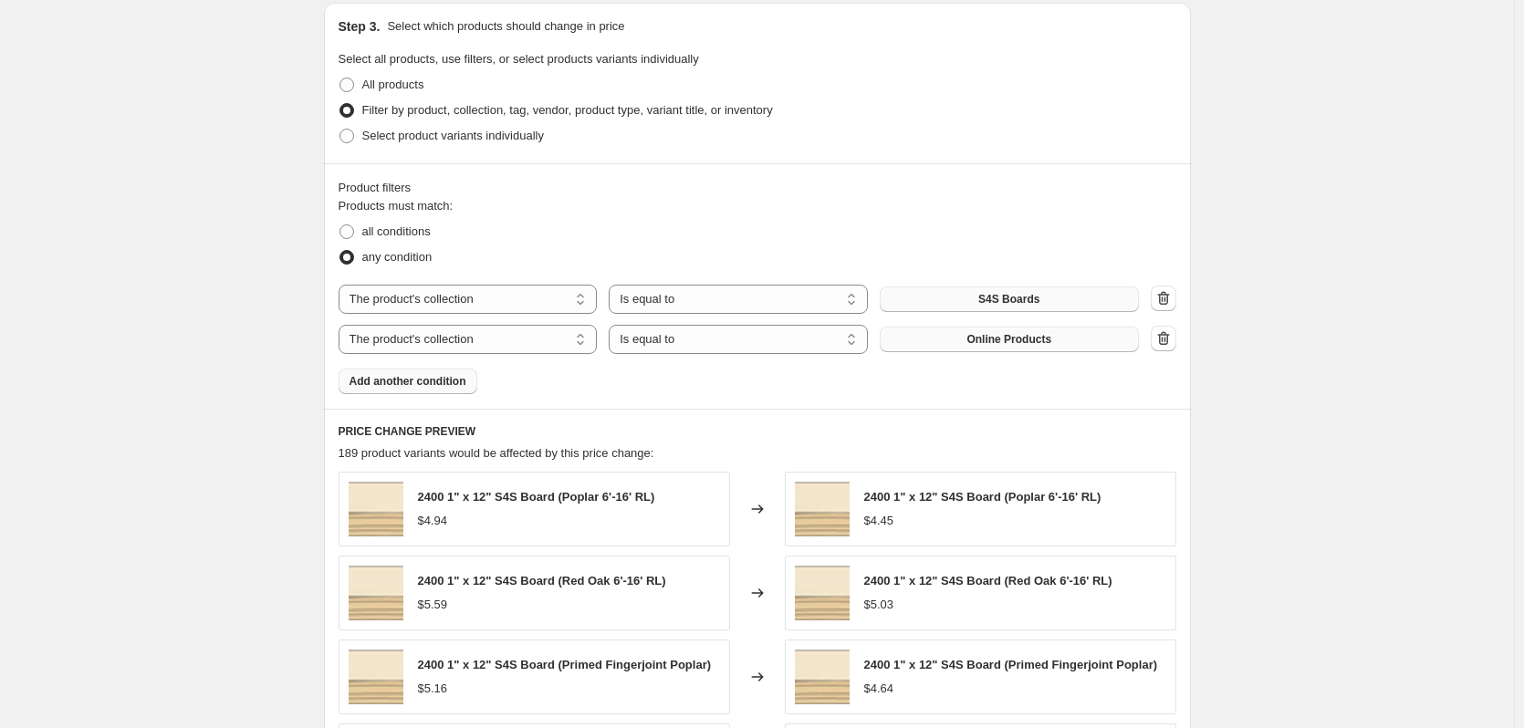
scroll to position [1004, 0]
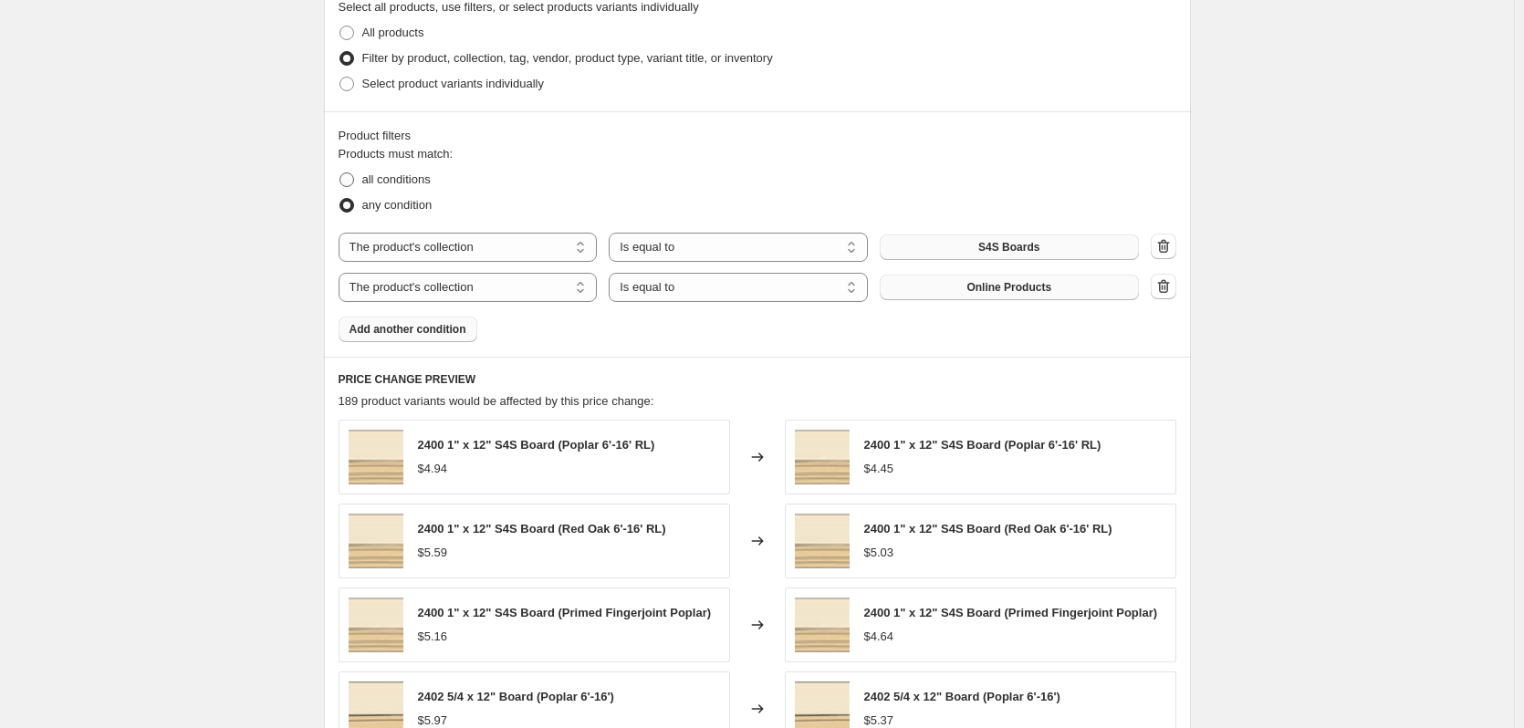
click at [401, 181] on span "all conditions" at bounding box center [396, 180] width 68 height 14
click at [340, 173] on input "all conditions" at bounding box center [340, 173] width 1 height 1
radio input "true"
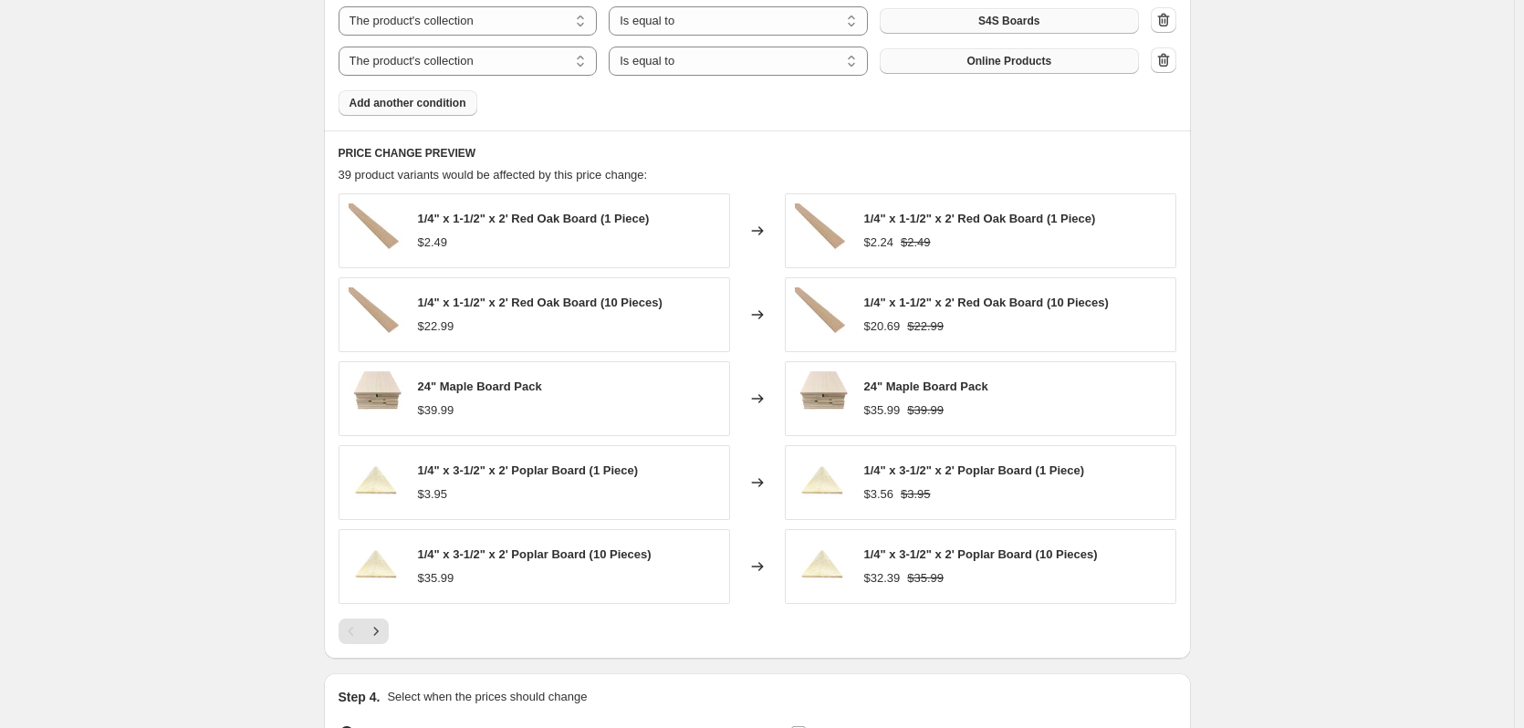
scroll to position [1278, 0]
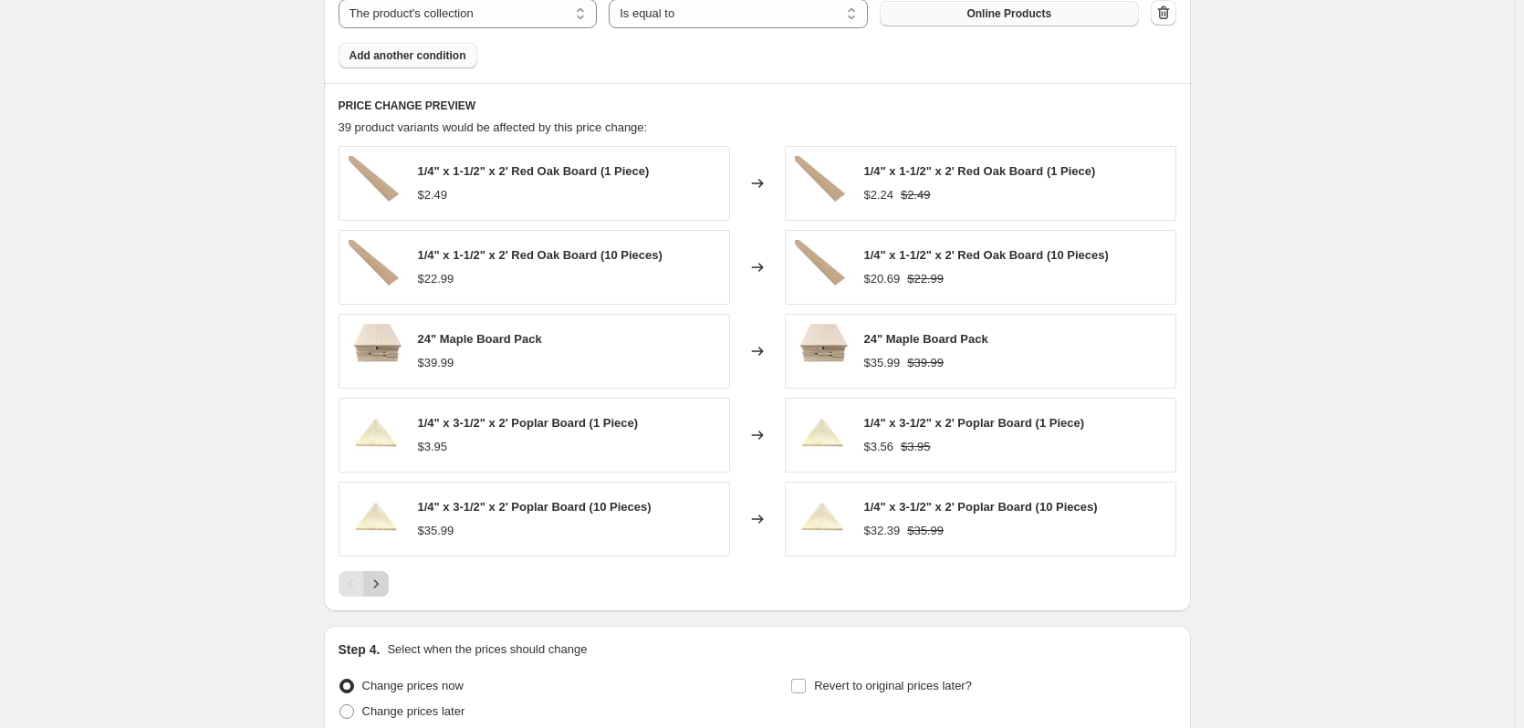
click at [376, 589] on icon "Next" at bounding box center [376, 584] width 18 height 18
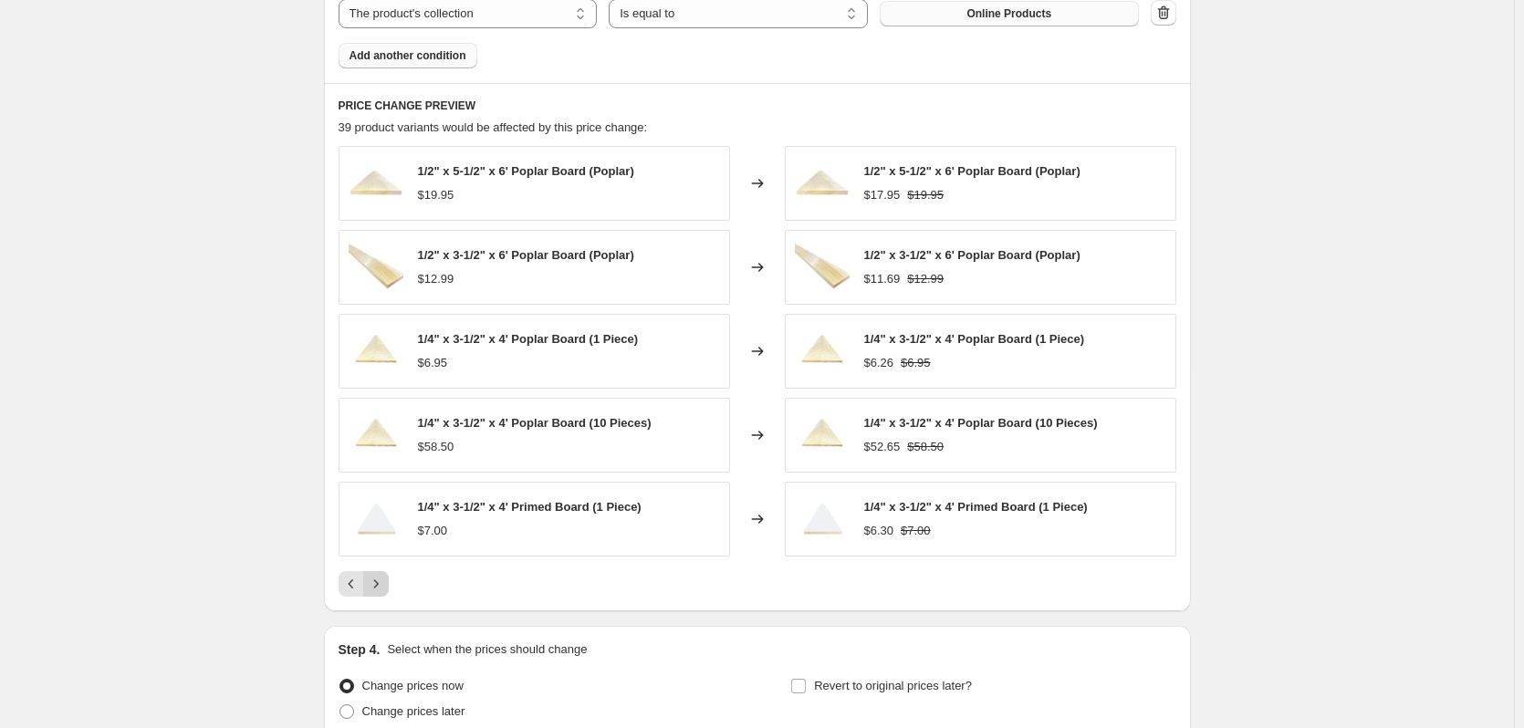
click at [380, 586] on icon "Next" at bounding box center [376, 584] width 18 height 18
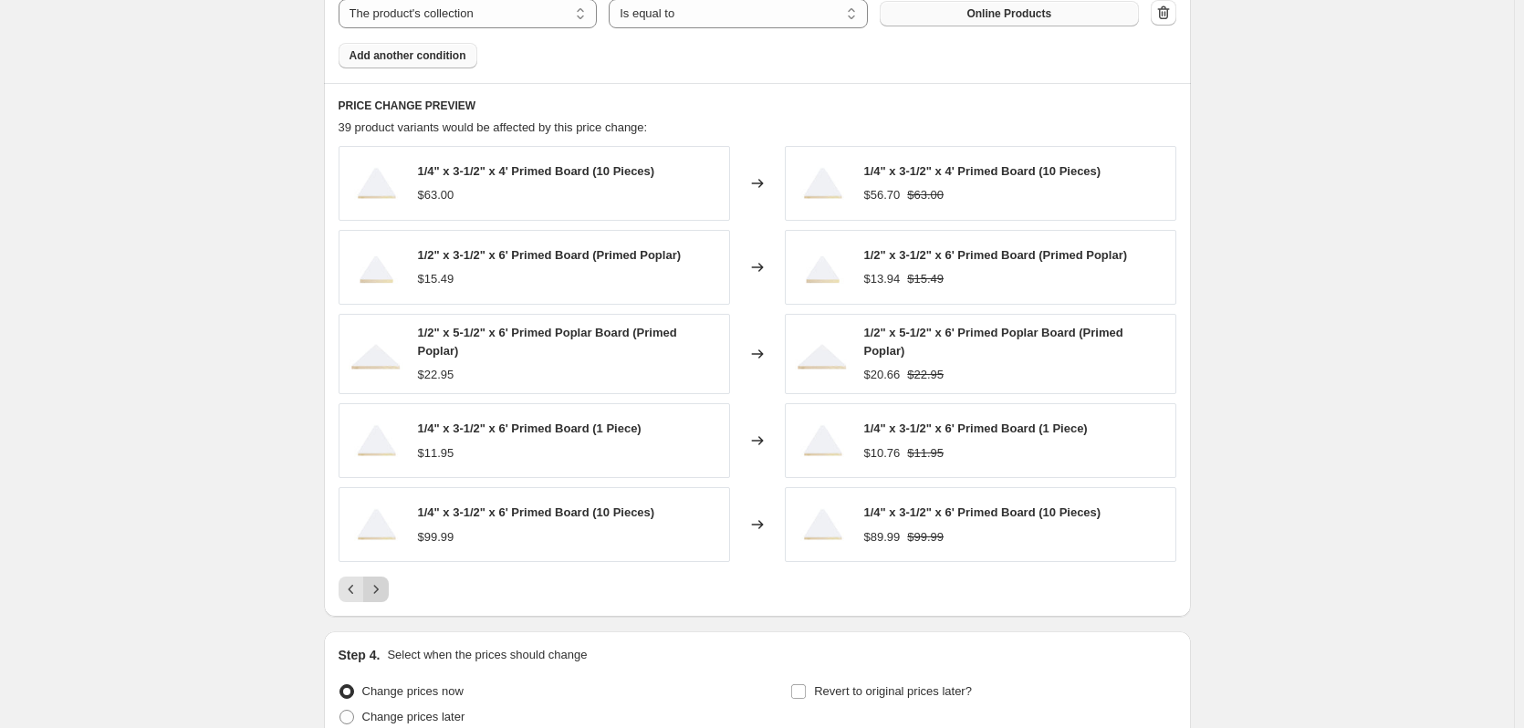
click at [380, 586] on icon "Next" at bounding box center [376, 589] width 18 height 18
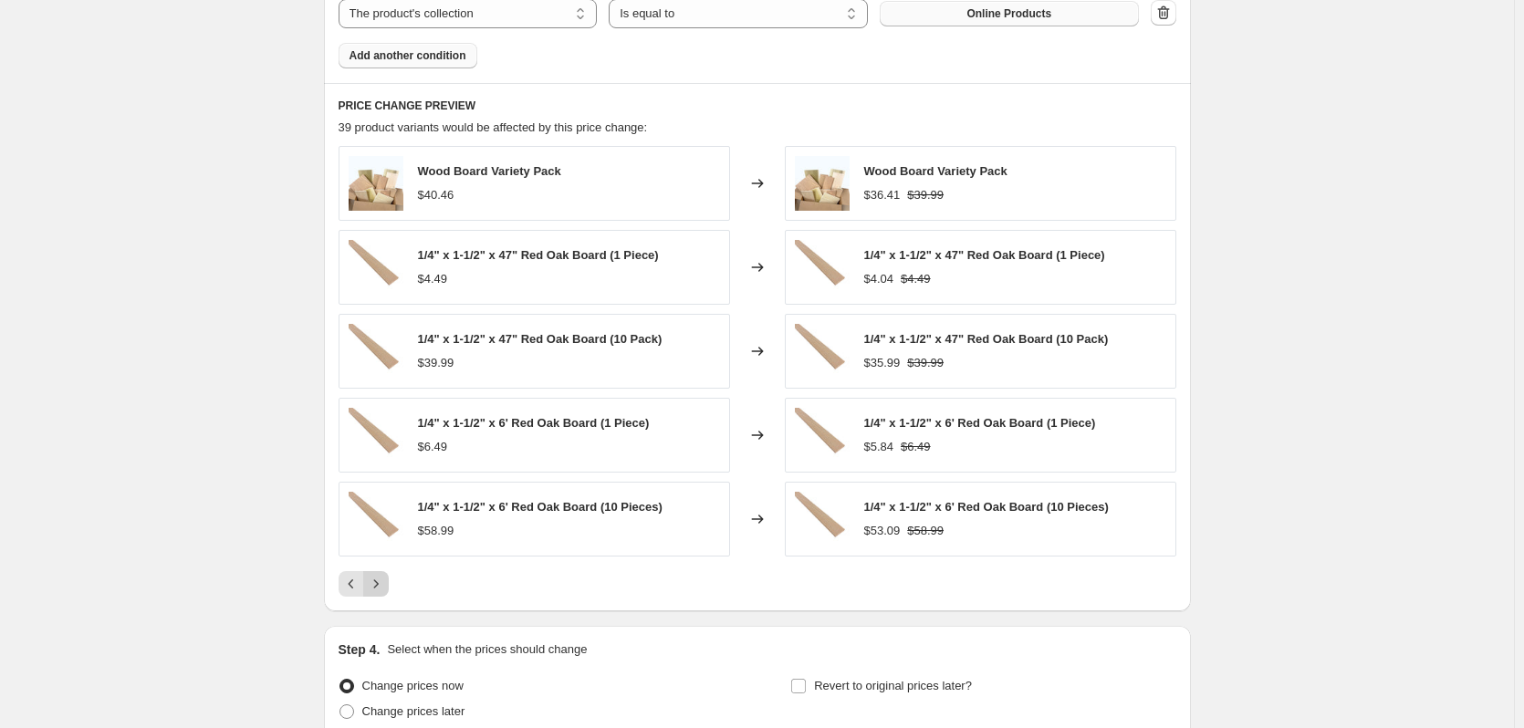
click at [380, 586] on icon "Next" at bounding box center [376, 584] width 18 height 18
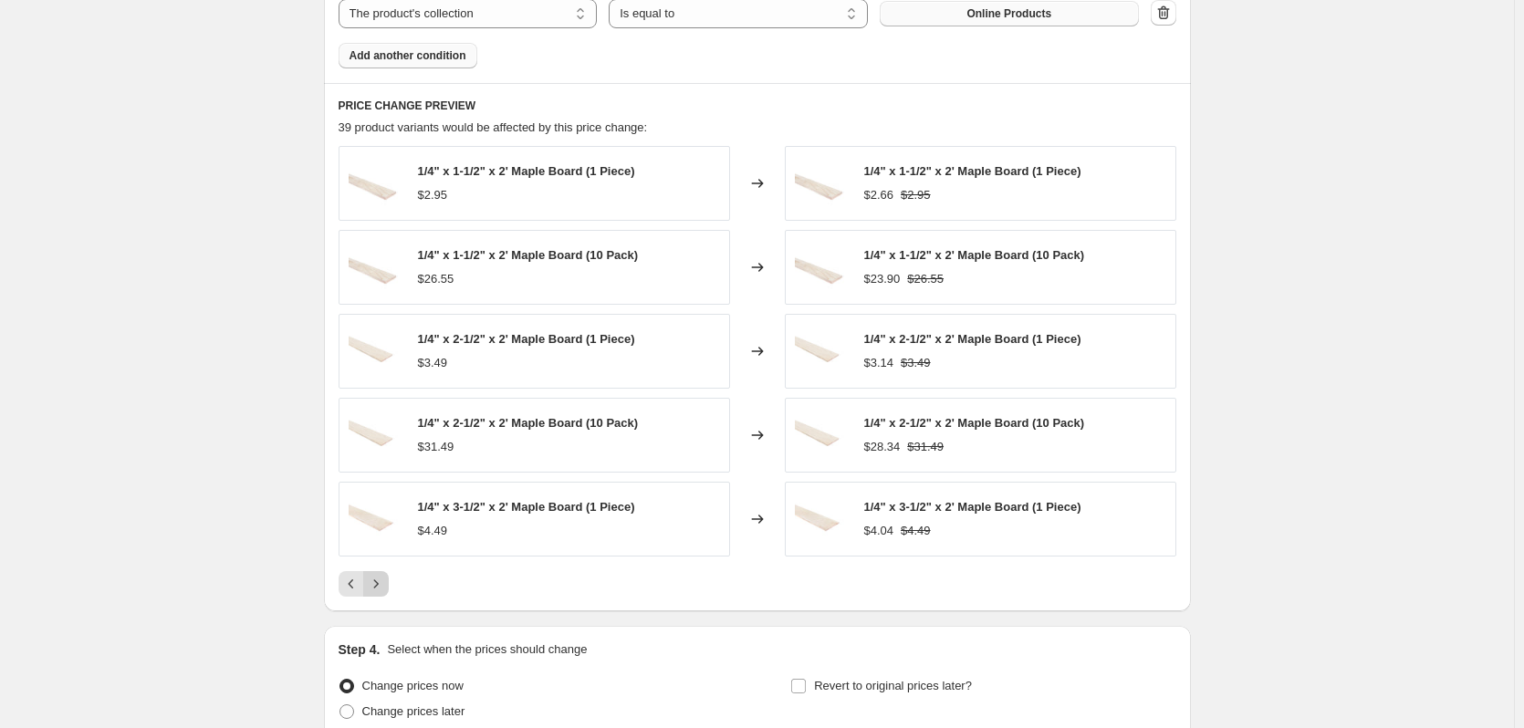
click at [380, 586] on icon "Next" at bounding box center [376, 584] width 18 height 18
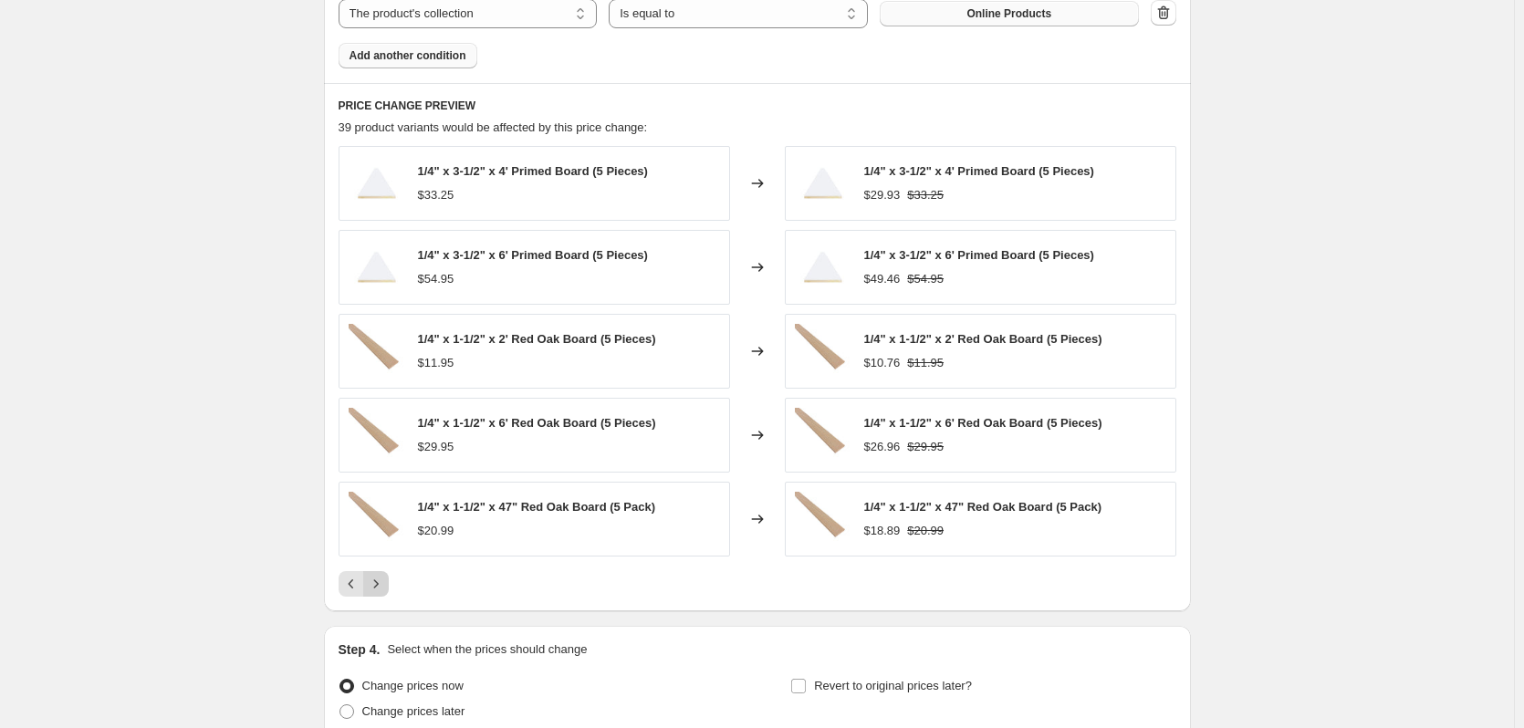
click at [380, 586] on icon "Next" at bounding box center [376, 584] width 18 height 18
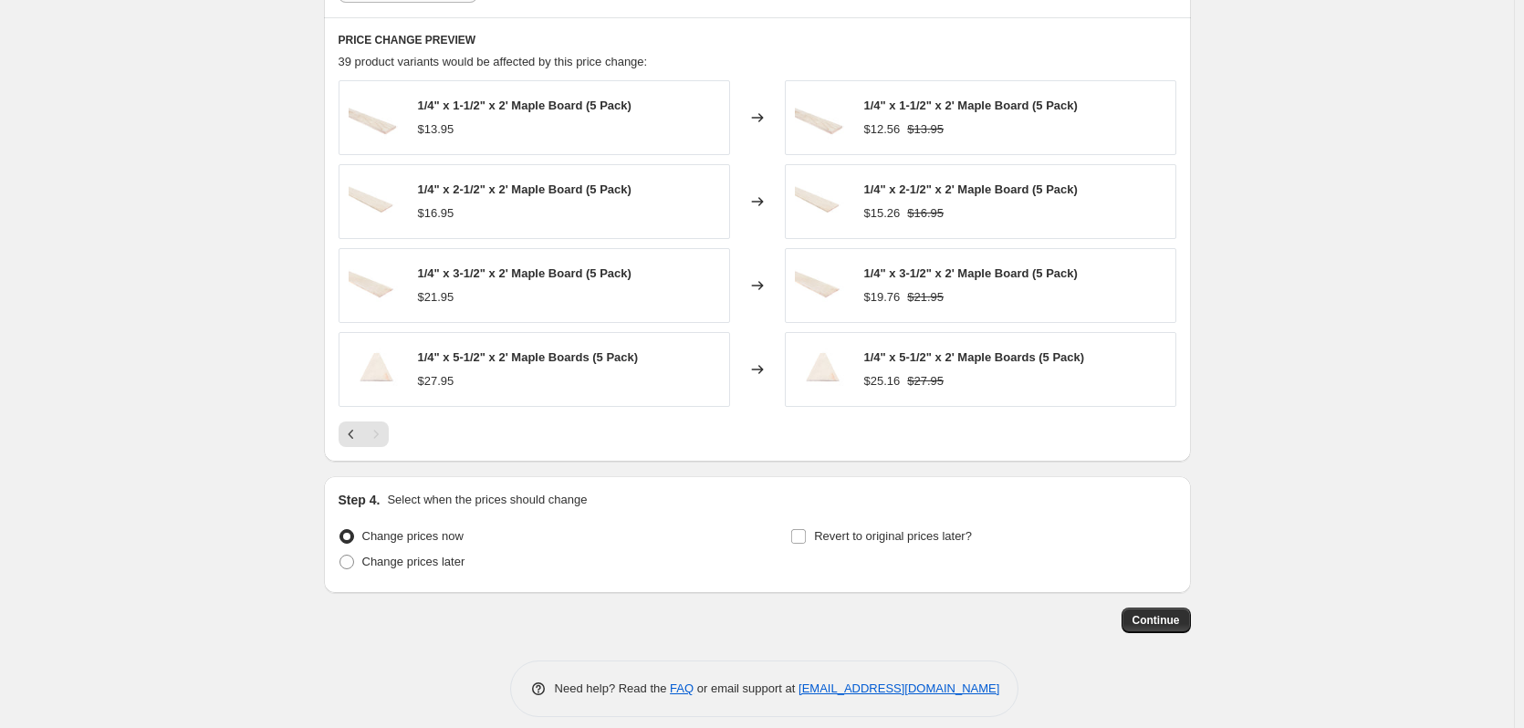
scroll to position [1361, 0]
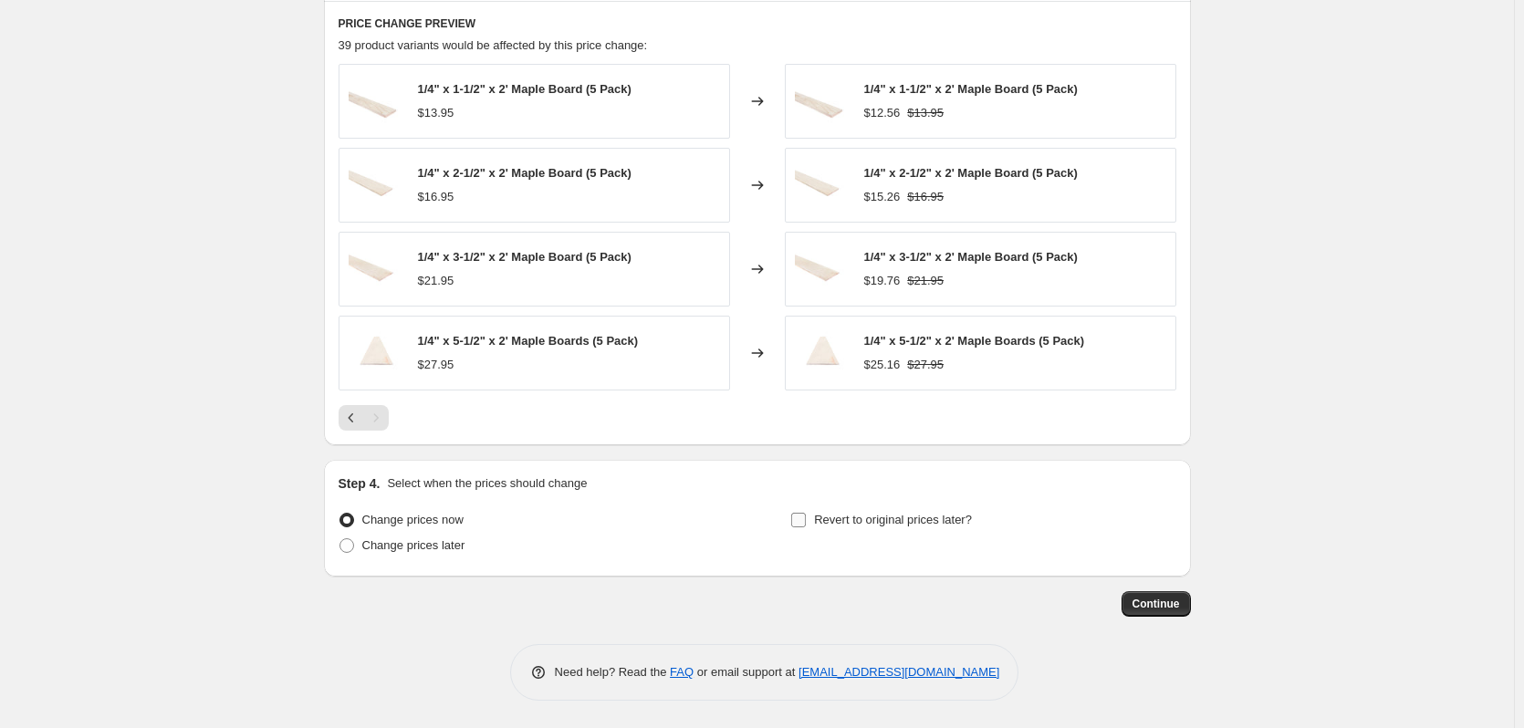
drag, startPoint x: 801, startPoint y: 524, endPoint x: 937, endPoint y: 511, distance: 136.6
click at [801, 525] on input "Revert to original prices later?" at bounding box center [798, 520] width 15 height 15
checkbox input "true"
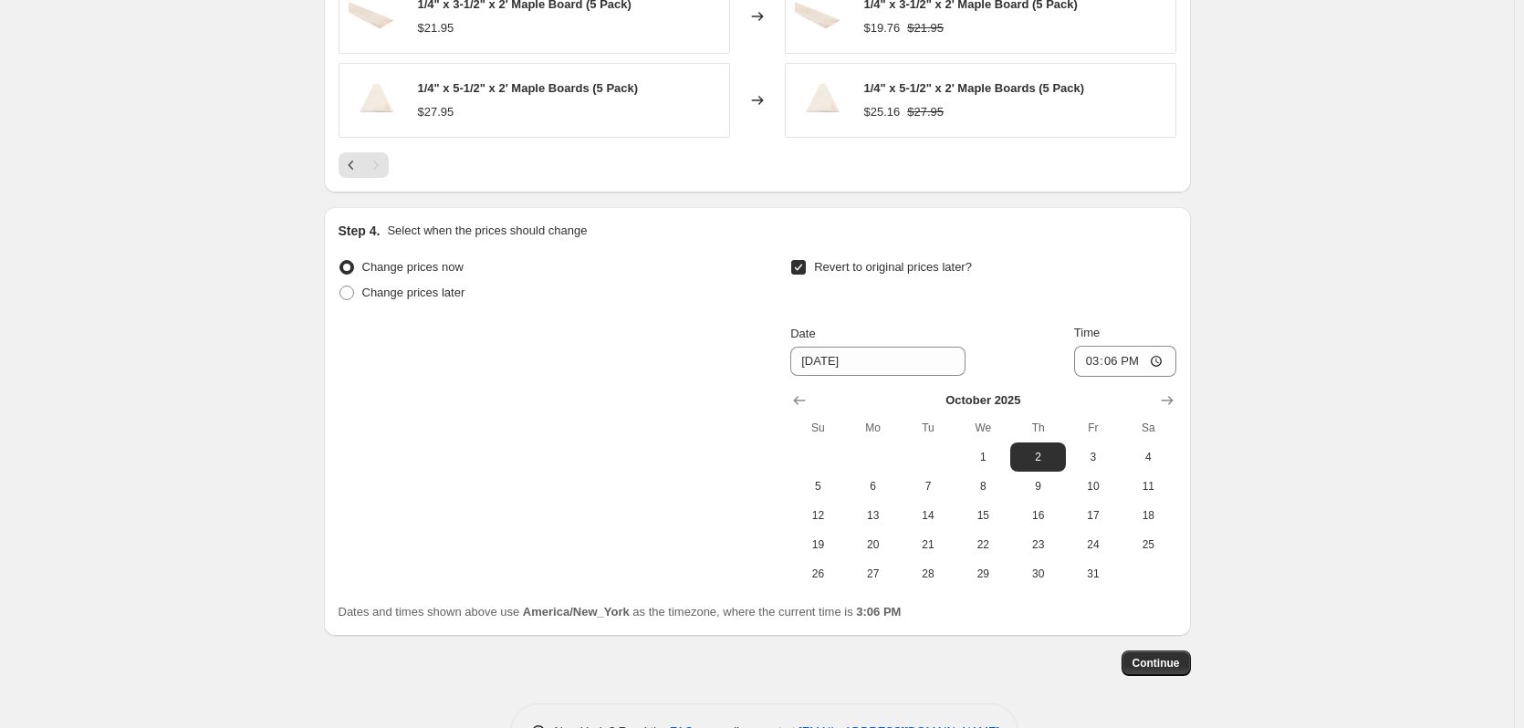
scroll to position [1635, 0]
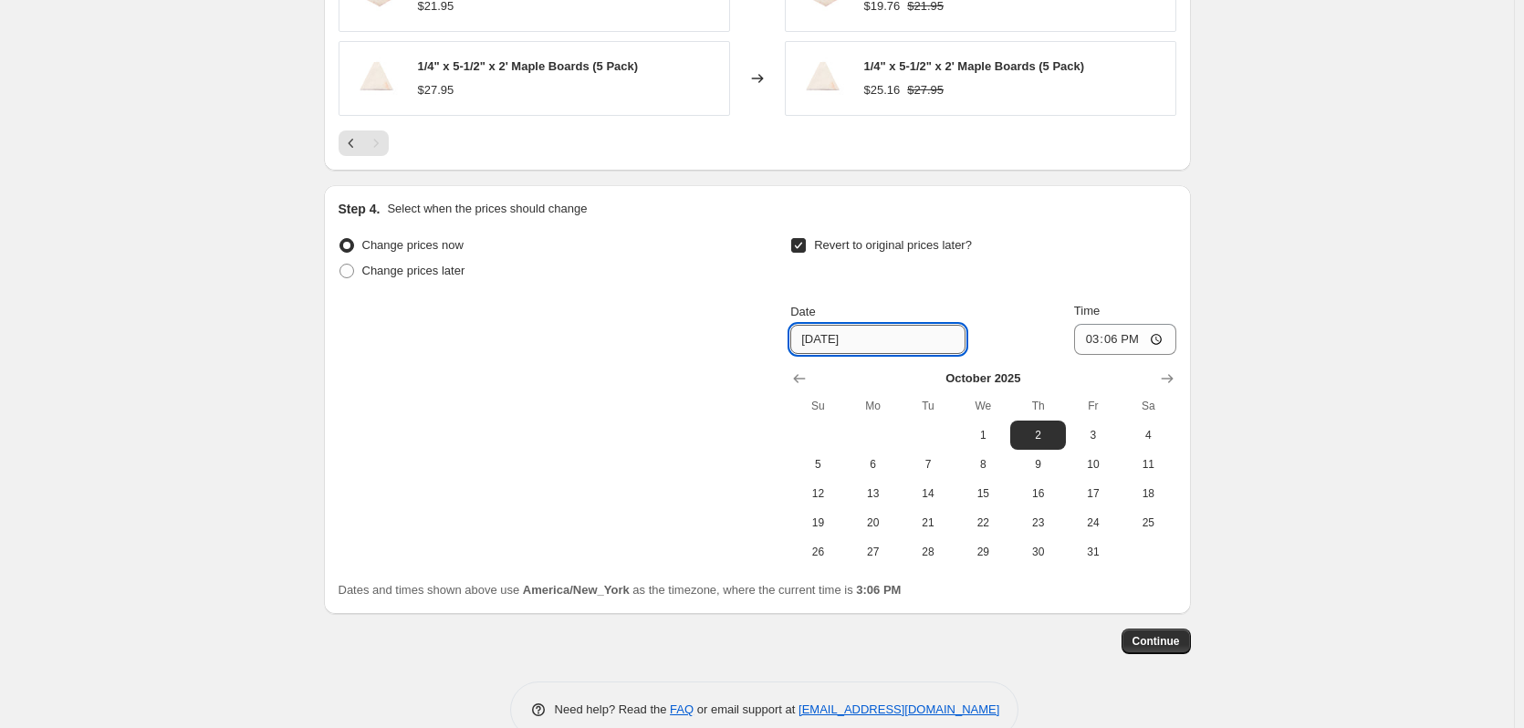
click at [907, 341] on input "[DATE]" at bounding box center [877, 339] width 175 height 29
click at [821, 468] on span "5" at bounding box center [818, 464] width 40 height 15
type input "[DATE]"
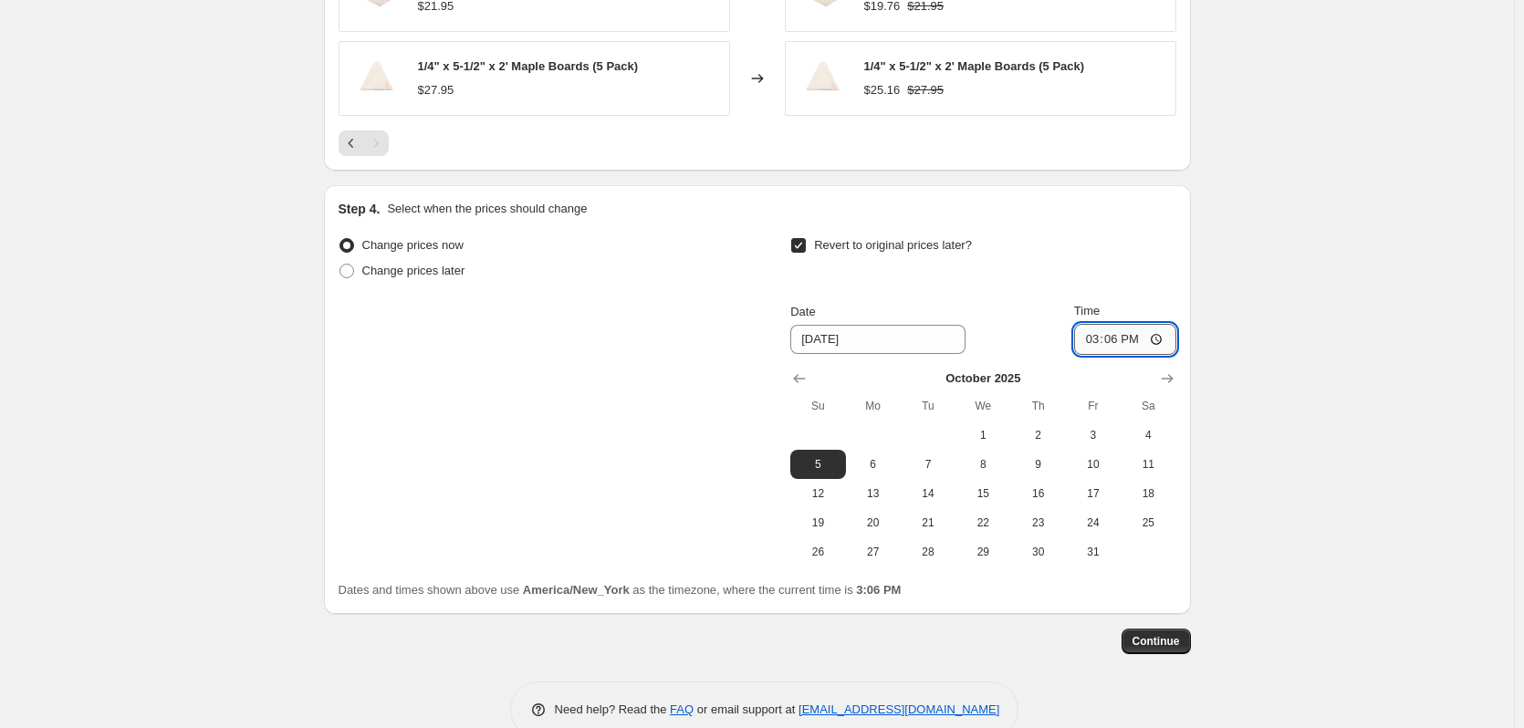
click at [1099, 341] on input "15:06" at bounding box center [1125, 339] width 102 height 31
type input "23:59"
click at [1153, 635] on span "Continue" at bounding box center [1156, 641] width 47 height 15
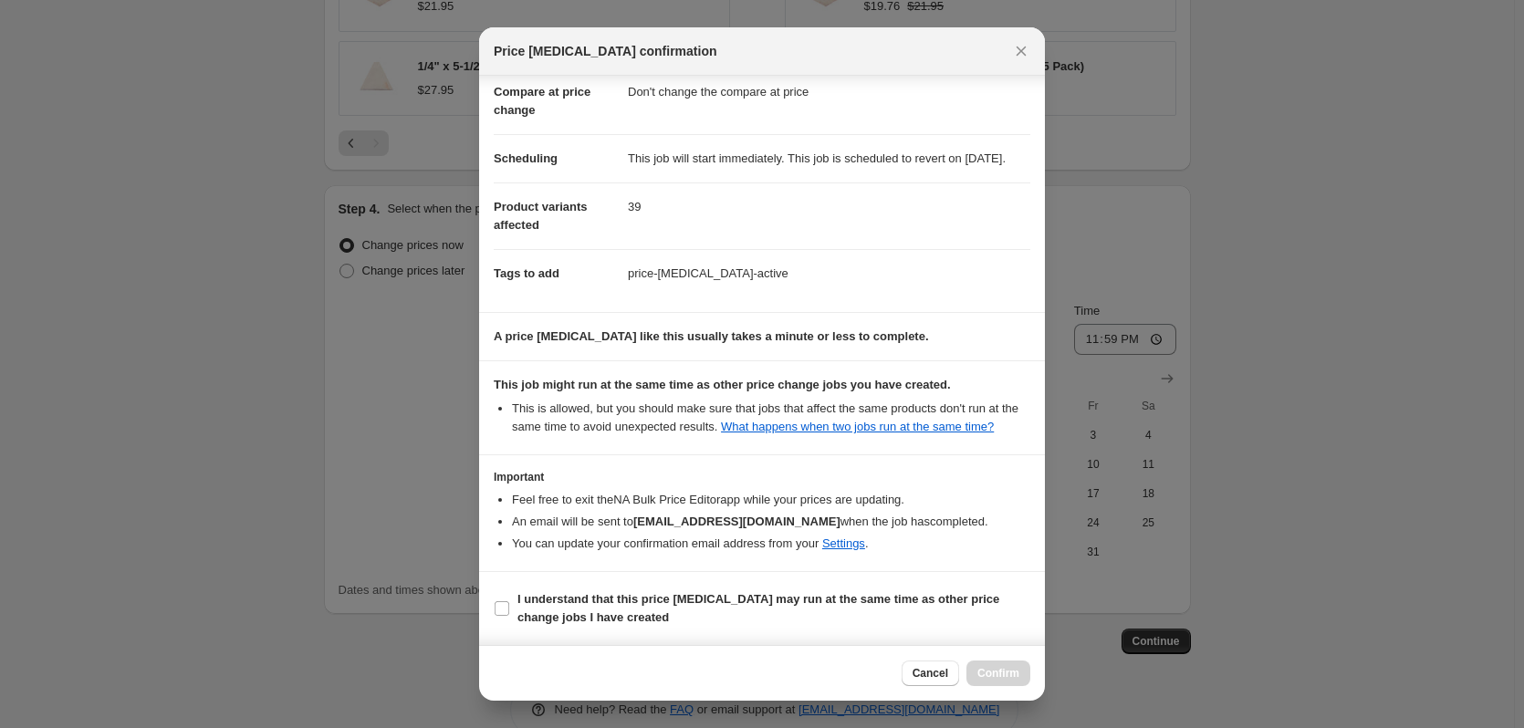
scroll to position [107, 0]
drag, startPoint x: 486, startPoint y: 607, endPoint x: 533, endPoint y: 609, distance: 46.6
click at [488, 606] on section "I understand that this price change job may run at the same time as other price…" at bounding box center [762, 608] width 566 height 73
click at [498, 603] on input "I understand that this price change job may run at the same time as other price…" at bounding box center [502, 608] width 15 height 15
checkbox input "true"
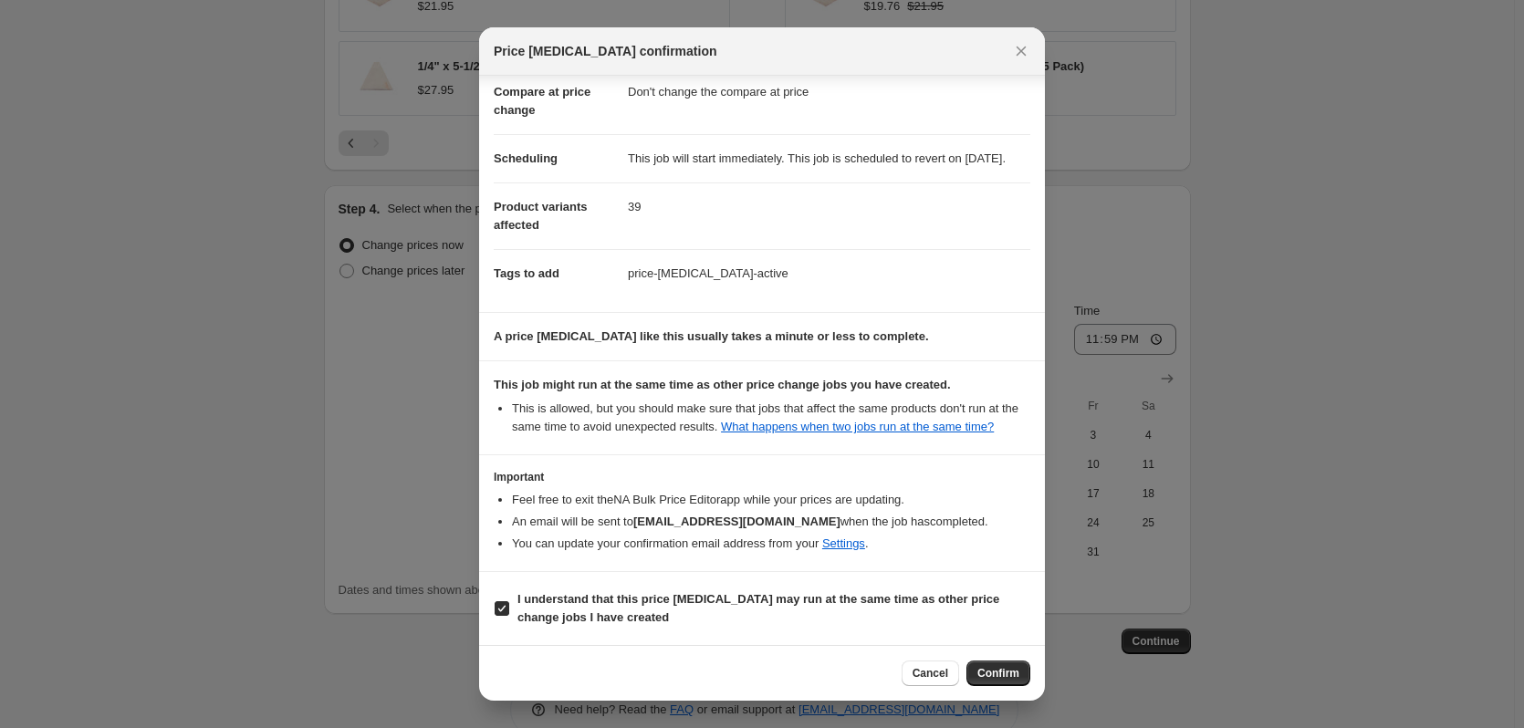
click at [996, 658] on div "Cancel Confirm" at bounding box center [762, 673] width 566 height 56
click at [999, 676] on span "Confirm" at bounding box center [999, 673] width 42 height 15
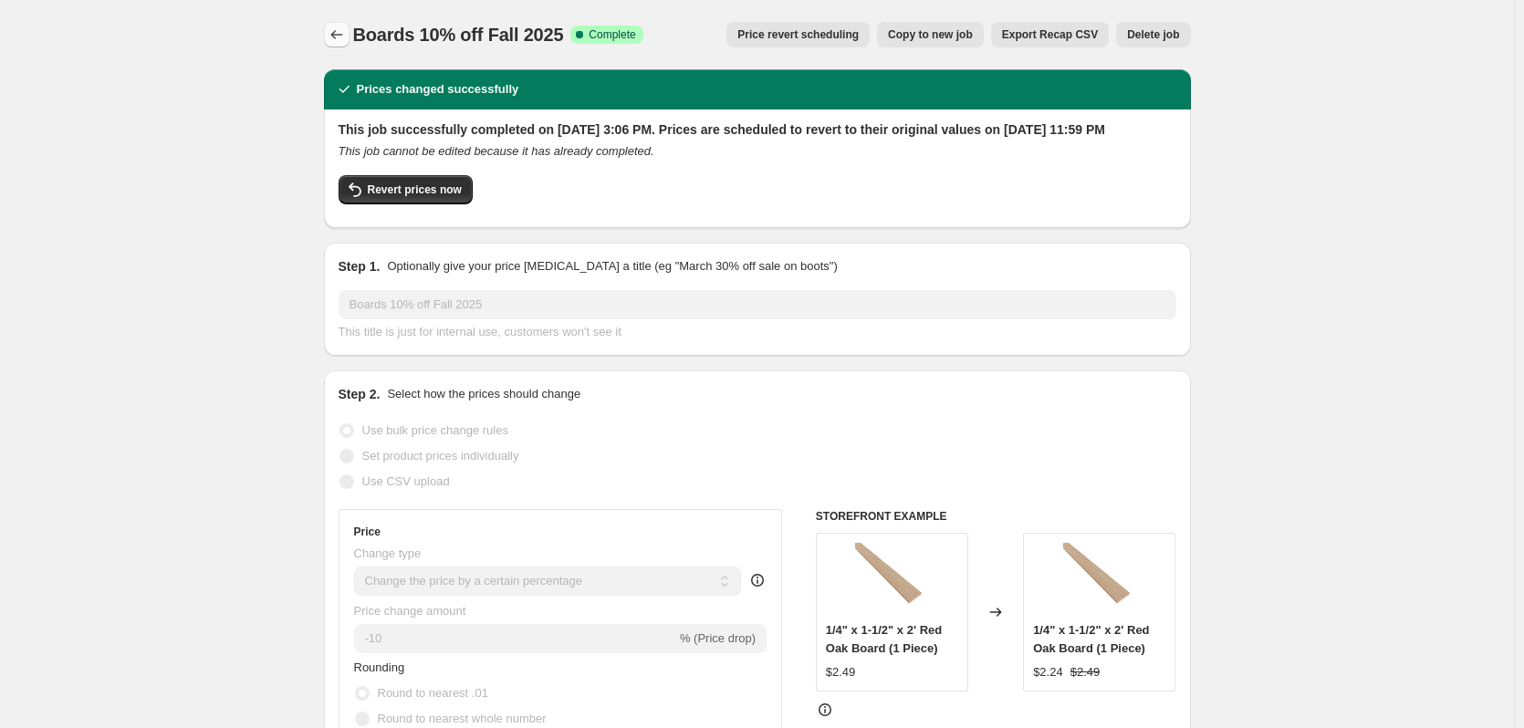
click at [346, 38] on icon "Price change jobs" at bounding box center [337, 35] width 18 height 18
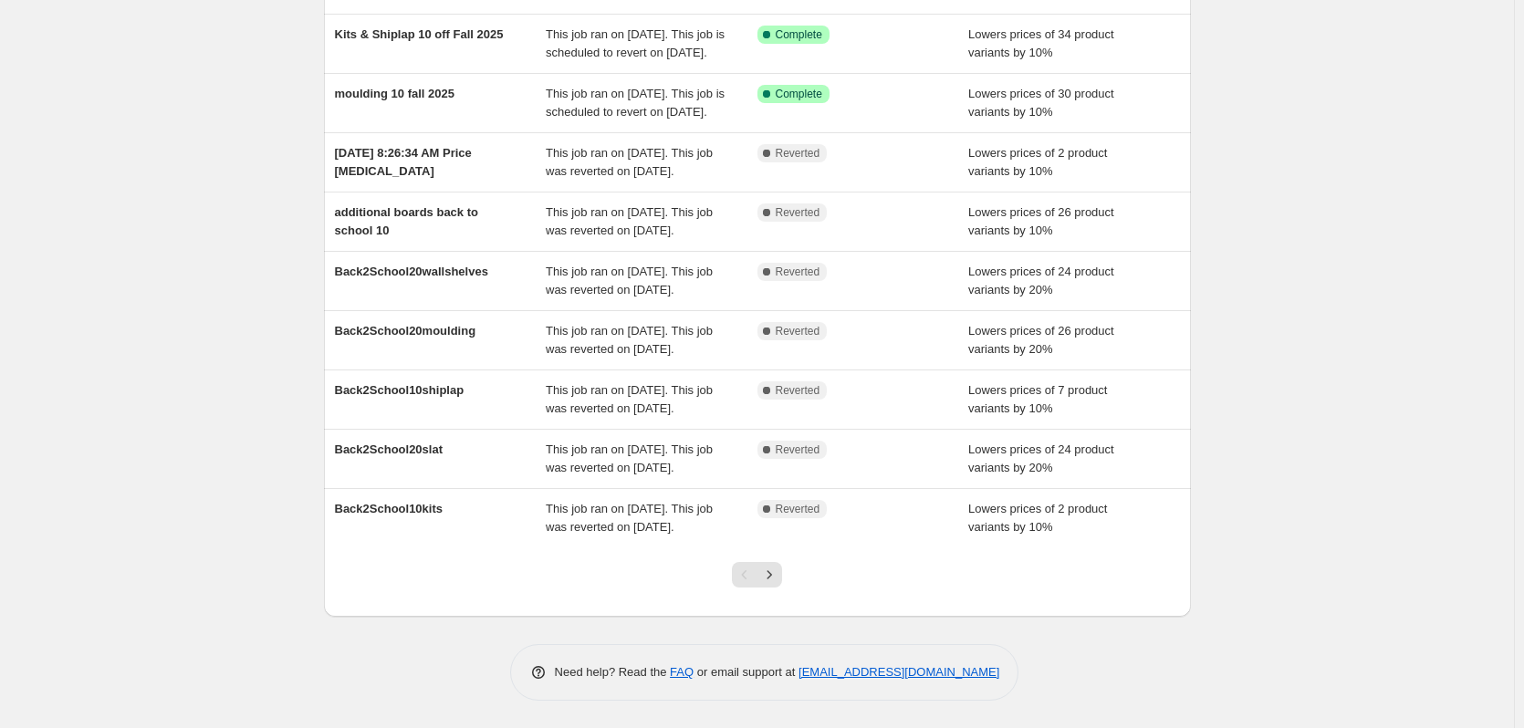
scroll to position [120, 0]
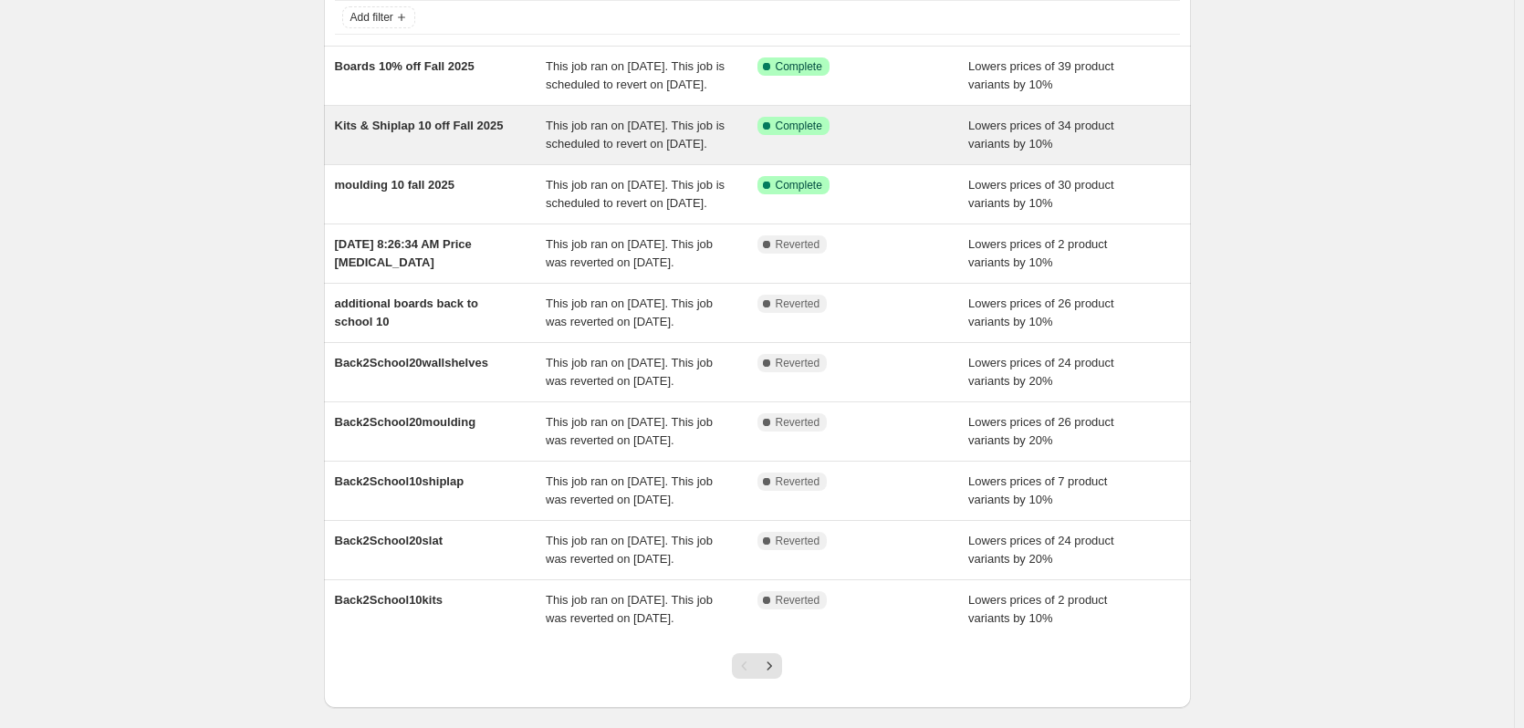
click at [526, 153] on div "Kits & Shiplap 10 off Fall 2025" at bounding box center [441, 135] width 212 height 37
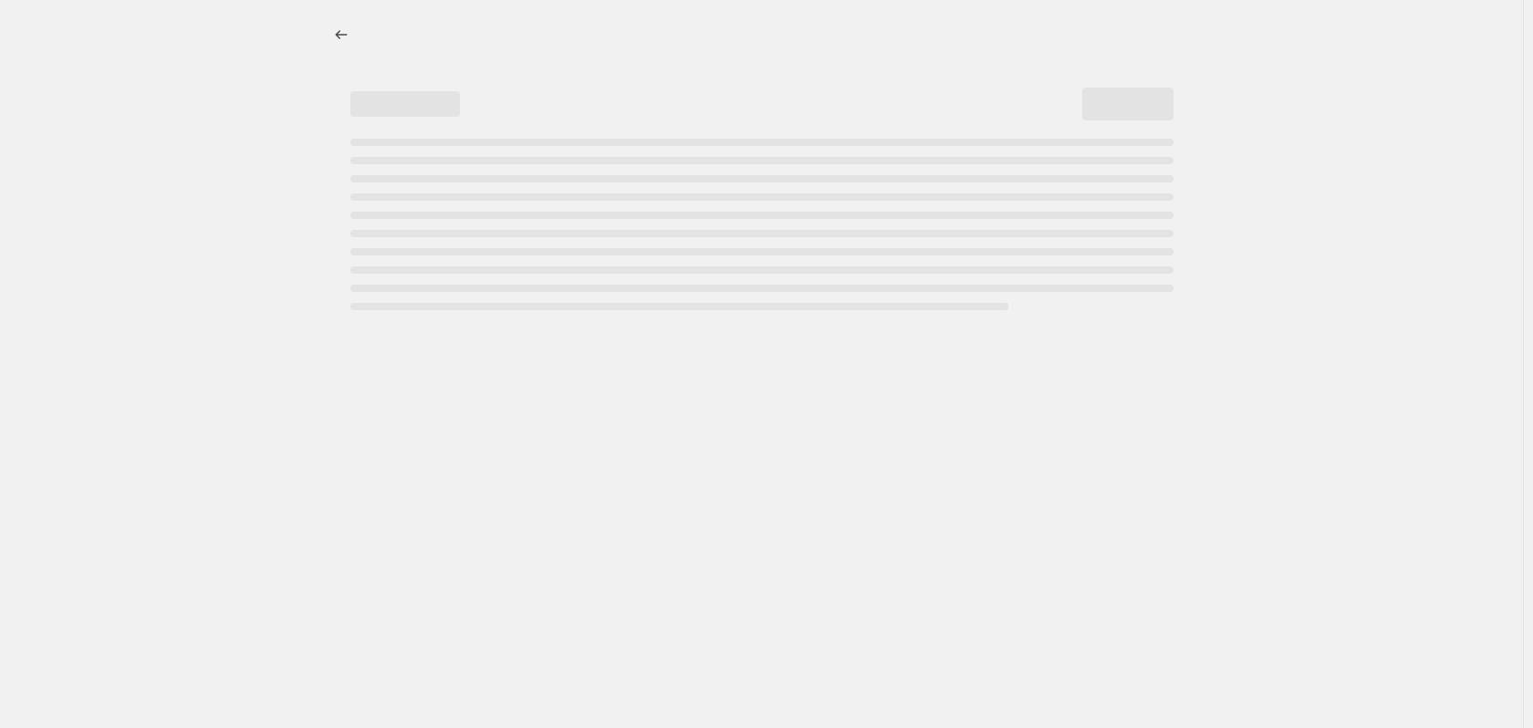
select select "percentage"
select select "no_change"
select select "collection"
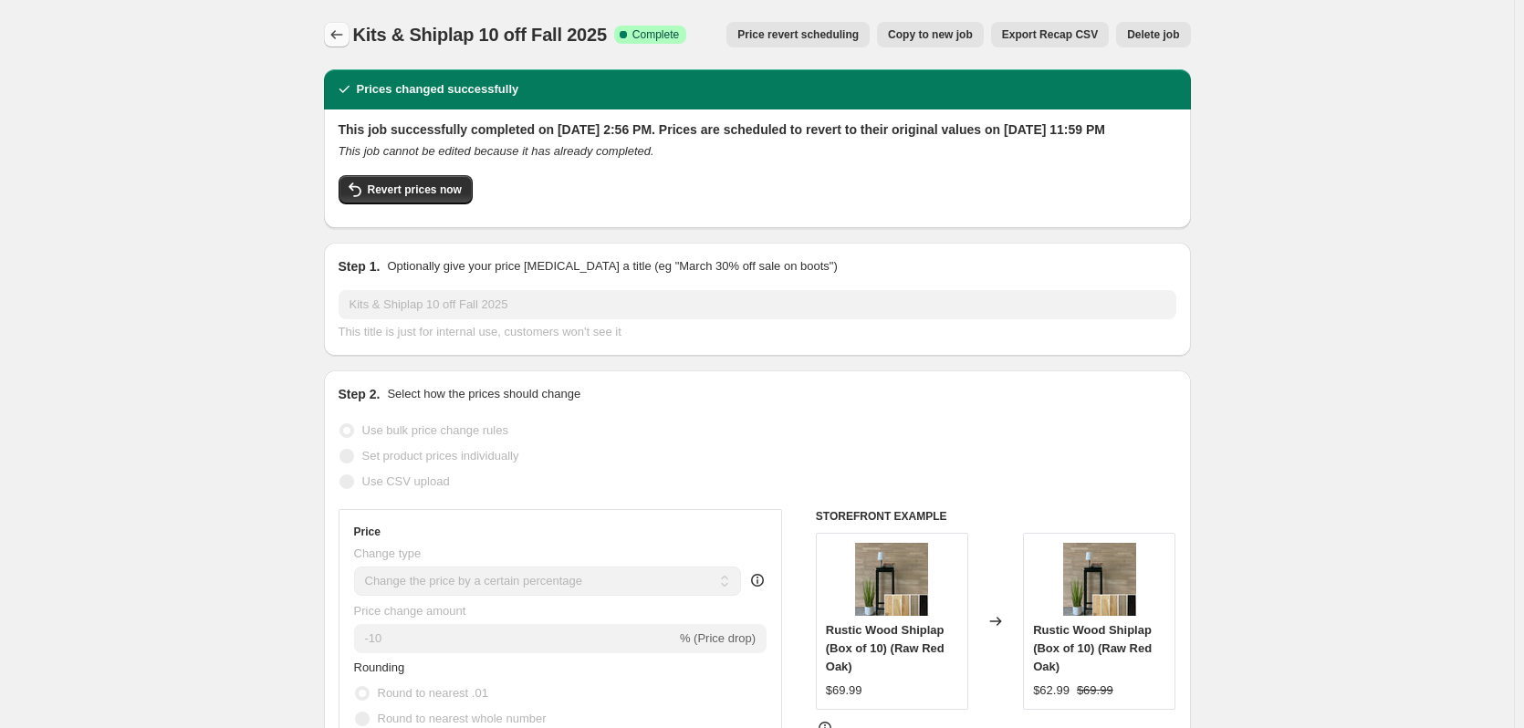
click at [334, 30] on icon "Price change jobs" at bounding box center [337, 35] width 18 height 18
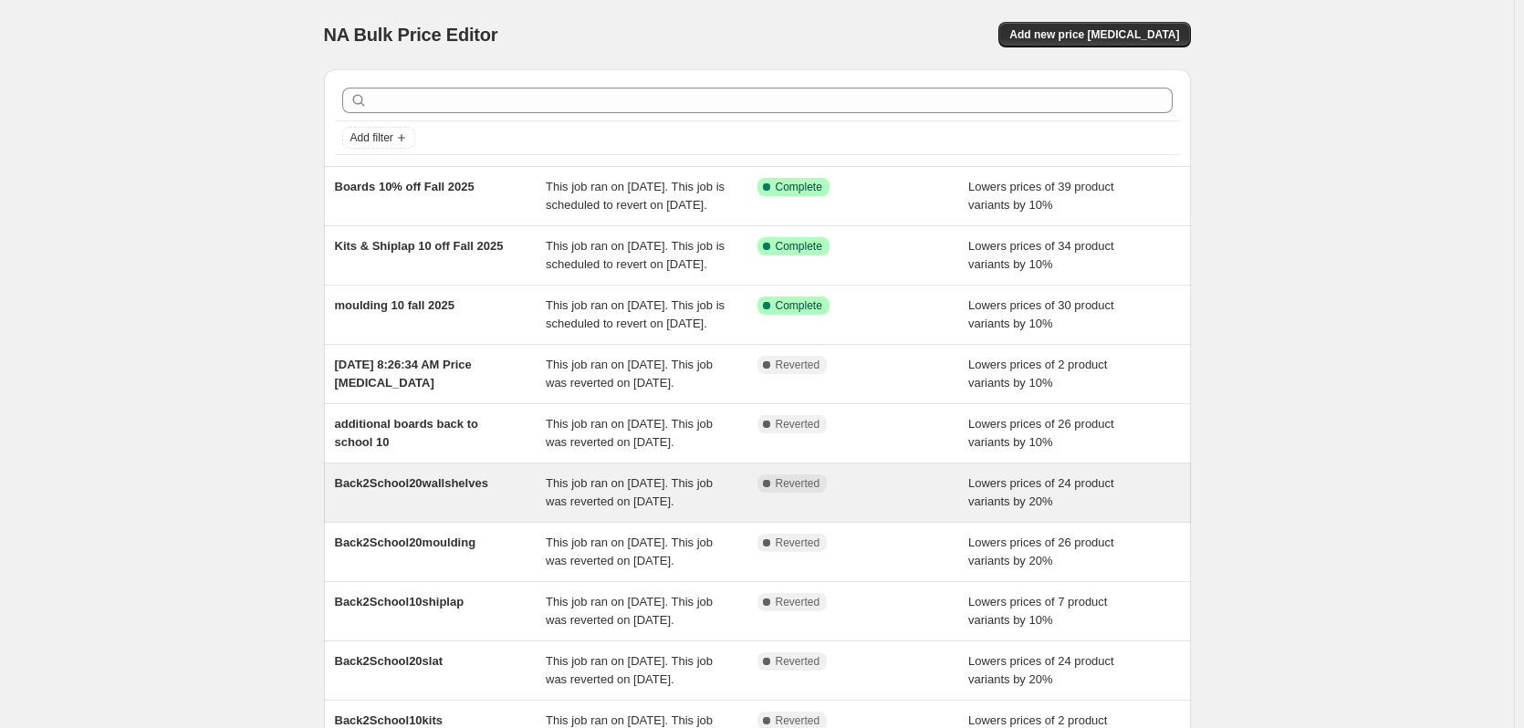
click at [636, 508] on span "This job ran on [DATE]. This job was reverted on [DATE]." at bounding box center [629, 492] width 167 height 32
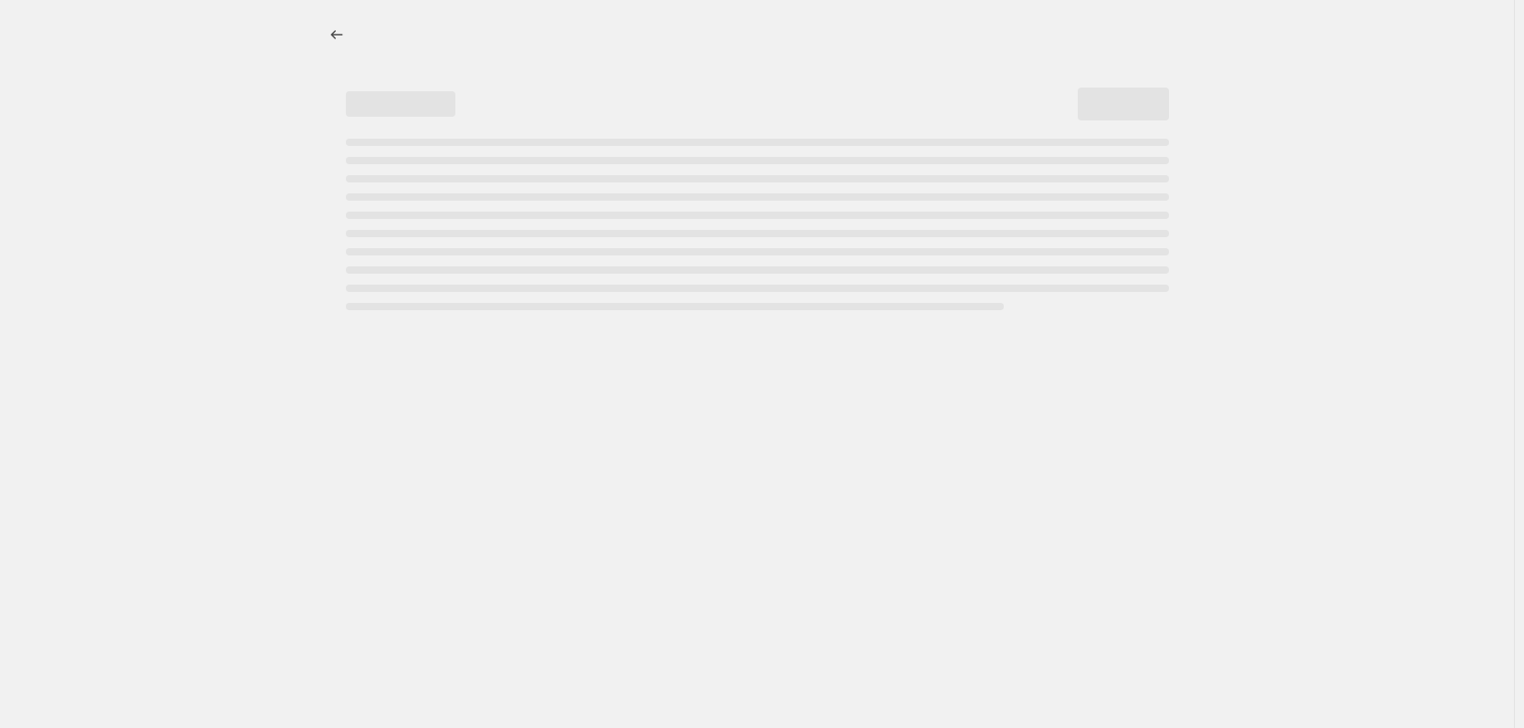
select select "percentage"
select select "no_change"
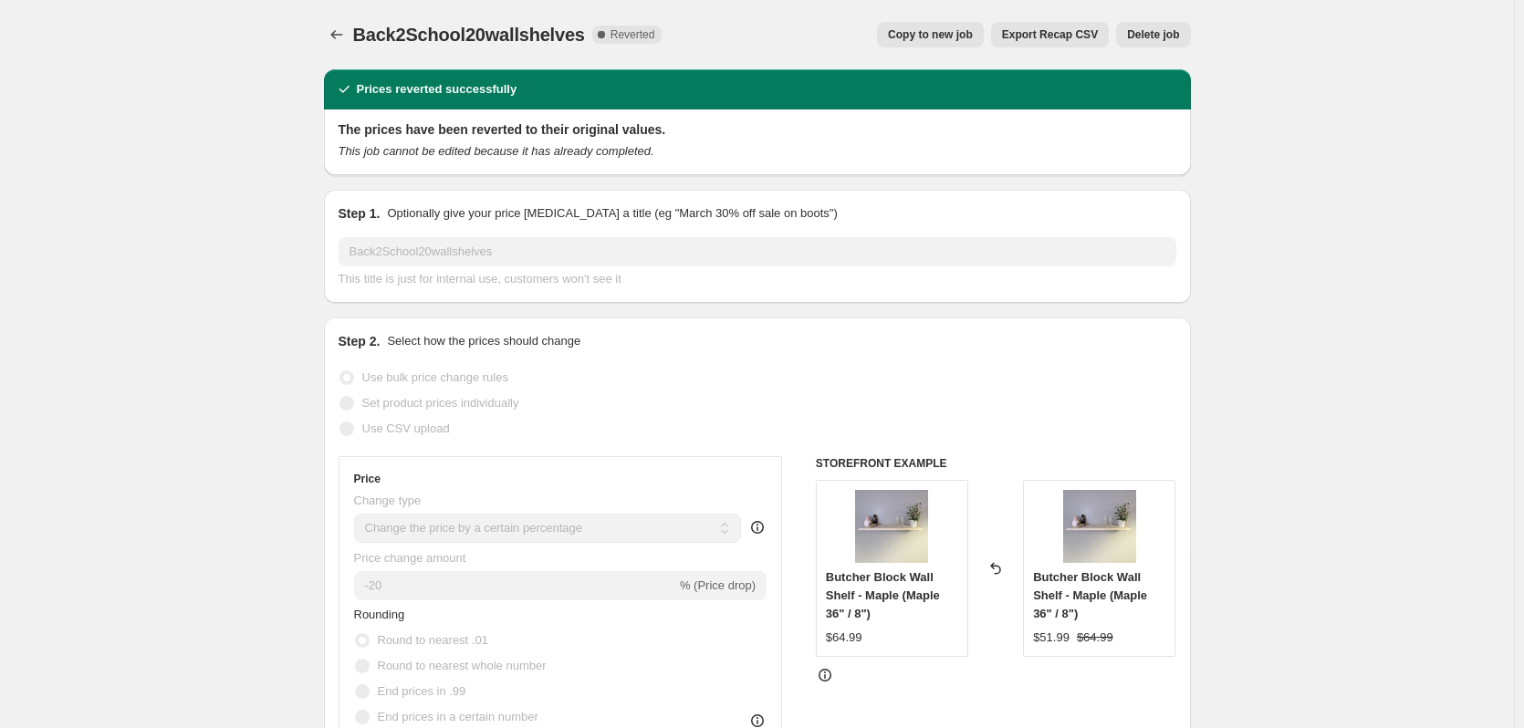
click at [924, 28] on span "Copy to new job" at bounding box center [930, 34] width 85 height 15
select select "percentage"
select select "no_change"
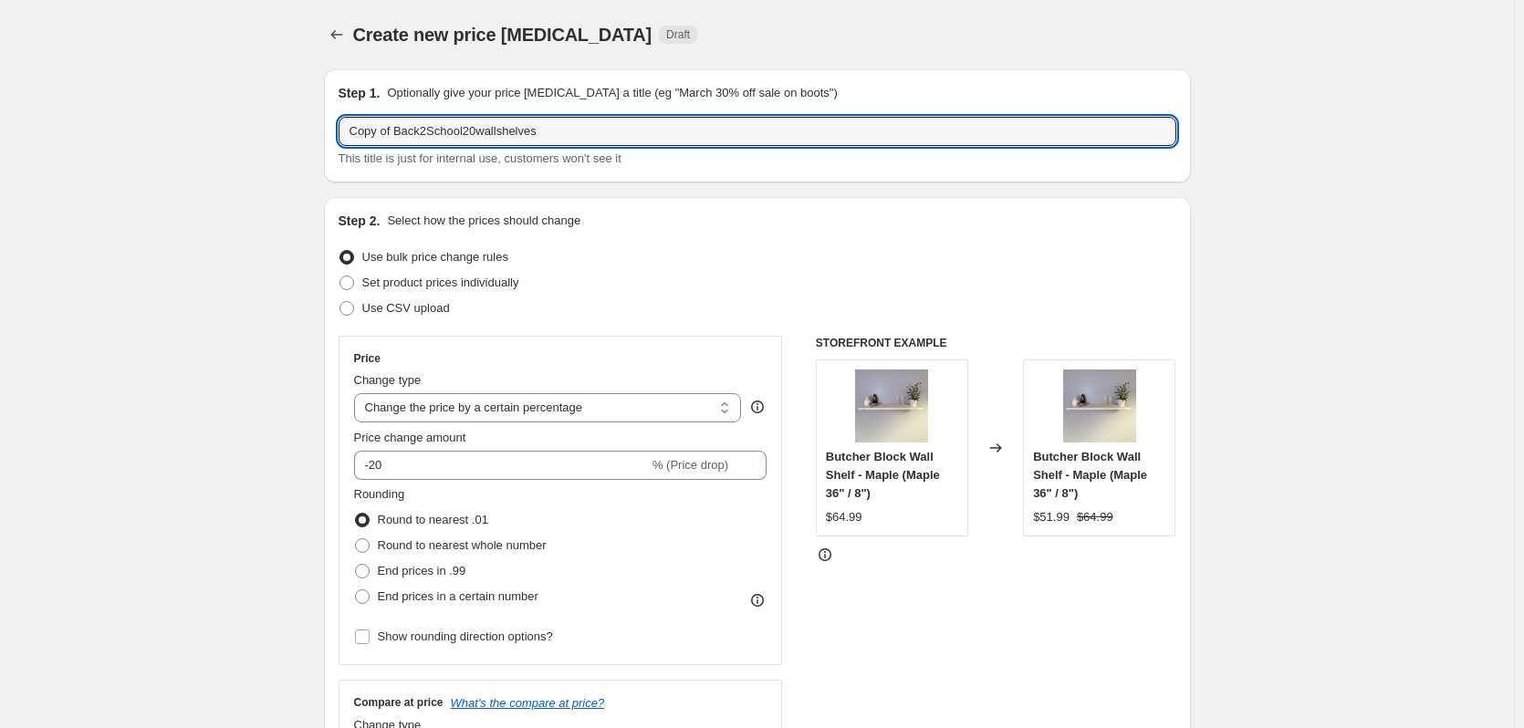
drag, startPoint x: 607, startPoint y: 131, endPoint x: 271, endPoint y: 137, distance: 335.9
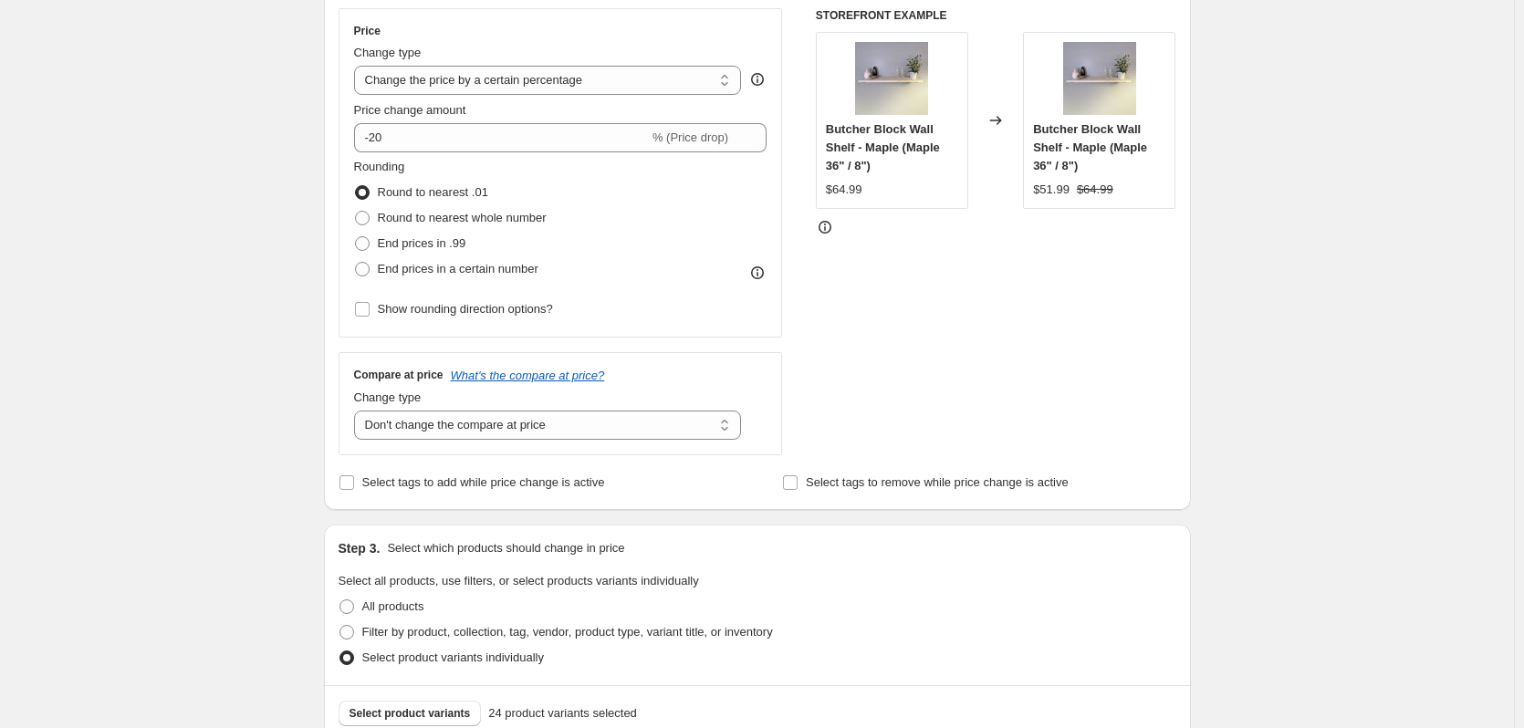
scroll to position [365, 0]
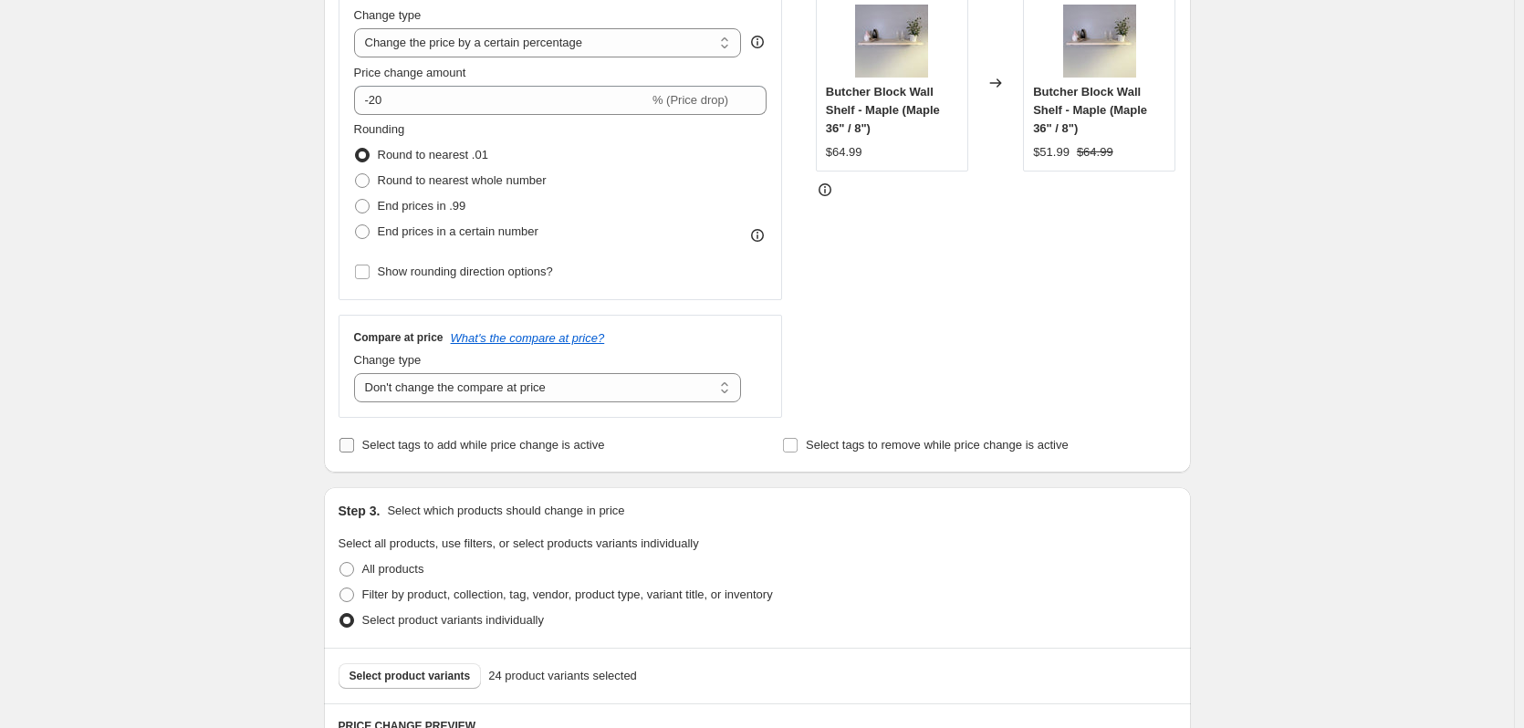
type input "Shelves 20 off Fall 2025"
click at [349, 450] on input "Select tags to add while price change is active" at bounding box center [347, 445] width 15 height 15
checkbox input "true"
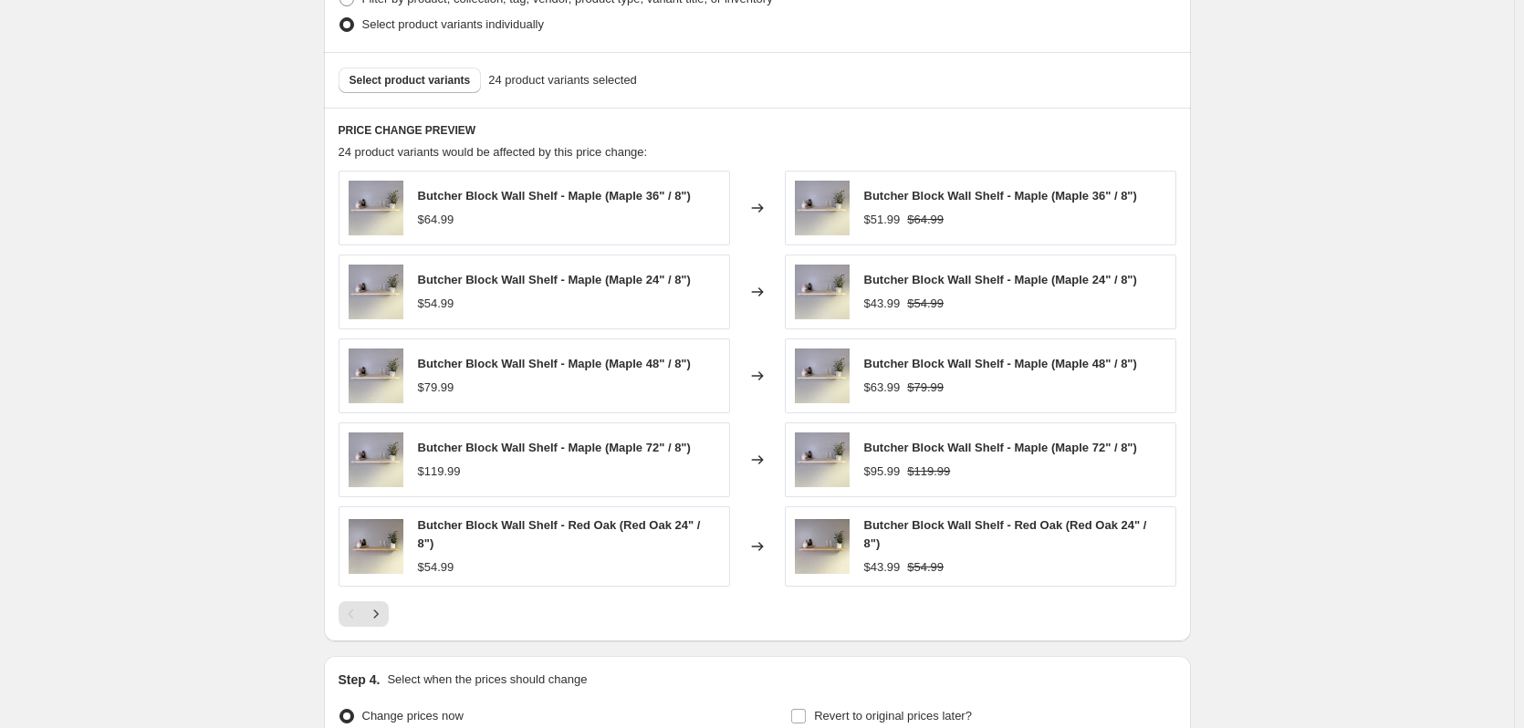
scroll to position [1095, 0]
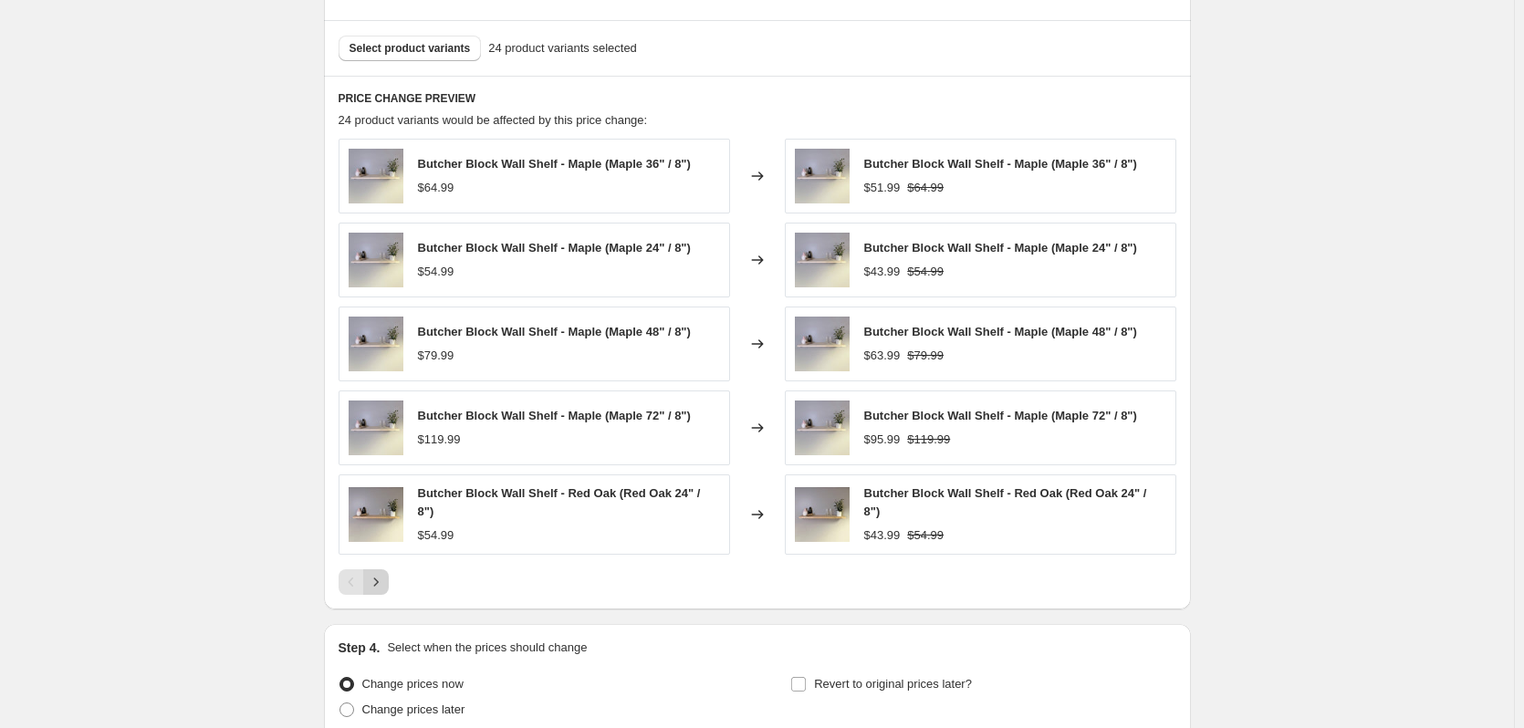
click at [379, 578] on icon "Next" at bounding box center [376, 582] width 18 height 18
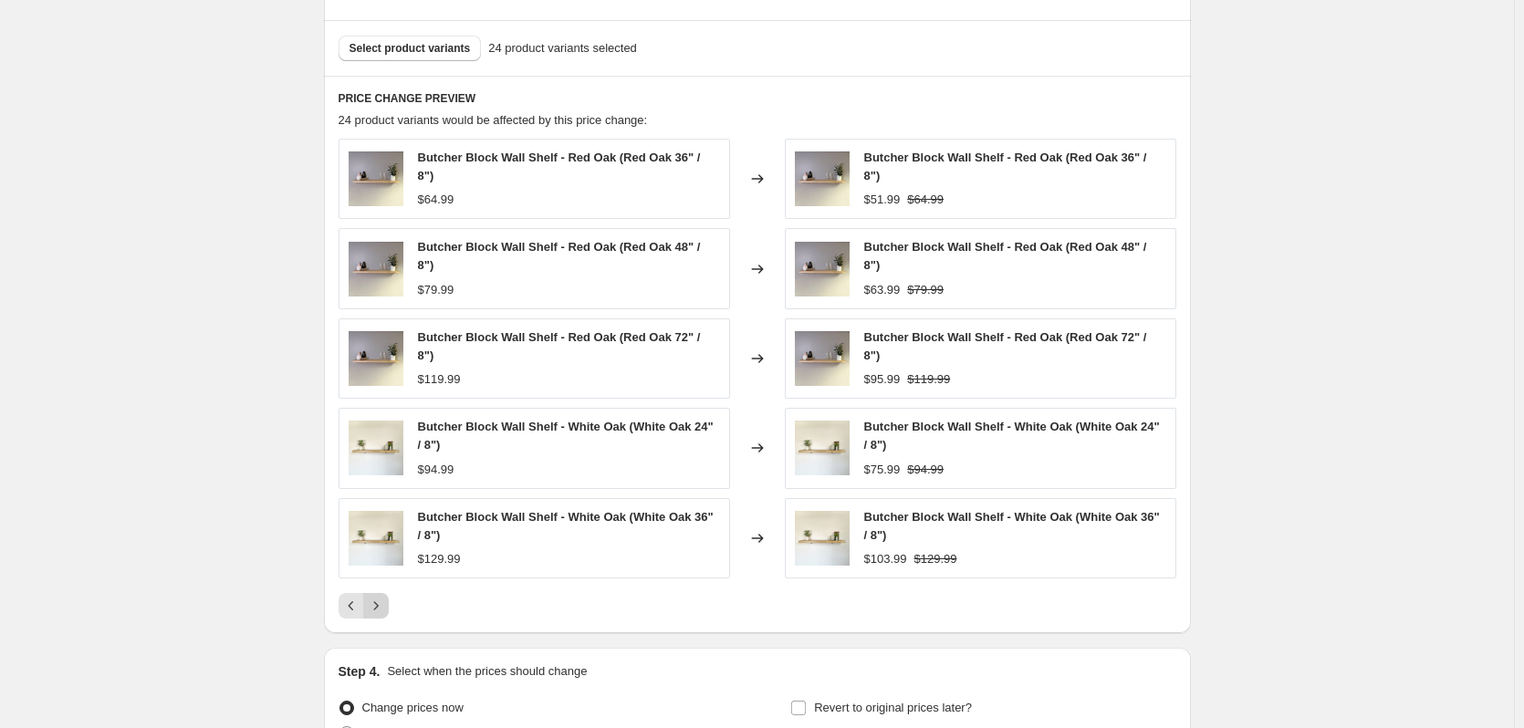
click at [379, 593] on button "Next" at bounding box center [376, 606] width 26 height 26
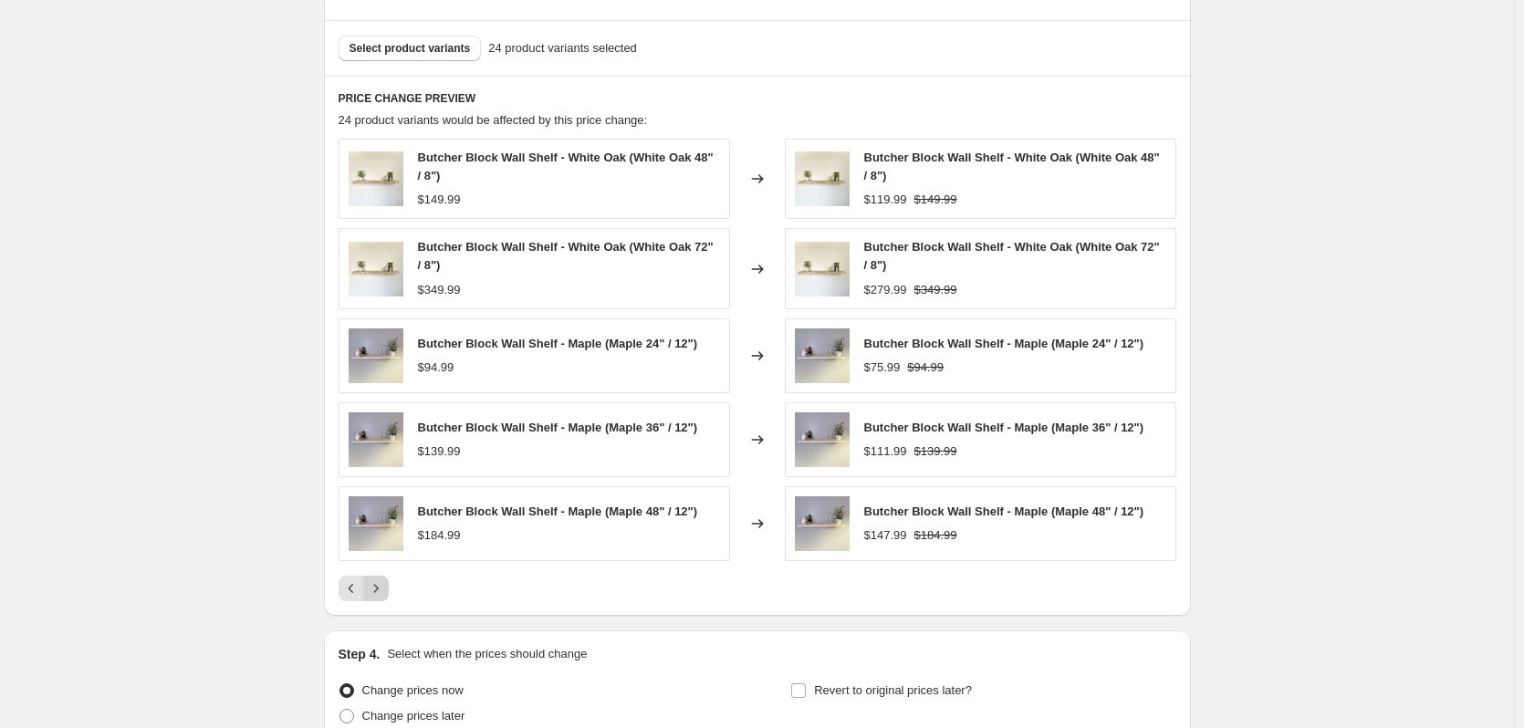
click at [379, 578] on button "Next" at bounding box center [376, 589] width 26 height 26
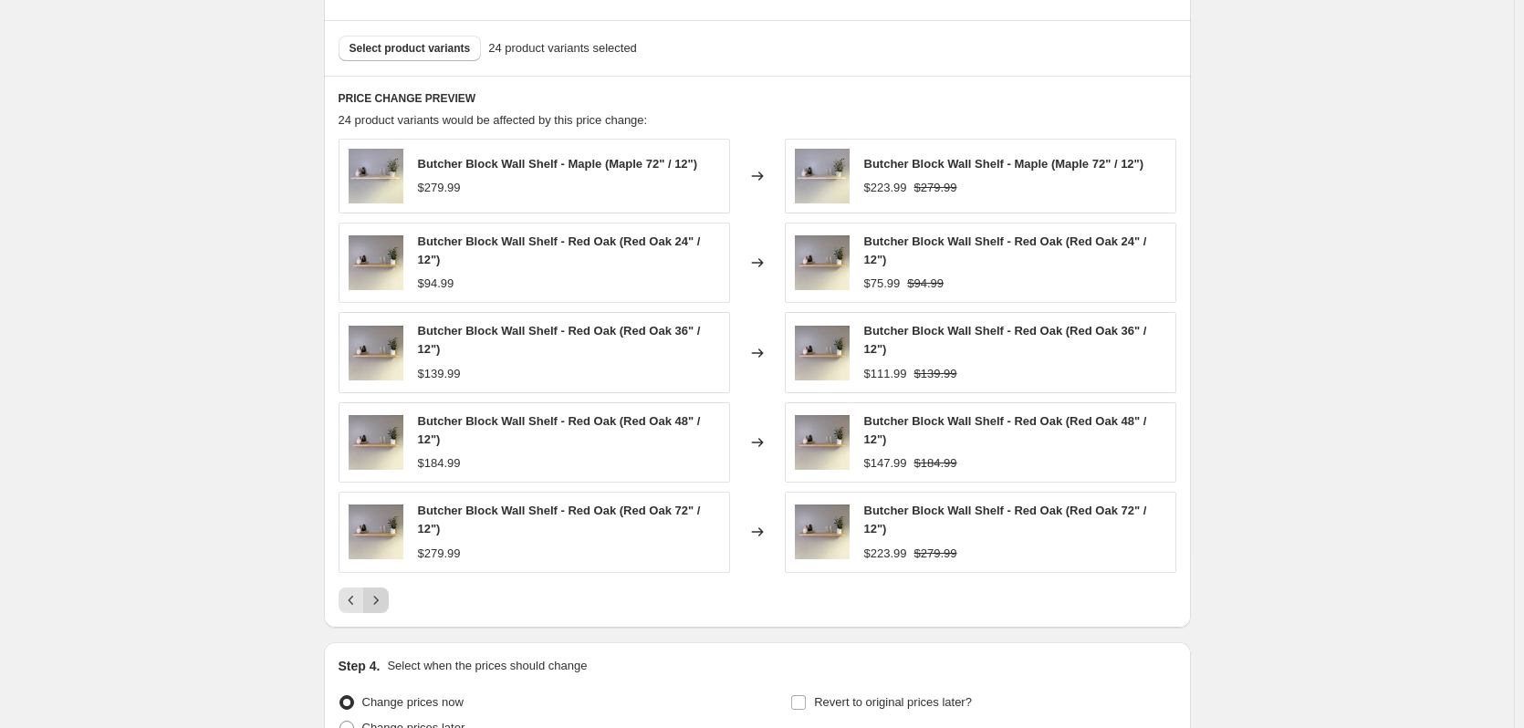
click at [382, 607] on icon "Next" at bounding box center [376, 600] width 18 height 18
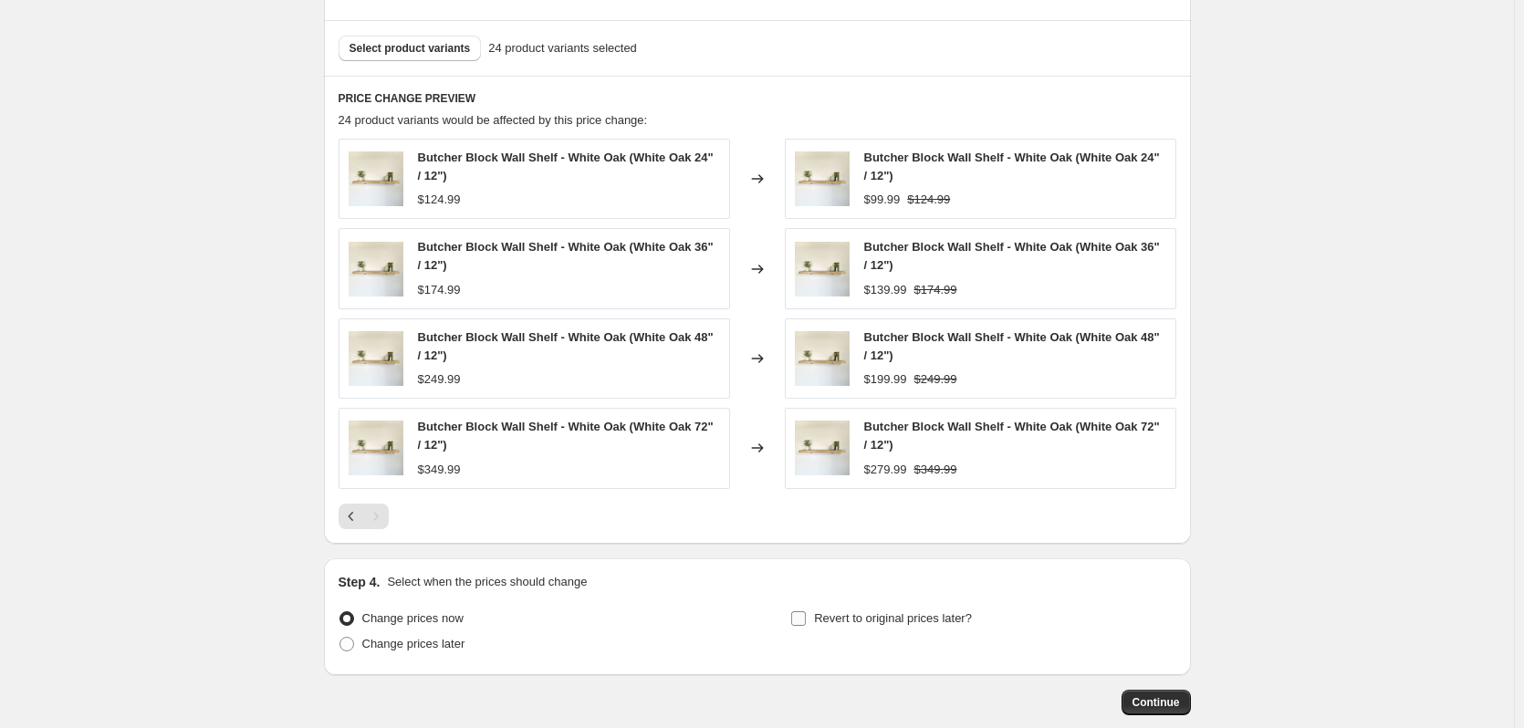
click at [807, 620] on span at bounding box center [798, 619] width 16 height 16
click at [806, 620] on input "Revert to original prices later?" at bounding box center [798, 619] width 15 height 15
checkbox input "true"
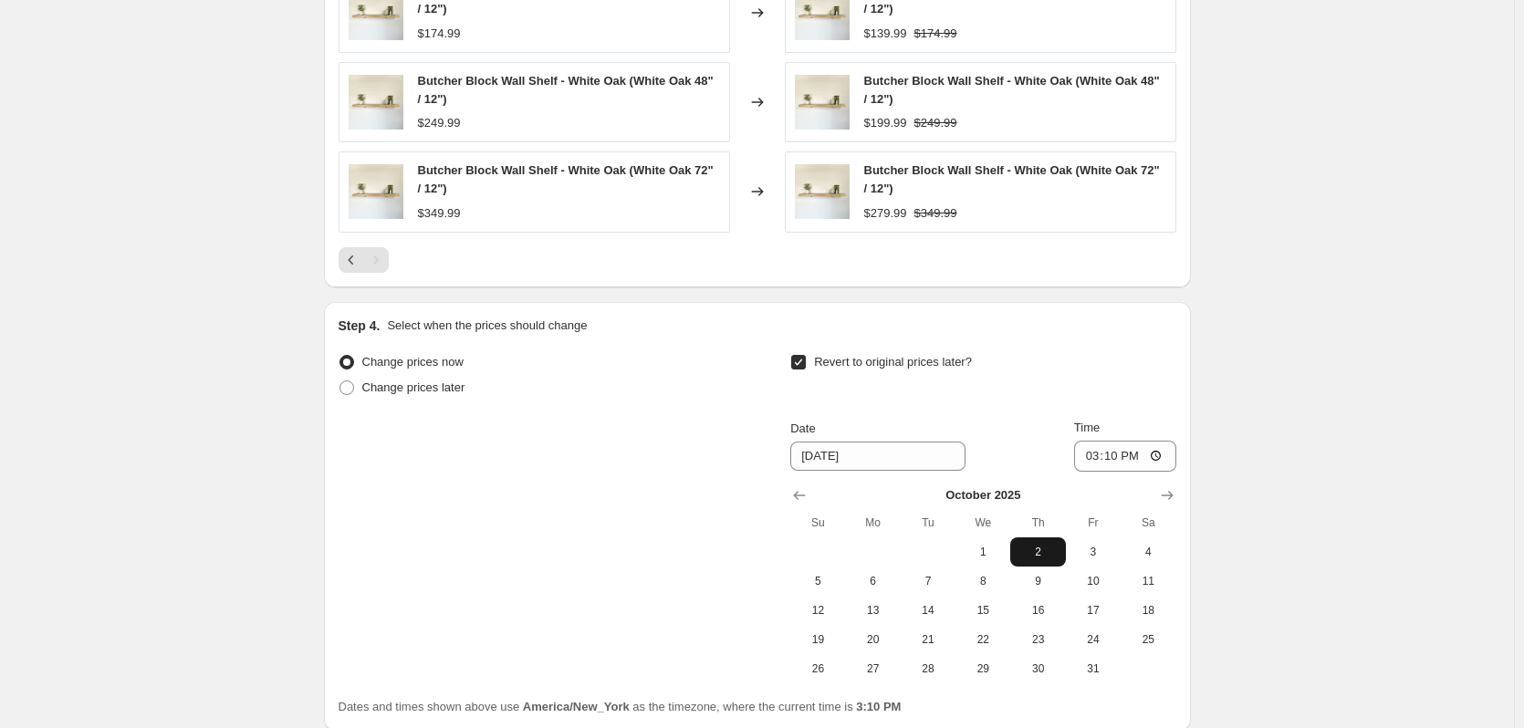
scroll to position [1369, 0]
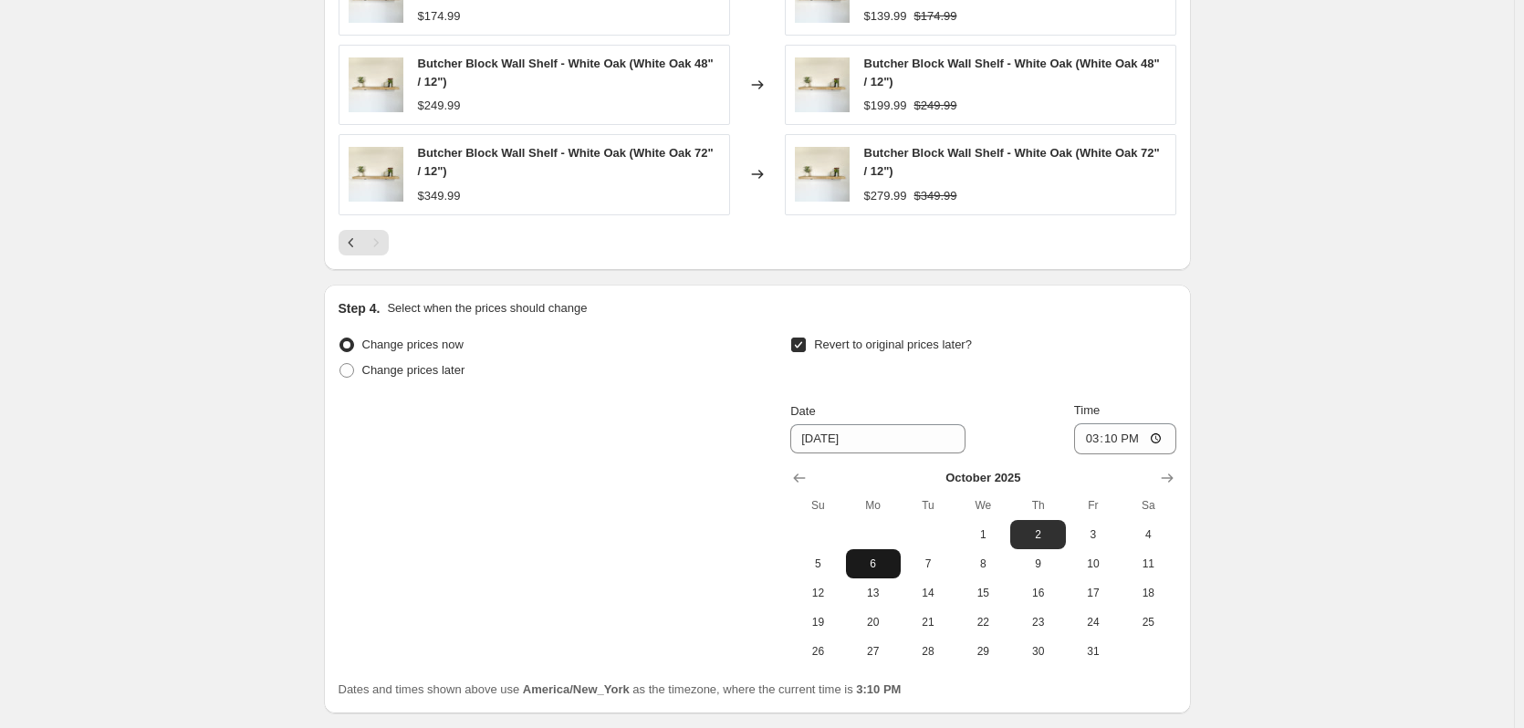
click at [873, 567] on span "6" at bounding box center [873, 564] width 40 height 15
type input "[DATE]"
click at [1093, 439] on input "15:10" at bounding box center [1125, 439] width 102 height 31
type input "23:59"
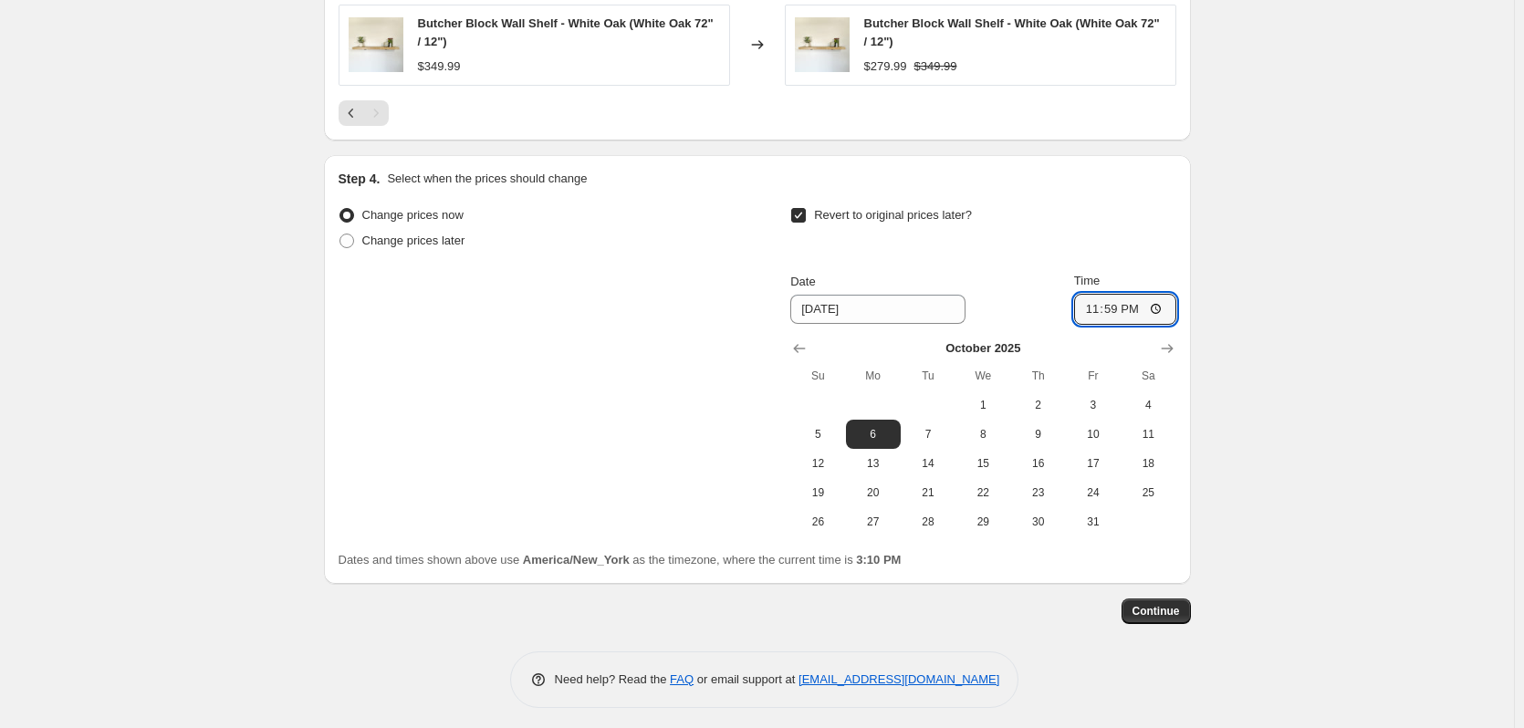
scroll to position [1507, 0]
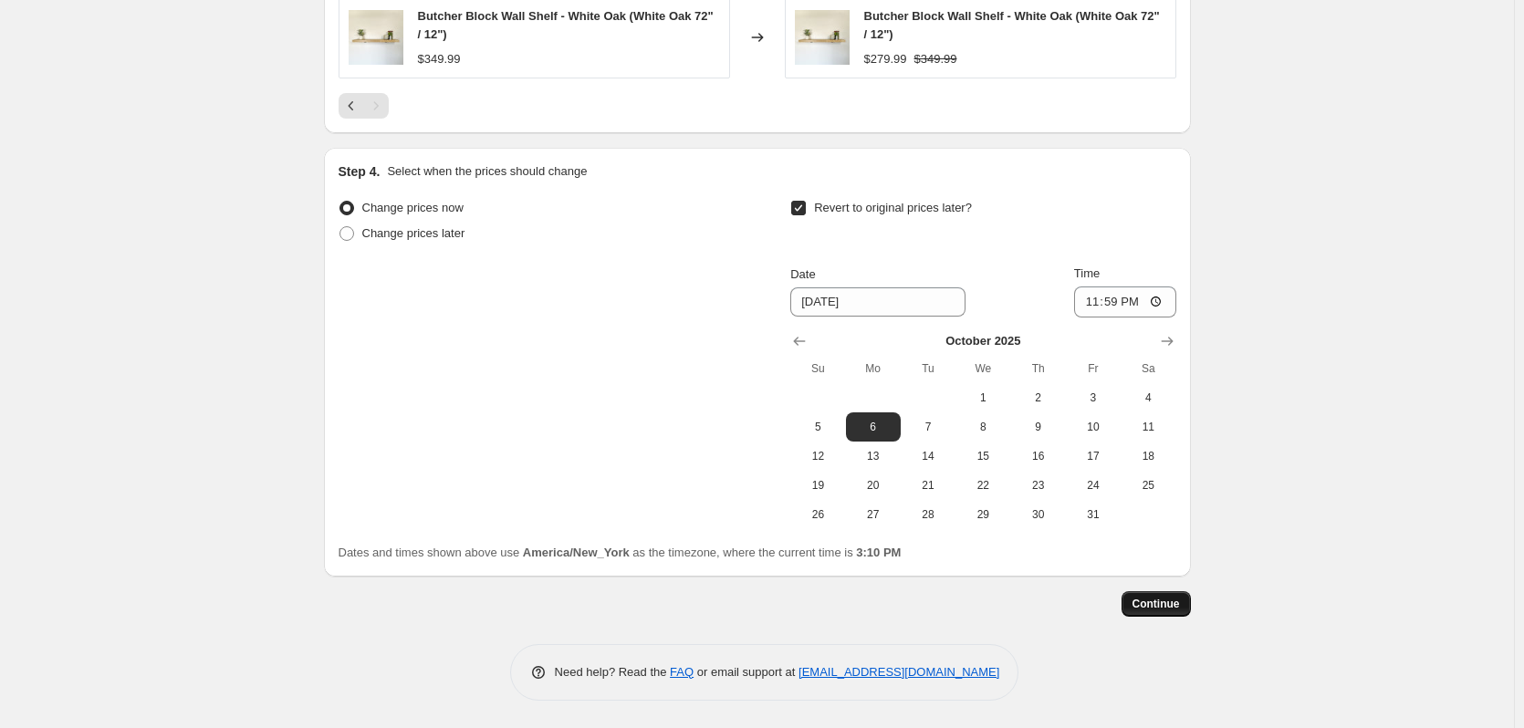
click at [1166, 600] on span "Continue" at bounding box center [1156, 604] width 47 height 15
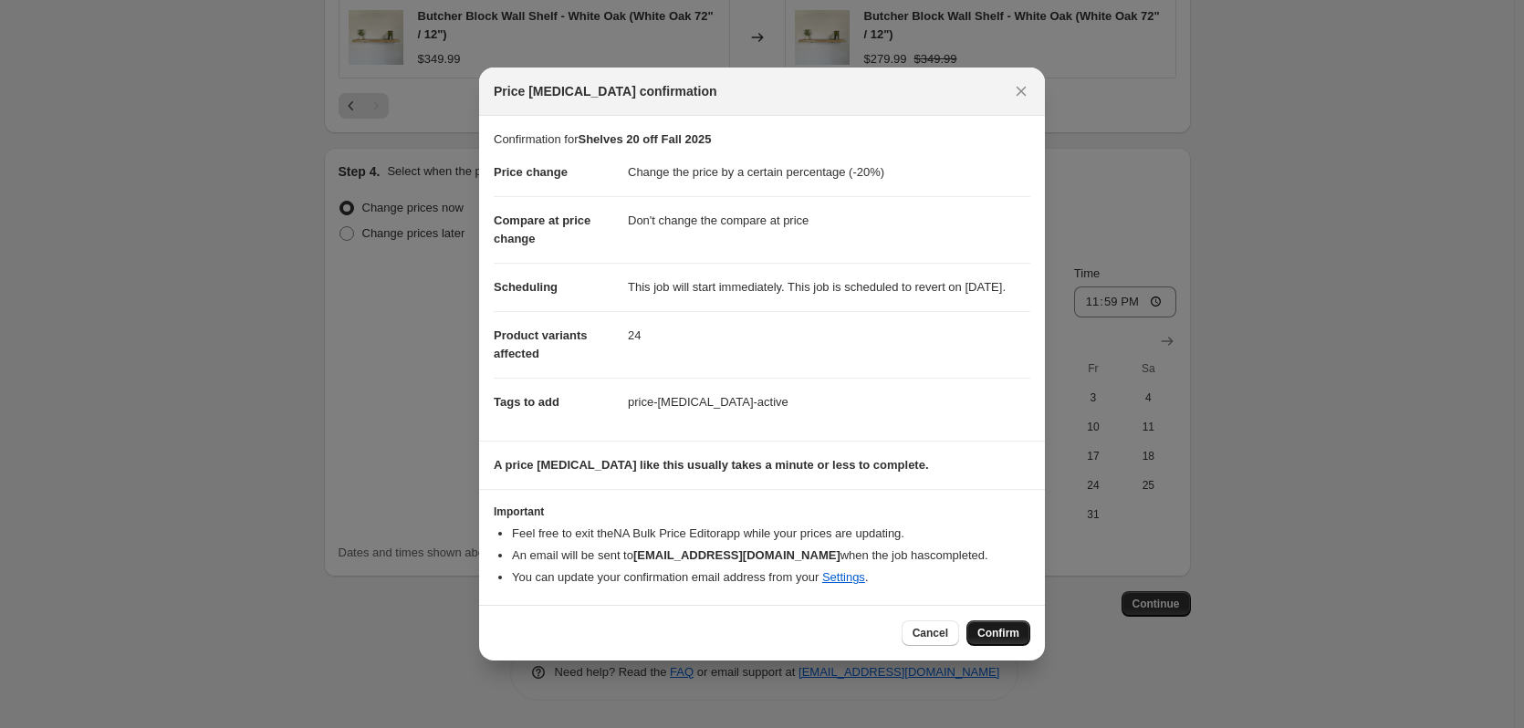
click at [999, 641] on span "Confirm" at bounding box center [999, 633] width 42 height 15
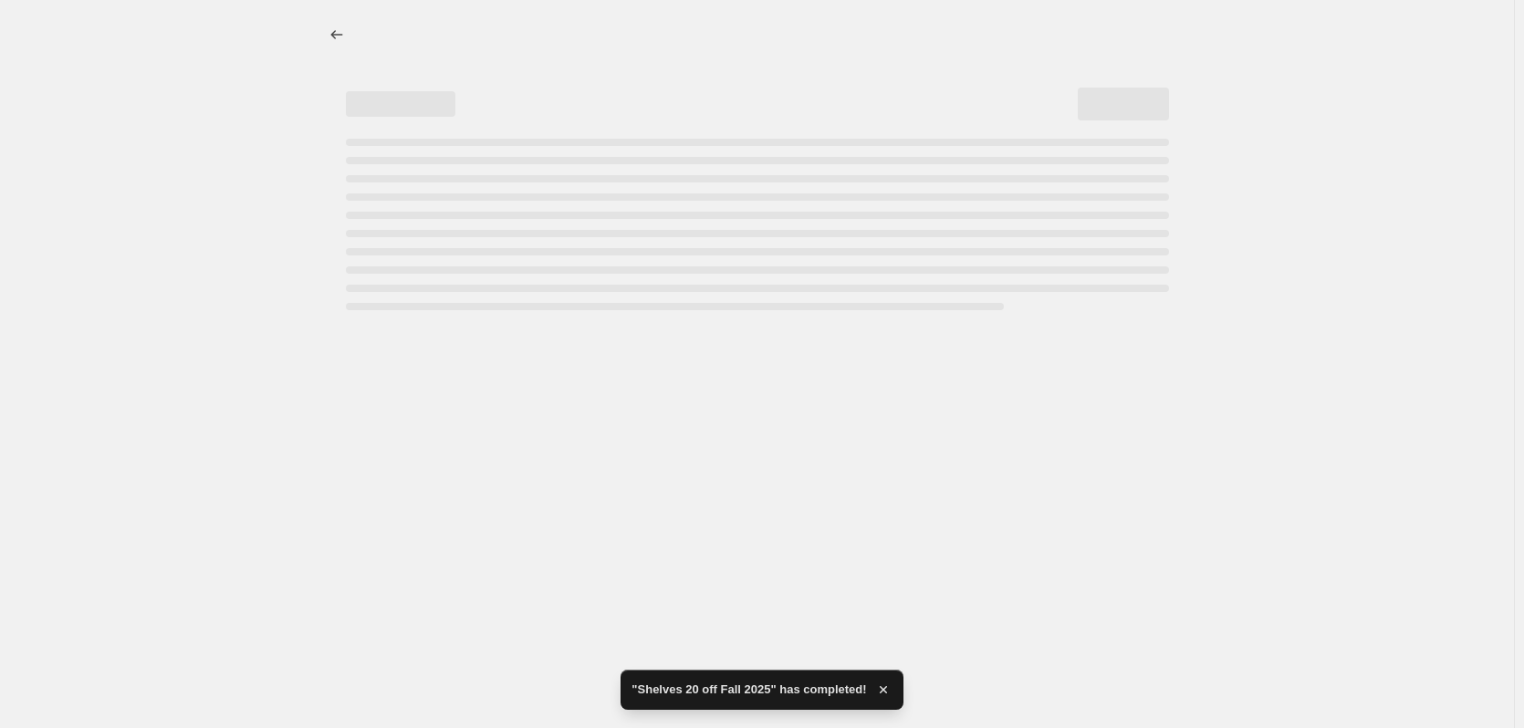
select select "percentage"
select select "no_change"
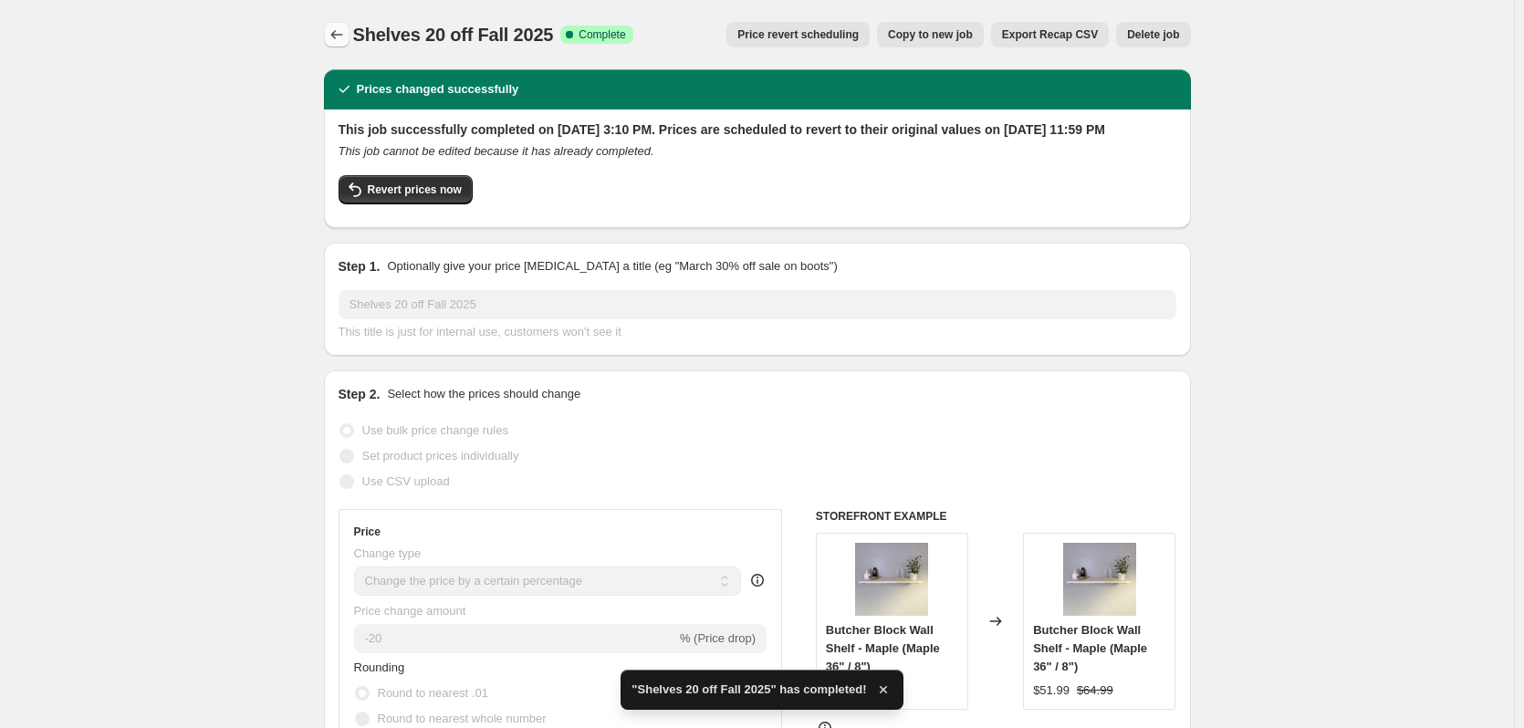
click at [346, 31] on icon "Price change jobs" at bounding box center [337, 35] width 18 height 18
